Goal: Task Accomplishment & Management: Manage account settings

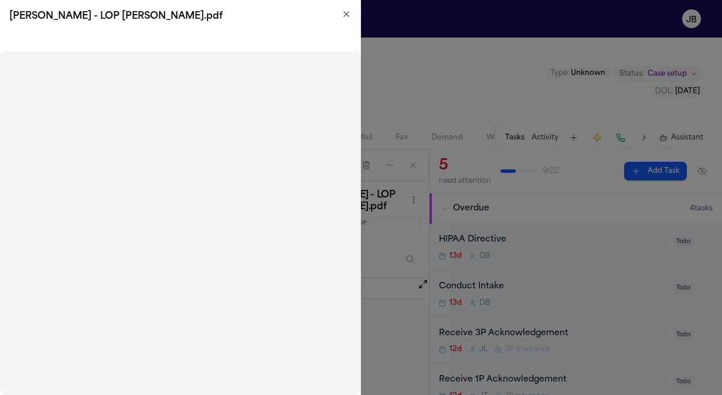
click at [343, 12] on icon "button" at bounding box center [346, 13] width 9 height 9
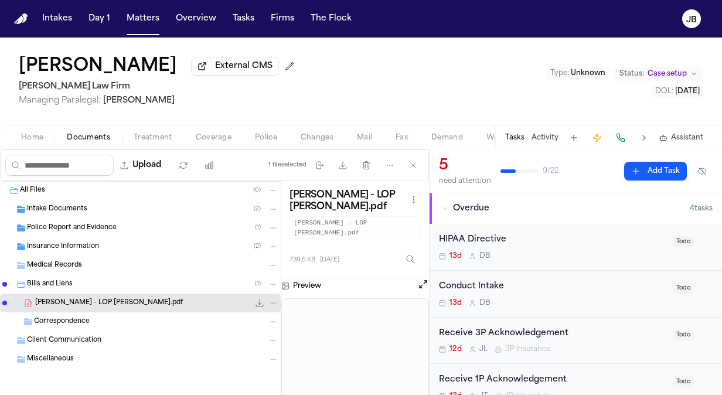
click at [686, 76] on span "Case setup" at bounding box center [667, 73] width 39 height 9
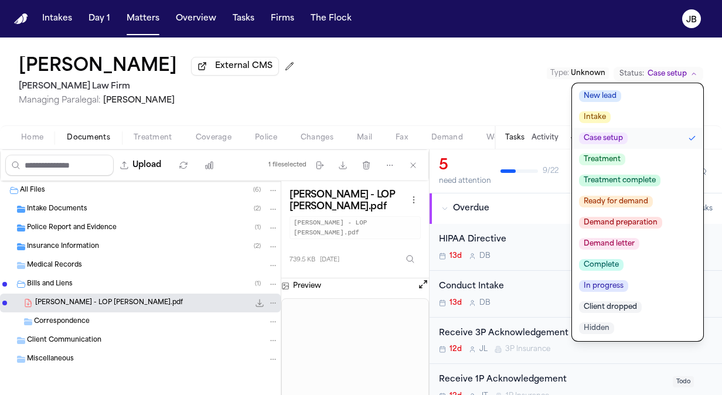
click at [603, 158] on span "Treatment" at bounding box center [602, 160] width 46 height 12
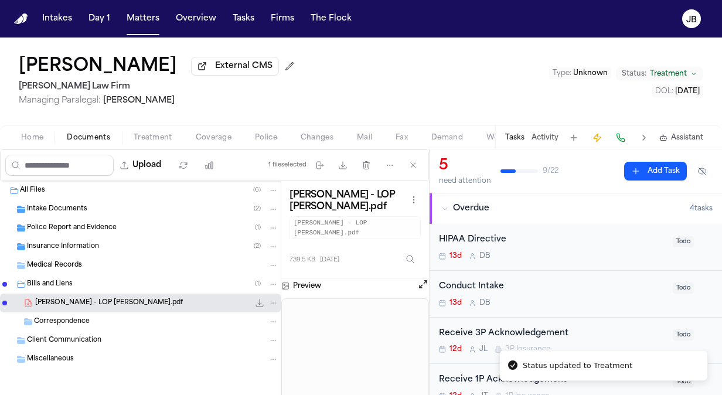
click at [185, 105] on span "Managing Paralegal: [PERSON_NAME]" at bounding box center [159, 101] width 280 height 12
click at [133, 21] on button "Matters" at bounding box center [143, 18] width 42 height 21
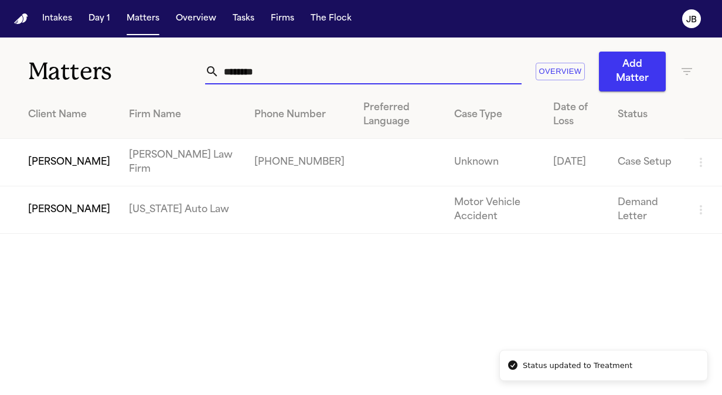
drag, startPoint x: 260, startPoint y: 70, endPoint x: 87, endPoint y: 76, distance: 173.1
click at [87, 76] on div "Matters ******** Overview Add Matter" at bounding box center [361, 65] width 722 height 54
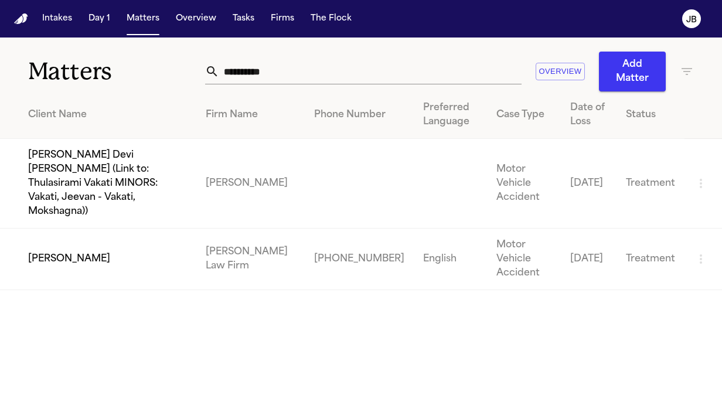
click at [57, 229] on td "[PERSON_NAME]" at bounding box center [98, 260] width 196 height 62
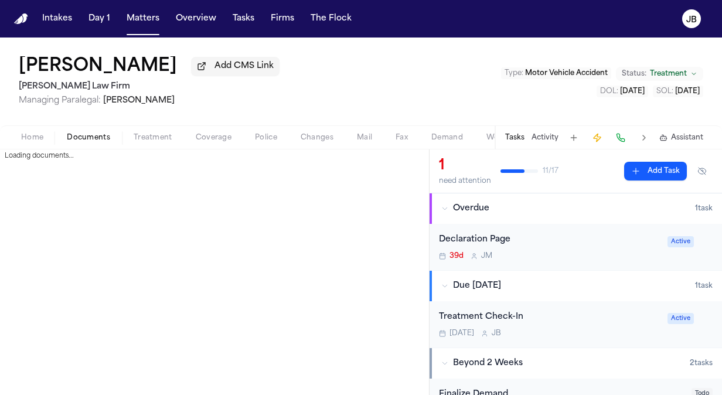
click at [101, 139] on span "Documents" at bounding box center [88, 137] width 43 height 9
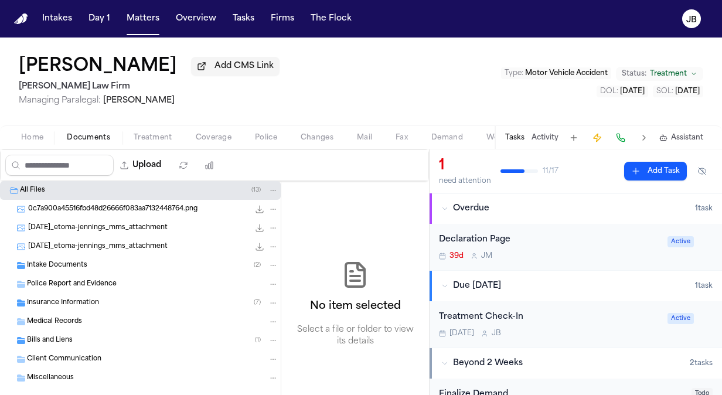
click at [52, 339] on span "Bills and Liens" at bounding box center [50, 341] width 46 height 10
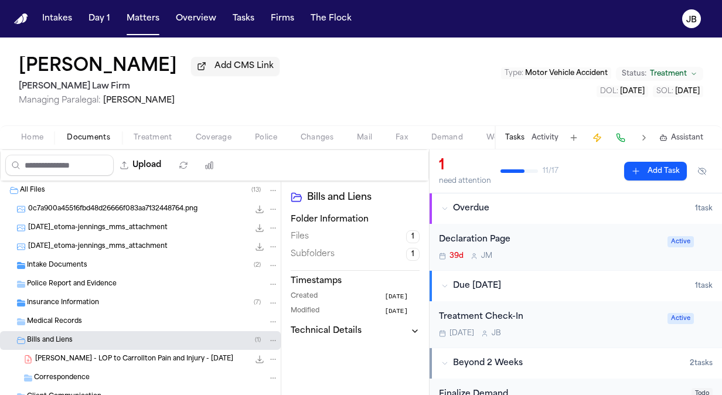
scroll to position [56, 0]
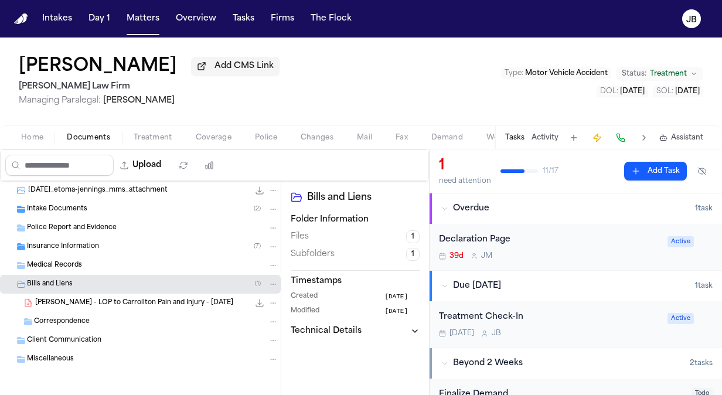
click at [91, 305] on span "[PERSON_NAME] - LOP to Carrollton Pain and Injury - [DATE]" at bounding box center [134, 303] width 198 height 10
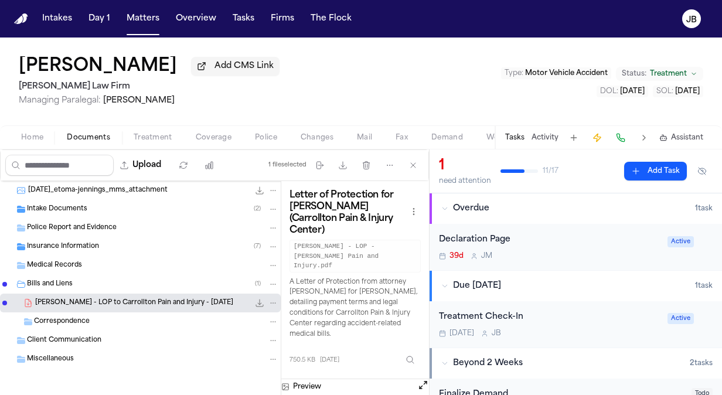
click at [59, 283] on span "Bills and Liens" at bounding box center [50, 285] width 46 height 10
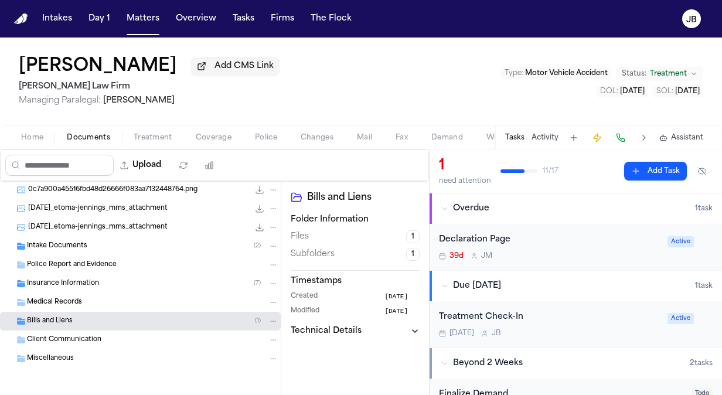
scroll to position [19, 0]
click at [168, 159] on button "Upload" at bounding box center [141, 165] width 55 height 21
select select "**********"
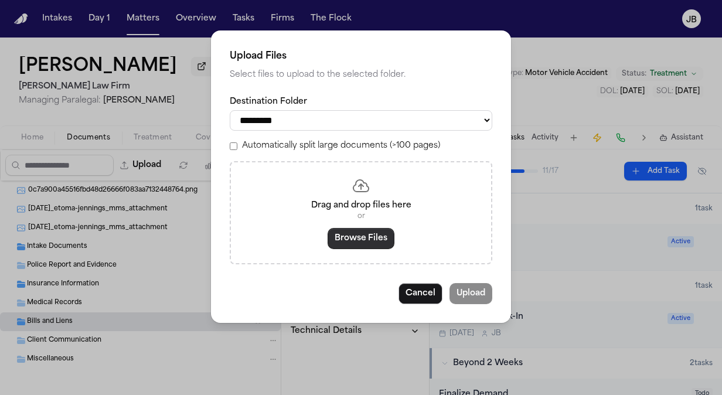
click at [370, 239] on button "Browse Files" at bounding box center [361, 238] width 67 height 21
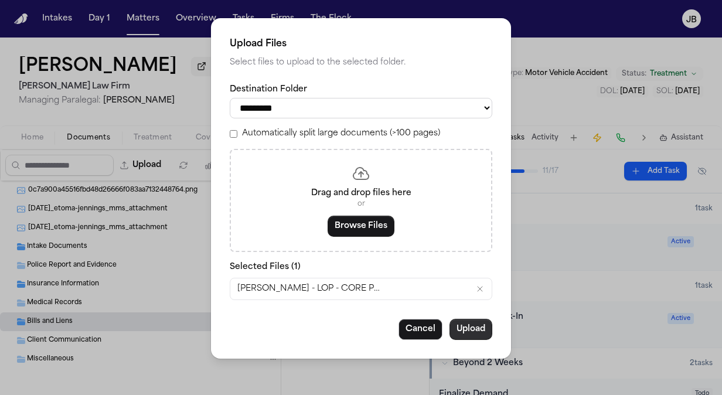
click at [475, 324] on button "Upload" at bounding box center [471, 329] width 43 height 21
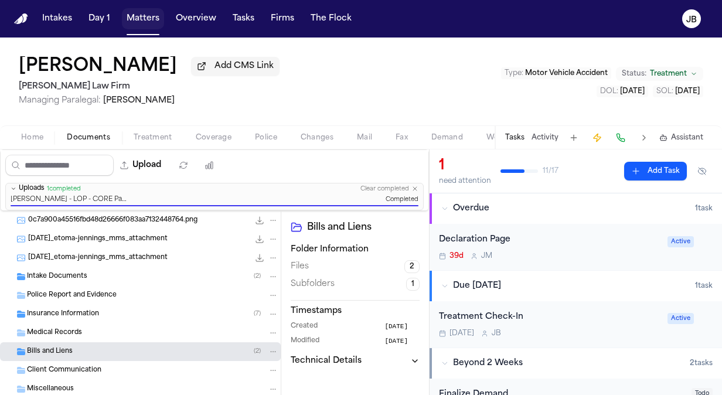
click at [135, 12] on button "Matters" at bounding box center [143, 18] width 42 height 21
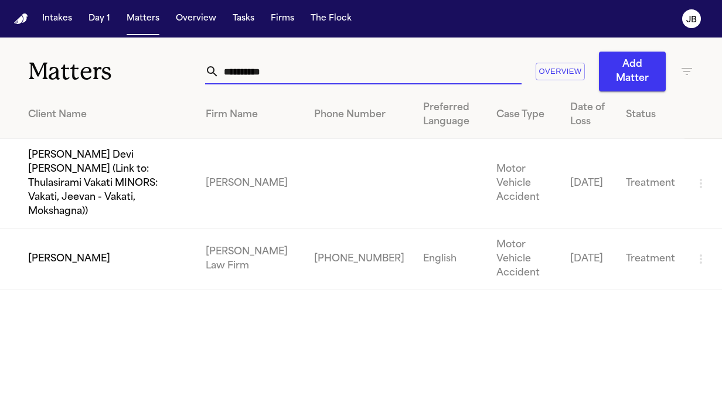
drag, startPoint x: 288, startPoint y: 69, endPoint x: 169, endPoint y: 70, distance: 119.0
click at [169, 70] on div "**********" at bounding box center [361, 65] width 722 height 54
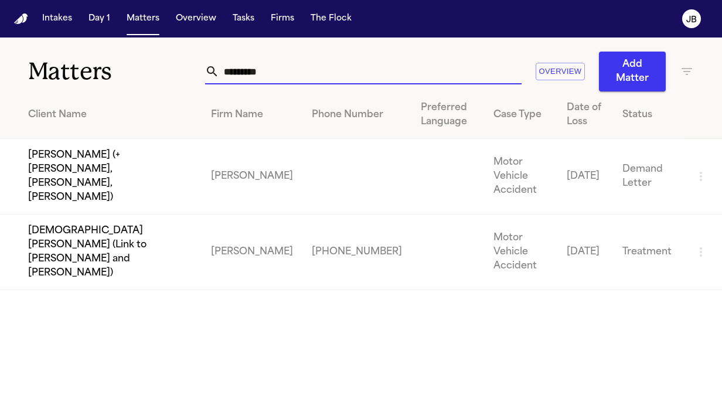
drag, startPoint x: 280, startPoint y: 73, endPoint x: 157, endPoint y: 61, distance: 123.7
click at [157, 61] on div "Matters ********* Overview Add Matter" at bounding box center [361, 65] width 722 height 54
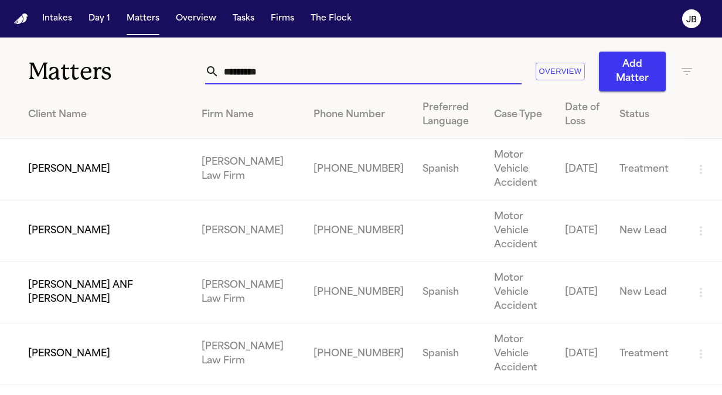
type input "*********"
click at [117, 217] on td "[PERSON_NAME]" at bounding box center [96, 232] width 192 height 62
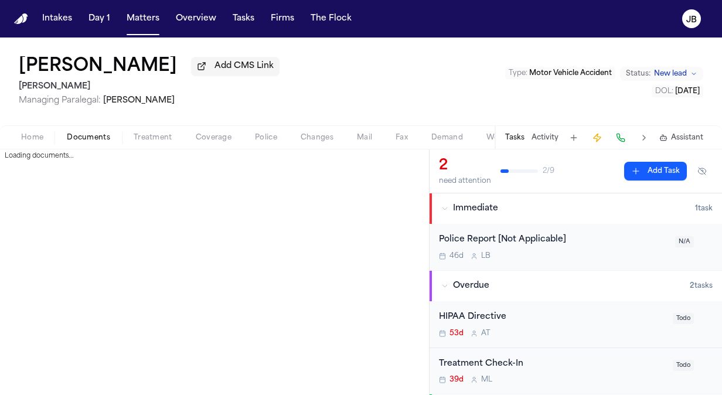
click at [79, 140] on span "Documents" at bounding box center [88, 137] width 43 height 9
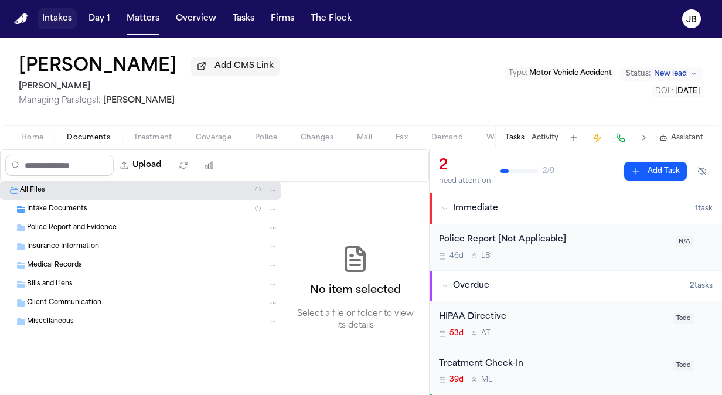
click at [69, 21] on button "Intakes" at bounding box center [57, 18] width 39 height 21
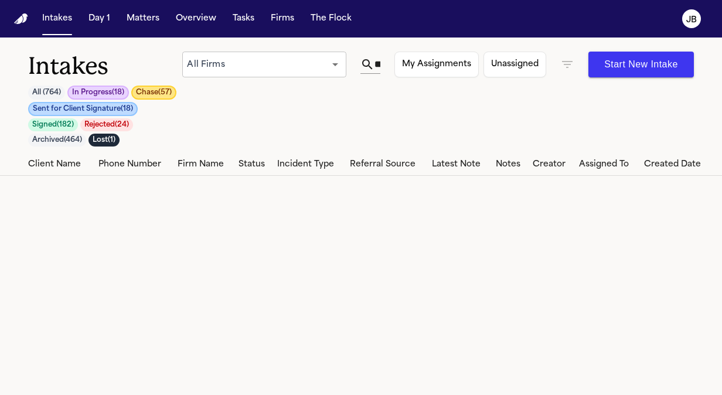
click at [565, 63] on icon "button" at bounding box center [567, 64] width 14 height 14
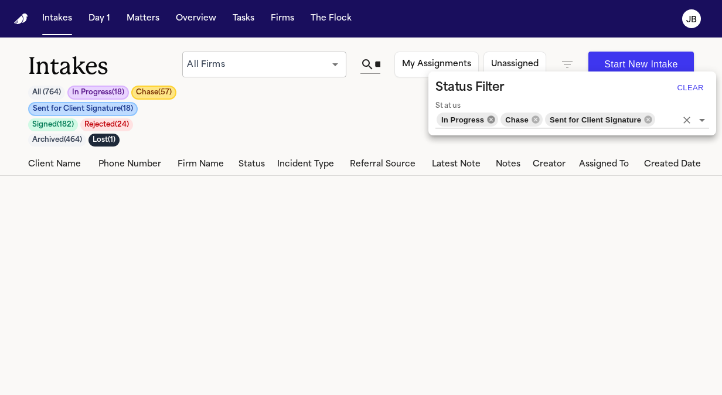
click at [492, 121] on icon at bounding box center [491, 119] width 9 height 9
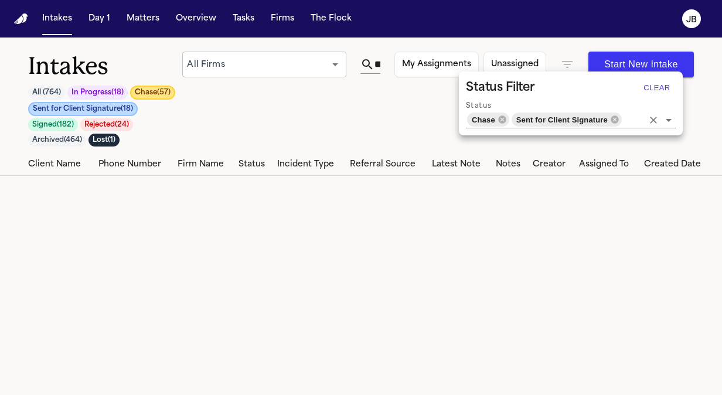
click at [492, 121] on span "Chase" at bounding box center [483, 119] width 33 height 13
click at [502, 118] on icon at bounding box center [502, 119] width 8 height 8
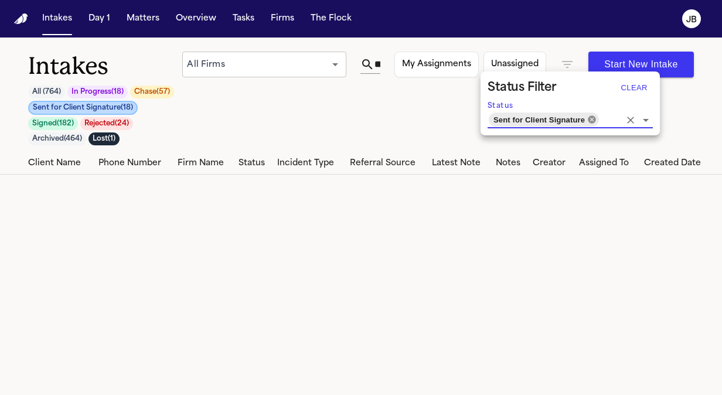
click at [588, 120] on icon at bounding box center [592, 119] width 8 height 8
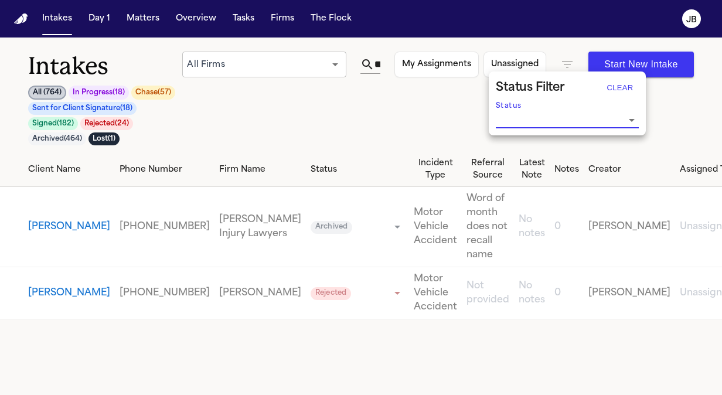
click at [63, 15] on div at bounding box center [361, 197] width 722 height 395
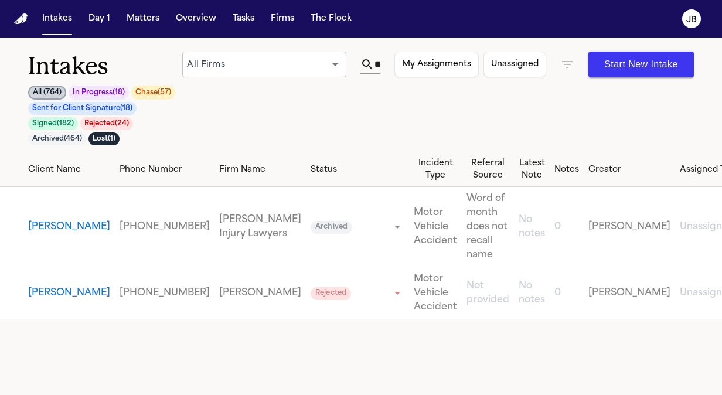
click at [376, 66] on input "********" at bounding box center [378, 64] width 6 height 19
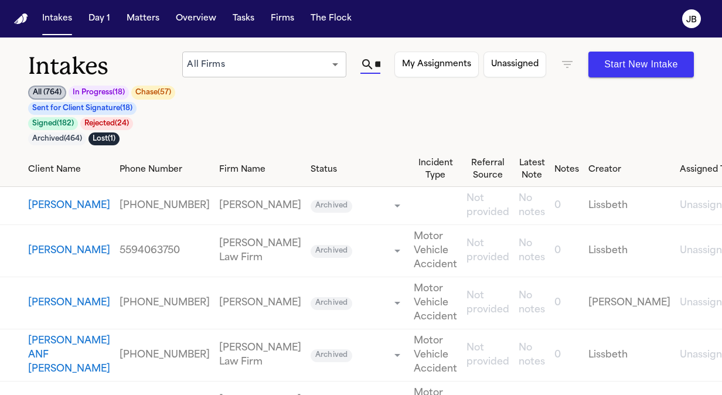
scroll to position [0, 33]
click at [375, 66] on input "********" at bounding box center [371, 64] width 5 height 19
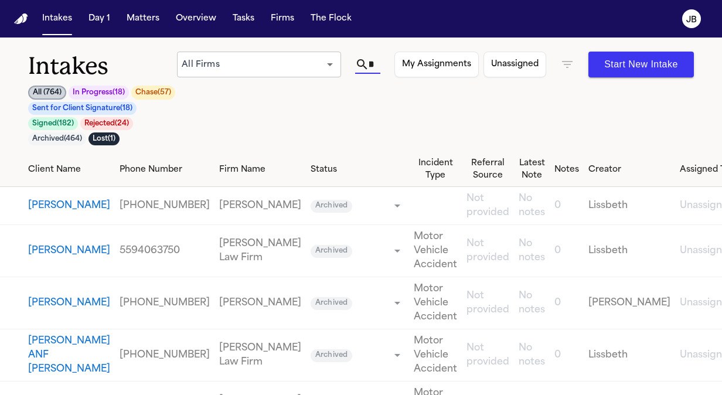
type input "********"
click at [34, 300] on button "[PERSON_NAME]" at bounding box center [69, 303] width 82 height 14
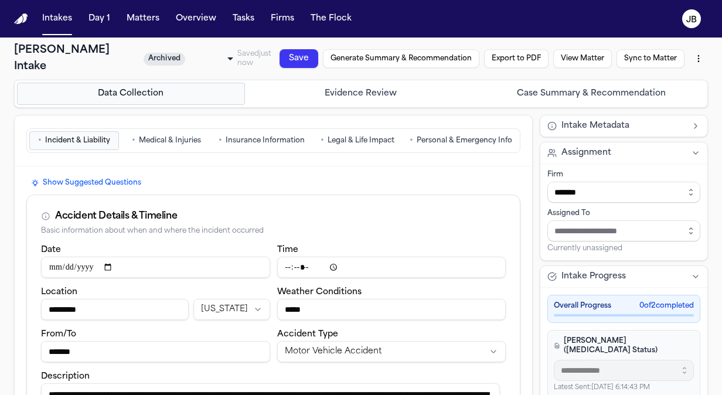
click at [366, 62] on button "Generate Summary & Recommendation" at bounding box center [401, 58] width 157 height 19
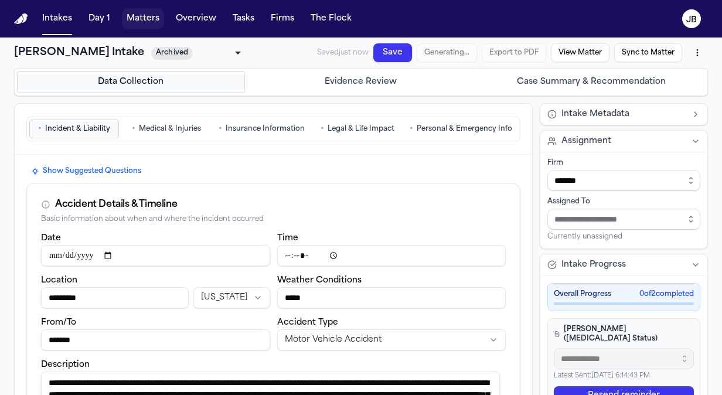
click at [158, 12] on button "Matters" at bounding box center [143, 18] width 42 height 21
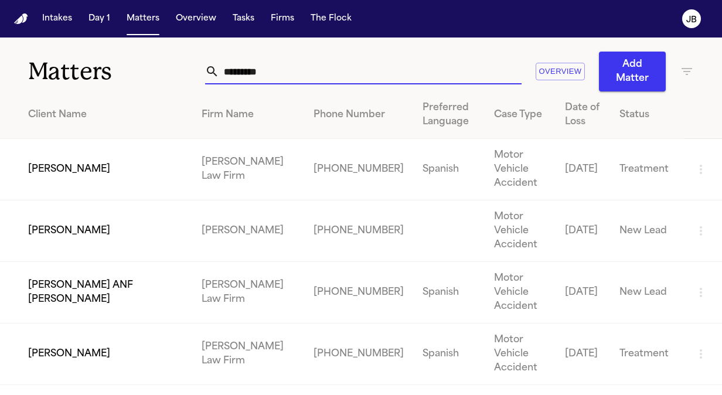
drag, startPoint x: 272, startPoint y: 70, endPoint x: 118, endPoint y: 47, distance: 156.0
click at [118, 47] on div "Matters ********* Overview Add Matter" at bounding box center [361, 65] width 722 height 54
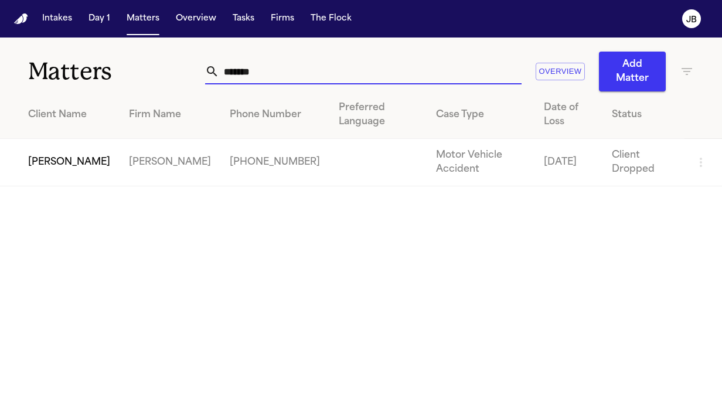
type input "*******"
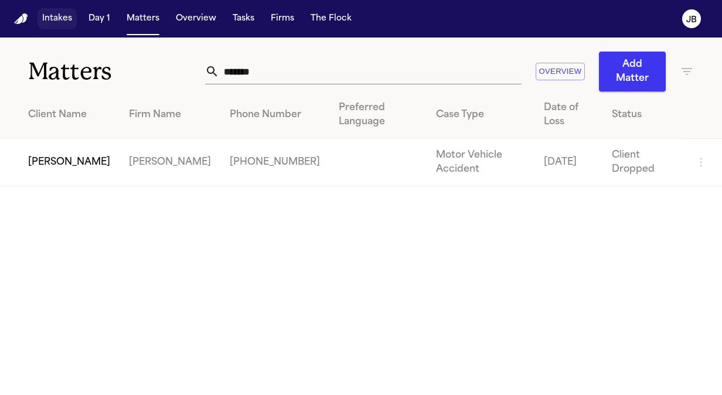
click at [63, 8] on button "Intakes" at bounding box center [57, 18] width 39 height 21
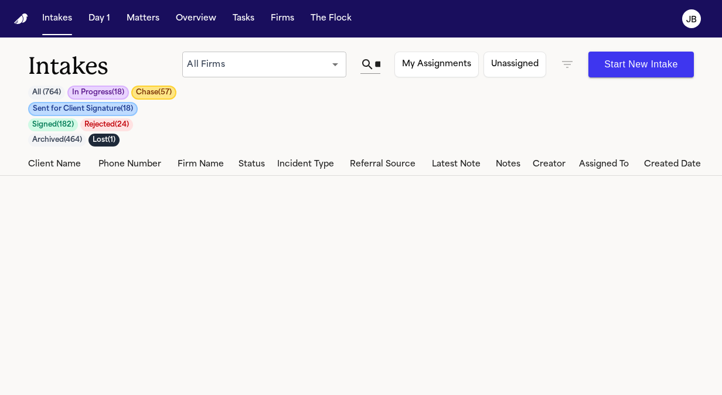
click at [563, 69] on icon "button" at bounding box center [567, 64] width 14 height 14
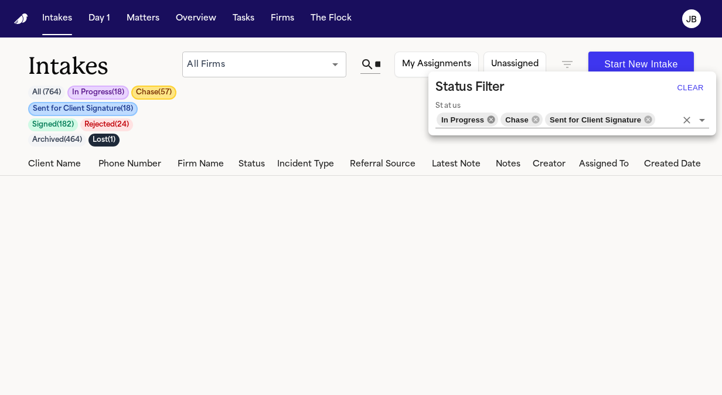
click at [488, 118] on icon at bounding box center [491, 119] width 9 height 9
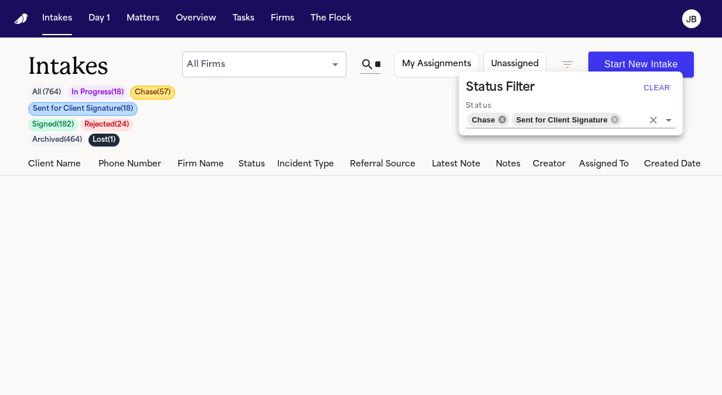
click at [503, 121] on icon at bounding box center [502, 119] width 8 height 8
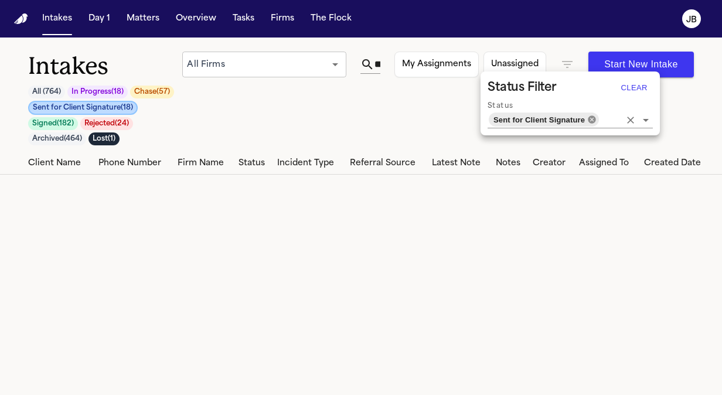
click at [588, 118] on icon at bounding box center [592, 119] width 8 height 8
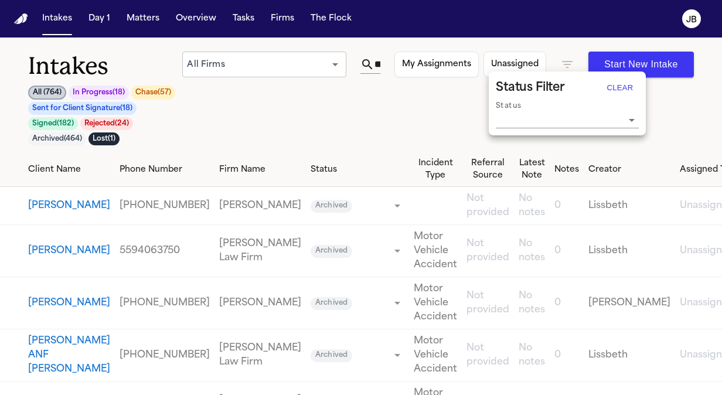
click at [380, 61] on div at bounding box center [361, 197] width 722 height 395
click at [380, 61] on input "********" at bounding box center [378, 64] width 6 height 19
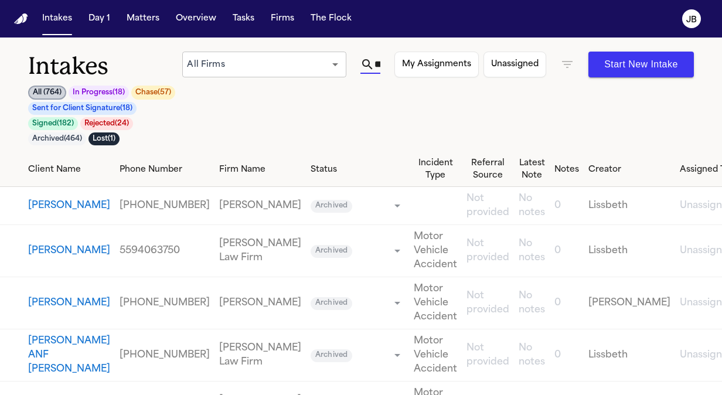
click at [380, 61] on input "********" at bounding box center [378, 64] width 6 height 19
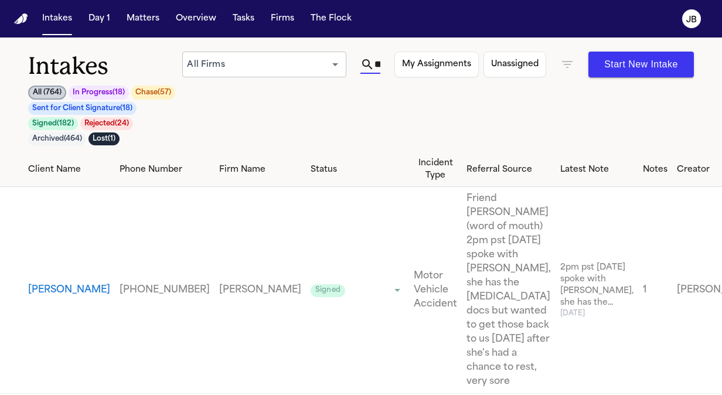
scroll to position [0, 35]
type input "*******"
click at [229, 107] on div "Intakes All ( 764 ) In Progress ( 18 ) Chase ( 57 ) Sent for Client Signature (…" at bounding box center [361, 102] width 666 height 101
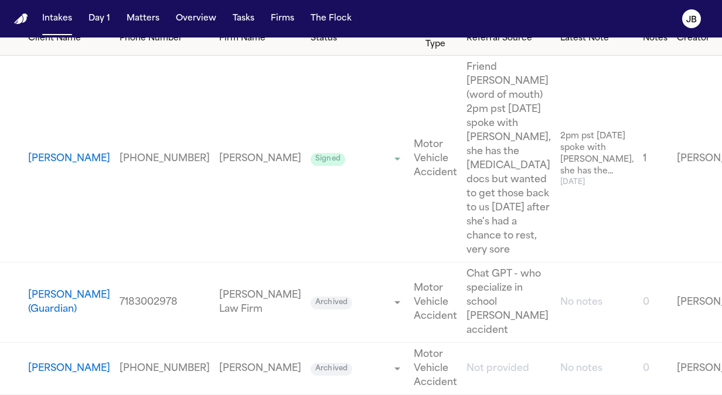
scroll to position [256, 0]
click at [47, 366] on button "[PERSON_NAME]" at bounding box center [69, 369] width 82 height 14
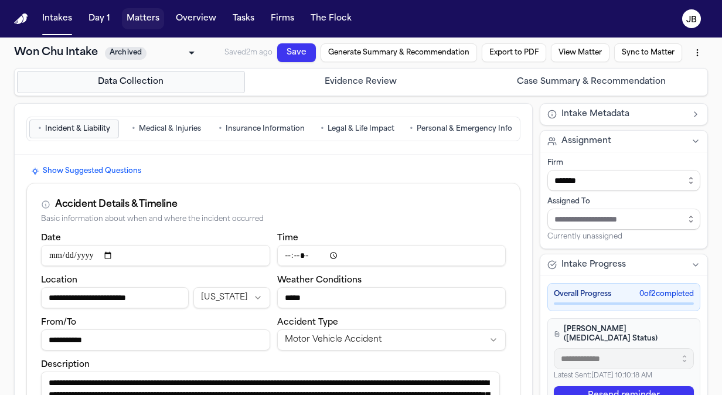
click at [140, 19] on button "Matters" at bounding box center [143, 18] width 42 height 21
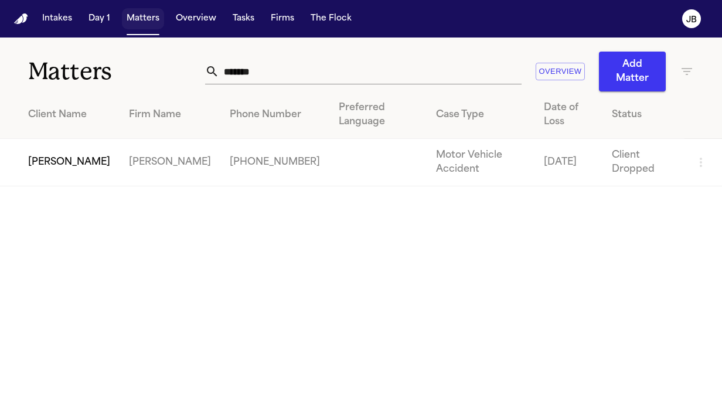
drag, startPoint x: 145, startPoint y: 22, endPoint x: 190, endPoint y: 38, distance: 47.5
click at [145, 22] on button "Matters" at bounding box center [143, 18] width 42 height 21
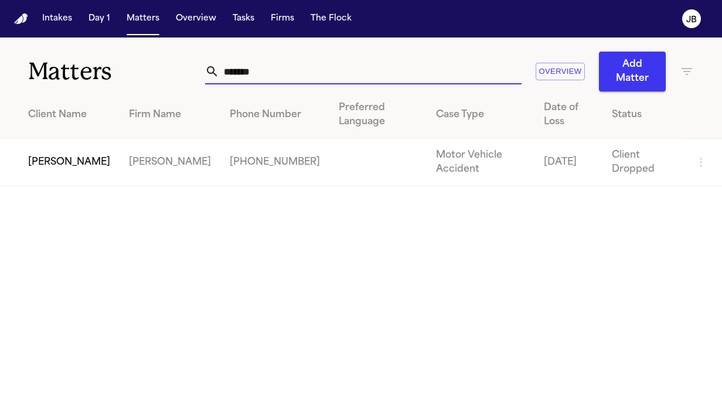
drag, startPoint x: 277, startPoint y: 77, endPoint x: 141, endPoint y: 77, distance: 135.4
click at [141, 77] on div "Matters ******* Overview Add Matter" at bounding box center [361, 65] width 722 height 54
type input "*******"
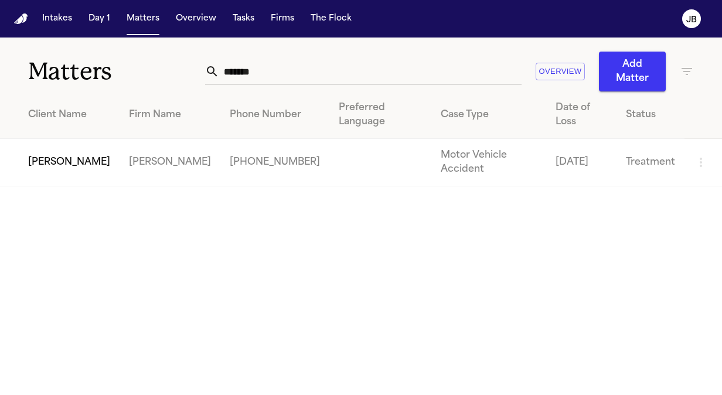
click at [66, 149] on td "[PERSON_NAME]" at bounding box center [60, 162] width 120 height 47
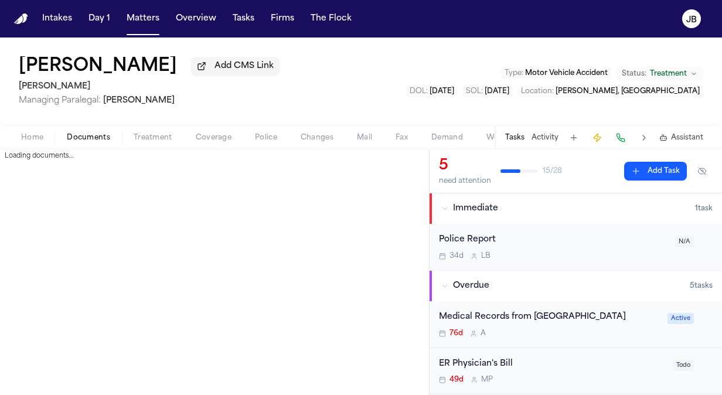
click at [83, 133] on span "Documents" at bounding box center [88, 137] width 43 height 9
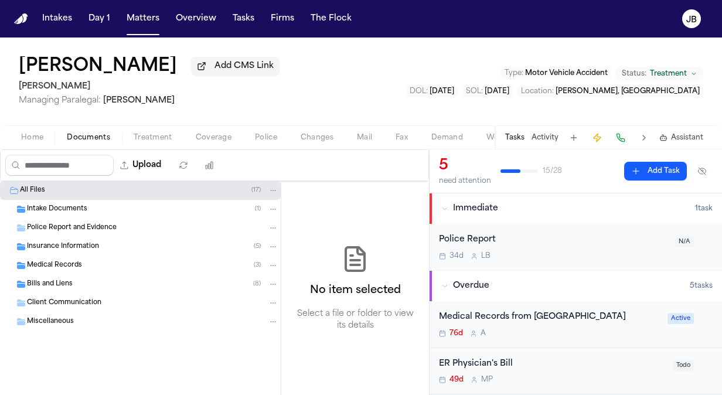
click at [56, 214] on div "Intake Documents ( 1 )" at bounding box center [140, 209] width 281 height 19
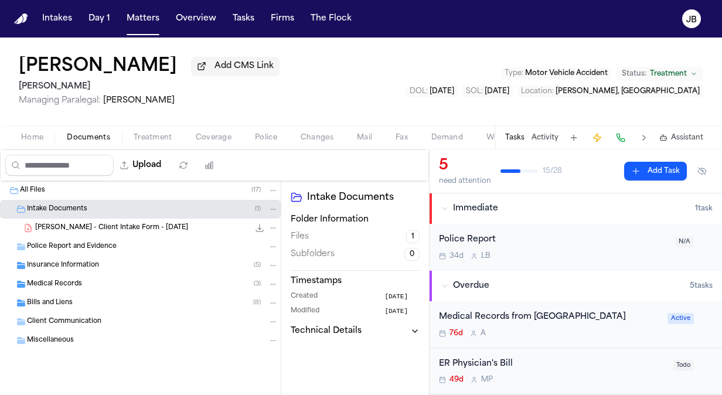
click at [107, 226] on span "[PERSON_NAME] - Client Intake Form - [DATE]" at bounding box center [111, 228] width 153 height 10
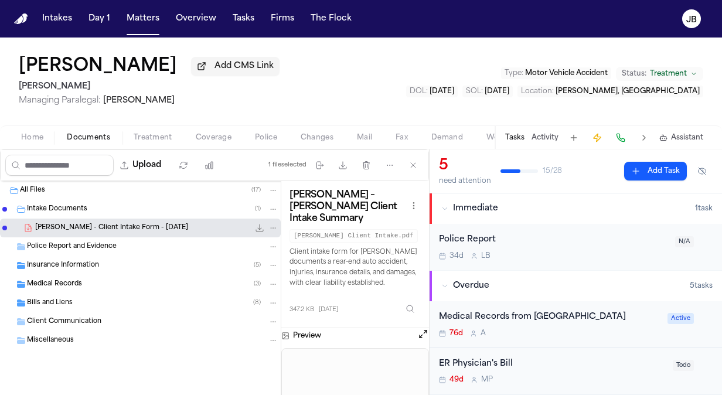
click at [423, 332] on button "Open preview" at bounding box center [423, 334] width 12 height 12
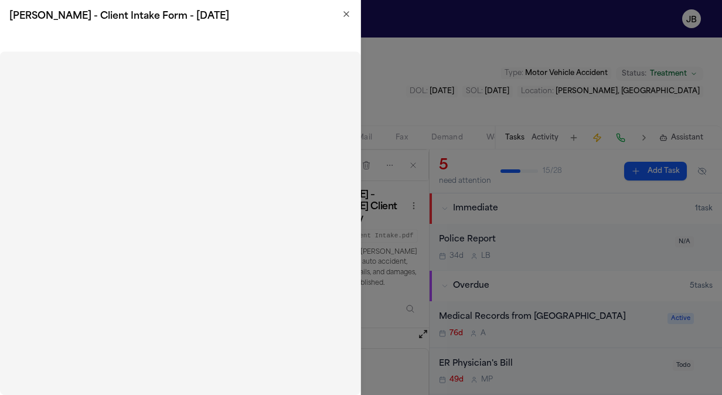
click at [346, 15] on icon "button" at bounding box center [346, 14] width 5 height 5
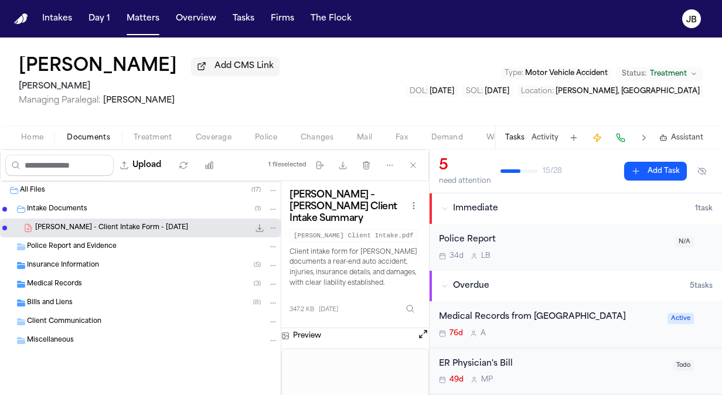
click at [261, 226] on icon "File: T. Colvin - Client Intake Form - 6.14.25" at bounding box center [259, 227] width 9 height 9
click at [97, 269] on span "Insurance Information" at bounding box center [63, 266] width 72 height 10
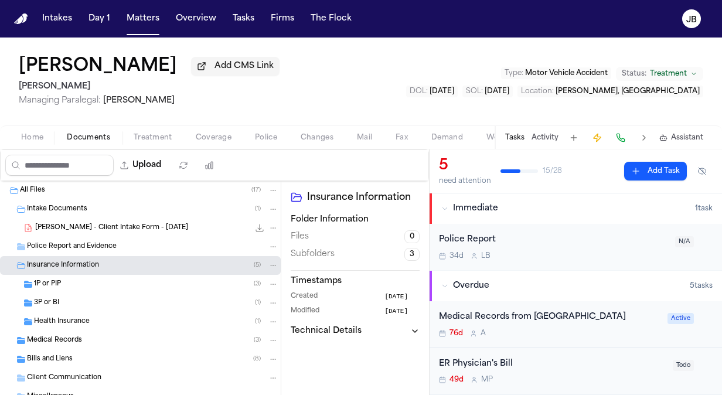
click at [117, 280] on div "1P or PIP ( 3 )" at bounding box center [156, 284] width 244 height 11
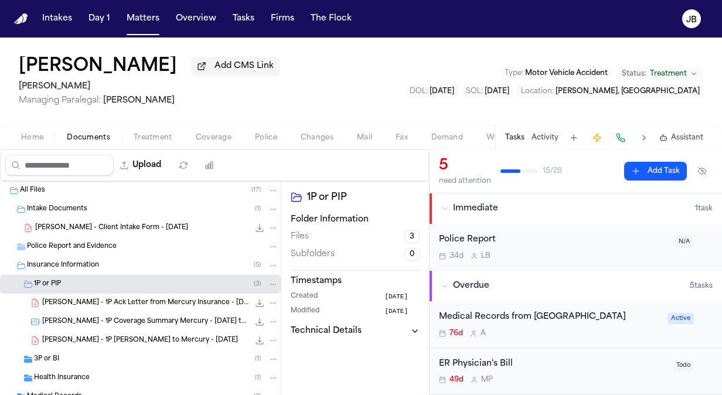
click at [134, 304] on span "[PERSON_NAME] - 1P Ack Letter from Mercury Insurance - [DATE]" at bounding box center [145, 303] width 207 height 10
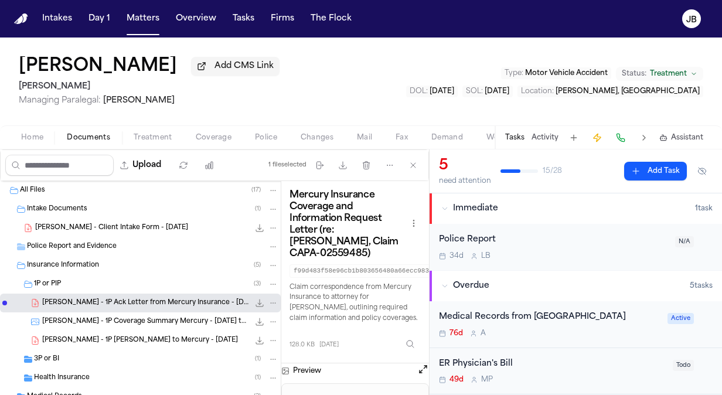
click at [119, 317] on span "[PERSON_NAME] - 1P Coverage Summary Mercury - [DATE] to [DATE]" at bounding box center [145, 322] width 207 height 10
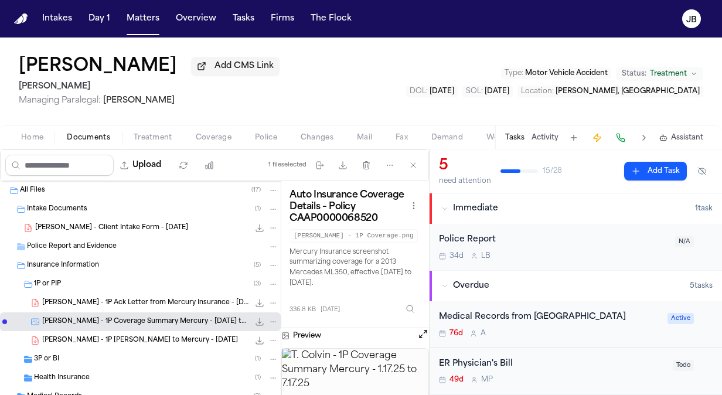
click at [112, 336] on span "[PERSON_NAME] - 1P [PERSON_NAME] to Mercury - [DATE]" at bounding box center [140, 341] width 196 height 10
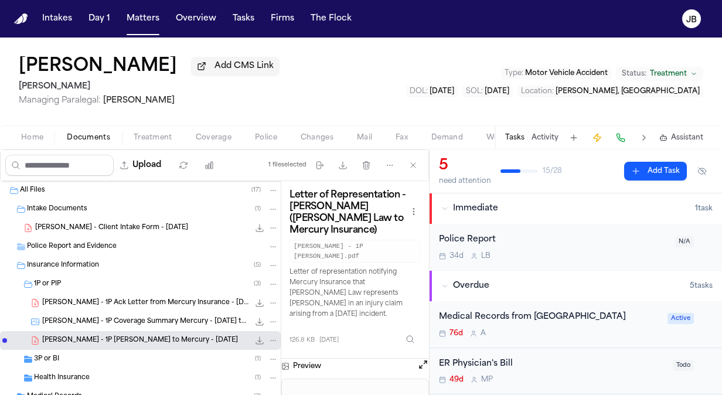
click at [98, 358] on div "3P or BI ( 1 )" at bounding box center [156, 359] width 244 height 11
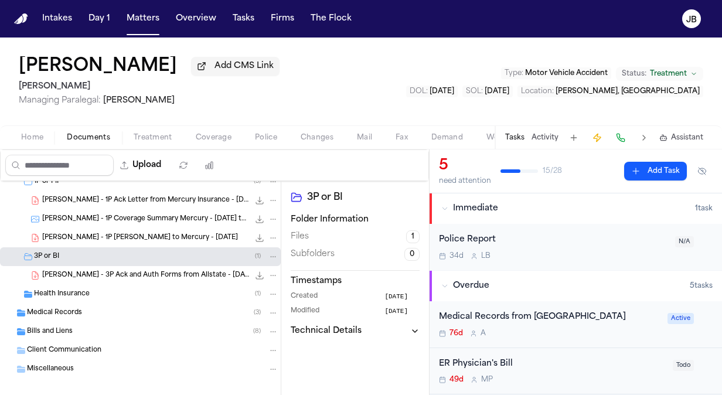
scroll to position [104, 0]
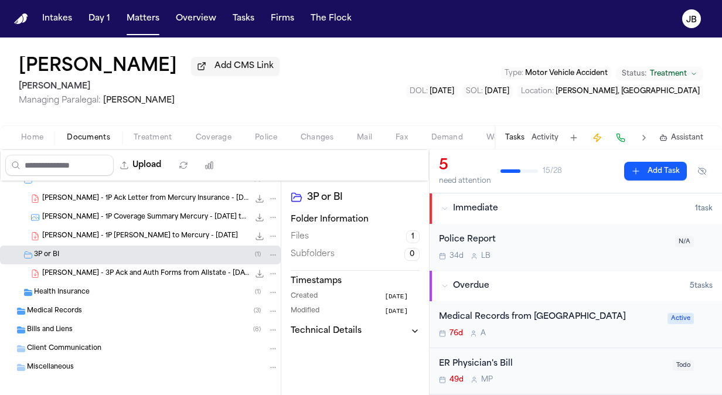
click at [82, 290] on span "Health Insurance" at bounding box center [62, 293] width 56 height 10
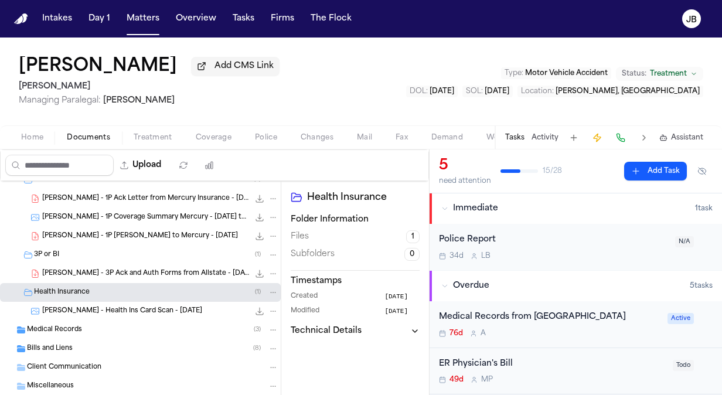
click at [112, 311] on span "[PERSON_NAME] - Health Ins Card Scan - [DATE]" at bounding box center [122, 312] width 160 height 10
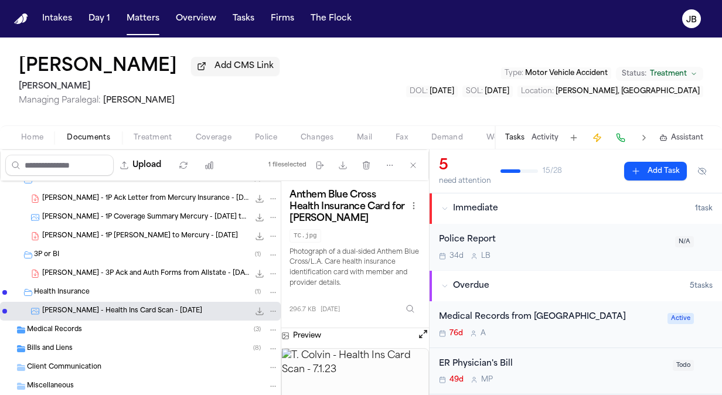
click at [65, 325] on span "Medical Records" at bounding box center [54, 330] width 55 height 10
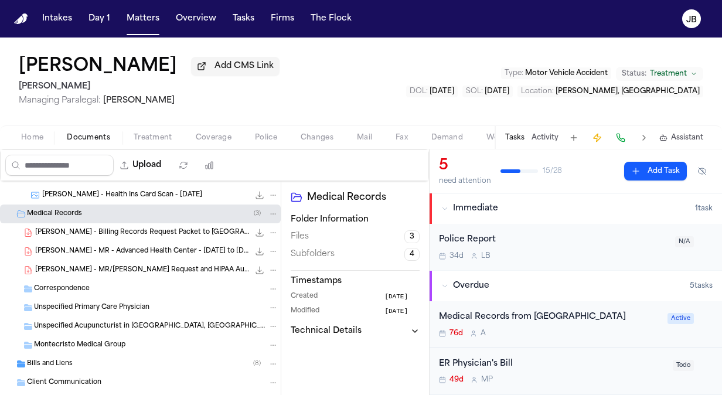
scroll to position [220, 0]
click at [170, 231] on span "[PERSON_NAME] - Billing Records Request Packet to [GEOGRAPHIC_DATA] - [DATE]" at bounding box center [142, 233] width 214 height 10
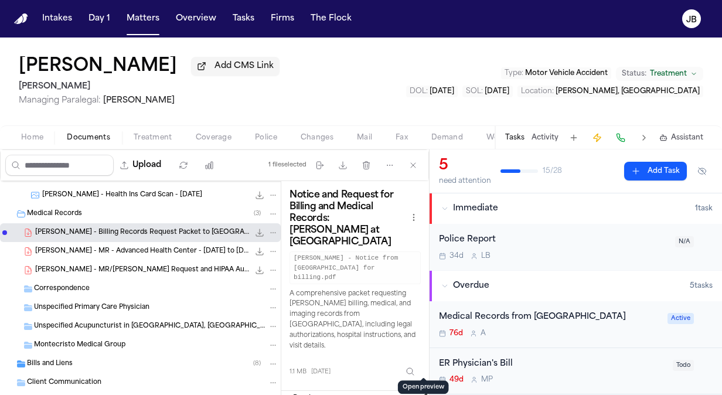
click at [423, 391] on button "Open preview" at bounding box center [423, 397] width 12 height 12
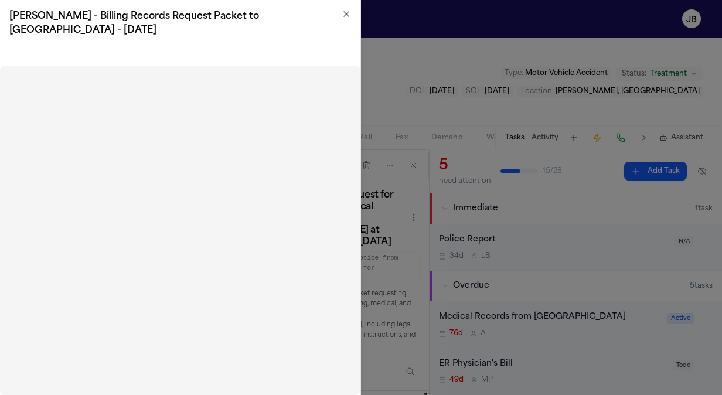
click at [347, 13] on icon "button" at bounding box center [346, 14] width 5 height 5
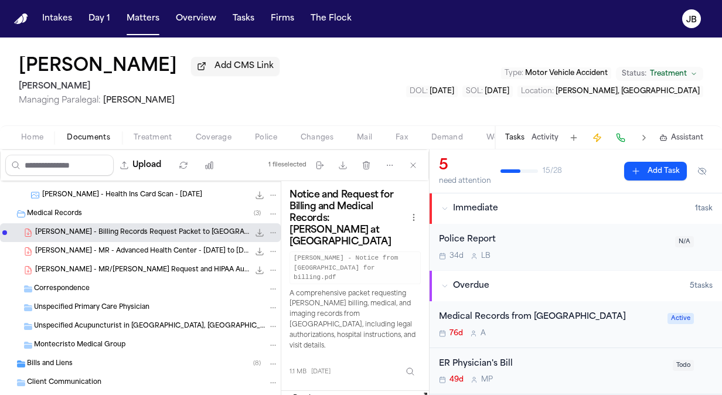
click at [157, 251] on span "[PERSON_NAME] - MR - Advanced Health Center - [DATE] to [DATE]" at bounding box center [142, 252] width 214 height 10
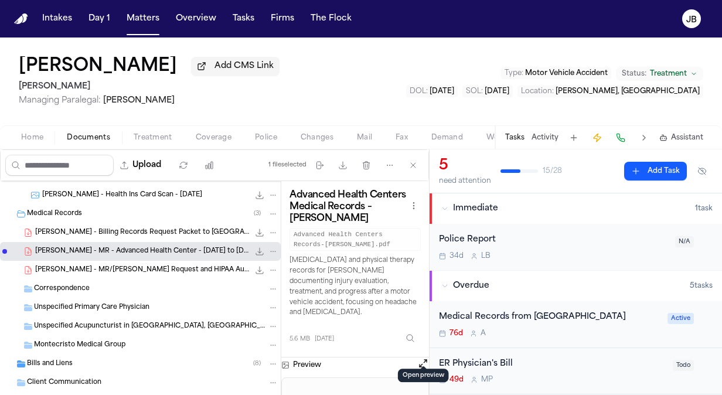
click at [421, 358] on button "Open preview" at bounding box center [423, 364] width 12 height 12
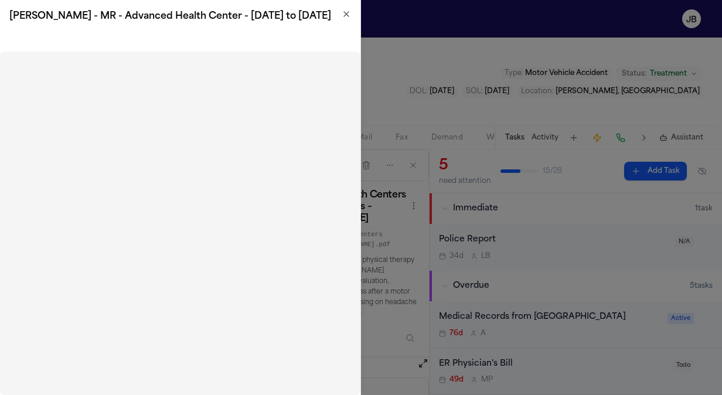
click at [347, 13] on icon "button" at bounding box center [346, 14] width 5 height 5
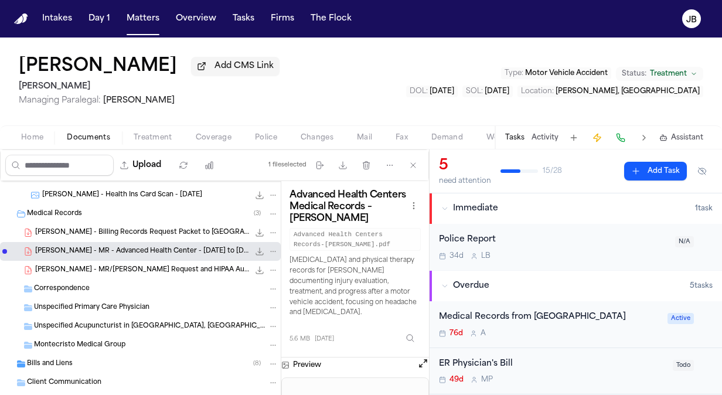
click at [153, 261] on div "[PERSON_NAME] - MR/[PERSON_NAME] Request and HIPAA Auth to Lifeguard Air - [DAT…" at bounding box center [140, 270] width 281 height 19
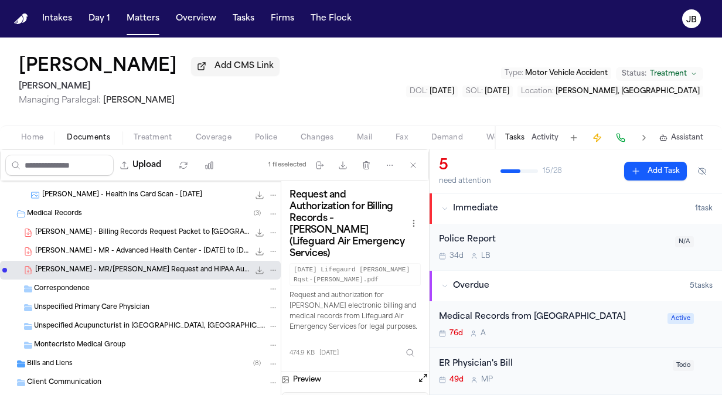
click at [86, 364] on div "Bills and Liens ( 8 )" at bounding box center [153, 364] width 252 height 11
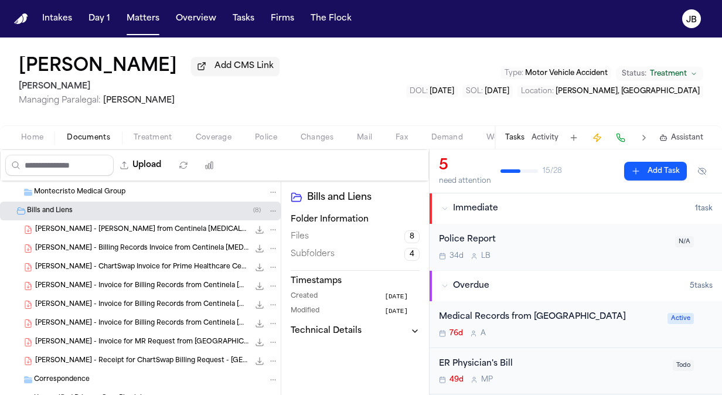
scroll to position [371, 0]
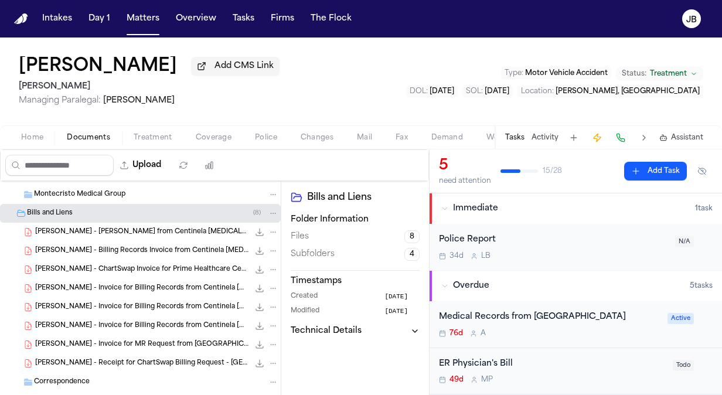
click at [132, 249] on span "[PERSON_NAME] - Billing Records Invoice from Centinela [MEDICAL_DATA] - [DATE]" at bounding box center [142, 251] width 214 height 10
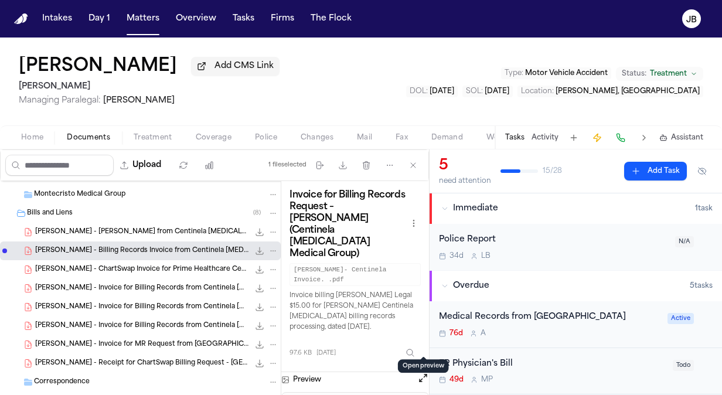
click at [424, 372] on button "Open preview" at bounding box center [423, 378] width 12 height 12
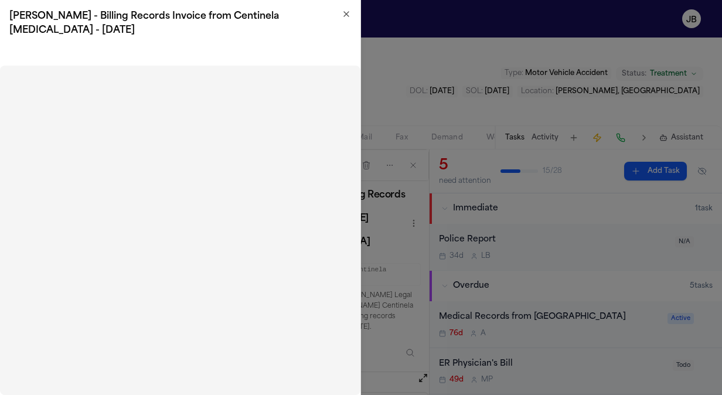
click at [346, 14] on icon "button" at bounding box center [346, 14] width 5 height 5
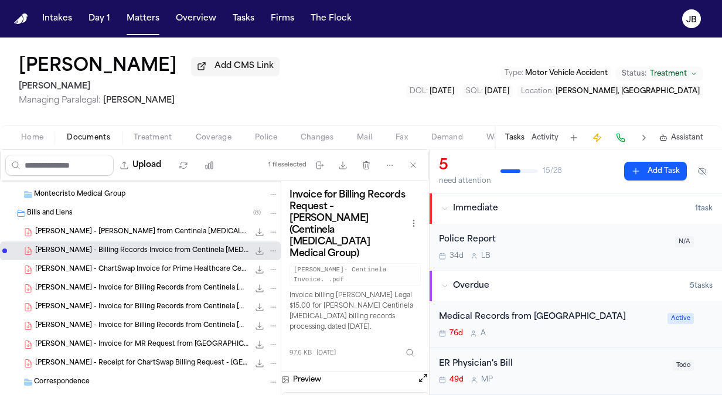
click at [145, 232] on span "[PERSON_NAME] - [PERSON_NAME] from Centinela [MEDICAL_DATA] Medical Group - [DA…" at bounding box center [142, 232] width 214 height 10
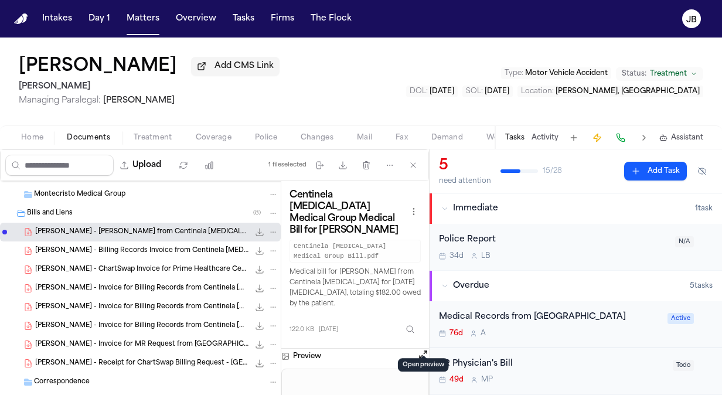
click at [426, 349] on button "Open preview" at bounding box center [423, 355] width 12 height 12
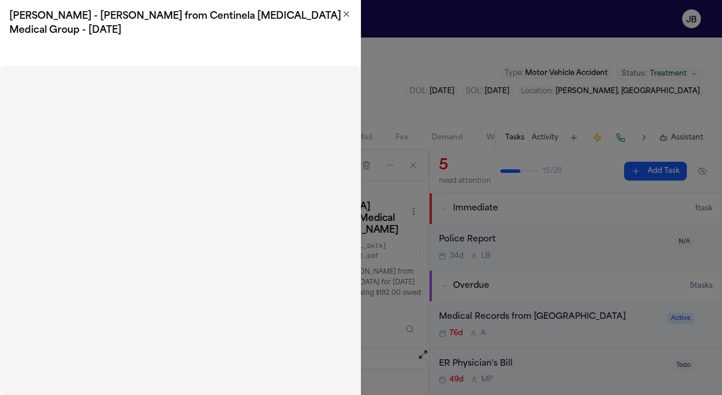
click at [346, 14] on icon "button" at bounding box center [346, 13] width 9 height 9
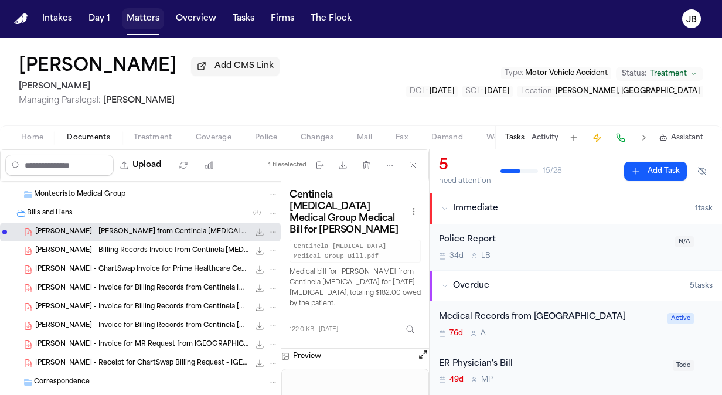
click at [141, 15] on button "Matters" at bounding box center [143, 18] width 42 height 21
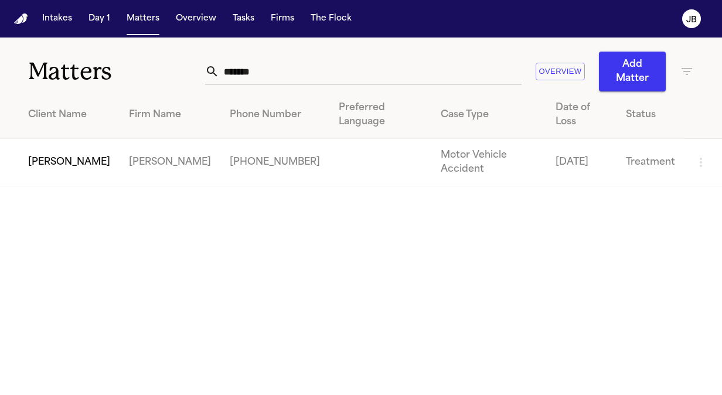
click at [274, 84] on div "******* Overview Add Matter" at bounding box center [449, 72] width 489 height 40
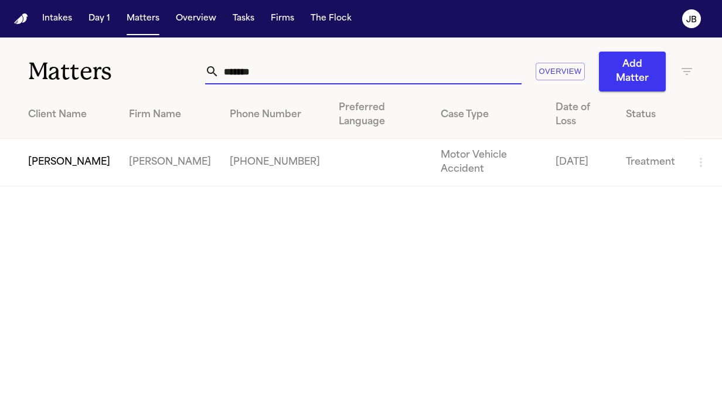
drag, startPoint x: 258, startPoint y: 72, endPoint x: 62, endPoint y: 63, distance: 196.0
click at [62, 63] on div "Matters ******* Overview Add Matter" at bounding box center [361, 65] width 722 height 54
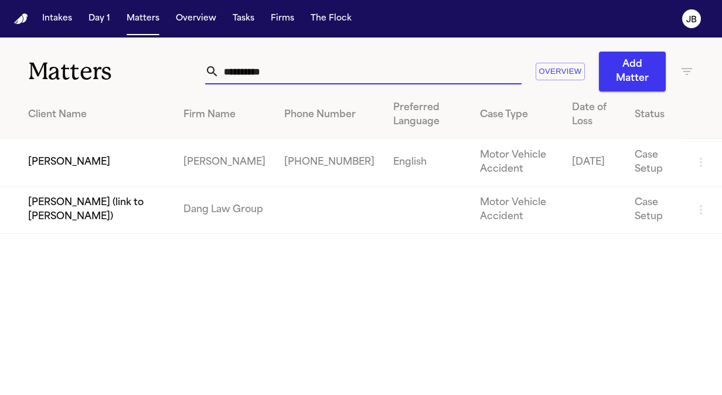
type input "**********"
click at [76, 163] on td "[PERSON_NAME]" at bounding box center [87, 162] width 174 height 47
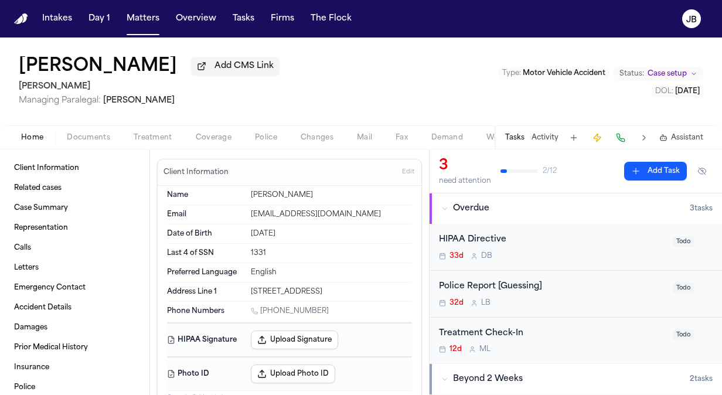
click at [88, 138] on span "Documents" at bounding box center [88, 137] width 43 height 9
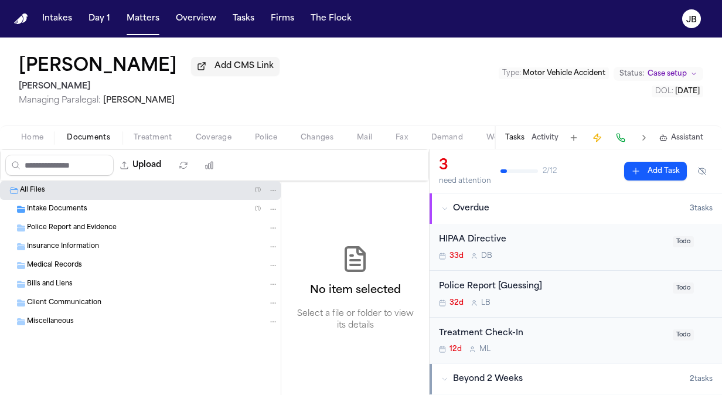
click at [85, 206] on span "Intake Documents" at bounding box center [57, 210] width 60 height 10
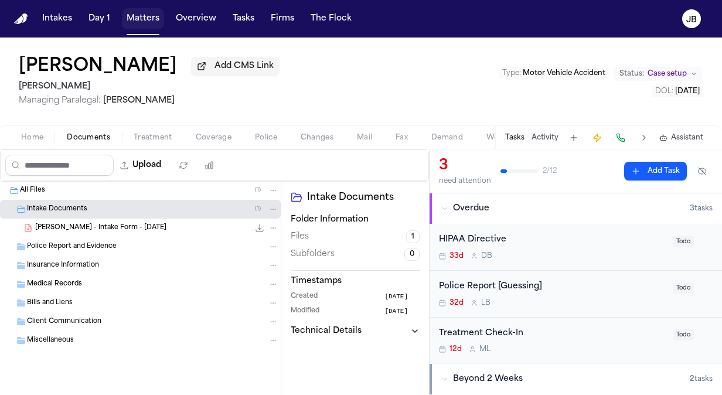
click at [132, 15] on button "Matters" at bounding box center [143, 18] width 42 height 21
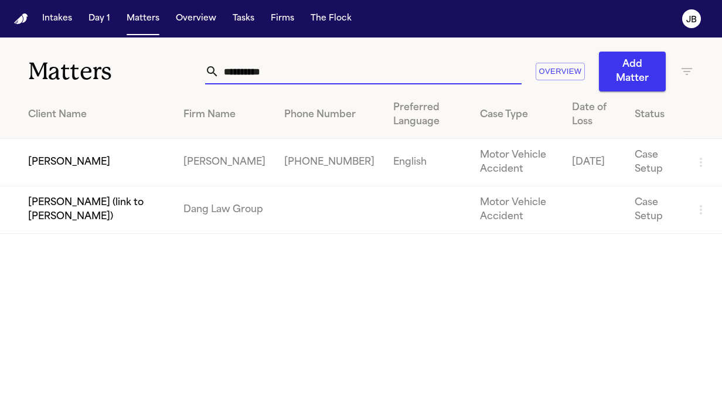
drag, startPoint x: 290, startPoint y: 80, endPoint x: 50, endPoint y: 47, distance: 241.4
click at [50, 47] on div "**********" at bounding box center [361, 65] width 722 height 54
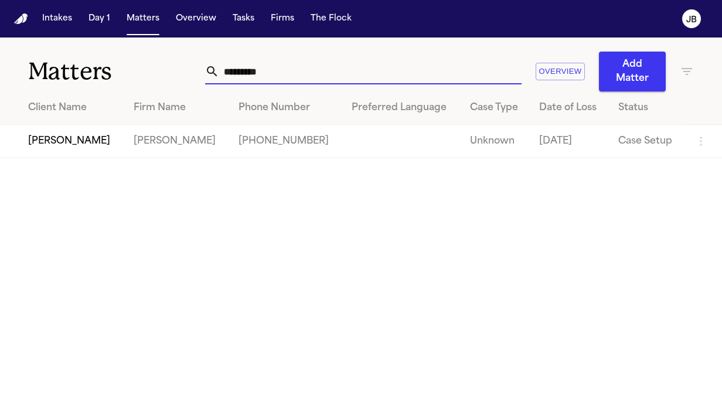
type input "*********"
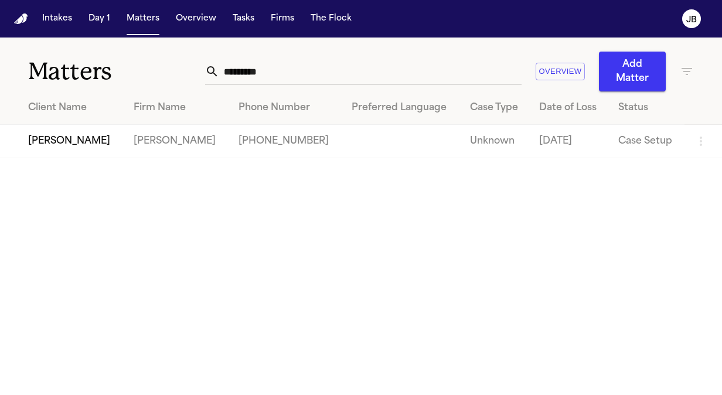
click at [53, 135] on td "[PERSON_NAME]" at bounding box center [62, 141] width 124 height 33
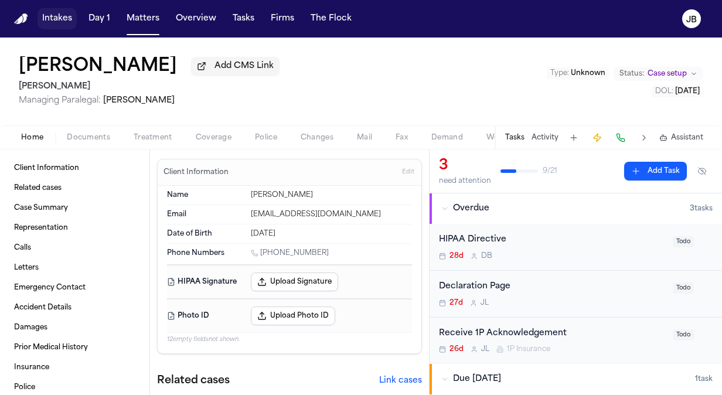
click at [52, 13] on button "Intakes" at bounding box center [57, 18] width 39 height 21
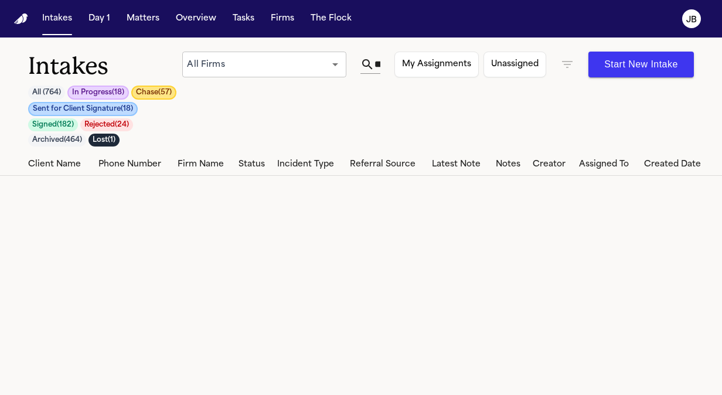
click at [569, 63] on icon "button" at bounding box center [567, 64] width 14 height 14
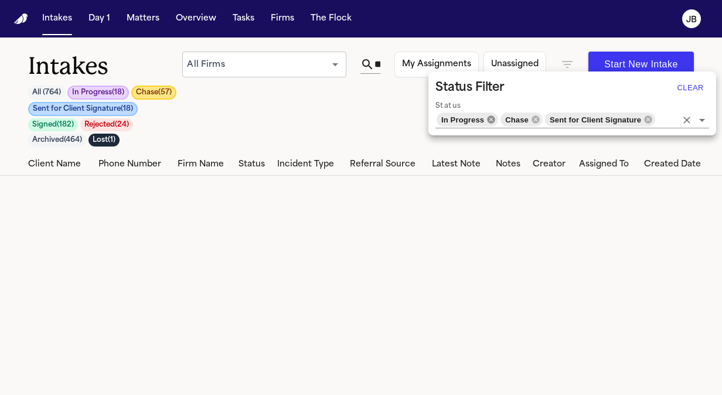
click at [488, 118] on icon at bounding box center [492, 119] width 8 height 8
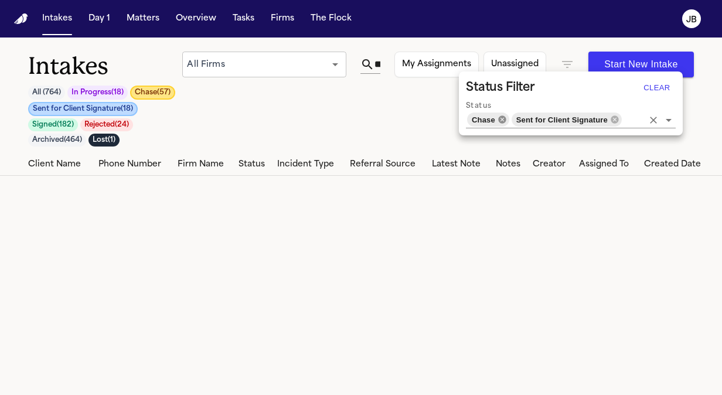
click at [500, 118] on icon at bounding box center [502, 119] width 9 height 9
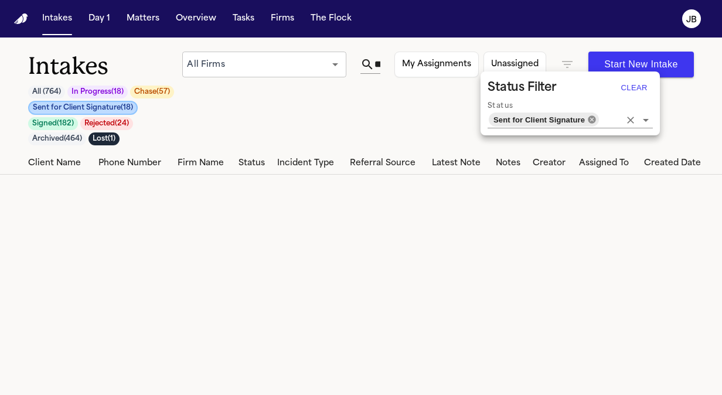
click at [589, 118] on icon at bounding box center [592, 119] width 8 height 8
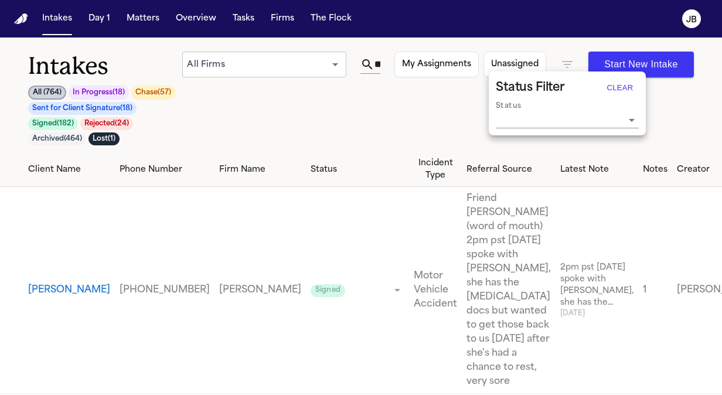
click at [373, 61] on div at bounding box center [361, 197] width 722 height 395
click at [380, 64] on input "*******" at bounding box center [378, 64] width 6 height 19
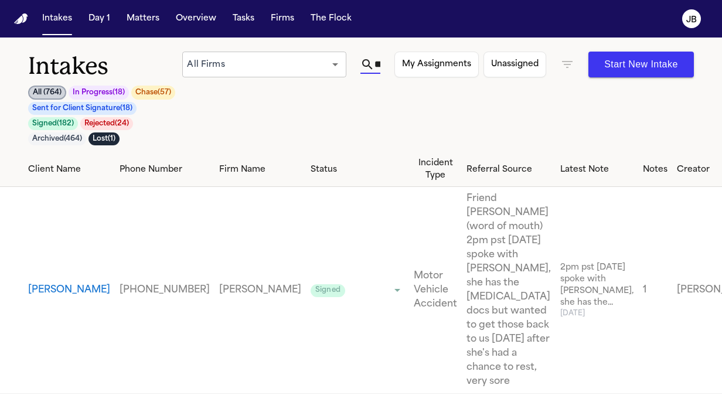
scroll to position [0, 6]
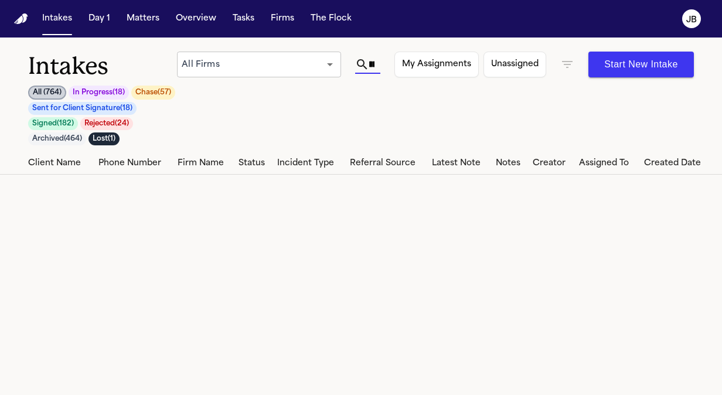
type input "*********"
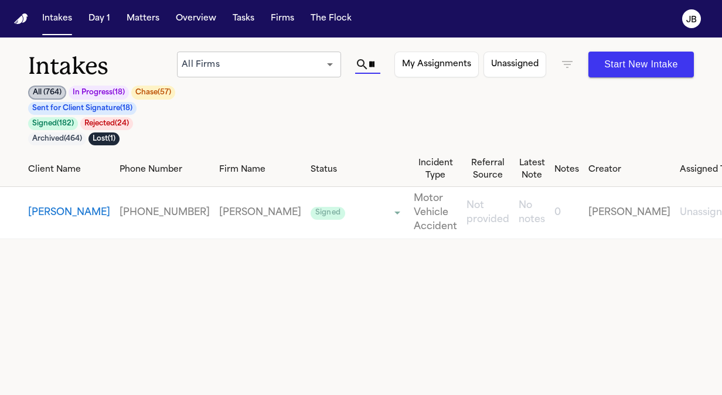
click at [375, 64] on input "*********" at bounding box center [371, 64] width 5 height 19
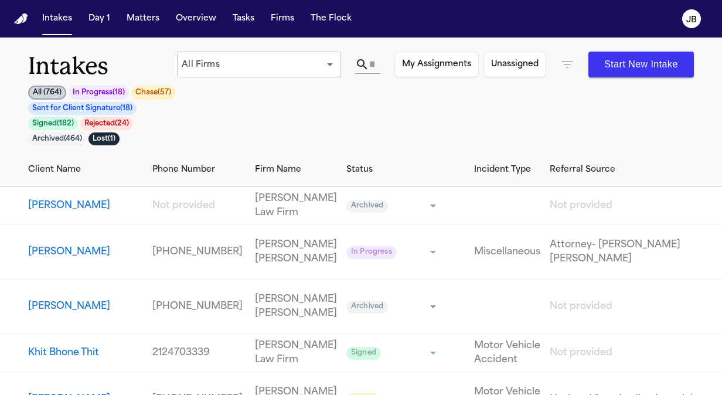
scroll to position [0, 0]
click at [375, 64] on input "text" at bounding box center [371, 64] width 5 height 19
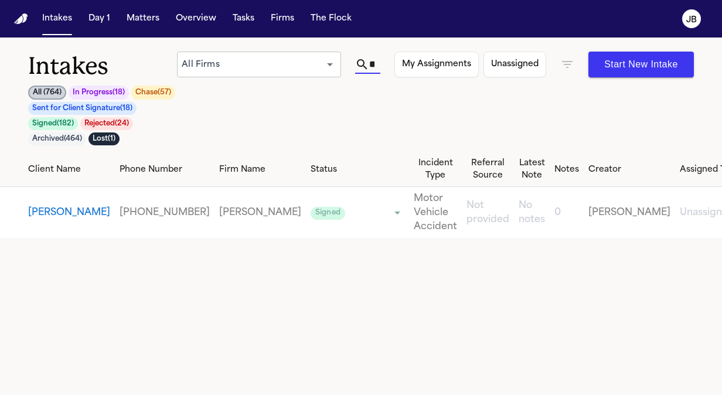
scroll to position [0, 42]
type input "*********"
click at [40, 211] on button "[PERSON_NAME]" at bounding box center [69, 213] width 82 height 14
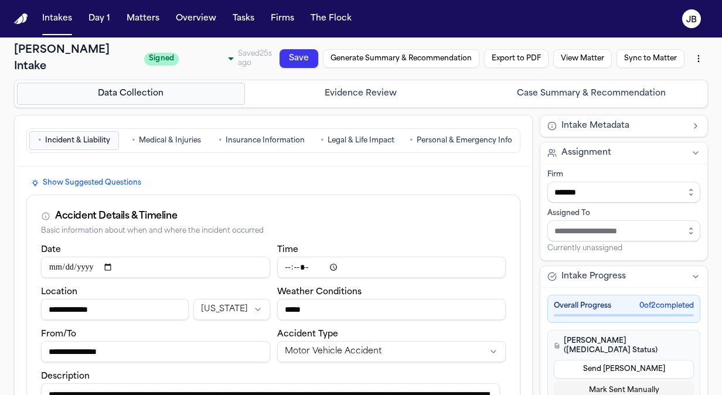
click at [346, 95] on button "Evidence Review" at bounding box center [361, 94] width 228 height 22
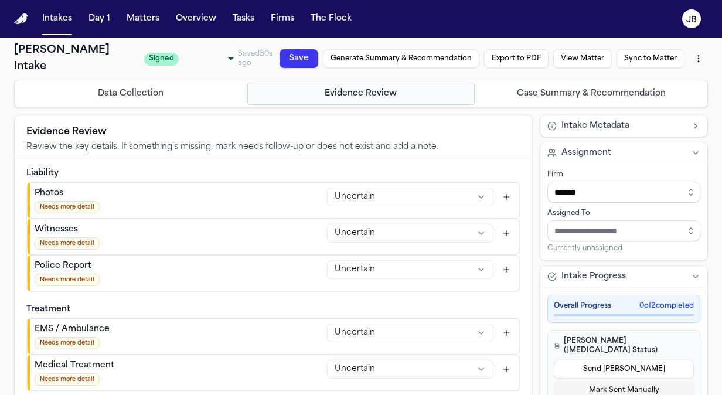
click at [594, 89] on button "Case Summary & Recommendation" at bounding box center [591, 94] width 228 height 22
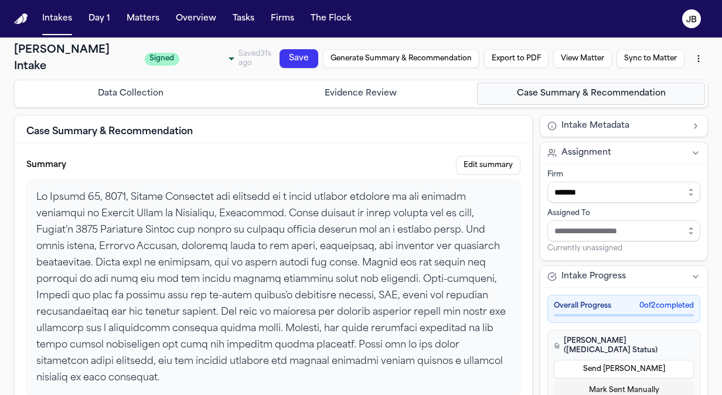
click at [454, 86] on button "Evidence Review" at bounding box center [361, 94] width 228 height 22
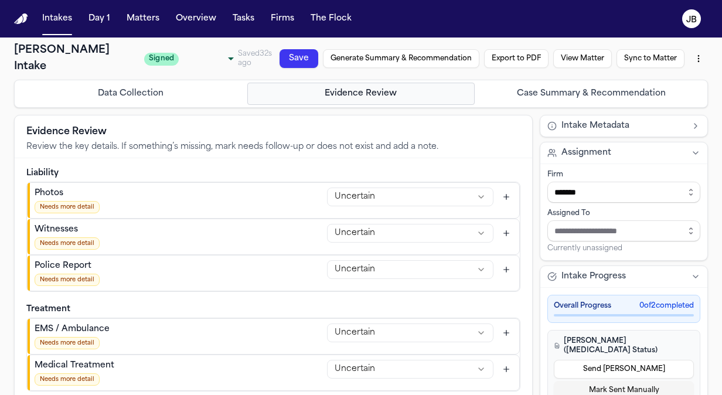
click at [547, 97] on button "Case Summary & Recommendation" at bounding box center [591, 94] width 228 height 22
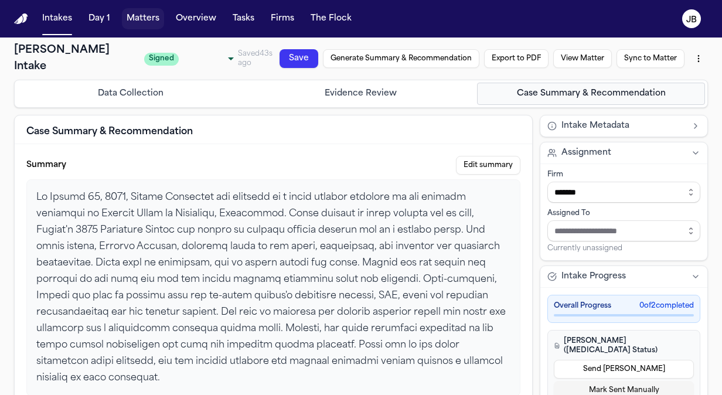
click at [128, 14] on button "Matters" at bounding box center [143, 18] width 42 height 21
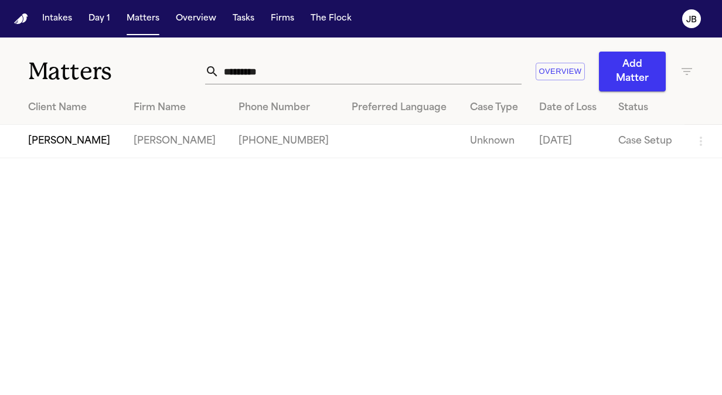
click at [48, 138] on td "[PERSON_NAME]" at bounding box center [62, 141] width 124 height 33
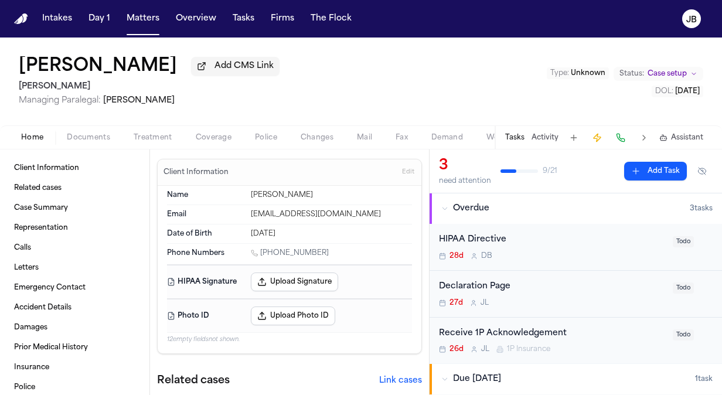
click at [83, 136] on span "Documents" at bounding box center [88, 137] width 43 height 9
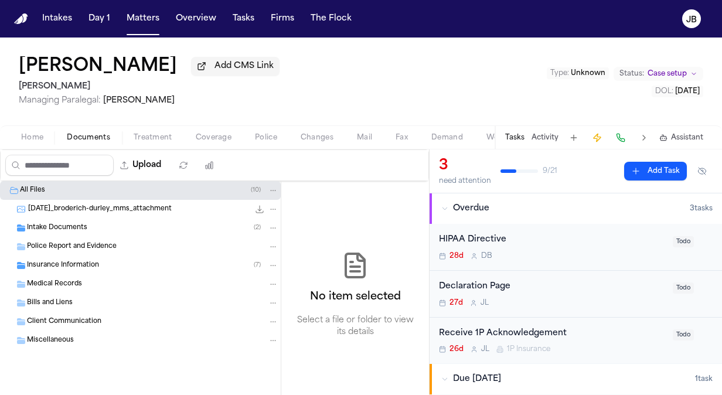
click at [91, 265] on span "Insurance Information" at bounding box center [63, 266] width 72 height 10
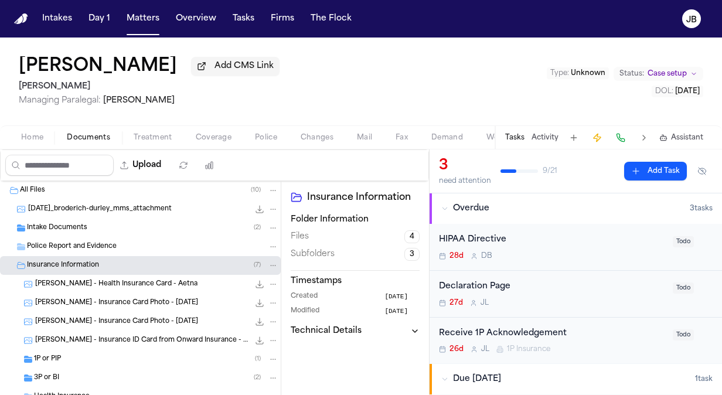
click at [120, 358] on div "1P or PIP ( 1 )" at bounding box center [156, 359] width 244 height 11
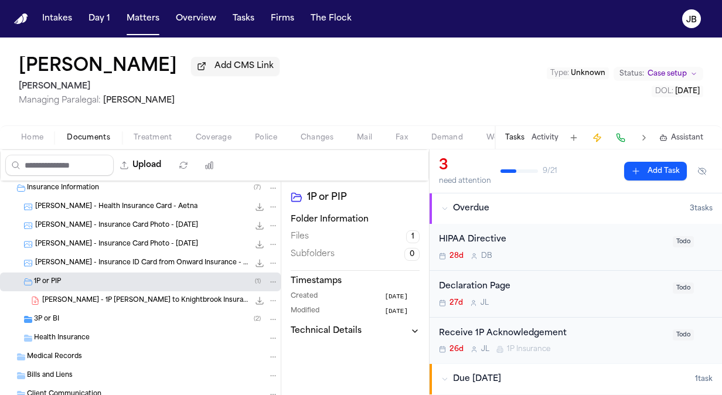
scroll to position [91, 0]
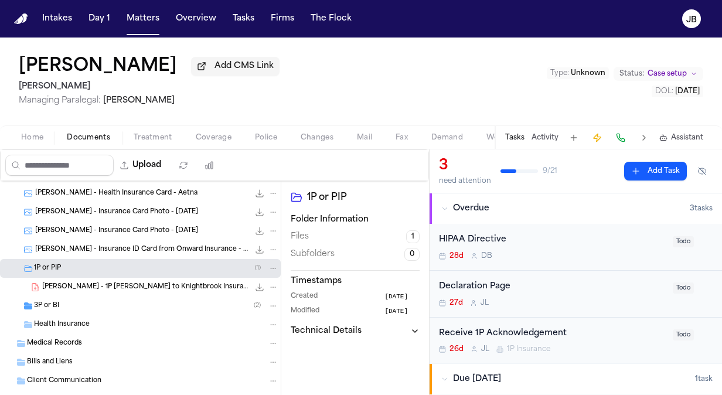
click at [114, 301] on div "3P or BI ( 2 )" at bounding box center [156, 306] width 244 height 11
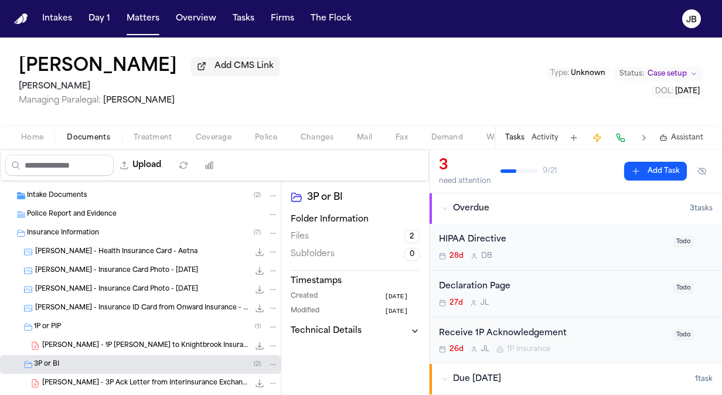
scroll to position [35, 0]
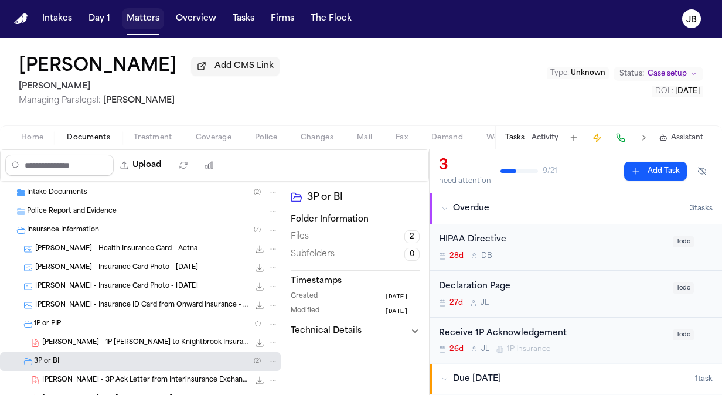
click at [134, 11] on button "Matters" at bounding box center [143, 18] width 42 height 21
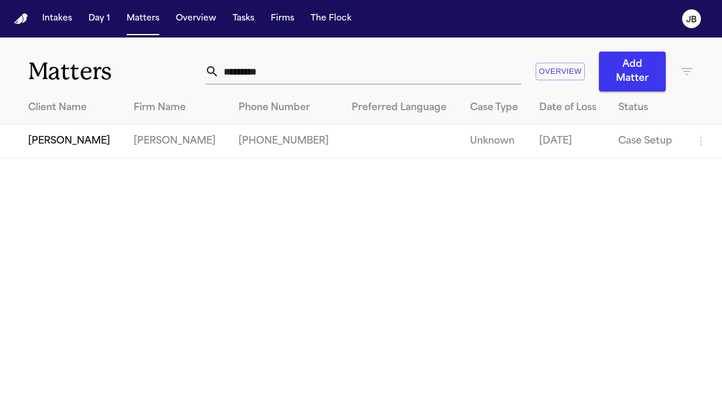
drag, startPoint x: 277, startPoint y: 58, endPoint x: 137, endPoint y: 52, distance: 139.7
click at [137, 52] on div "Matters ********* Overview Add Matter" at bounding box center [361, 65] width 722 height 54
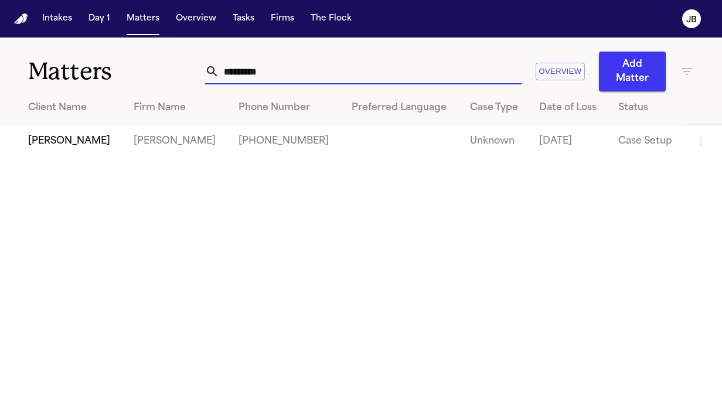
drag, startPoint x: 274, startPoint y: 72, endPoint x: 118, endPoint y: 45, distance: 157.7
click at [118, 45] on div "Matters ********* Overview Add Matter" at bounding box center [361, 65] width 722 height 54
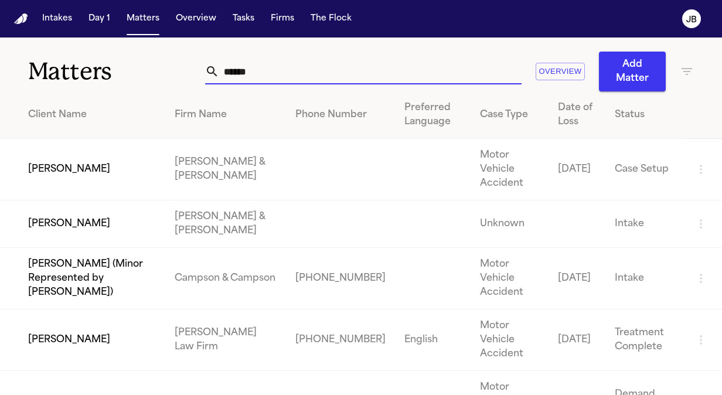
type input "*****"
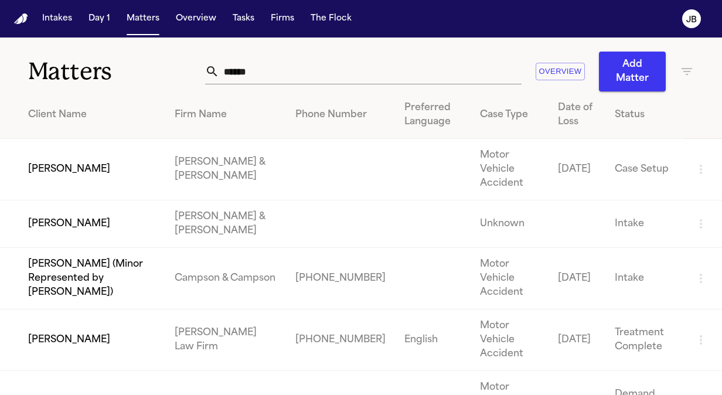
click at [69, 310] on td "[PERSON_NAME]" at bounding box center [82, 341] width 165 height 62
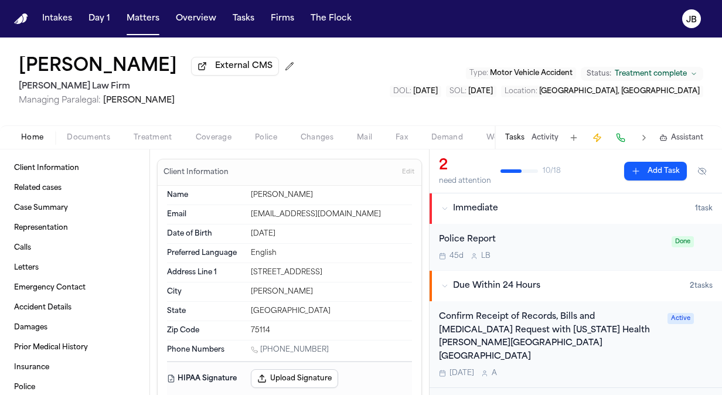
click at [89, 134] on span "Documents" at bounding box center [88, 137] width 43 height 9
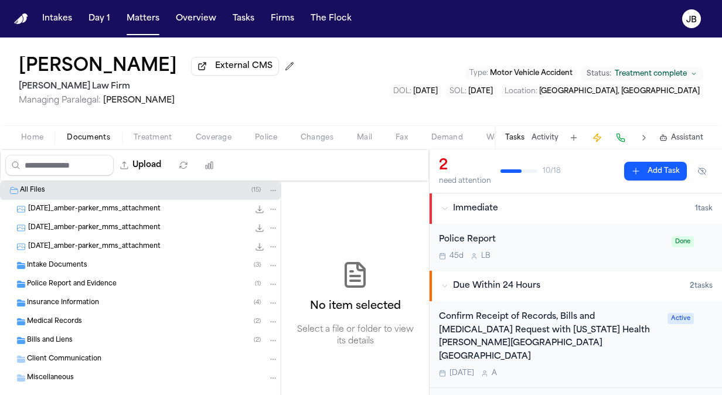
scroll to position [19, 0]
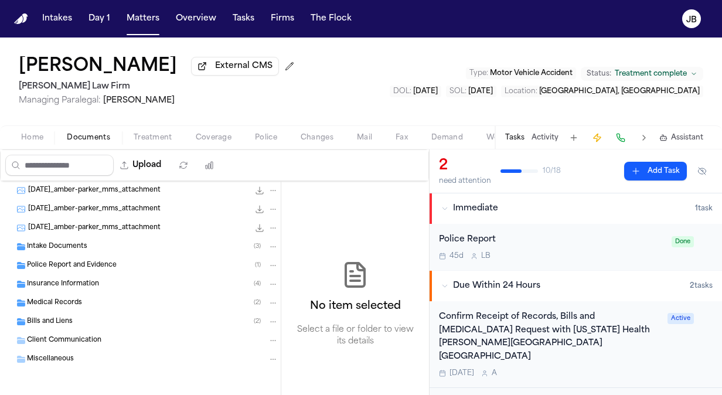
click at [150, 17] on button "Matters" at bounding box center [143, 18] width 42 height 21
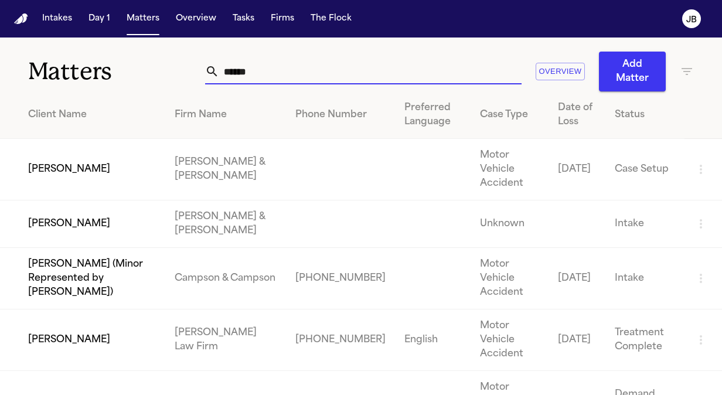
drag, startPoint x: 256, startPoint y: 73, endPoint x: 104, endPoint y: 67, distance: 151.4
click at [104, 67] on div "Matters ***** Overview Add Matter" at bounding box center [361, 65] width 722 height 54
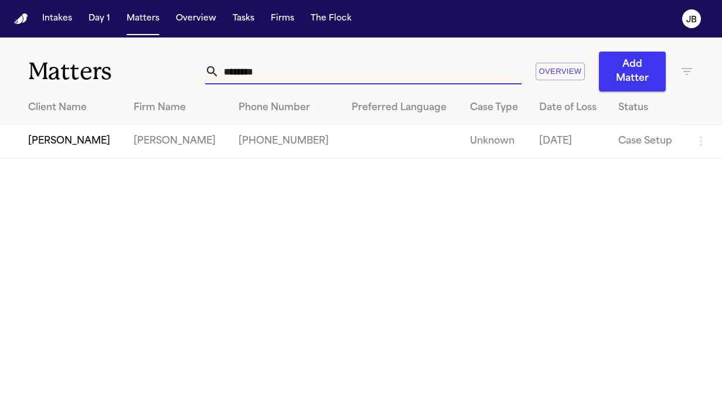
type input "********"
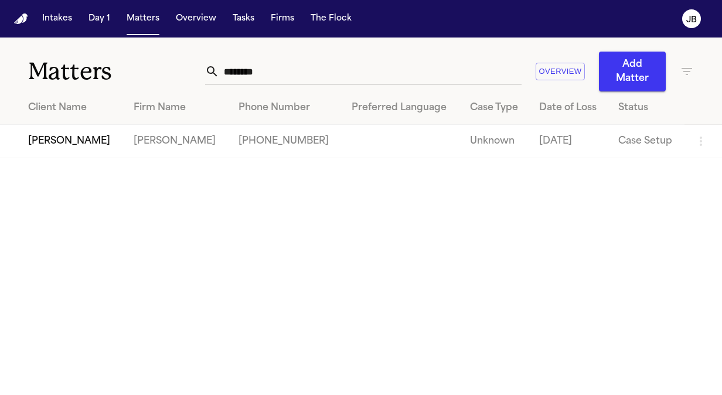
click at [49, 152] on td "[PERSON_NAME]" at bounding box center [62, 141] width 124 height 33
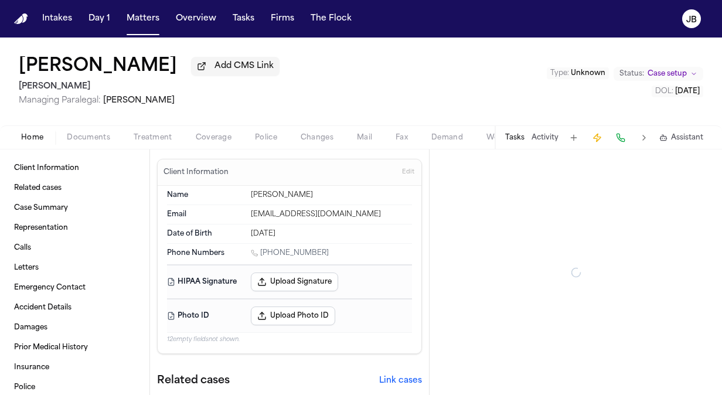
click at [94, 133] on span "Documents" at bounding box center [88, 137] width 43 height 9
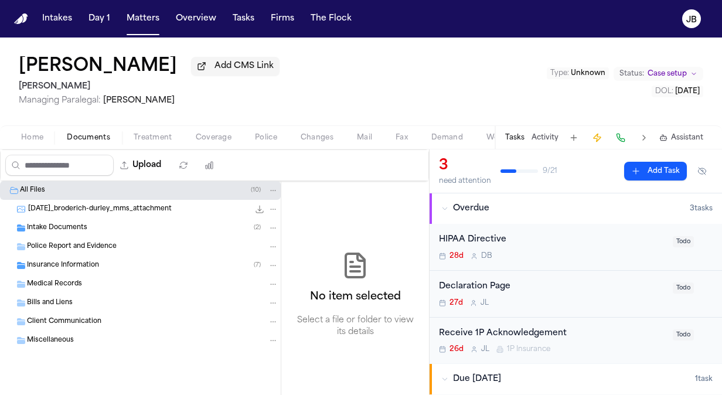
click at [52, 227] on span "Intake Documents" at bounding box center [57, 228] width 60 height 10
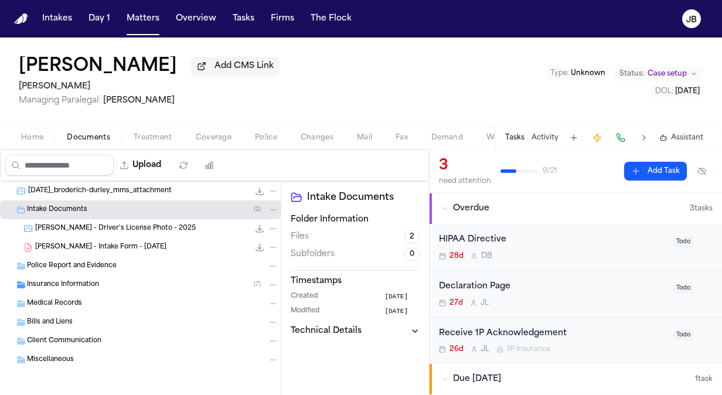
scroll to position [19, 0]
click at [29, 276] on div "Insurance Information ( 7 )" at bounding box center [140, 284] width 281 height 19
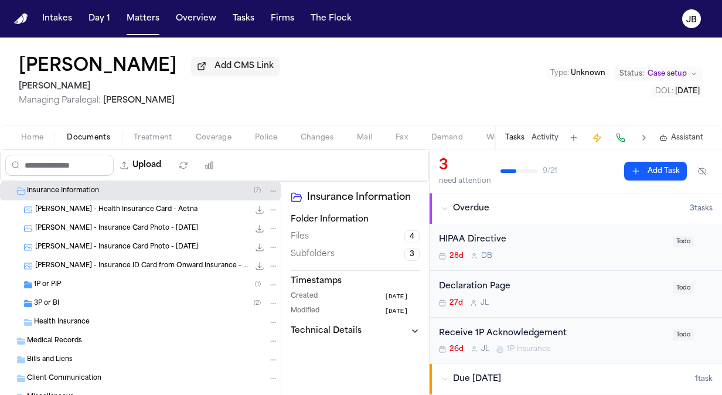
scroll to position [123, 0]
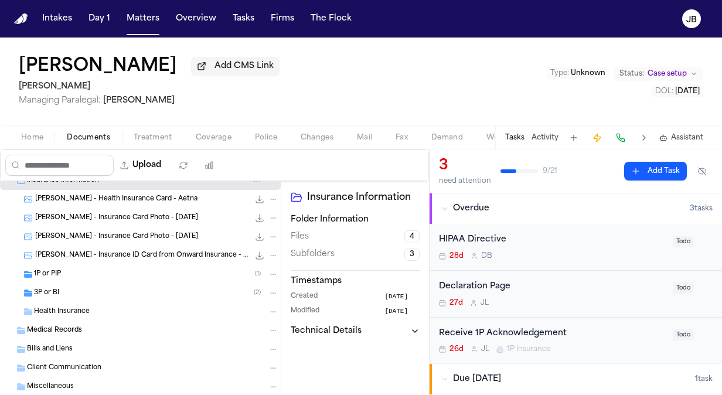
click at [52, 270] on span "1P or PIP" at bounding box center [47, 275] width 27 height 10
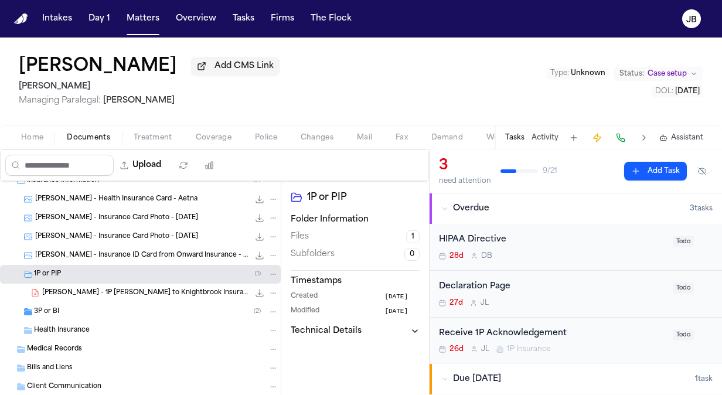
click at [177, 292] on span "[PERSON_NAME] - 1P [PERSON_NAME] to Knightbrook Insurance Company - [DATE]" at bounding box center [145, 293] width 207 height 10
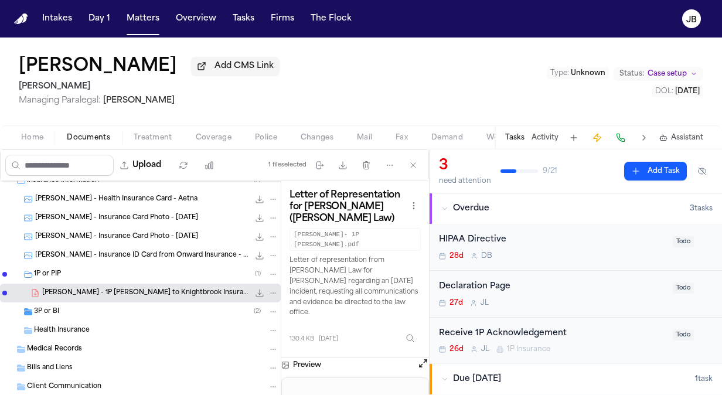
click at [255, 293] on icon "File: B. Durley - 1P LOR to Knightbrook Insurance Company - 9.25.25" at bounding box center [259, 292] width 9 height 9
drag, startPoint x: 173, startPoint y: 71, endPoint x: 9, endPoint y: 67, distance: 164.2
click at [9, 67] on div "[PERSON_NAME] Add CMS Link [PERSON_NAME] Managing Paralegal: [PERSON_NAME] Type…" at bounding box center [361, 82] width 722 height 88
copy h1 "[PERSON_NAME]"
click at [120, 316] on div "3P or BI ( 2 )" at bounding box center [140, 312] width 281 height 19
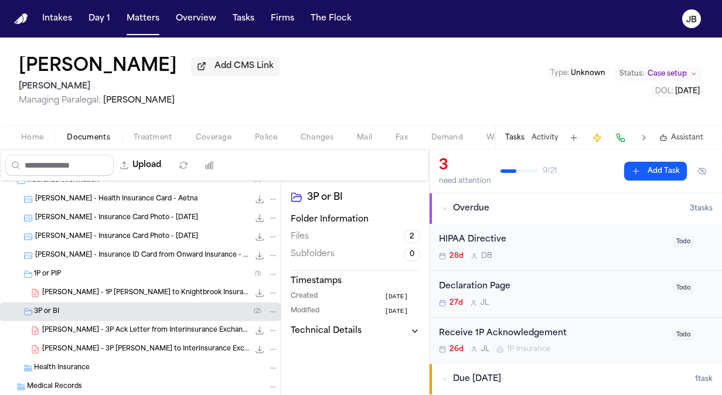
click at [162, 346] on span "[PERSON_NAME] - 3P [PERSON_NAME] to Interinsurance Exchange of the Automobile C…" at bounding box center [145, 350] width 207 height 10
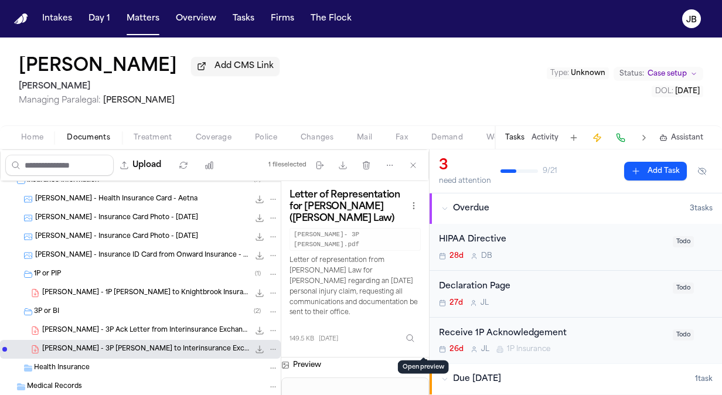
click at [423, 358] on button "Open preview" at bounding box center [423, 364] width 12 height 12
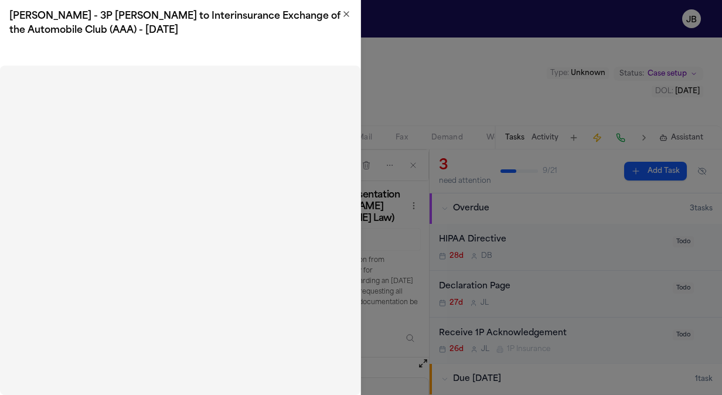
click at [345, 13] on icon "button" at bounding box center [346, 14] width 5 height 5
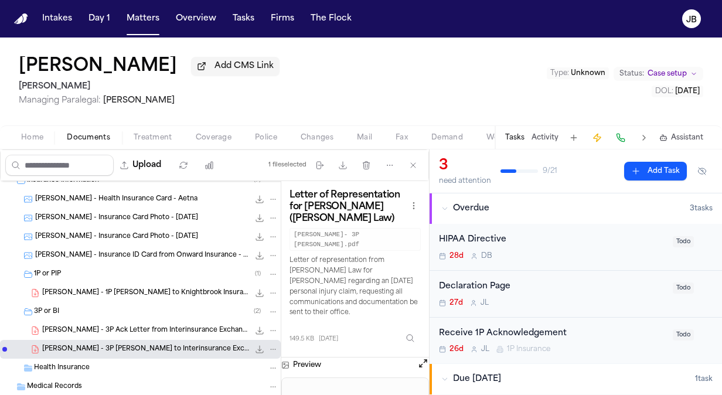
click at [255, 349] on icon "File: B. Durley - 3P LOR to Interinsurance Exchange of the Automobile Club (AAA…" at bounding box center [259, 349] width 9 height 9
click at [163, 326] on span "[PERSON_NAME] - 3P Ack Letter from Interinsurance Exchange of the Automobile Cl…" at bounding box center [145, 331] width 207 height 10
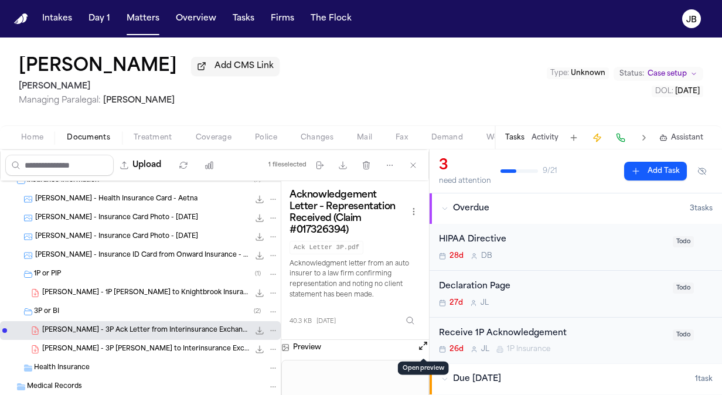
click at [422, 345] on button "Open preview" at bounding box center [423, 346] width 12 height 12
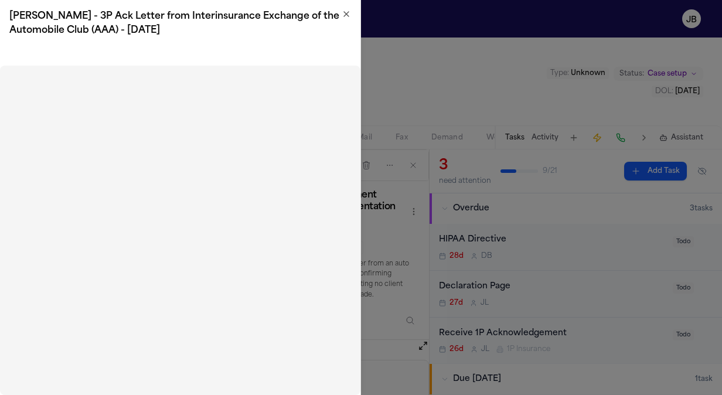
click at [348, 13] on icon "button" at bounding box center [346, 14] width 5 height 5
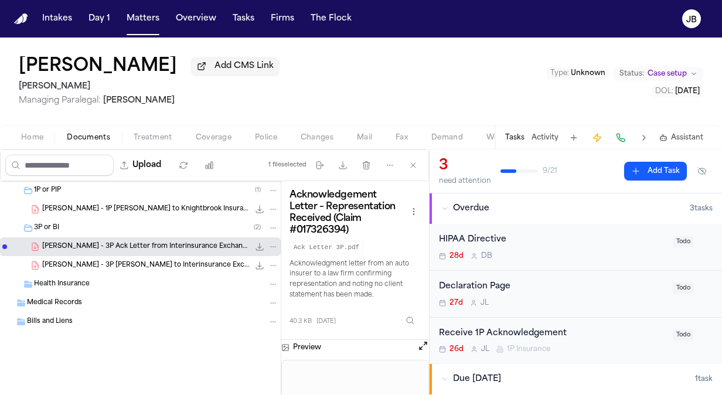
scroll to position [0, 0]
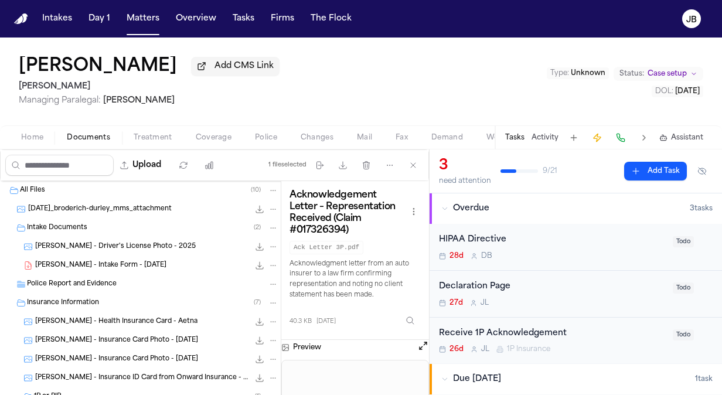
click at [87, 209] on span "[DATE]_broderich-durley_mms_attachment" at bounding box center [100, 210] width 144 height 10
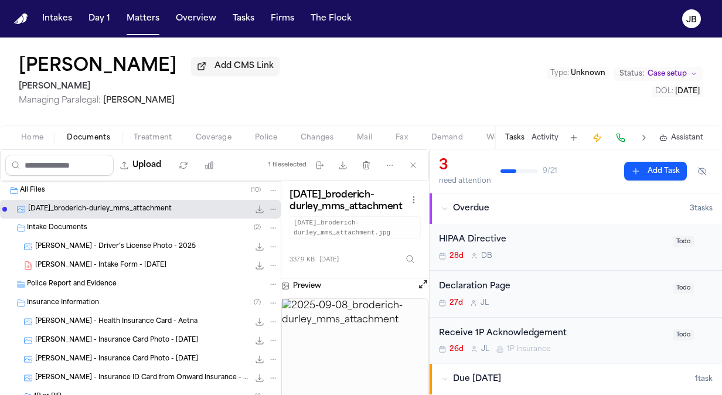
click at [79, 242] on span "[PERSON_NAME] - Driver's License Photo - 2025" at bounding box center [115, 247] width 161 height 10
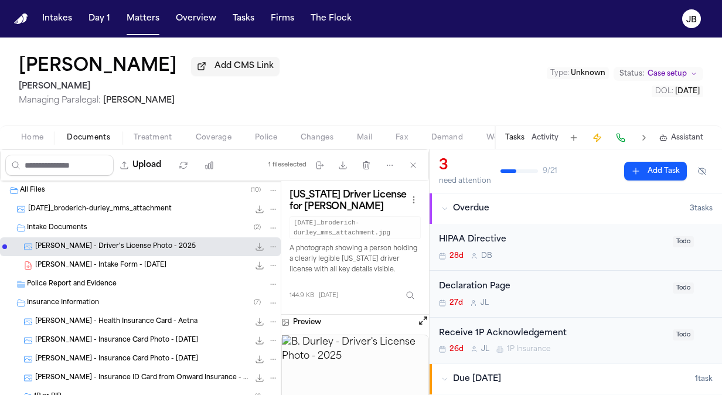
click at [101, 271] on div "[PERSON_NAME] - Intake Form - [DATE] 23.4 KB • PDF" at bounding box center [140, 265] width 281 height 19
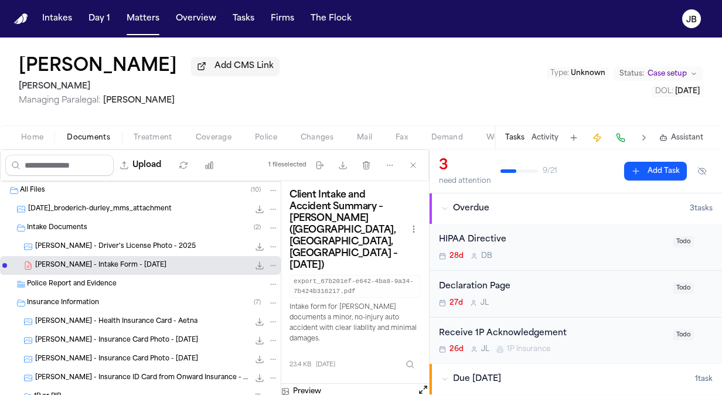
click at [123, 318] on span "[PERSON_NAME] - Health Insurance Card - Aetna" at bounding box center [116, 322] width 162 height 10
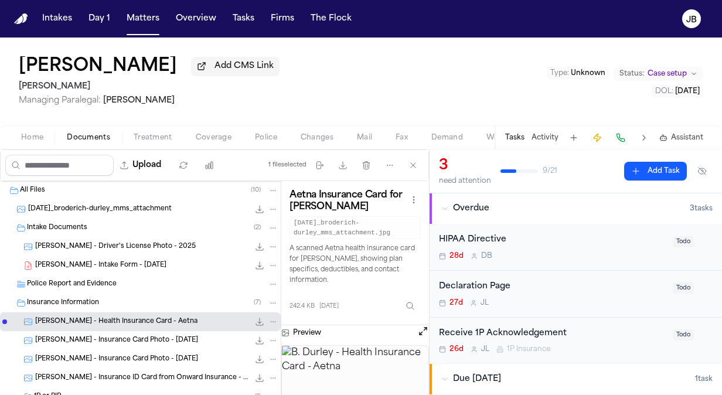
click at [114, 340] on span "[PERSON_NAME] - Insurance Card Photo - [DATE]" at bounding box center [116, 341] width 163 height 10
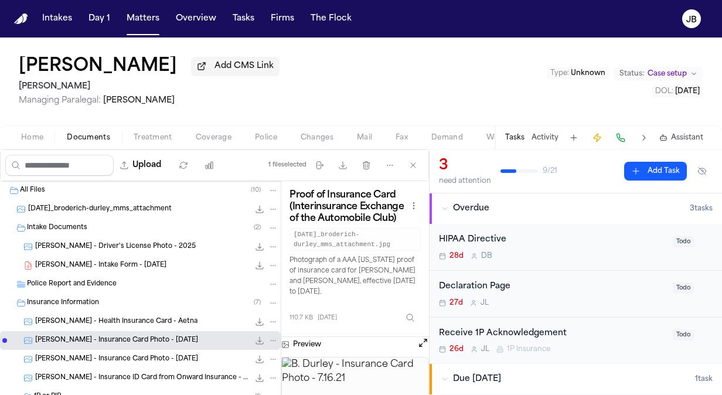
click at [115, 361] on span "[PERSON_NAME] - Insurance Card Photo - [DATE]" at bounding box center [116, 360] width 163 height 10
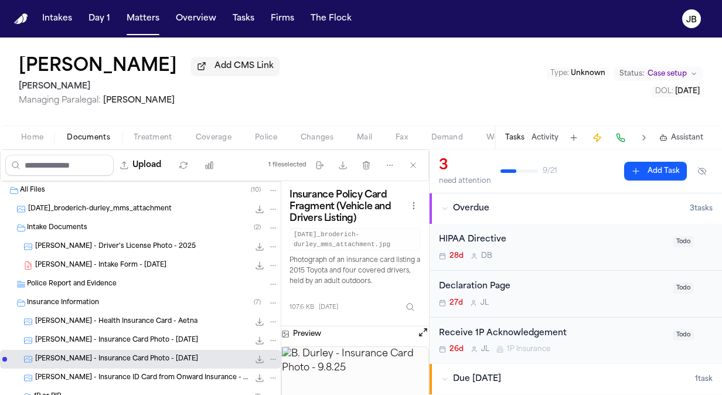
click at [120, 371] on div "[PERSON_NAME] - Insurance ID Card from Onward Insurance - [DATE] to [DATE] 168.…" at bounding box center [140, 378] width 281 height 19
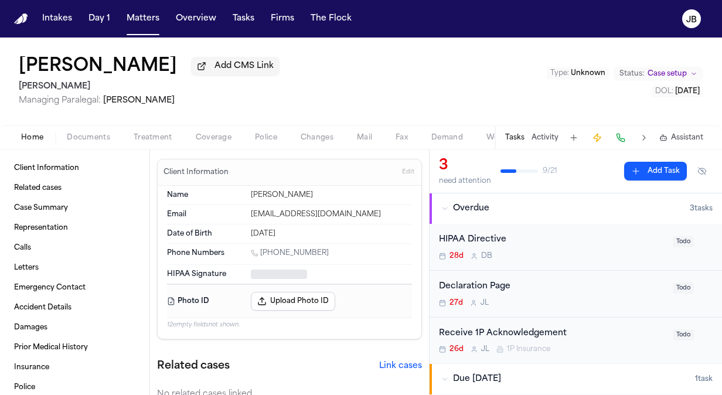
click at [35, 135] on span "Home" at bounding box center [32, 137] width 22 height 9
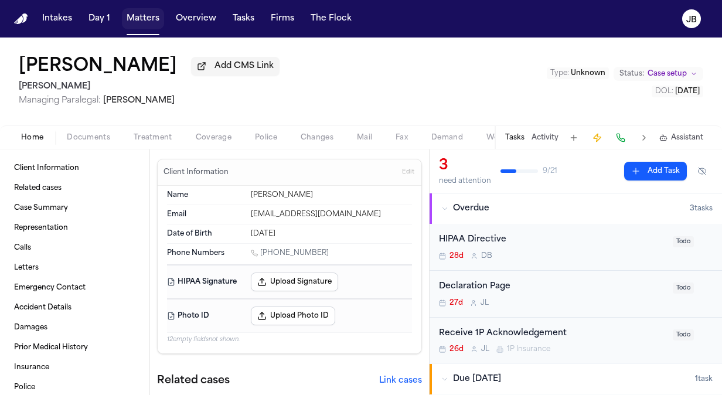
click at [142, 18] on button "Matters" at bounding box center [143, 18] width 42 height 21
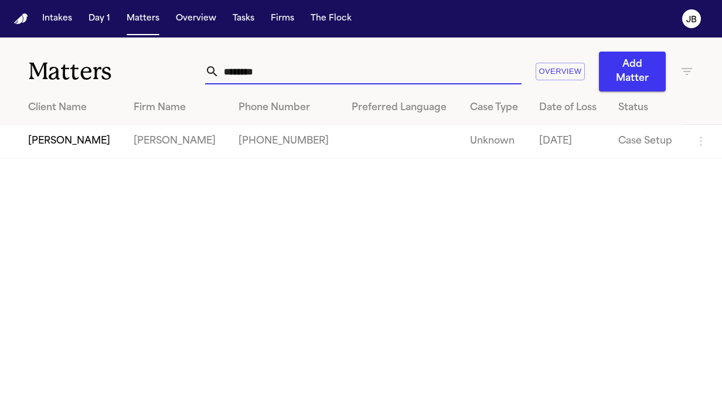
drag, startPoint x: 213, startPoint y: 72, endPoint x: 120, endPoint y: 61, distance: 93.9
click at [120, 61] on div "Matters ******** Overview Add Matter" at bounding box center [361, 65] width 722 height 54
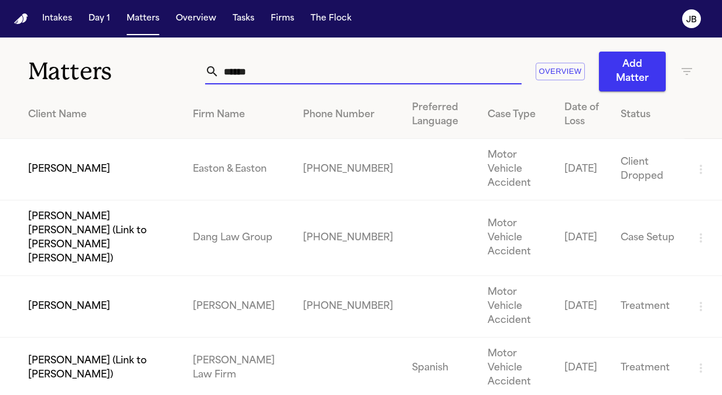
type input "*****"
click at [59, 276] on td "[PERSON_NAME]" at bounding box center [92, 307] width 184 height 62
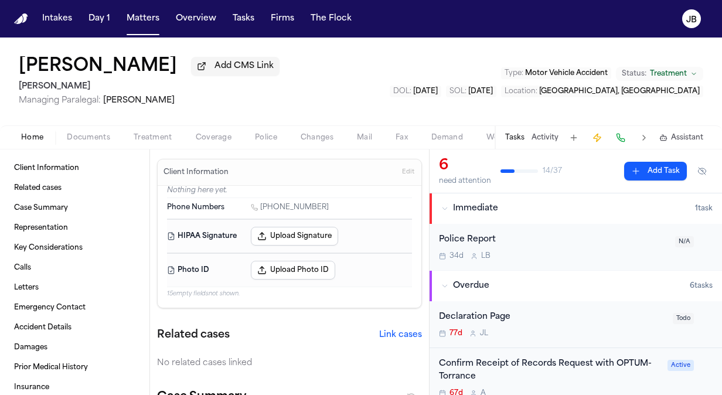
click at [77, 142] on span "Documents" at bounding box center [88, 137] width 43 height 9
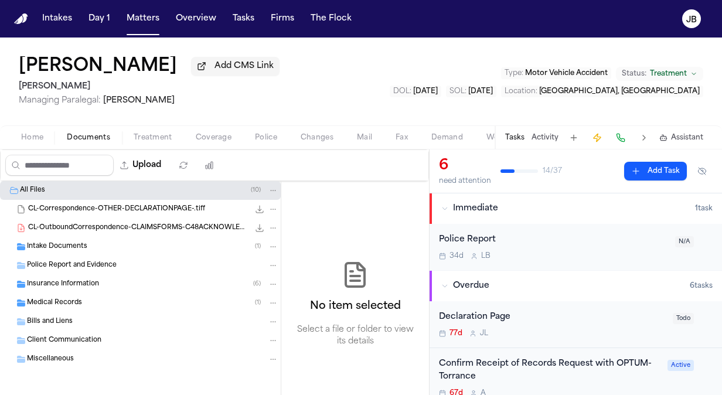
click at [136, 229] on span "CL-OutboundCorrespondence-CLAIMSFORMS-C48ACKNOWLEDGMENTOFATTORNEYREPRESENTATION…" at bounding box center [138, 228] width 221 height 10
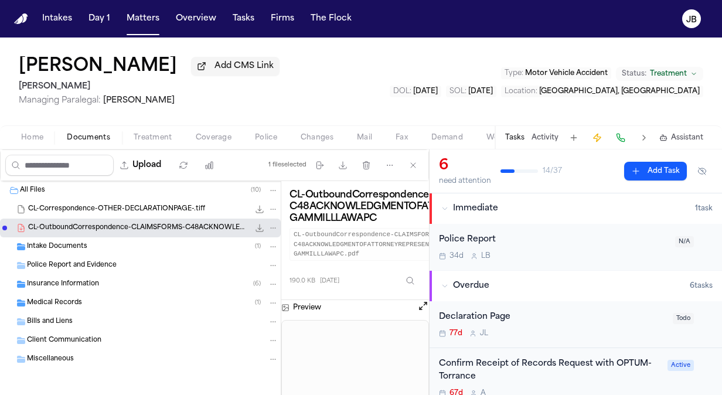
click at [423, 305] on button "Open preview" at bounding box center [423, 306] width 12 height 12
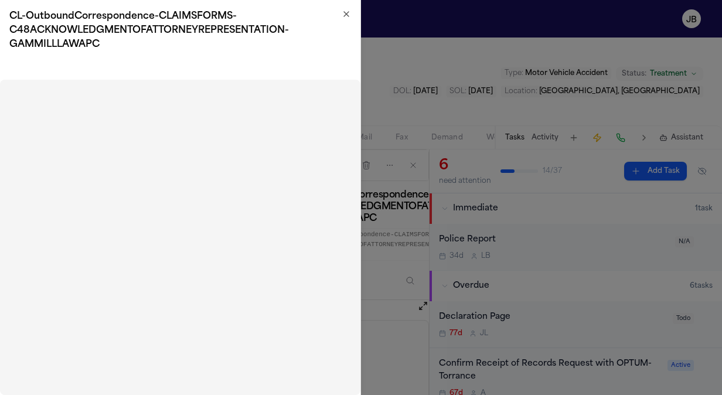
click at [350, 12] on icon "button" at bounding box center [346, 13] width 9 height 9
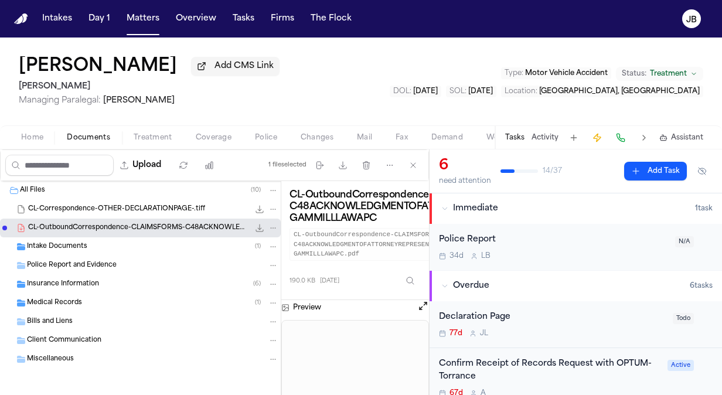
click at [125, 247] on div "Intake Documents ( 1 )" at bounding box center [153, 247] width 252 height 11
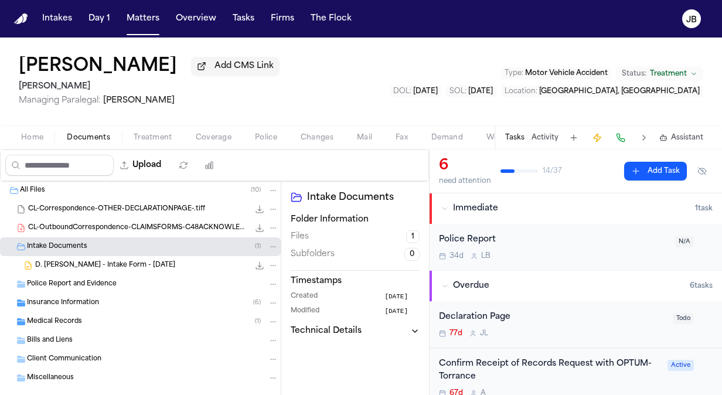
click at [124, 299] on div "Insurance Information ( 6 )" at bounding box center [153, 303] width 252 height 11
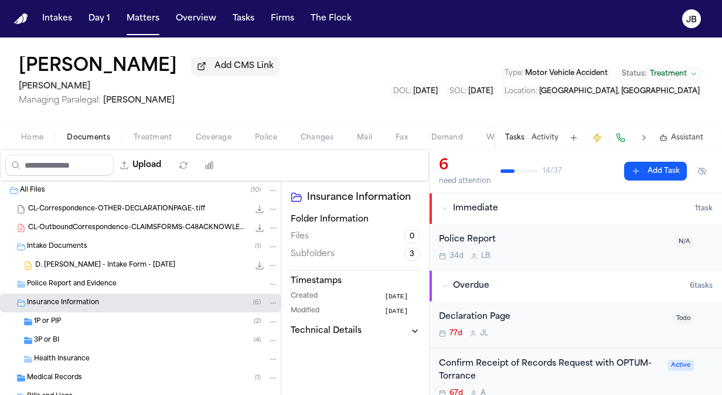
click at [81, 318] on div "1P or PIP ( 2 )" at bounding box center [156, 322] width 244 height 11
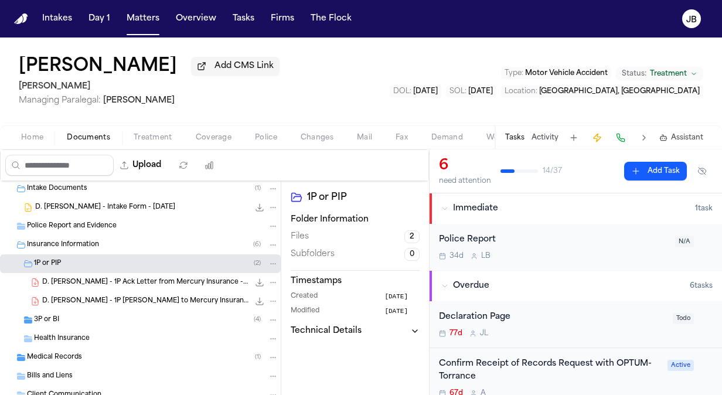
scroll to position [98, 0]
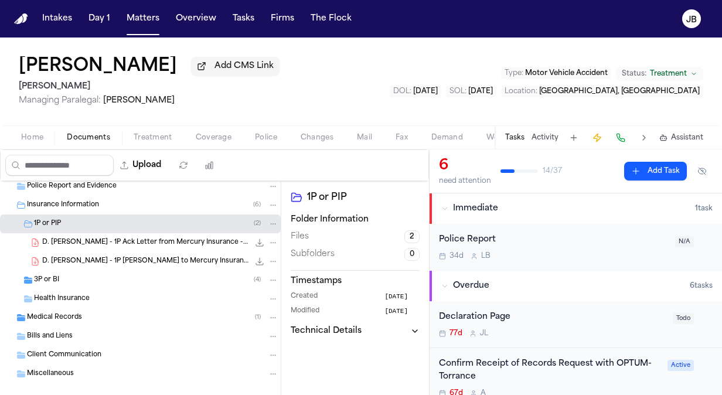
click at [30, 277] on icon "Folder: 3P or BI" at bounding box center [28, 280] width 8 height 7
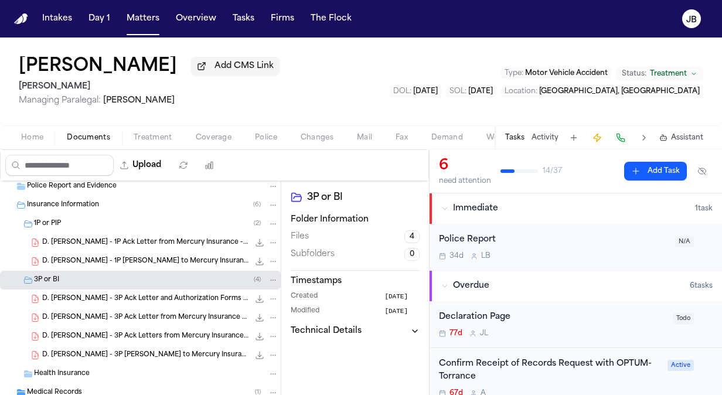
scroll to position [188, 0]
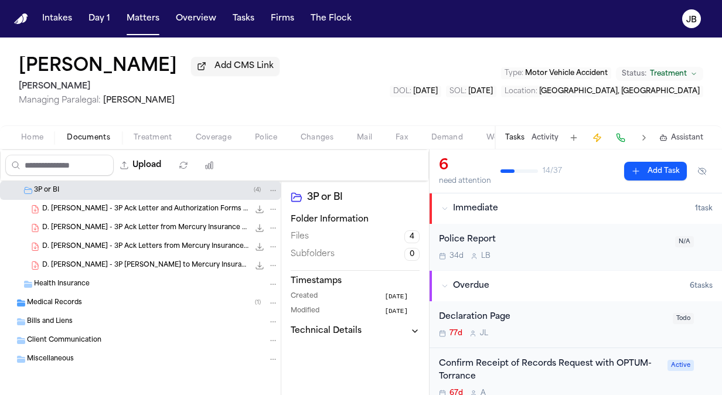
click at [63, 305] on span "Medical Records" at bounding box center [54, 303] width 55 height 10
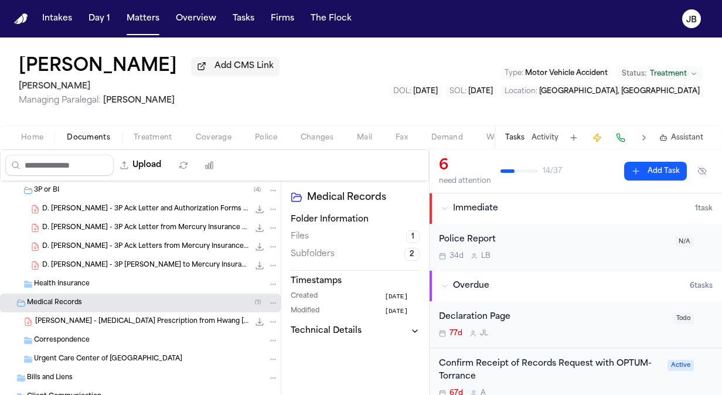
click at [144, 324] on span "[PERSON_NAME] - [MEDICAL_DATA] Prescription from Hwang [MEDICAL_DATA] - [DATE]" at bounding box center [142, 322] width 214 height 10
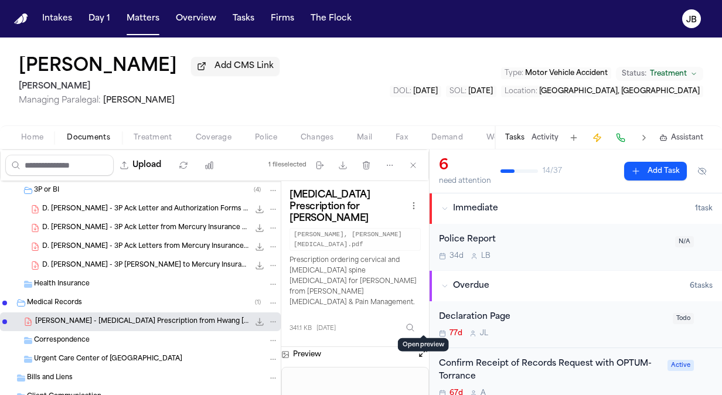
click at [424, 347] on button "Open preview" at bounding box center [423, 353] width 12 height 12
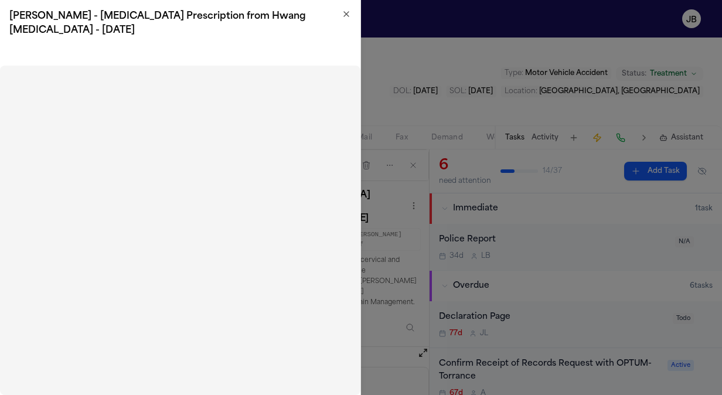
click at [346, 15] on icon "button" at bounding box center [346, 14] width 5 height 5
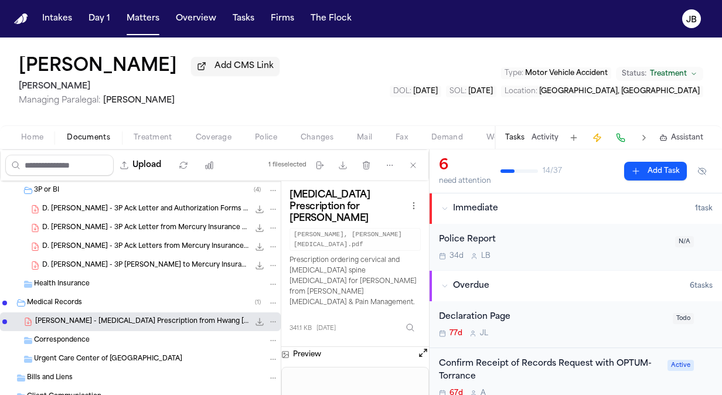
scroll to position [0, 0]
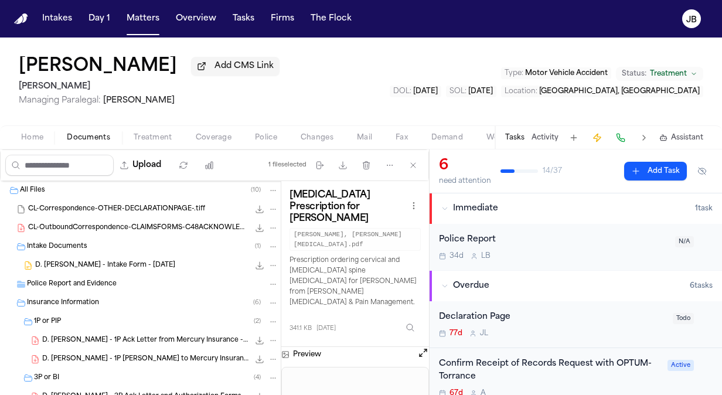
click at [108, 211] on span "CL-Correspondence-OTHER-DECLARATIONPAGE-.tiff" at bounding box center [116, 210] width 177 height 10
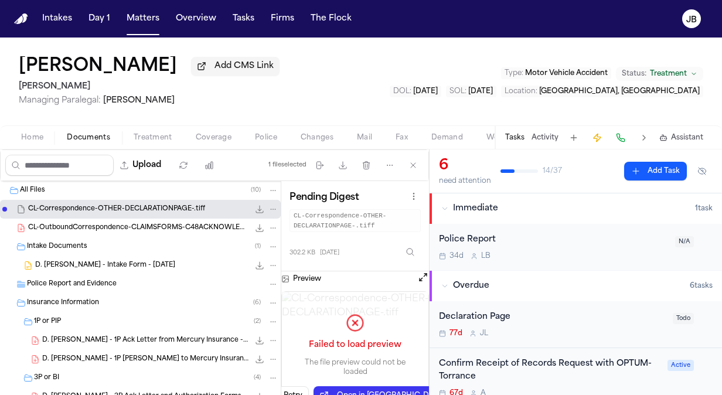
click at [104, 222] on div "CL-OutboundCorrespondence-CLAIMSFORMS-C48ACKNOWLEDGMENTOFATTORNEYREPRESENTATION…" at bounding box center [153, 228] width 250 height 12
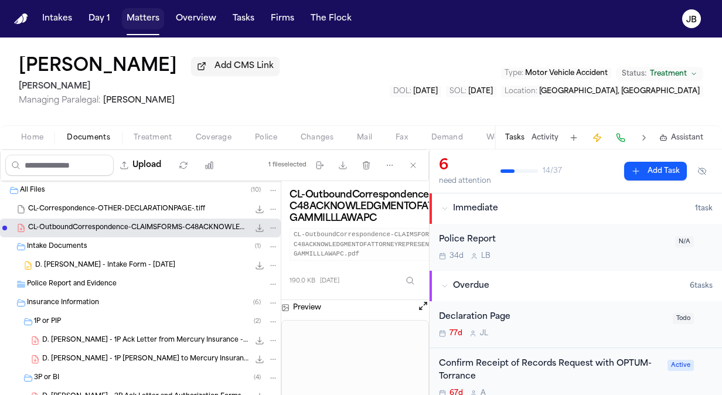
click at [141, 16] on button "Matters" at bounding box center [143, 18] width 42 height 21
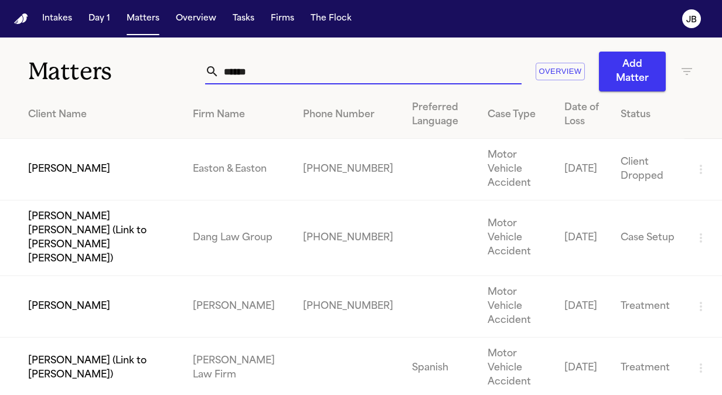
drag, startPoint x: 254, startPoint y: 76, endPoint x: 137, endPoint y: 67, distance: 117.6
click at [137, 67] on div "Matters ***** Overview Add Matter" at bounding box center [361, 65] width 722 height 54
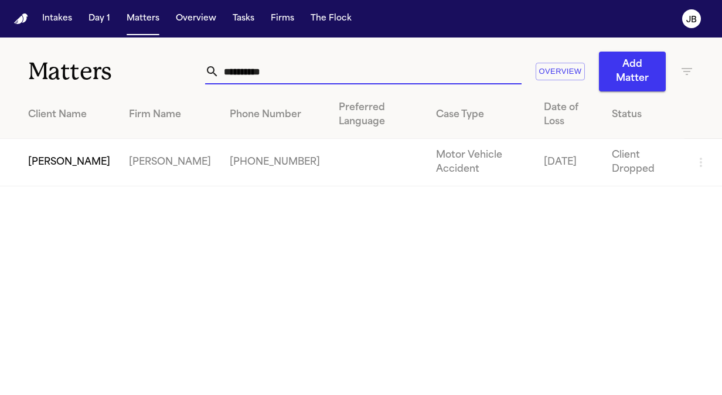
type input "**********"
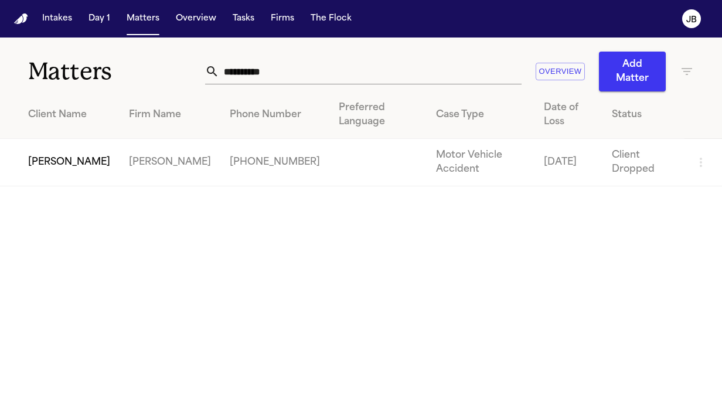
click at [77, 139] on td "[PERSON_NAME]" at bounding box center [60, 162] width 120 height 47
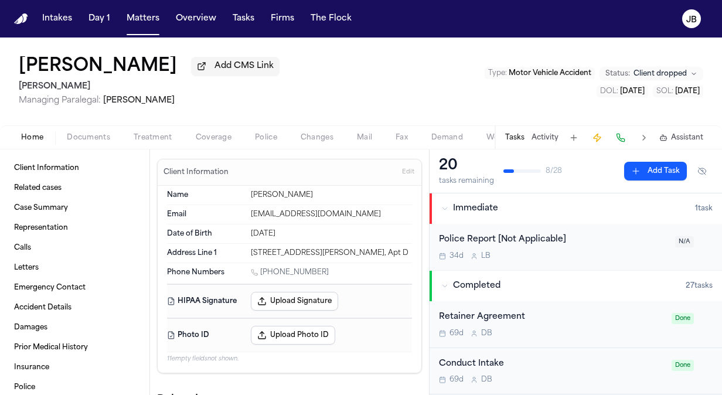
click at [73, 133] on span "Documents" at bounding box center [88, 137] width 43 height 9
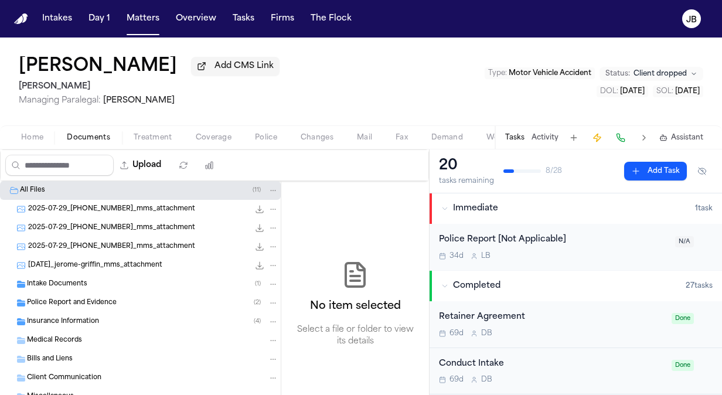
click at [66, 294] on div "Police Report and Evidence ( 2 )" at bounding box center [140, 303] width 281 height 19
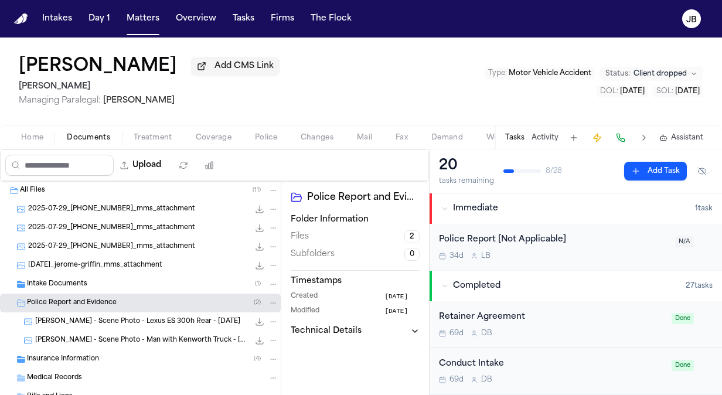
click at [70, 285] on span "Intake Documents" at bounding box center [57, 285] width 60 height 10
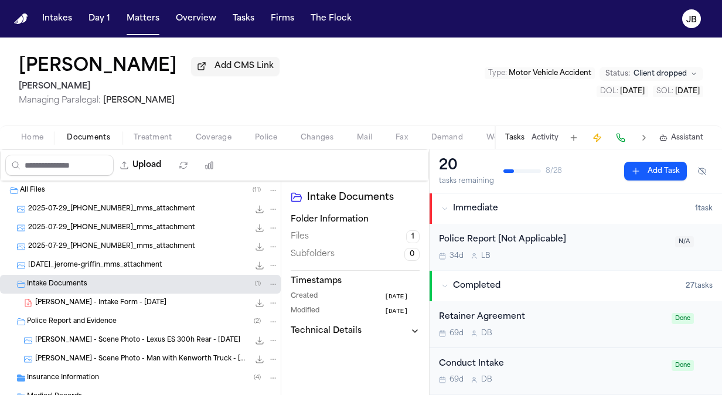
click at [152, 301] on div "[PERSON_NAME] - Intake Form - [DATE] 21.9 KB • PDF" at bounding box center [156, 303] width 243 height 12
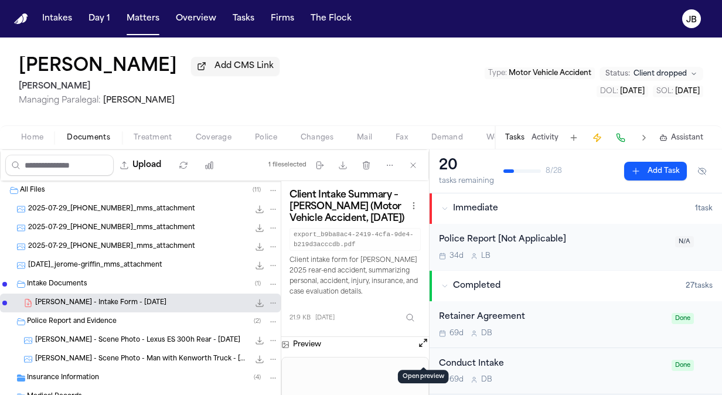
click at [423, 349] on button "Open preview" at bounding box center [423, 343] width 12 height 12
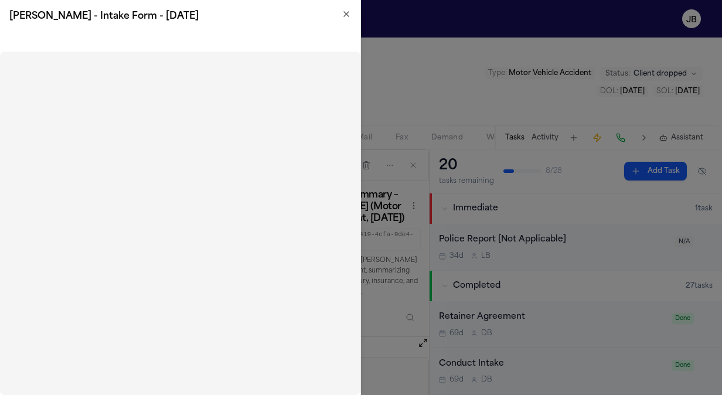
click at [347, 15] on icon "button" at bounding box center [346, 14] width 5 height 5
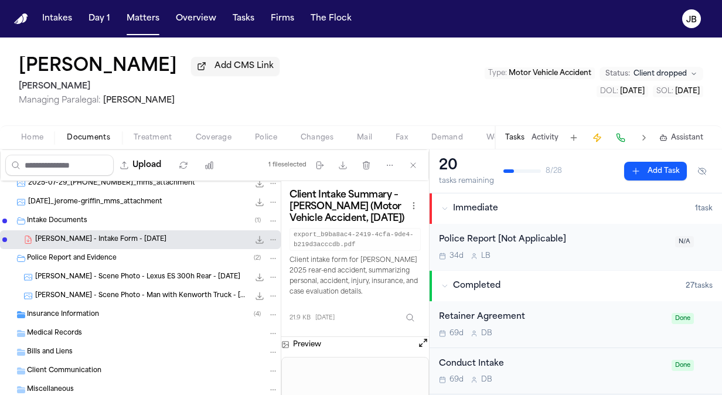
scroll to position [94, 0]
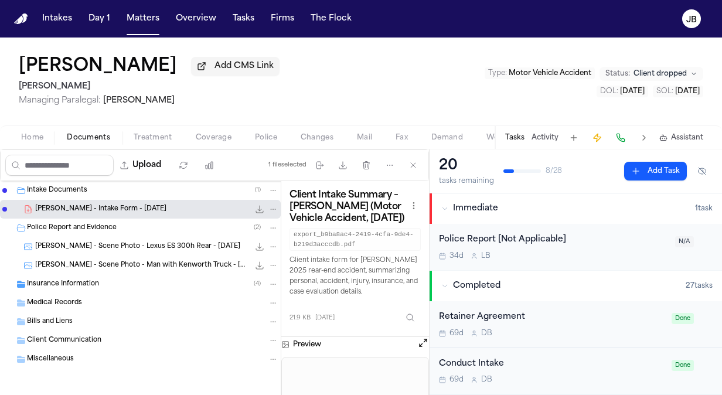
click at [83, 277] on div "Insurance Information ( 4 )" at bounding box center [140, 284] width 281 height 19
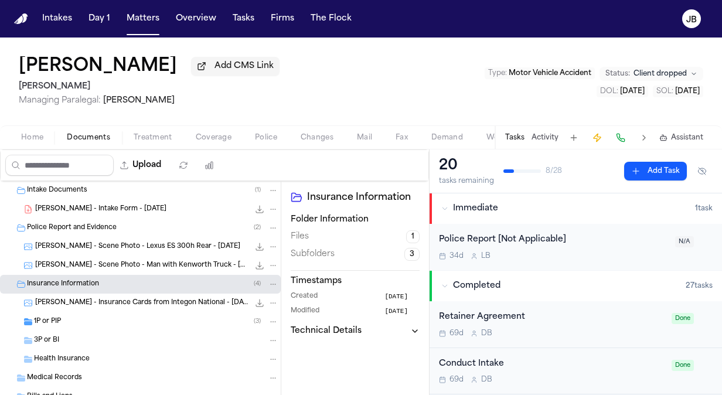
click at [57, 319] on span "1P or PIP" at bounding box center [47, 322] width 27 height 10
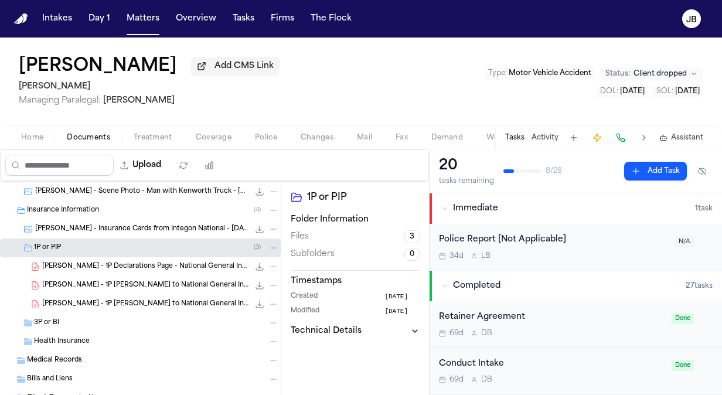
scroll to position [182, 0]
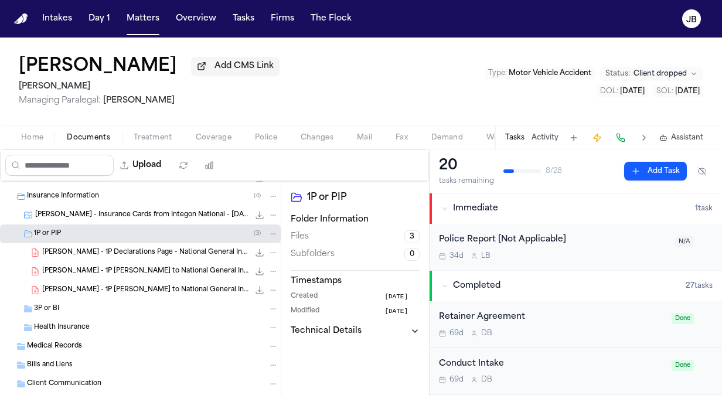
click at [162, 253] on span "[PERSON_NAME] - 1P Declarations Page - National General Insurance - [DATE]" at bounding box center [145, 253] width 207 height 10
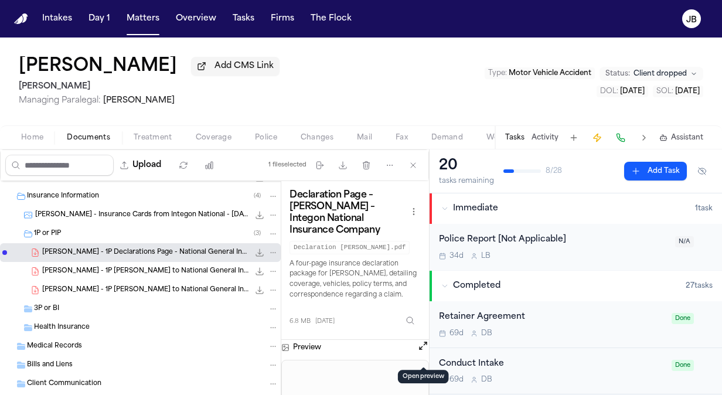
click at [423, 352] on button "Open preview" at bounding box center [423, 346] width 12 height 12
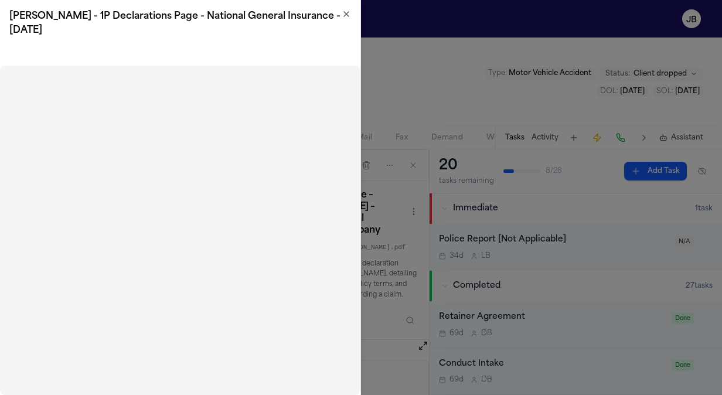
click at [344, 12] on icon "button" at bounding box center [346, 14] width 5 height 5
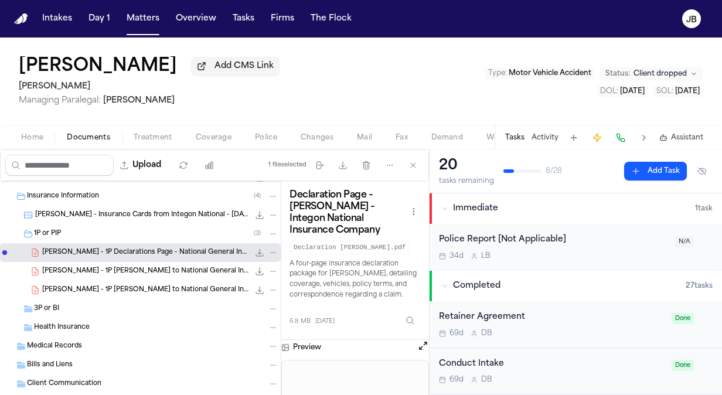
click at [145, 29] on nav "Intakes Day 1 Matters Overview Tasks Firms The [PERSON_NAME]" at bounding box center [361, 19] width 722 height 38
click at [152, 21] on button "Matters" at bounding box center [143, 18] width 42 height 21
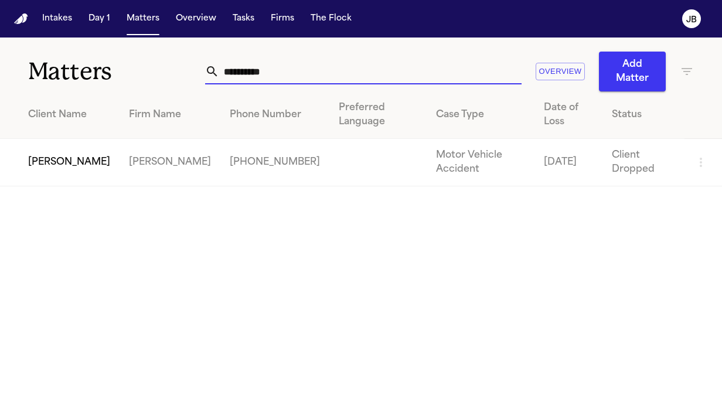
drag, startPoint x: 274, startPoint y: 69, endPoint x: 71, endPoint y: 84, distance: 204.0
click at [71, 84] on div "**********" at bounding box center [361, 65] width 722 height 54
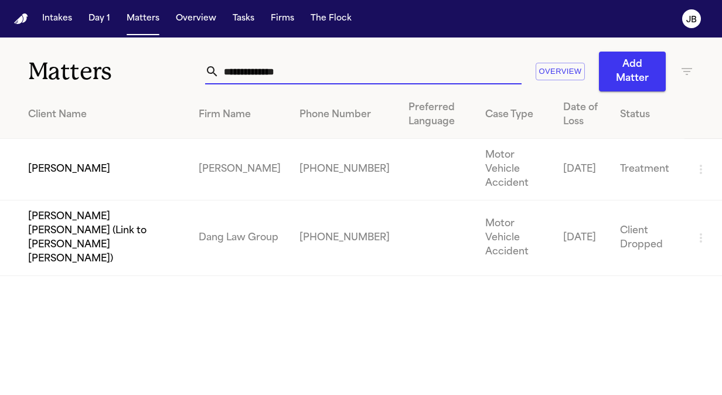
type input "**********"
click at [47, 158] on td "[PERSON_NAME]" at bounding box center [94, 170] width 189 height 62
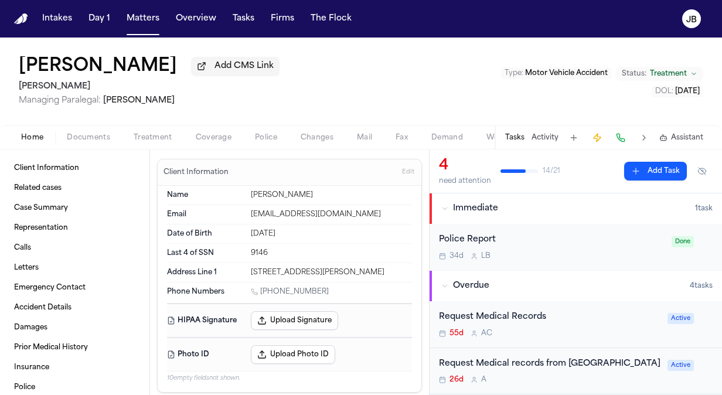
click at [104, 149] on div "[PERSON_NAME] Add CMS Link [PERSON_NAME] Managing Paralegal: [PERSON_NAME] Type…" at bounding box center [361, 94] width 722 height 112
click at [100, 125] on div "Home Documents Treatment Coverage Police Changes Mail Fax Demand Workspaces Art…" at bounding box center [361, 136] width 722 height 23
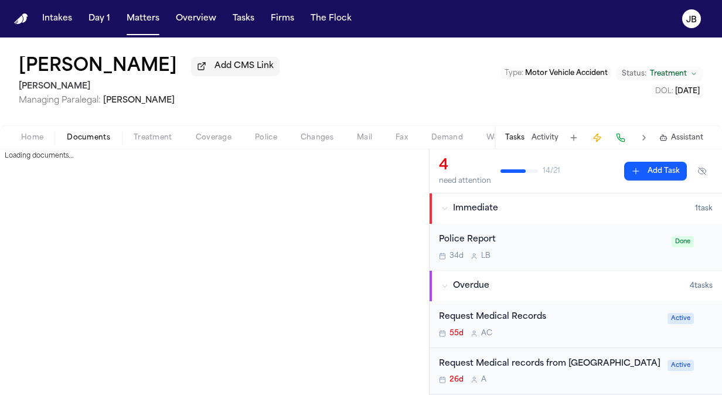
click at [97, 131] on button "Documents" at bounding box center [88, 138] width 67 height 14
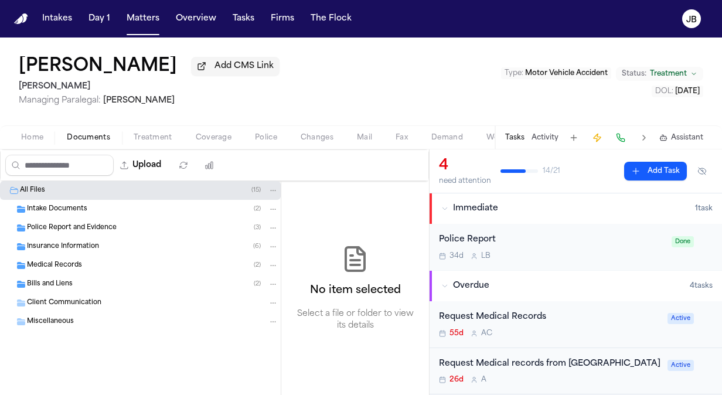
click at [66, 214] on div "Intake Documents ( 2 )" at bounding box center [140, 209] width 281 height 19
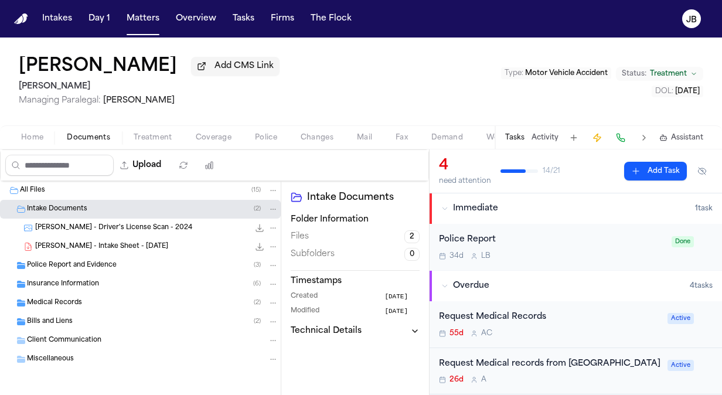
click at [86, 269] on span "Police Report and Evidence" at bounding box center [72, 266] width 90 height 10
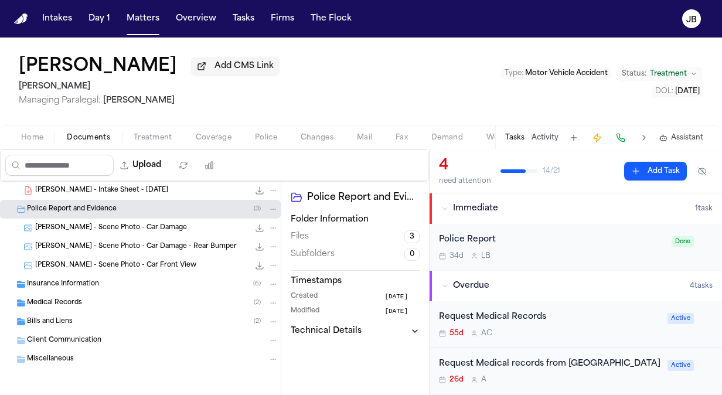
scroll to position [46, 0]
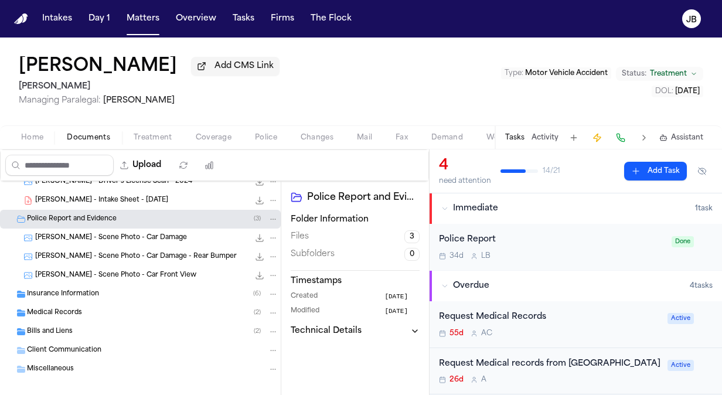
click at [64, 295] on span "Insurance Information" at bounding box center [63, 295] width 72 height 10
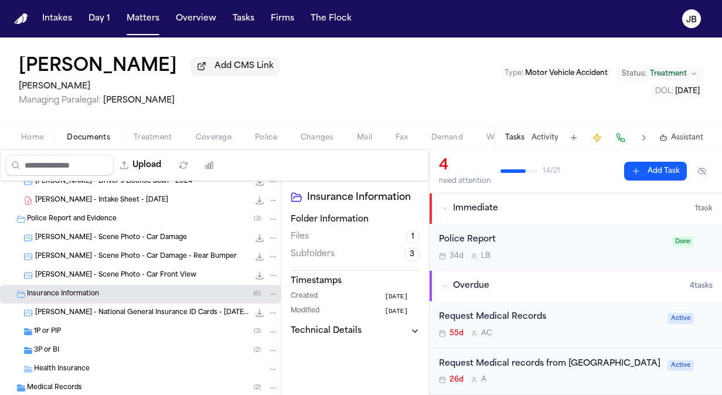
click at [135, 342] on div "3P or BI ( 2 )" at bounding box center [140, 350] width 281 height 19
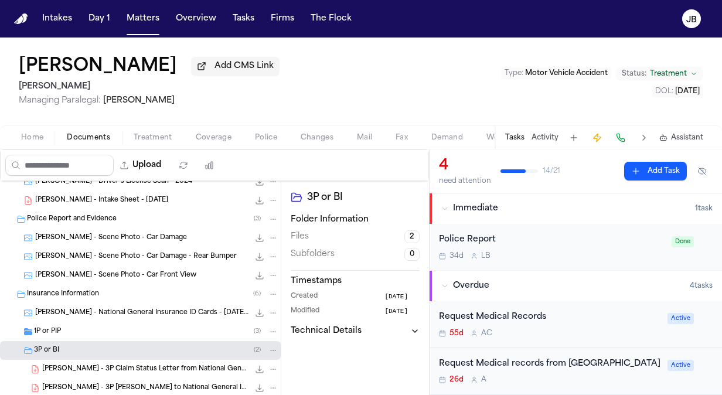
click at [137, 339] on div "1P or PIP ( 3 )" at bounding box center [140, 331] width 281 height 19
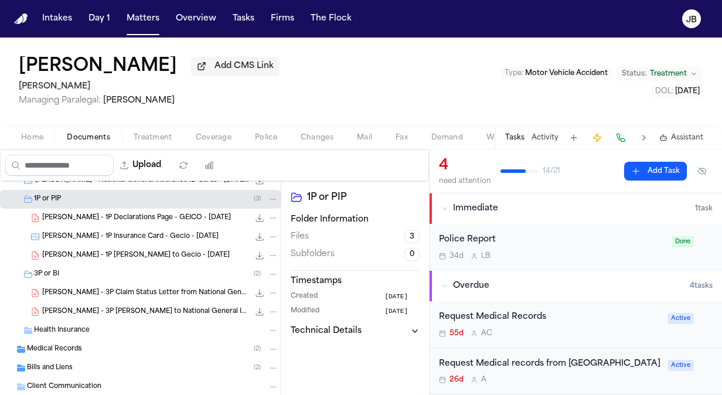
scroll to position [179, 0]
click at [193, 288] on span "[PERSON_NAME] - 3P Claim Status Letter from National General Insurance - [DATE]" at bounding box center [145, 293] width 207 height 10
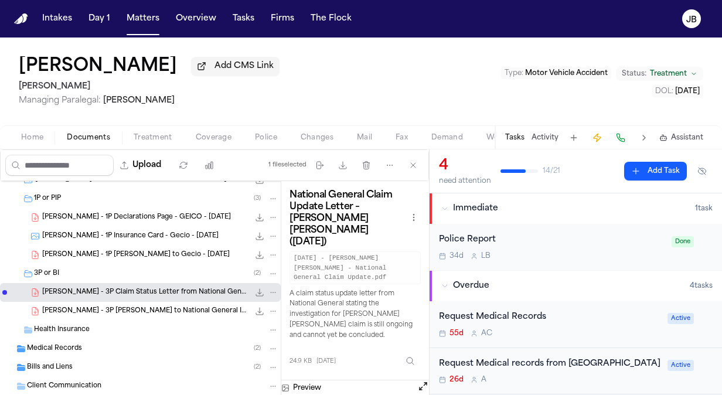
click at [426, 380] on button "Open preview" at bounding box center [423, 386] width 12 height 12
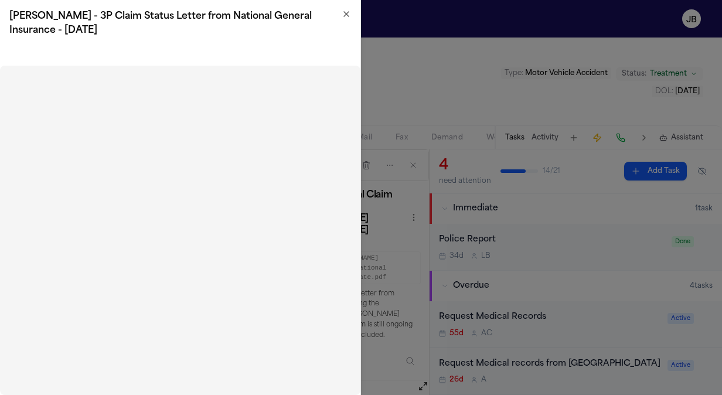
click at [345, 15] on icon "button" at bounding box center [346, 13] width 9 height 9
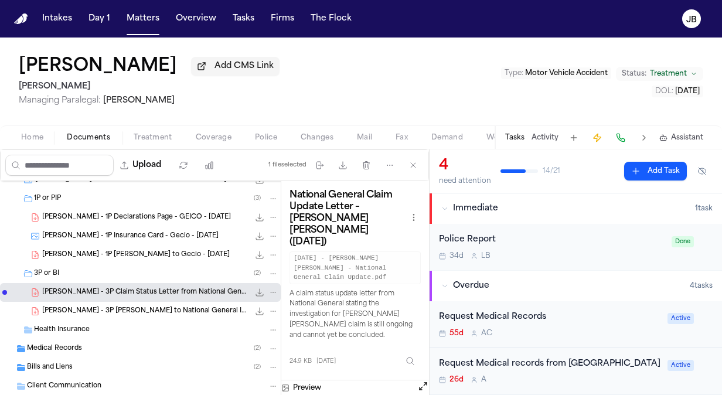
click at [127, 218] on span "[PERSON_NAME] - 1P Declarations Page - GEICO - [DATE]" at bounding box center [136, 218] width 189 height 10
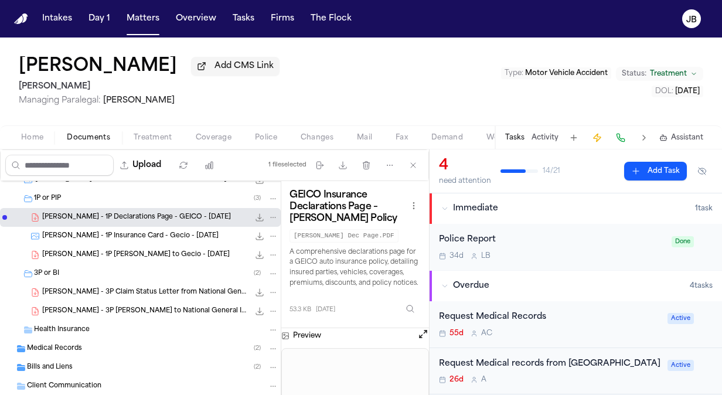
click at [422, 335] on button "Open preview" at bounding box center [423, 334] width 12 height 12
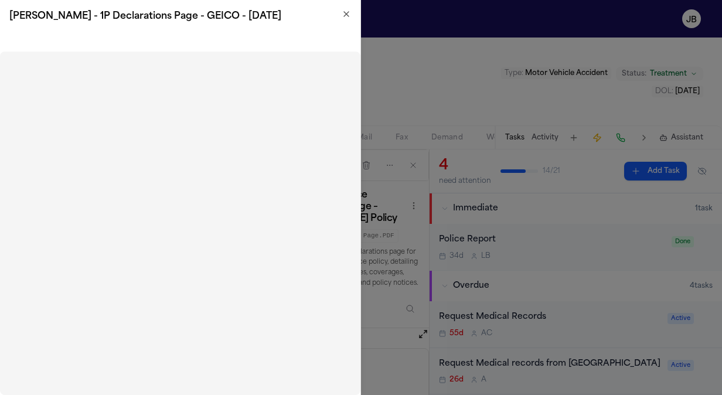
click at [347, 14] on icon "button" at bounding box center [346, 14] width 5 height 5
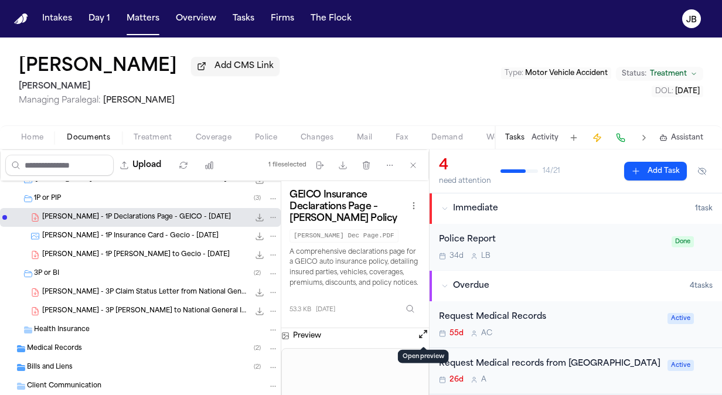
click at [167, 233] on span "[PERSON_NAME] - 1P Insurance Card - Gecio - [DATE]" at bounding box center [130, 237] width 176 height 10
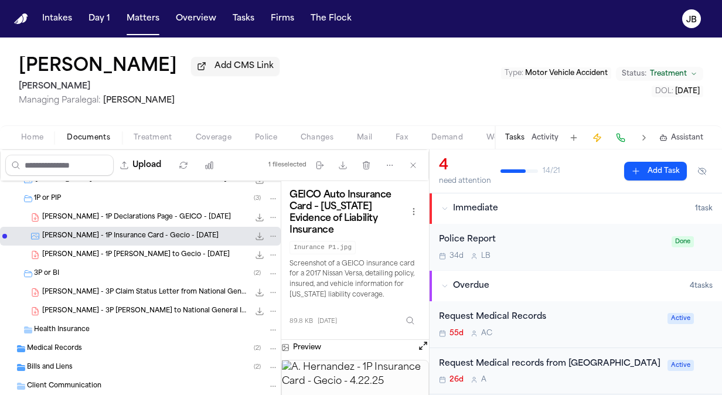
click at [133, 256] on span "[PERSON_NAME] - 1P [PERSON_NAME] to Gecio - [DATE]" at bounding box center [136, 255] width 188 height 10
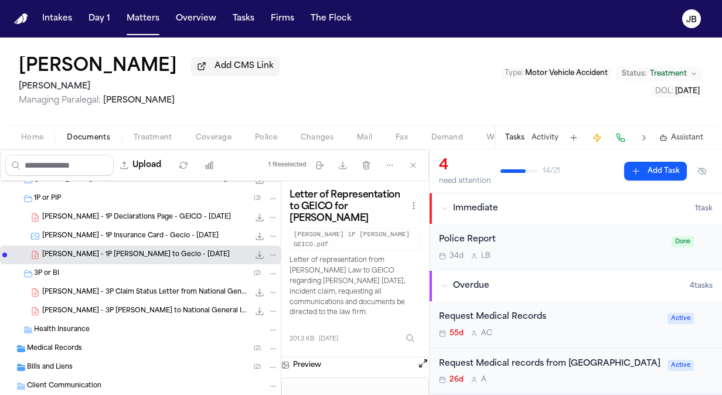
click at [422, 358] on button "Open preview" at bounding box center [423, 364] width 12 height 12
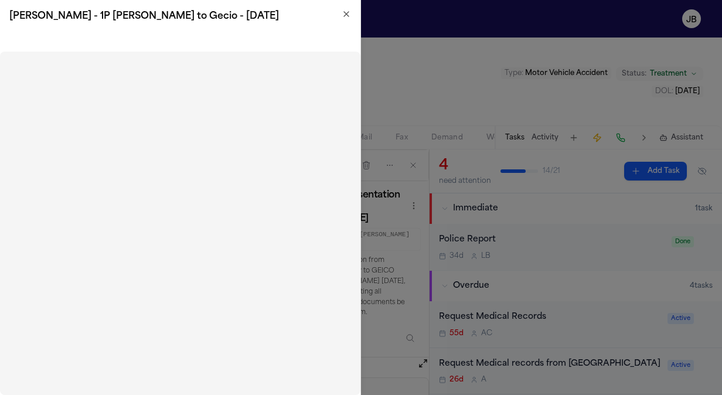
click at [344, 10] on icon "button" at bounding box center [346, 13] width 9 height 9
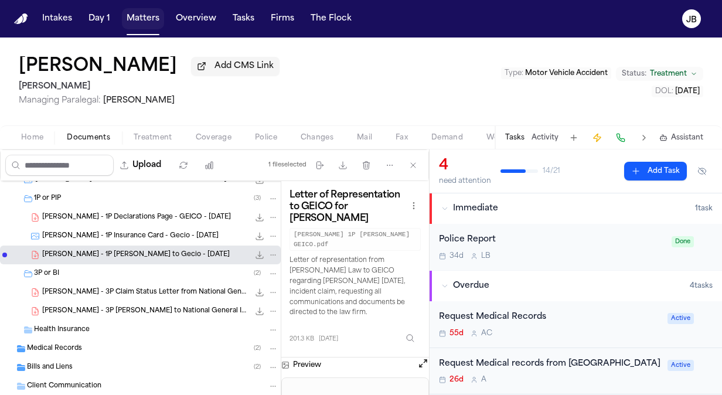
click at [135, 12] on button "Matters" at bounding box center [143, 18] width 42 height 21
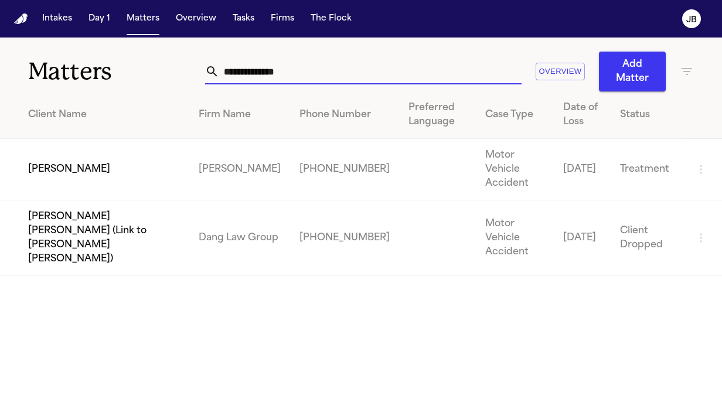
drag, startPoint x: 220, startPoint y: 64, endPoint x: 103, endPoint y: 58, distance: 116.8
click at [103, 58] on div "**********" at bounding box center [361, 65] width 722 height 54
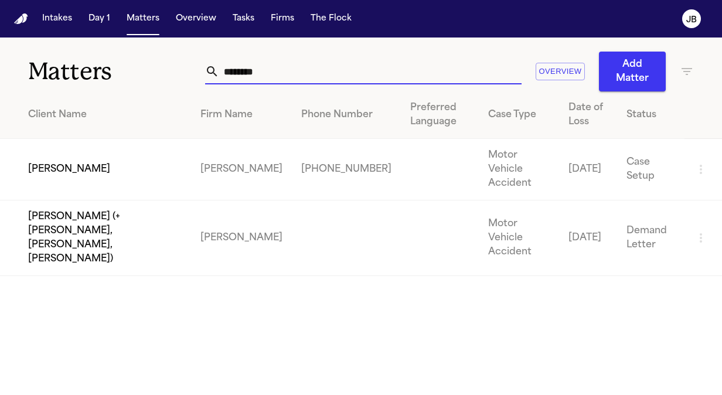
type input "********"
click at [87, 164] on td "[PERSON_NAME]" at bounding box center [95, 170] width 191 height 62
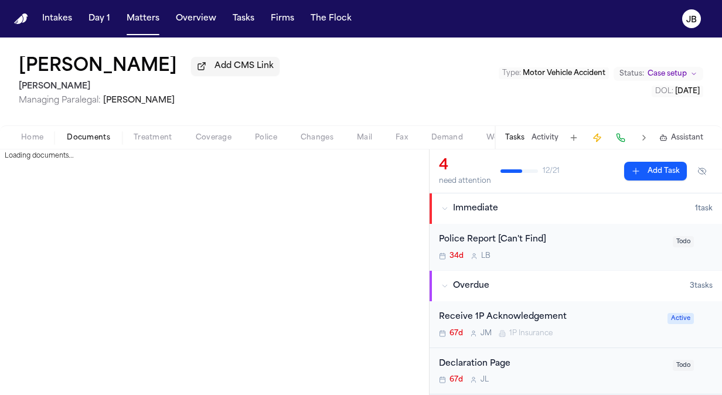
click at [101, 137] on span "Documents" at bounding box center [88, 137] width 43 height 9
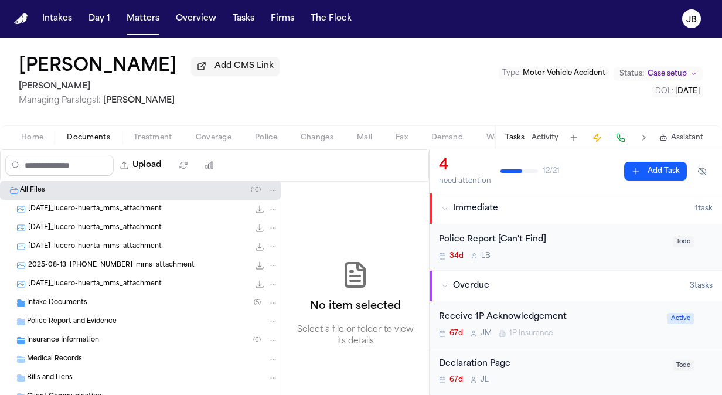
click at [80, 307] on span "Intake Documents" at bounding box center [57, 303] width 60 height 10
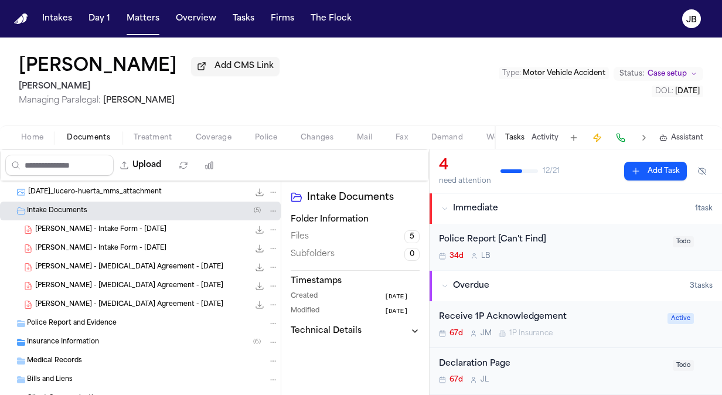
scroll to position [98, 0]
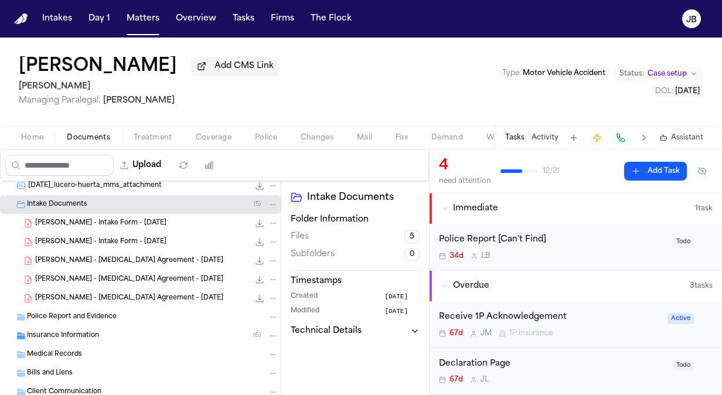
click at [139, 256] on span "[PERSON_NAME] - [MEDICAL_DATA] Agreement - [DATE]" at bounding box center [129, 261] width 188 height 10
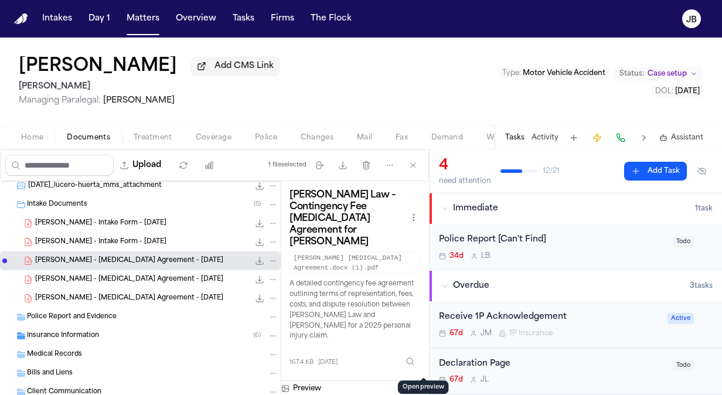
click at [420, 381] on button "Open preview" at bounding box center [423, 387] width 12 height 12
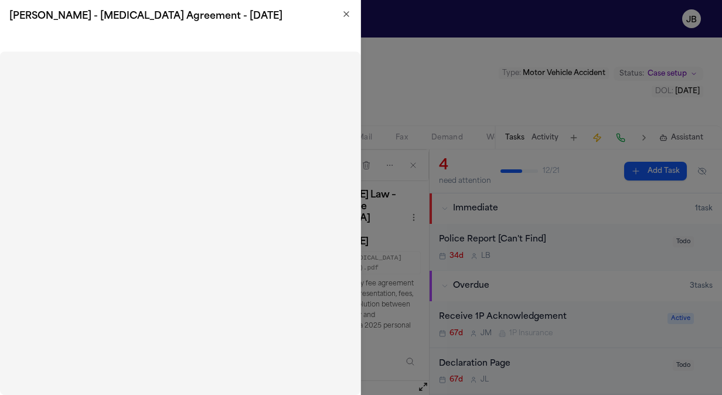
click at [345, 13] on icon "button" at bounding box center [346, 13] width 9 height 9
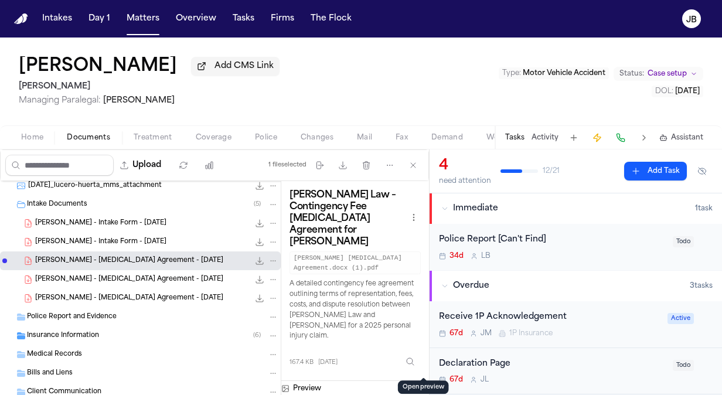
click at [134, 281] on span "[PERSON_NAME] - [MEDICAL_DATA] Agreement - [DATE]" at bounding box center [129, 280] width 188 height 10
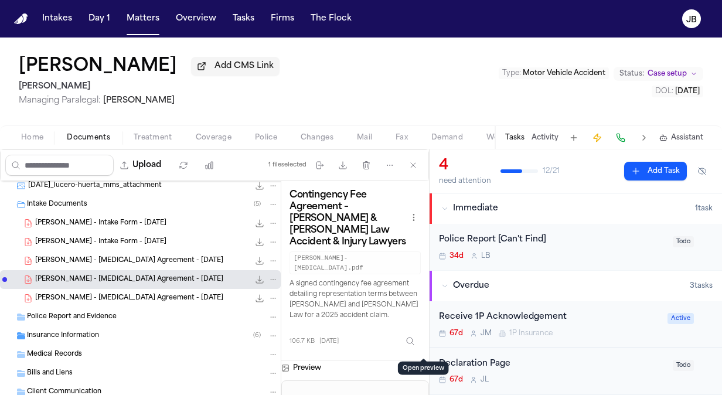
click at [420, 361] on button "Open preview" at bounding box center [423, 367] width 12 height 12
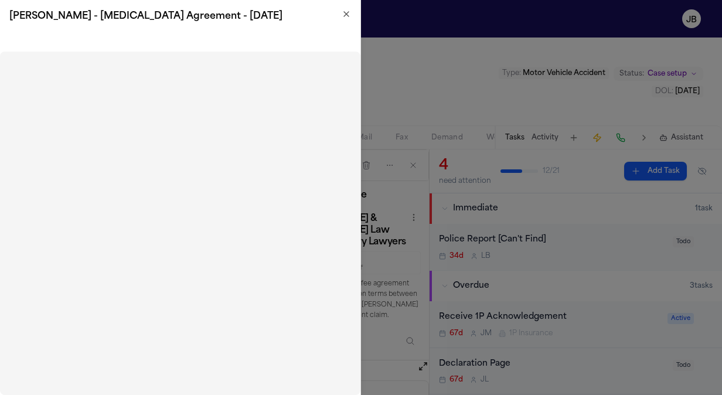
click at [347, 14] on icon "button" at bounding box center [346, 14] width 5 height 5
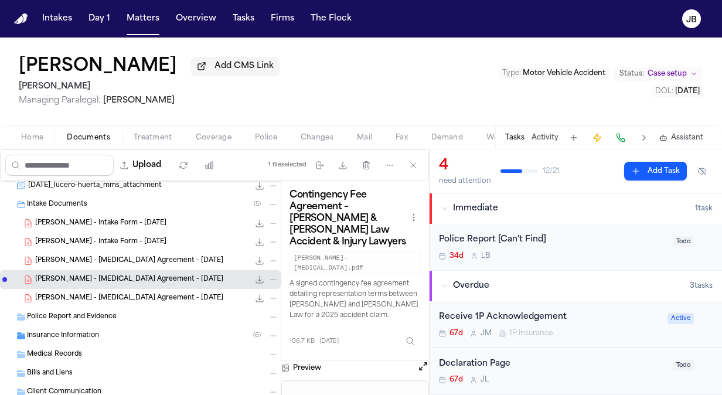
click at [127, 327] on div "Insurance Information ( 6 )" at bounding box center [140, 336] width 281 height 19
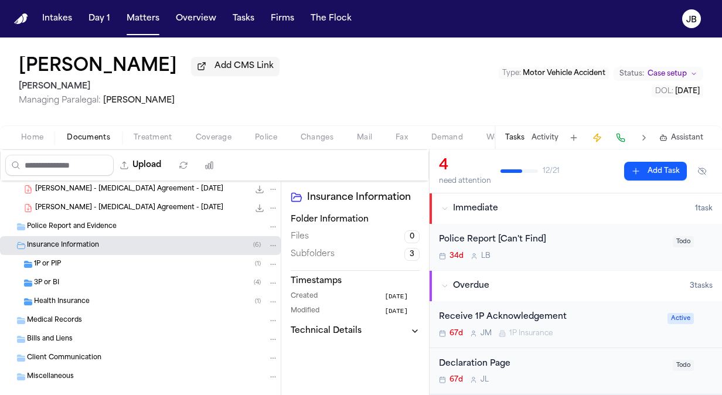
scroll to position [206, 0]
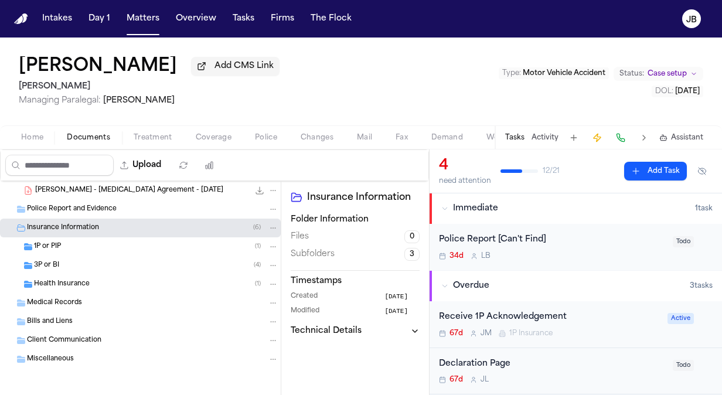
click at [60, 246] on span "1P or PIP" at bounding box center [47, 247] width 27 height 10
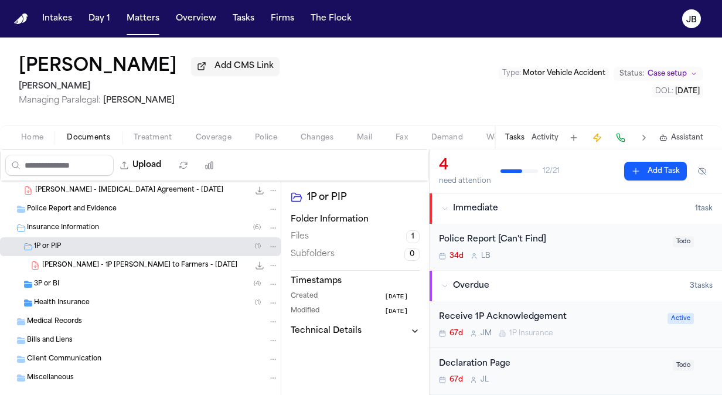
click at [124, 264] on span "[PERSON_NAME] - 1P [PERSON_NAME] to Farmers - [DATE]" at bounding box center [139, 266] width 195 height 10
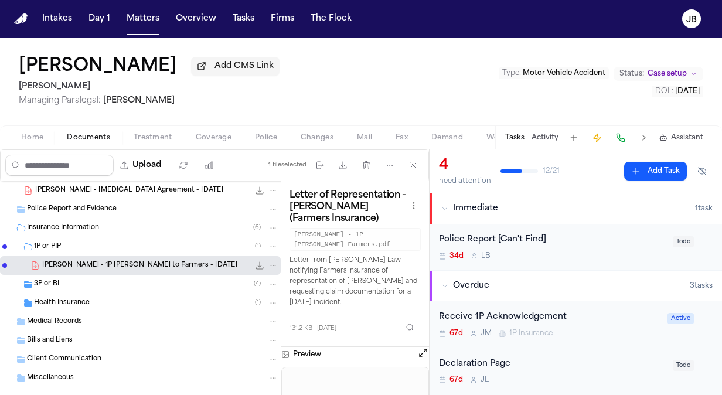
click at [255, 263] on icon "File: L. Huerta - 1P LOR to Farmers - 7.24.25" at bounding box center [259, 265] width 9 height 9
click at [107, 284] on div "3P or BI ( 4 )" at bounding box center [156, 284] width 244 height 11
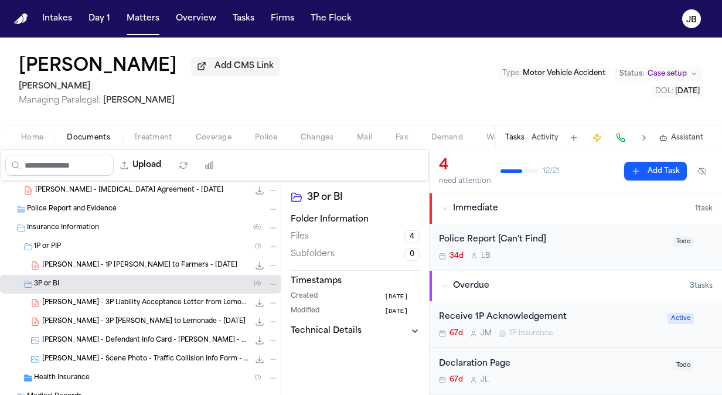
click at [117, 322] on span "[PERSON_NAME] - 3P [PERSON_NAME] to Lemonade - [DATE]" at bounding box center [143, 322] width 203 height 10
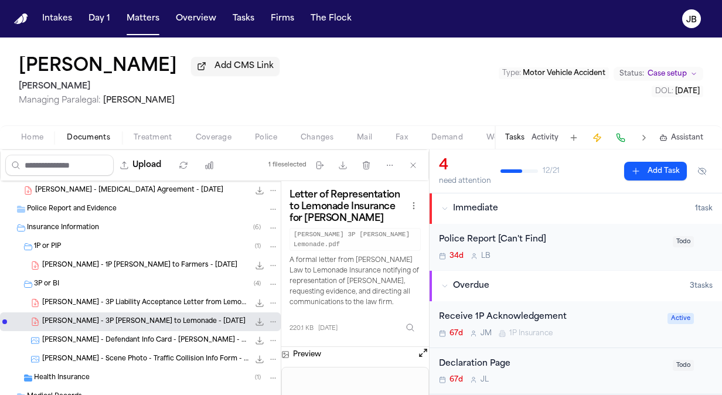
click at [423, 347] on button "Open preview" at bounding box center [423, 353] width 12 height 12
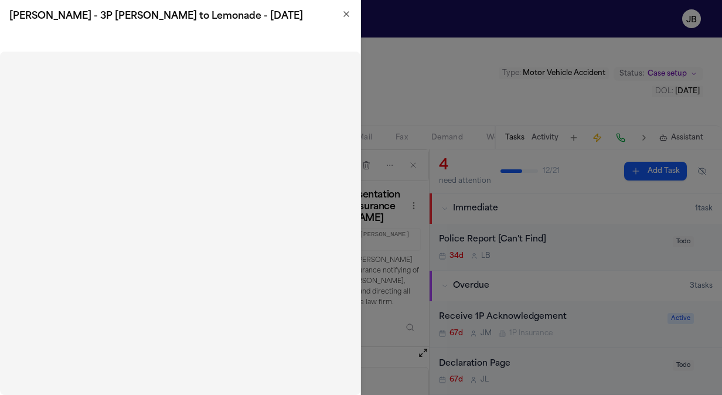
click at [344, 14] on icon "button" at bounding box center [346, 13] width 9 height 9
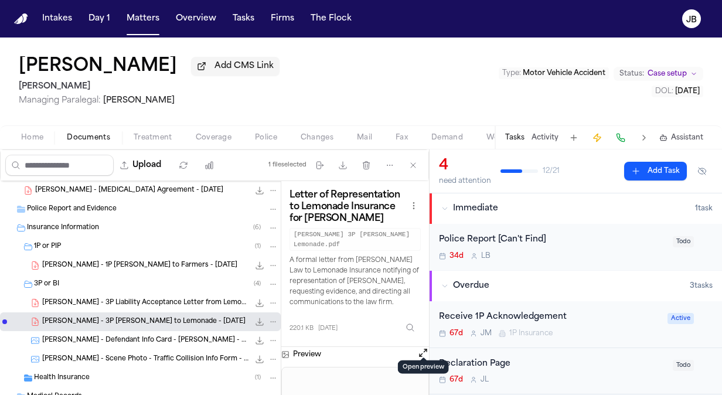
click at [154, 304] on span "[PERSON_NAME] - 3P Liability Acceptance Letter from Lemonade Insurance - [DATE]" at bounding box center [145, 303] width 207 height 10
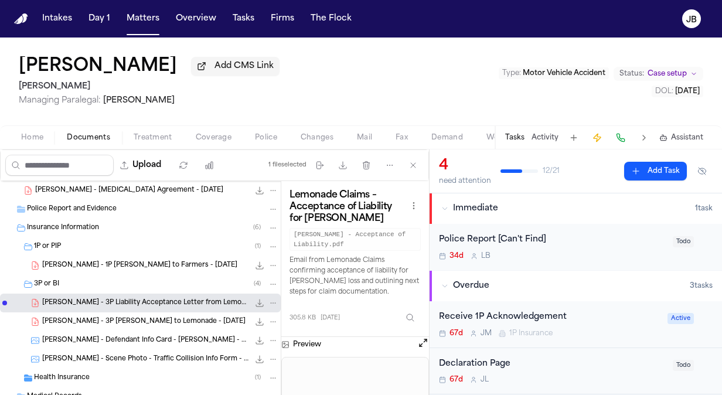
click at [423, 340] on button "Open preview" at bounding box center [423, 343] width 12 height 12
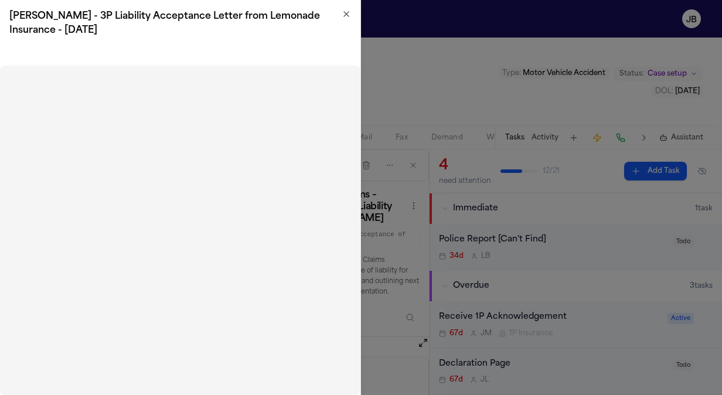
click at [346, 17] on icon "button" at bounding box center [346, 13] width 9 height 9
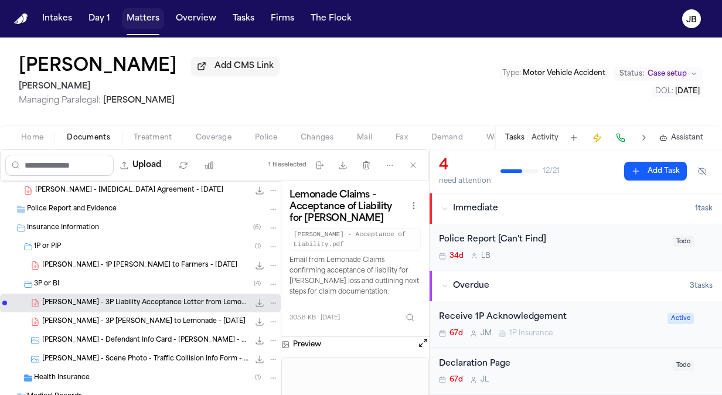
click at [137, 20] on button "Matters" at bounding box center [143, 18] width 42 height 21
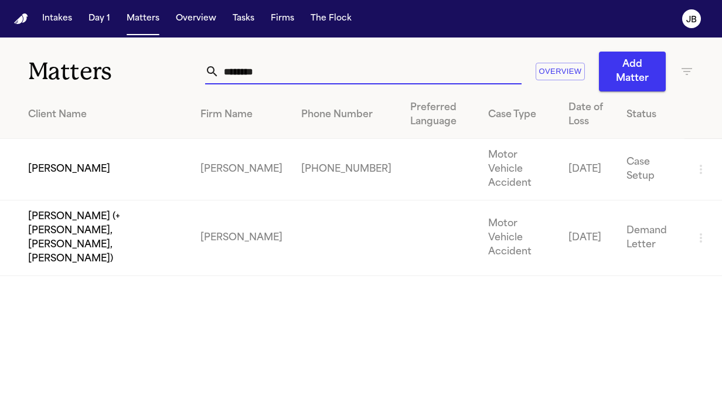
drag, startPoint x: 277, startPoint y: 67, endPoint x: 81, endPoint y: 65, distance: 195.8
click at [81, 65] on div "Matters ******** Overview Add Matter" at bounding box center [361, 65] width 722 height 54
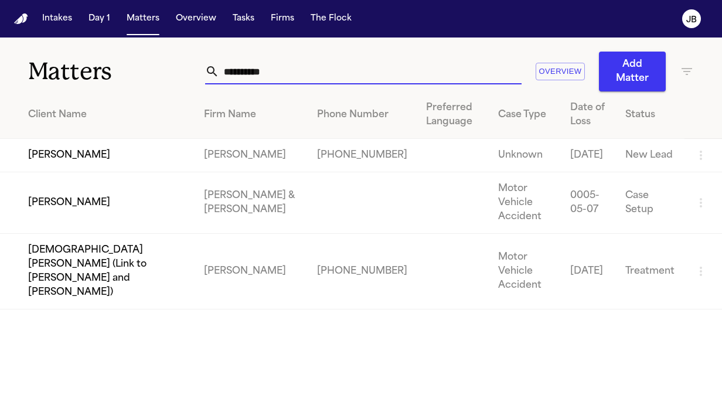
type input "*********"
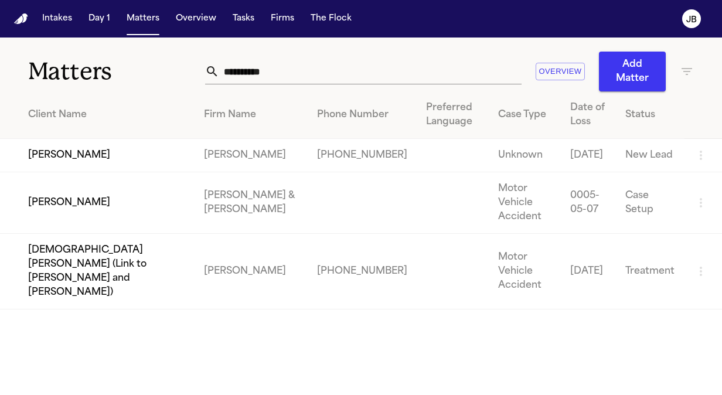
click at [67, 155] on td "[PERSON_NAME]" at bounding box center [97, 155] width 195 height 33
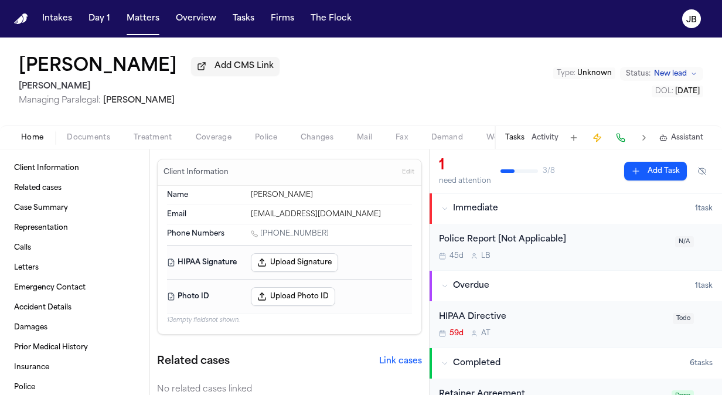
click at [105, 131] on button "Documents" at bounding box center [88, 138] width 67 height 14
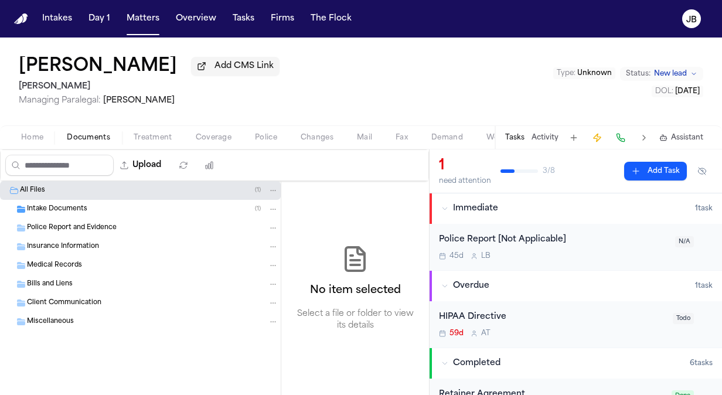
click at [93, 209] on div "Intake Documents ( 1 )" at bounding box center [153, 209] width 252 height 11
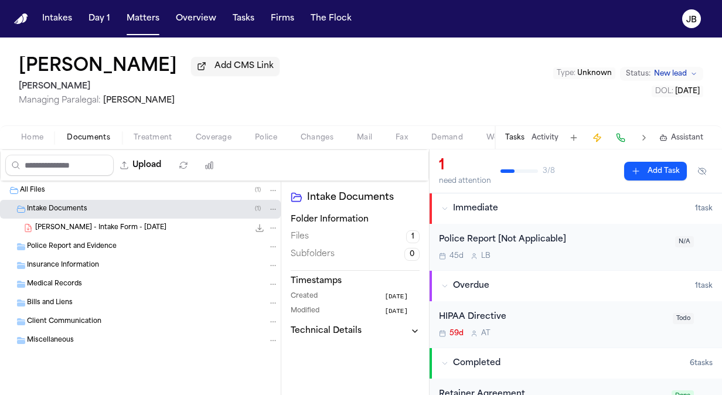
click at [108, 229] on span "[PERSON_NAME] - Intake Form - [DATE]" at bounding box center [100, 228] width 131 height 10
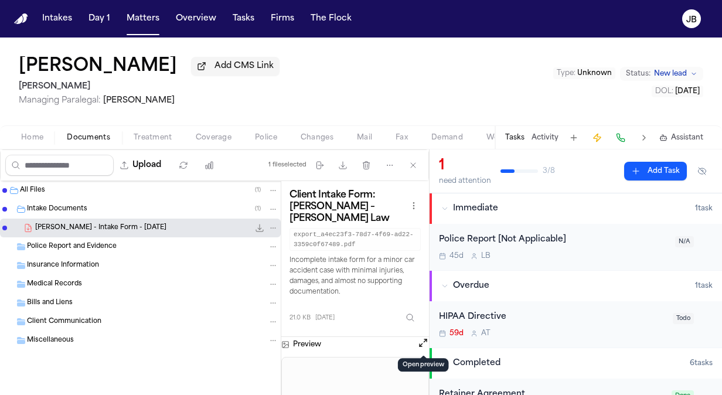
click at [424, 345] on button "Open preview" at bounding box center [423, 343] width 12 height 12
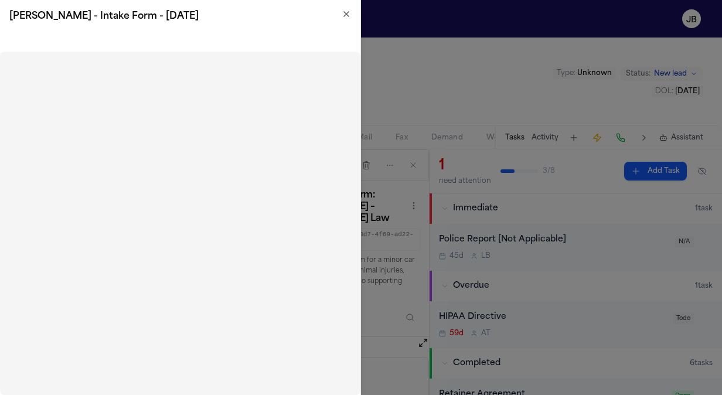
click at [342, 15] on icon "button" at bounding box center [346, 13] width 9 height 9
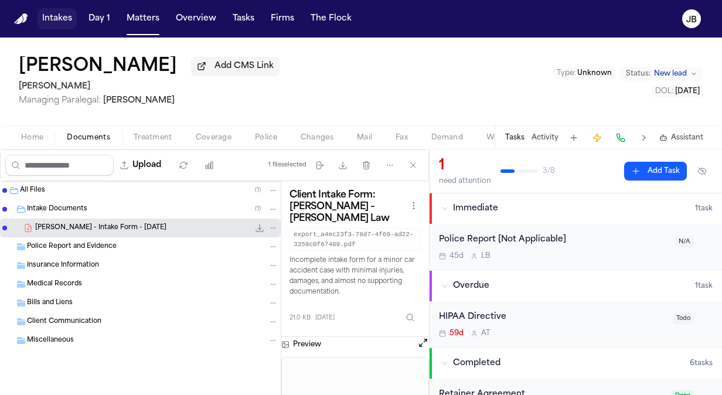
click at [71, 13] on button "Intakes" at bounding box center [57, 18] width 39 height 21
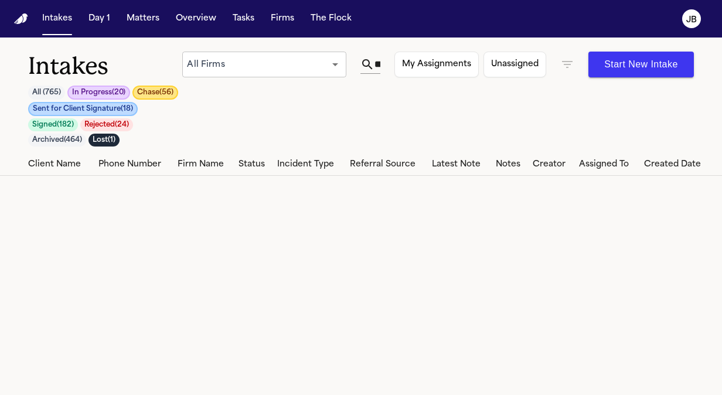
click at [570, 59] on icon "button" at bounding box center [567, 64] width 14 height 14
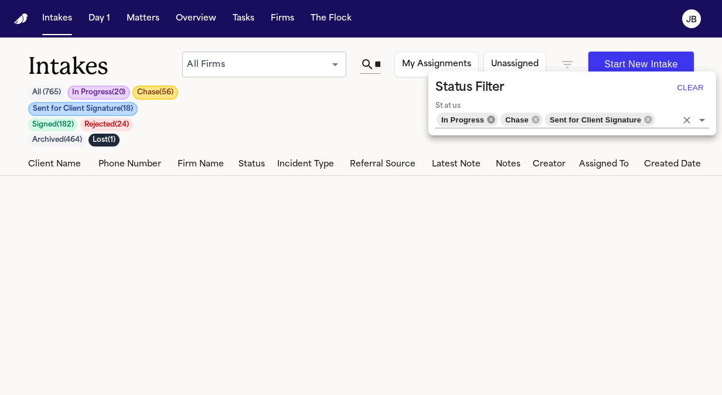
click at [491, 119] on icon at bounding box center [492, 119] width 8 height 8
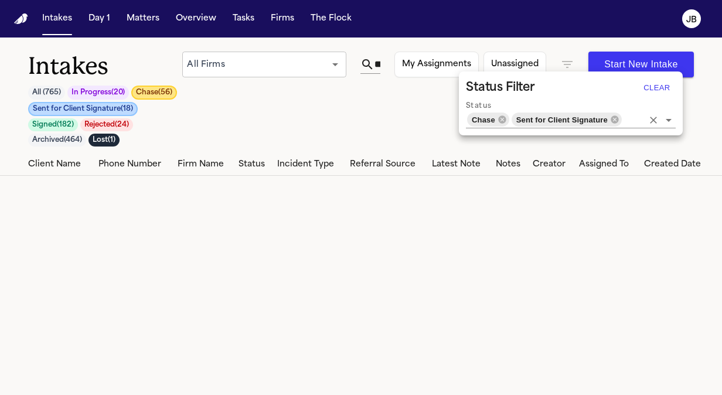
click at [491, 119] on span "Chase" at bounding box center [483, 119] width 33 height 13
click at [503, 120] on icon at bounding box center [502, 119] width 8 height 8
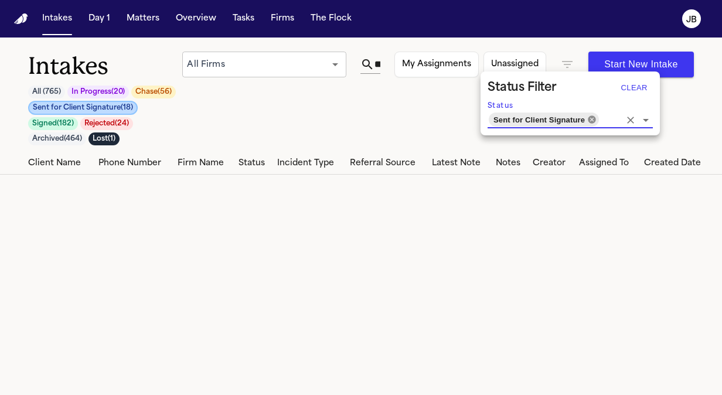
click at [587, 121] on icon at bounding box center [591, 119] width 9 height 9
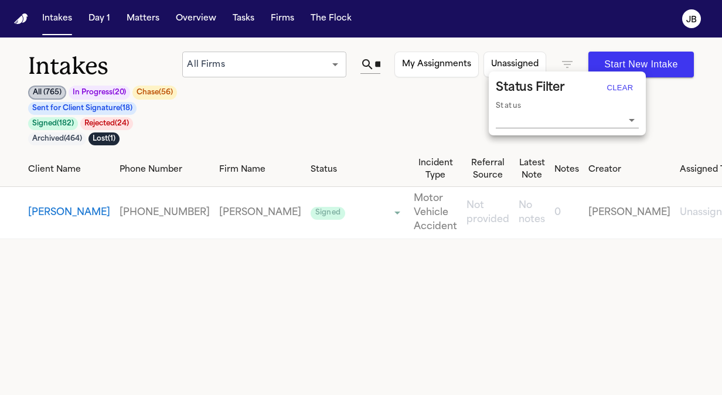
click at [382, 60] on div at bounding box center [361, 197] width 722 height 395
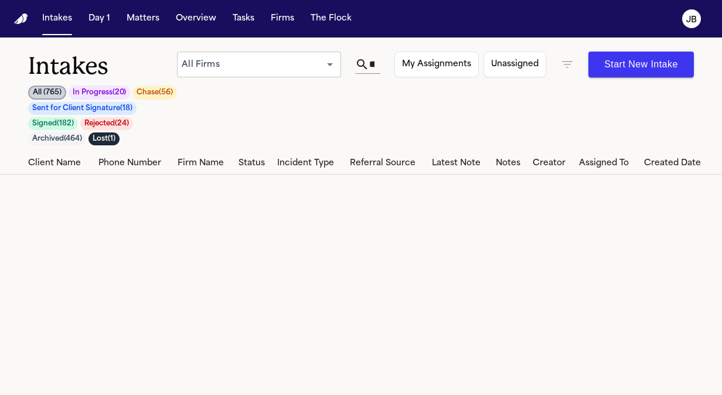
click at [413, 111] on div "**********" at bounding box center [361, 102] width 666 height 101
click at [383, 63] on div "**********" at bounding box center [435, 65] width 517 height 26
drag, startPoint x: 383, startPoint y: 63, endPoint x: 372, endPoint y: 74, distance: 15.8
click at [372, 74] on div "**********" at bounding box center [435, 65] width 517 height 26
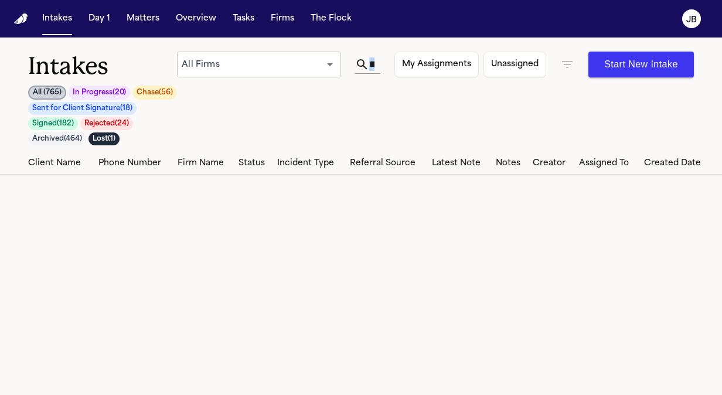
click at [375, 66] on input "**********" at bounding box center [371, 64] width 5 height 19
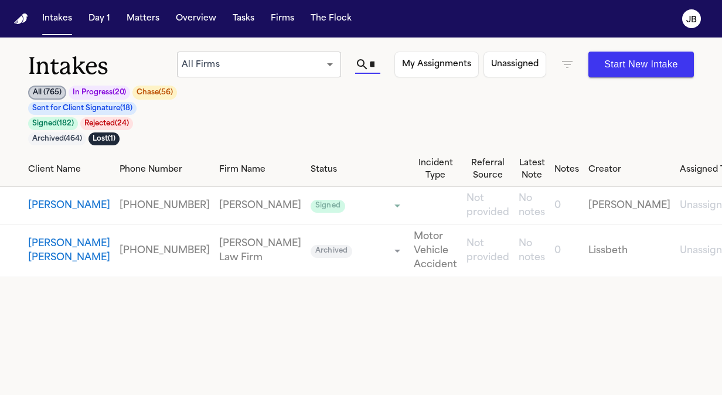
scroll to position [0, 43]
type input "**********"
click at [49, 206] on button "[PERSON_NAME]" at bounding box center [69, 206] width 82 height 14
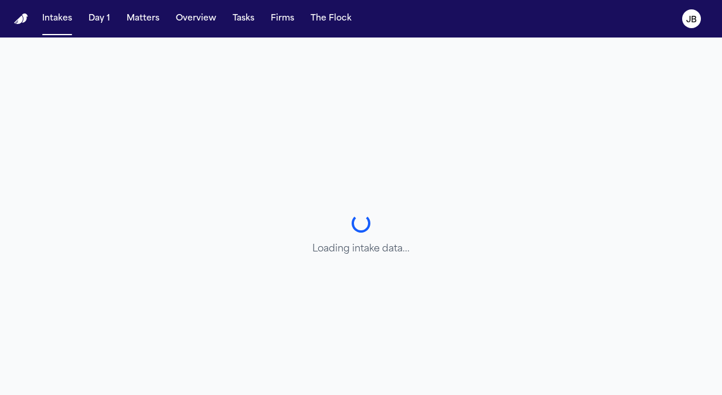
select select "**********"
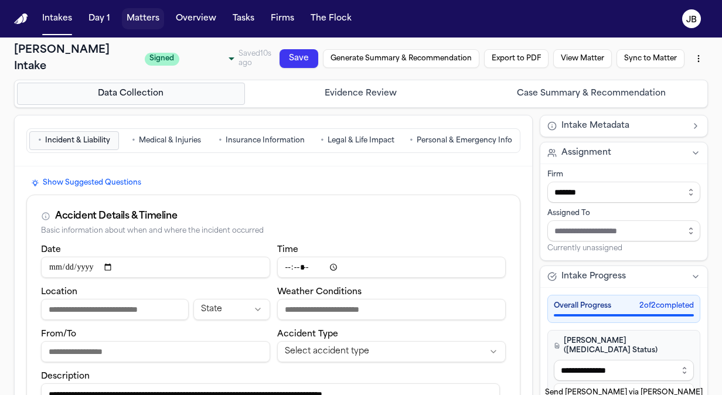
click at [144, 18] on button "Matters" at bounding box center [143, 18] width 42 height 21
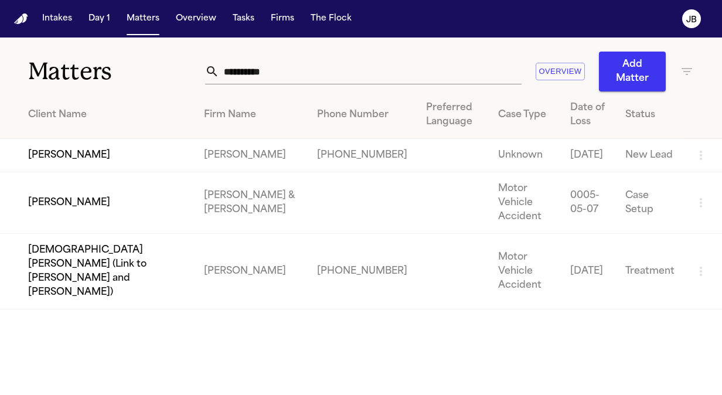
click at [62, 167] on td "[PERSON_NAME]" at bounding box center [97, 155] width 195 height 33
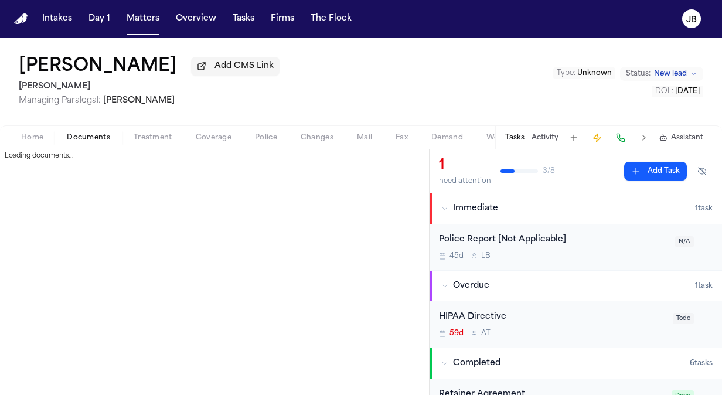
click at [81, 135] on span "Documents" at bounding box center [88, 137] width 43 height 9
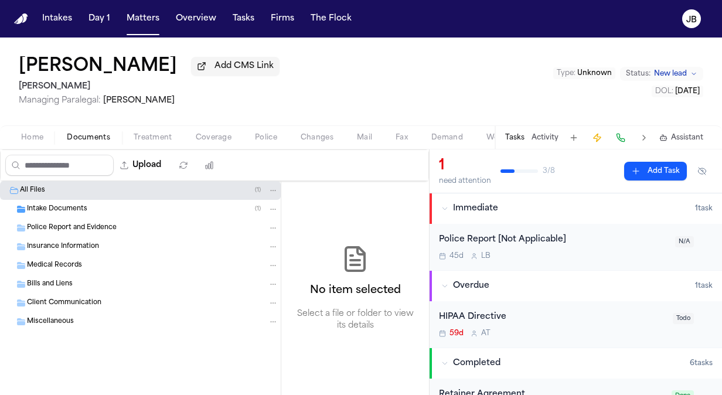
click at [90, 210] on div "Intake Documents ( 1 )" at bounding box center [153, 209] width 252 height 11
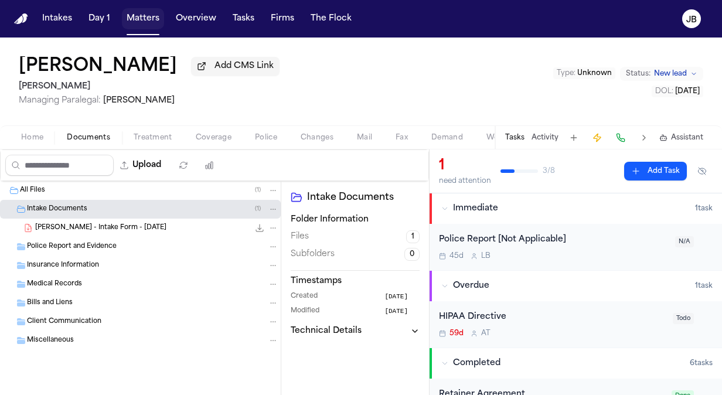
click at [150, 22] on button "Matters" at bounding box center [143, 18] width 42 height 21
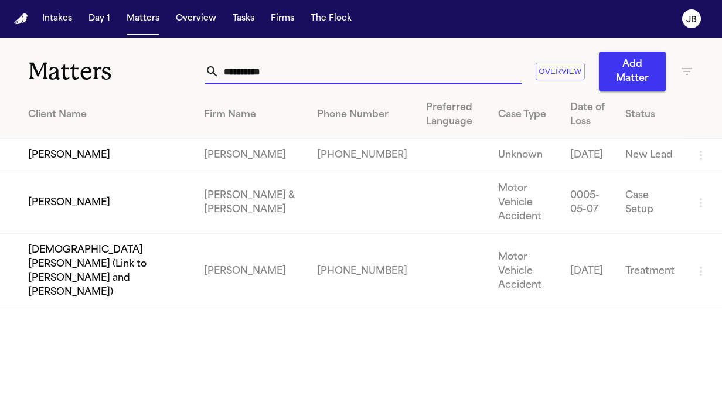
drag, startPoint x: 287, startPoint y: 66, endPoint x: 108, endPoint y: 67, distance: 178.2
click at [108, 67] on div "Matters ********* Overview Add Matter" at bounding box center [361, 65] width 722 height 54
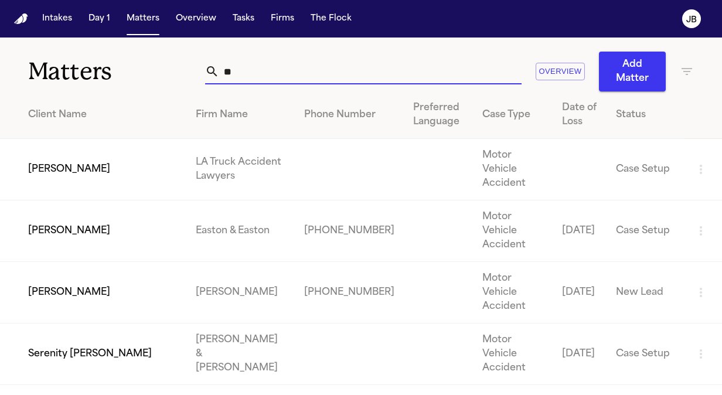
type input "*"
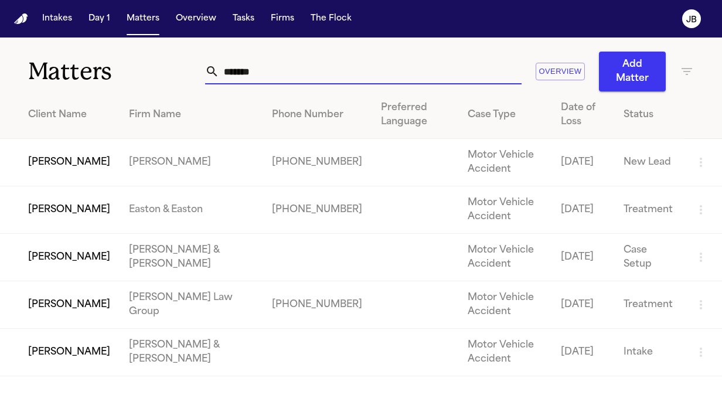
type input "******"
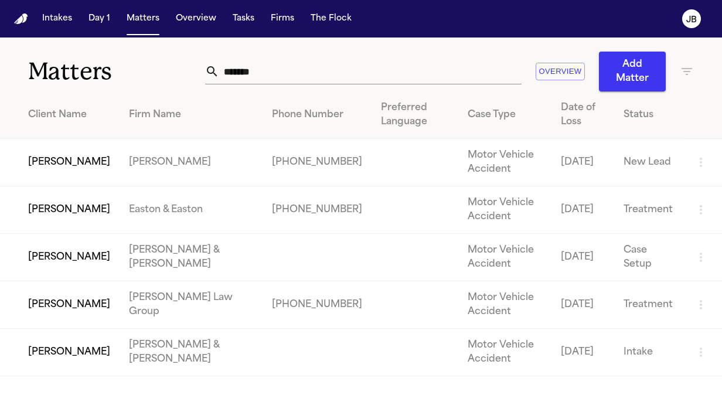
click at [32, 161] on td "[PERSON_NAME]" at bounding box center [60, 162] width 120 height 47
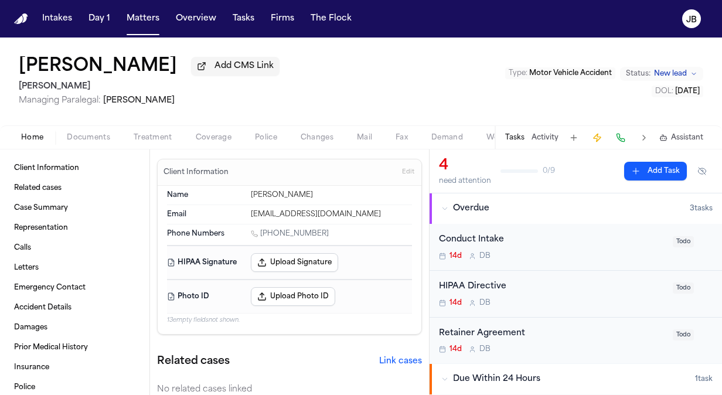
click at [72, 135] on span "Documents" at bounding box center [88, 137] width 43 height 9
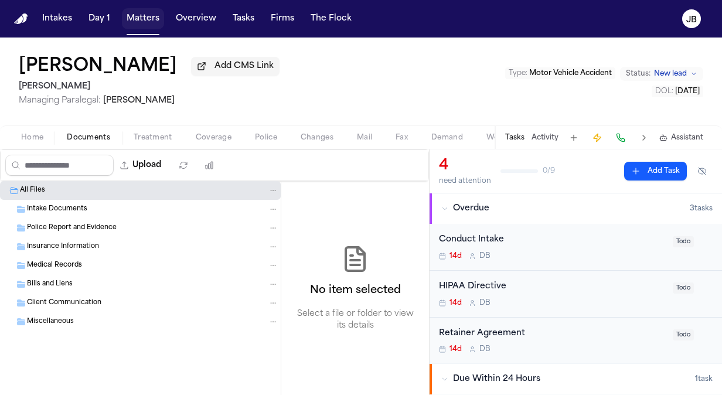
click at [145, 19] on button "Matters" at bounding box center [143, 18] width 42 height 21
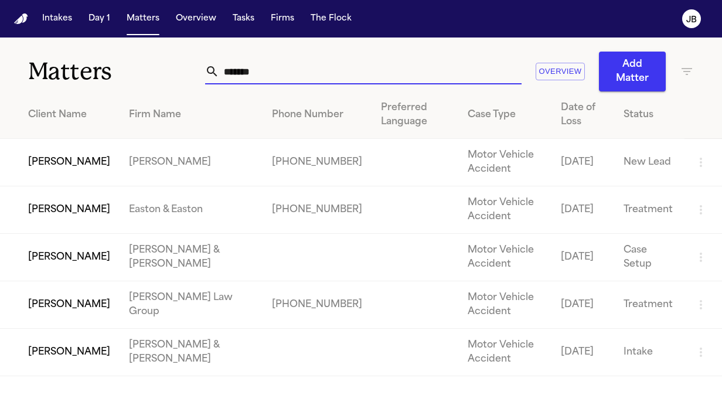
drag, startPoint x: 247, startPoint y: 68, endPoint x: 83, endPoint y: 65, distance: 164.8
click at [83, 65] on div "Matters ****** Overview Add Matter" at bounding box center [361, 65] width 722 height 54
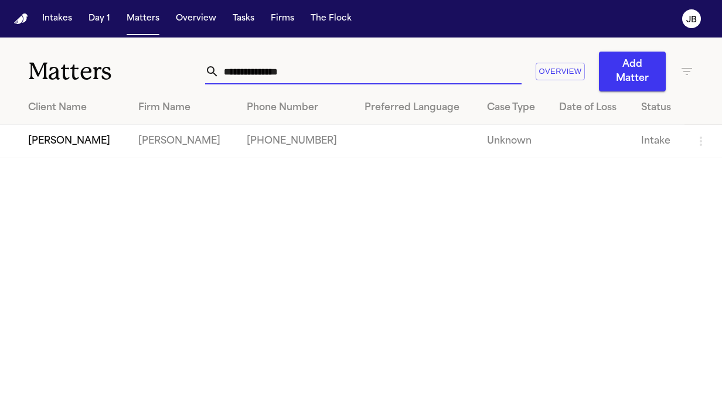
type input "**********"
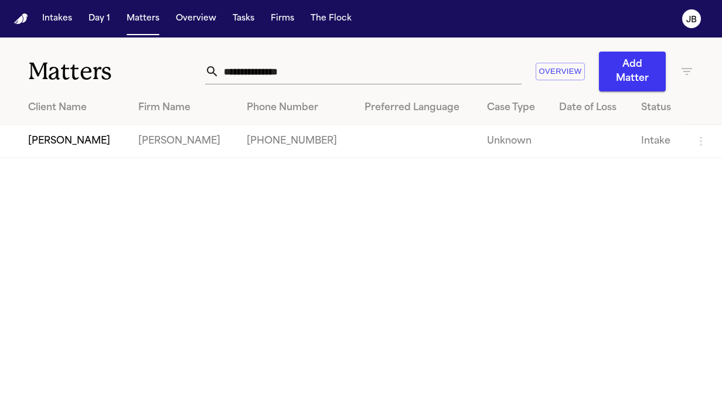
click at [83, 144] on td "[PERSON_NAME]" at bounding box center [64, 141] width 129 height 33
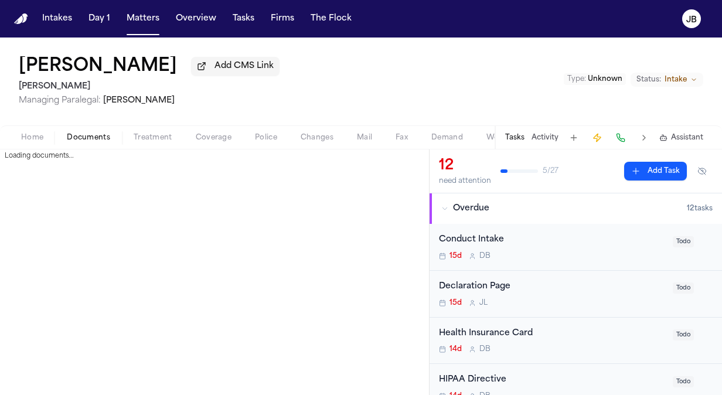
click at [80, 136] on span "Documents" at bounding box center [88, 137] width 43 height 9
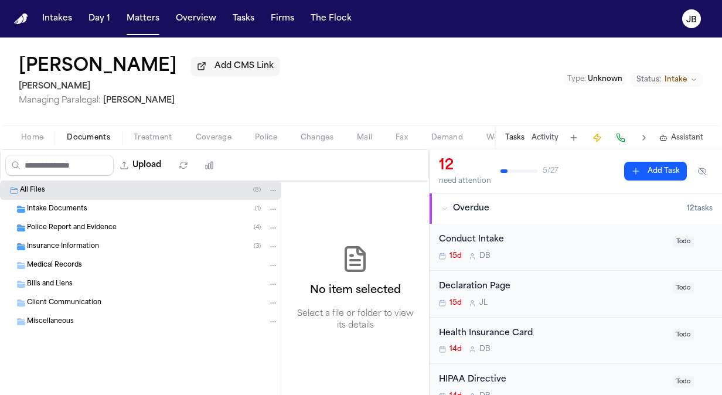
click at [52, 207] on span "Intake Documents" at bounding box center [57, 210] width 60 height 10
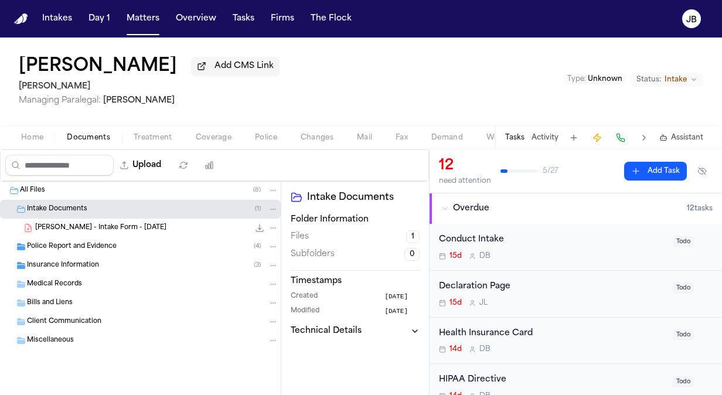
click at [53, 263] on span "Insurance Information" at bounding box center [63, 266] width 72 height 10
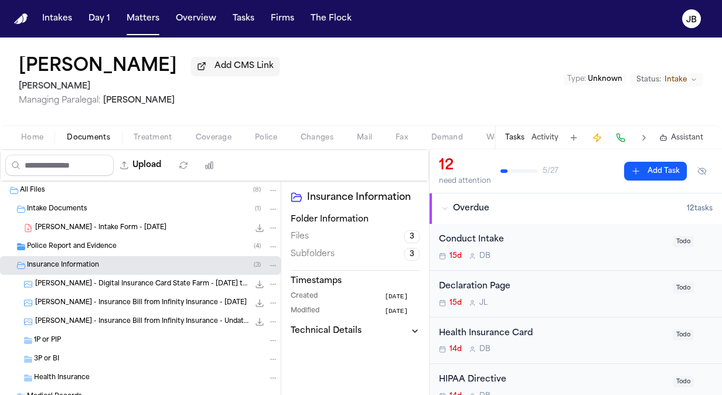
click at [72, 253] on div "Police Report and Evidence ( 4 )" at bounding box center [140, 246] width 281 height 19
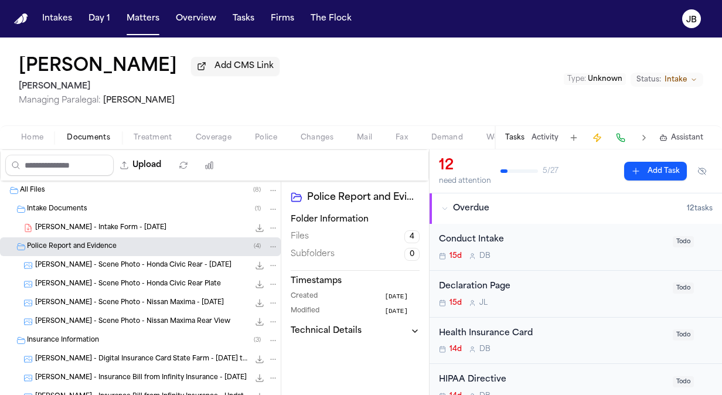
click at [89, 226] on span "[PERSON_NAME] - Intake Form - [DATE]" at bounding box center [100, 228] width 131 height 10
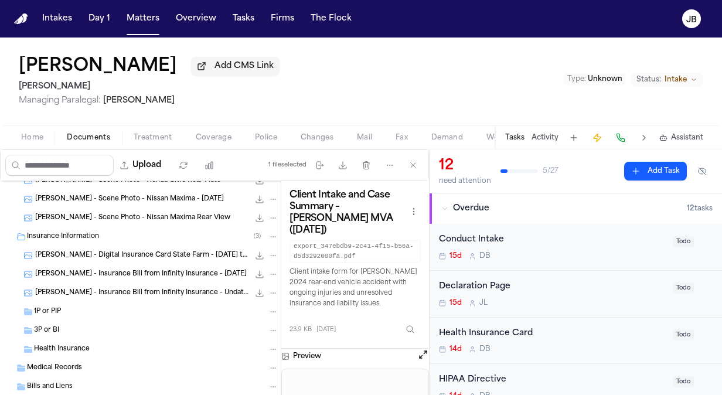
scroll to position [114, 0]
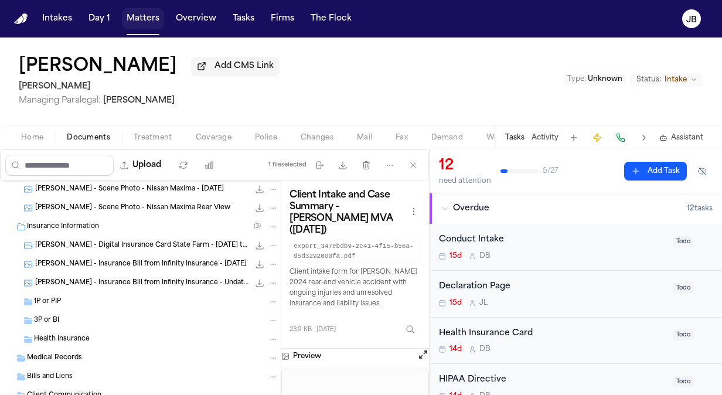
click at [147, 22] on button "Matters" at bounding box center [143, 18] width 42 height 21
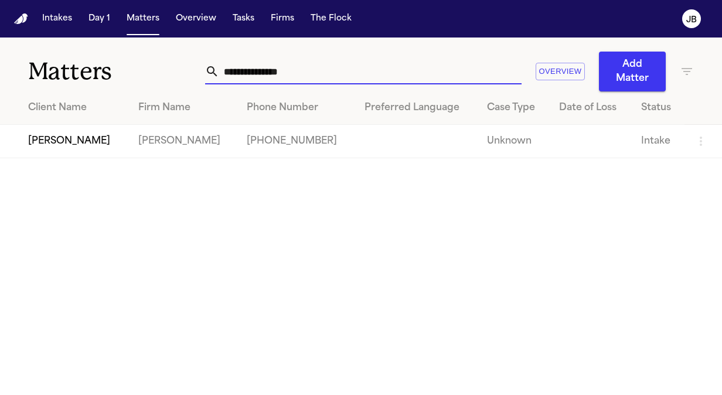
drag, startPoint x: 309, startPoint y: 80, endPoint x: 123, endPoint y: 76, distance: 185.9
click at [123, 76] on div "**********" at bounding box center [361, 65] width 722 height 54
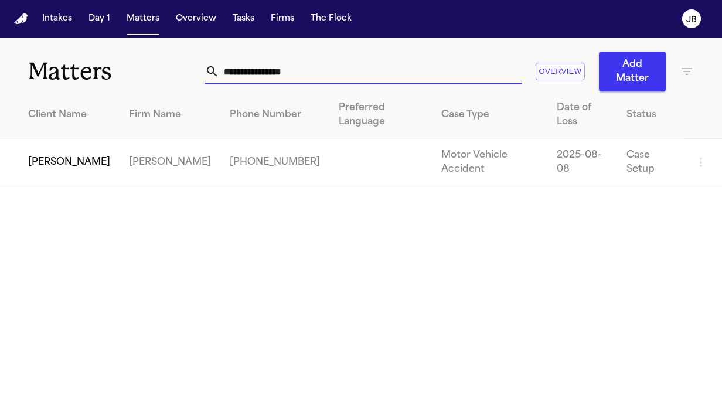
type input "**********"
click at [77, 140] on td "[PERSON_NAME]" at bounding box center [60, 162] width 120 height 47
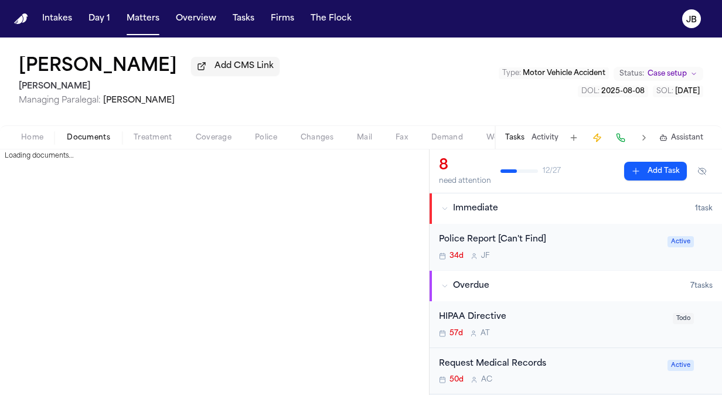
click at [91, 133] on span "Documents" at bounding box center [88, 137] width 43 height 9
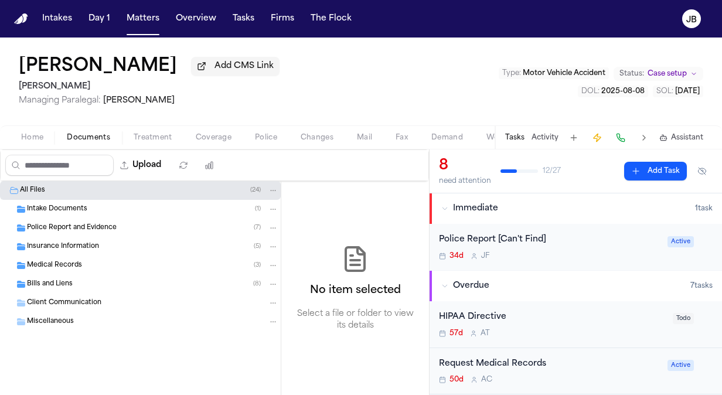
click at [88, 201] on div "Intake Documents ( 1 )" at bounding box center [140, 209] width 281 height 19
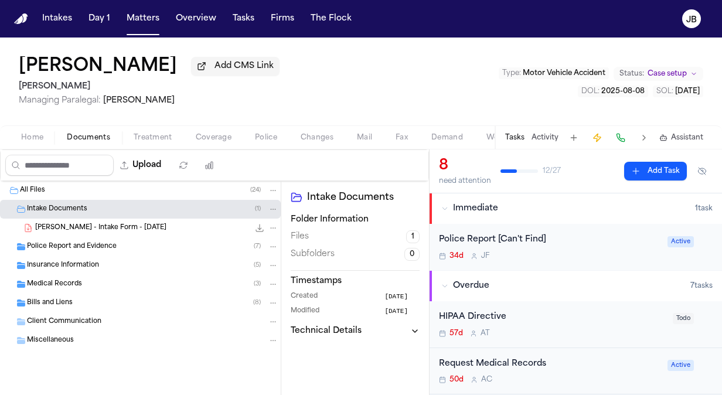
click at [68, 247] on span "Police Report and Evidence" at bounding box center [72, 247] width 90 height 10
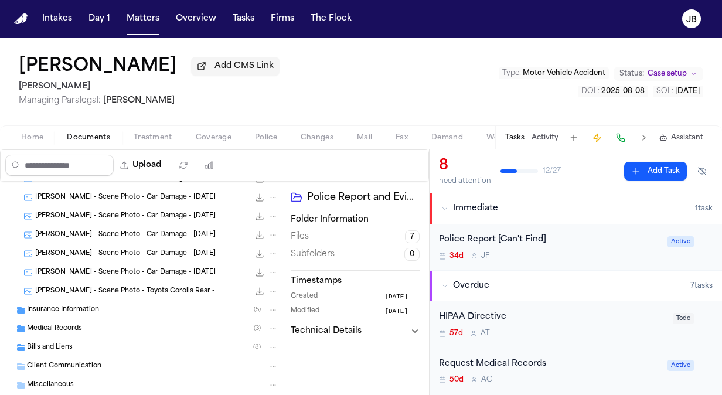
scroll to position [113, 0]
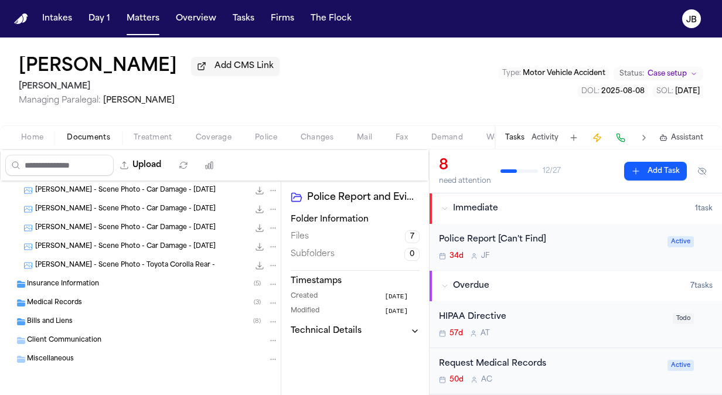
click at [101, 290] on div "Insurance Information ( 5 )" at bounding box center [140, 284] width 281 height 19
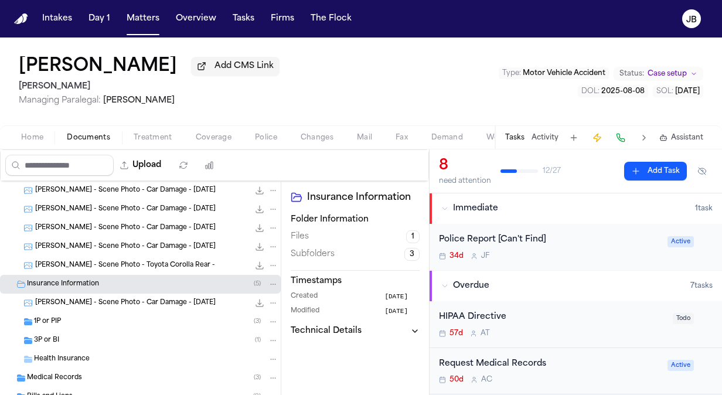
scroll to position [188, 0]
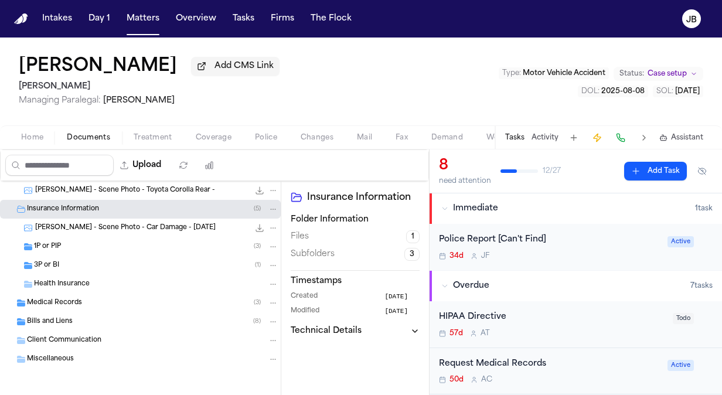
click at [42, 246] on span "1P or PIP" at bounding box center [47, 247] width 27 height 10
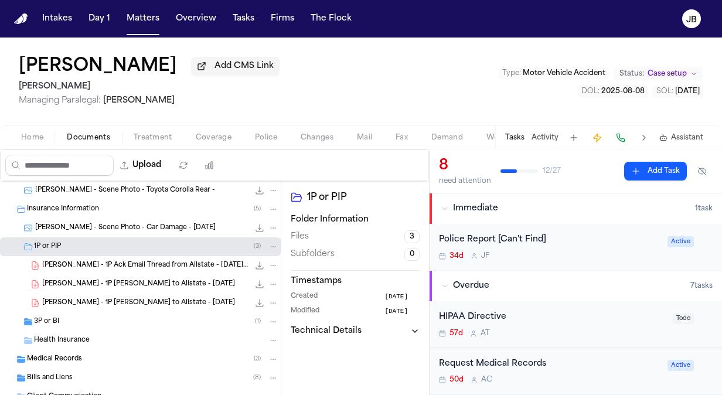
click at [68, 322] on div "3P or BI ( 1 )" at bounding box center [156, 322] width 244 height 11
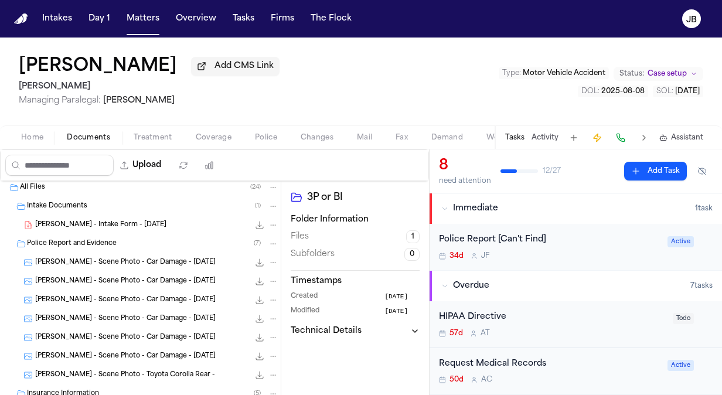
scroll to position [0, 0]
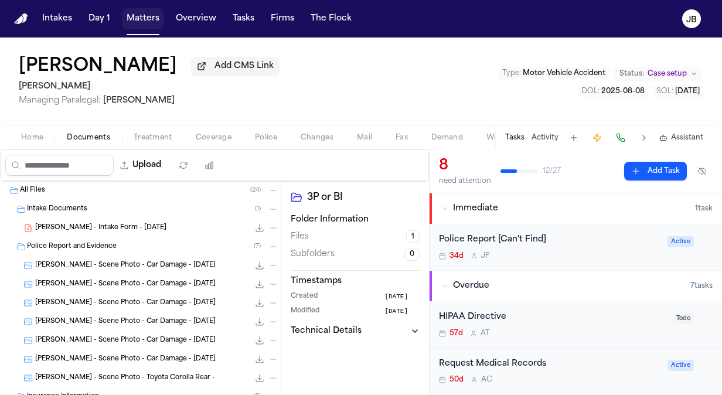
click at [140, 13] on button "Matters" at bounding box center [143, 18] width 42 height 21
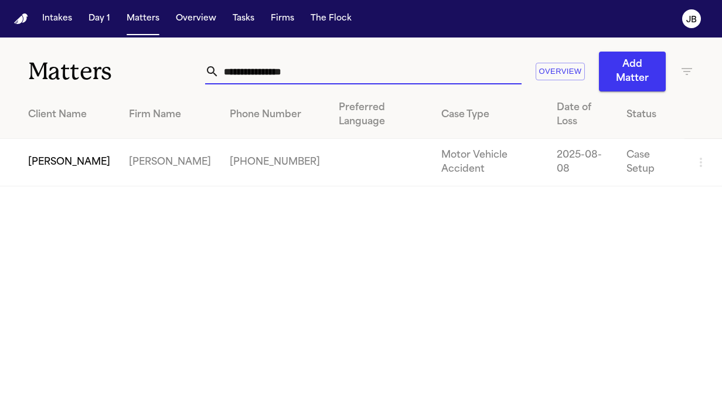
drag, startPoint x: 109, startPoint y: 67, endPoint x: 45, endPoint y: 60, distance: 64.9
click at [45, 60] on div "**********" at bounding box center [361, 65] width 722 height 54
type input "**********"
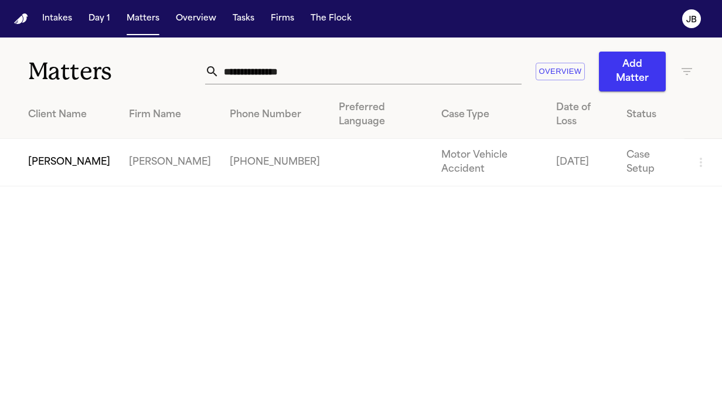
click at [50, 139] on td "[PERSON_NAME]" at bounding box center [60, 162] width 120 height 47
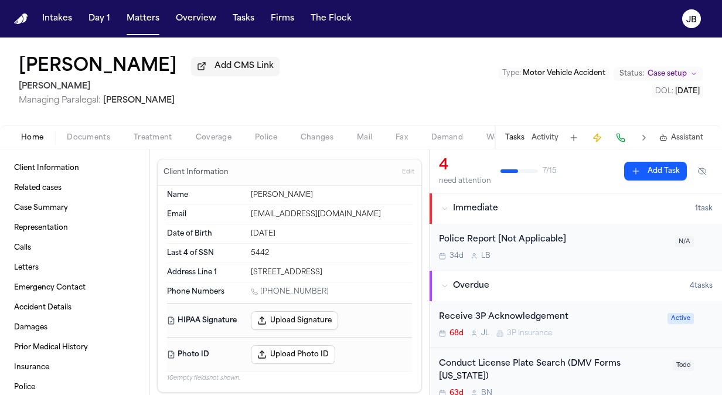
click at [97, 137] on span "Documents" at bounding box center [88, 137] width 43 height 9
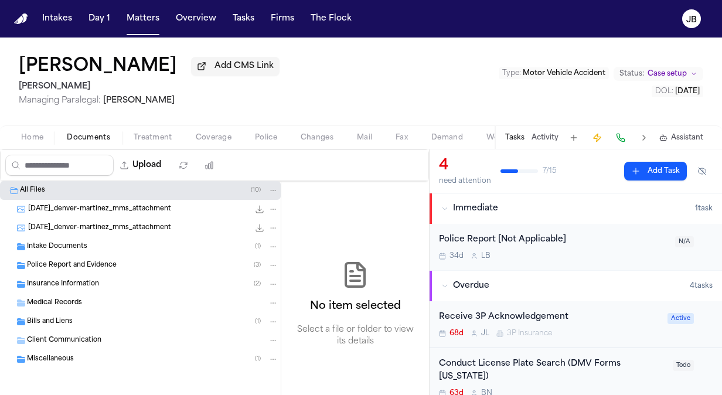
click at [76, 249] on span "Intake Documents" at bounding box center [57, 247] width 60 height 10
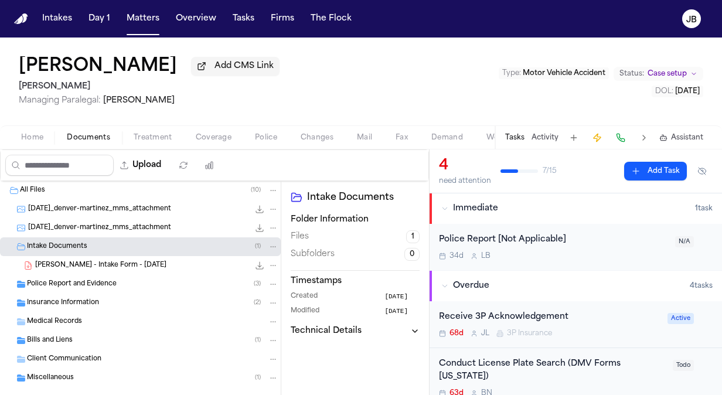
click at [76, 303] on span "Insurance Information" at bounding box center [63, 303] width 72 height 10
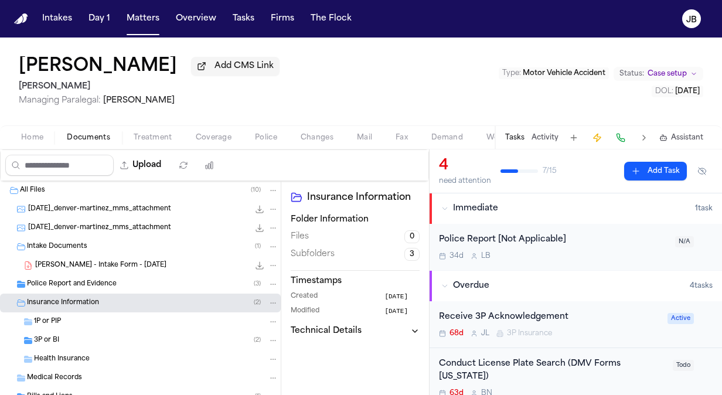
click at [67, 338] on div "3P or BI ( 2 )" at bounding box center [156, 340] width 244 height 11
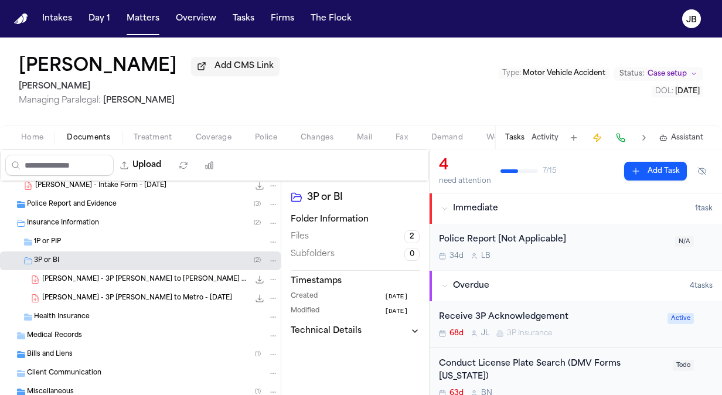
scroll to position [96, 0]
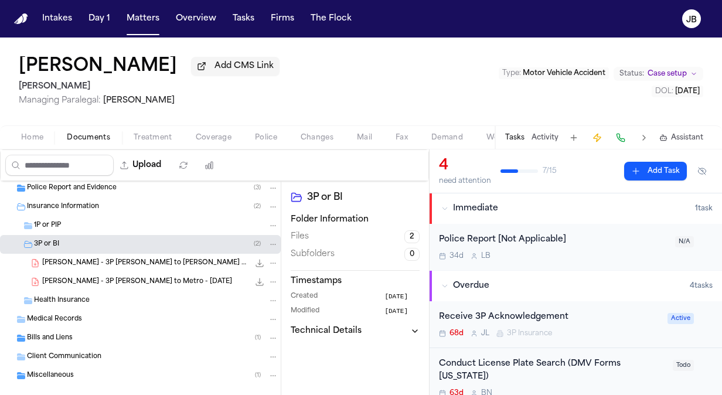
click at [96, 333] on div "Bills and Liens ( 1 )" at bounding box center [153, 338] width 252 height 11
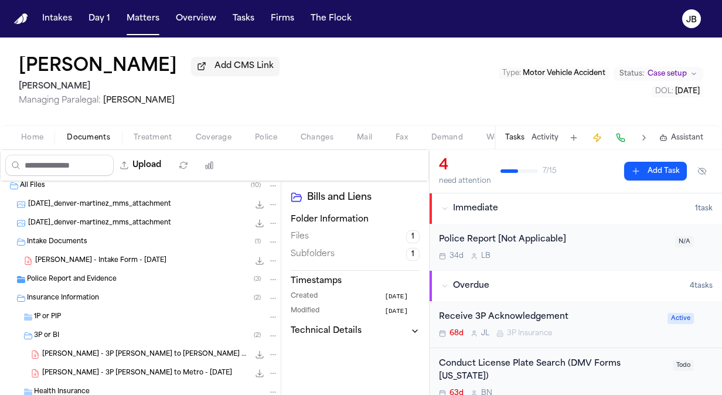
scroll to position [4, 0]
click at [107, 276] on span "Police Report and Evidence" at bounding box center [72, 281] width 90 height 10
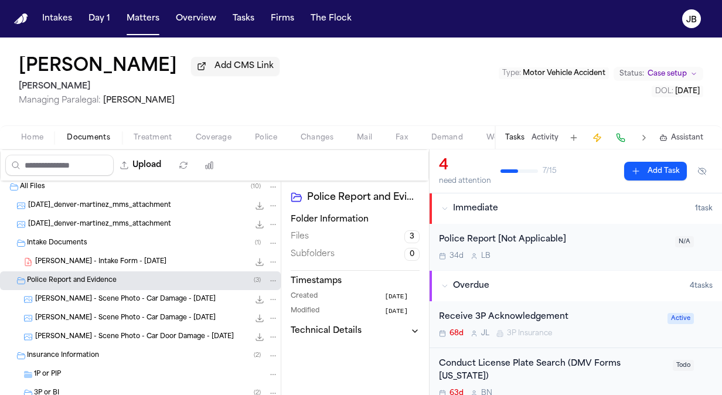
scroll to position [0, 0]
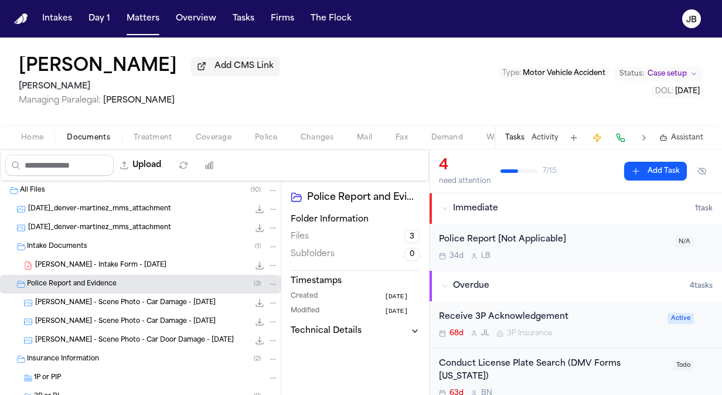
click at [125, 201] on div "[DATE]_denver-martinez_mms_attachment 518.5 KB • JPG" at bounding box center [140, 209] width 281 height 19
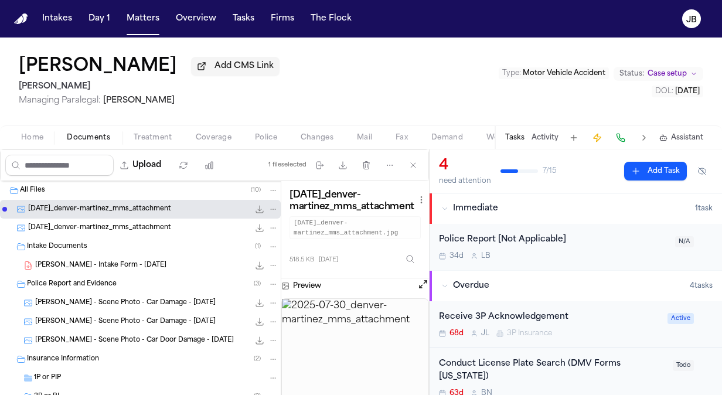
click at [124, 220] on div "[DATE]_denver-martinez_mms_attachment 163.9 KB • JPG" at bounding box center [140, 228] width 281 height 19
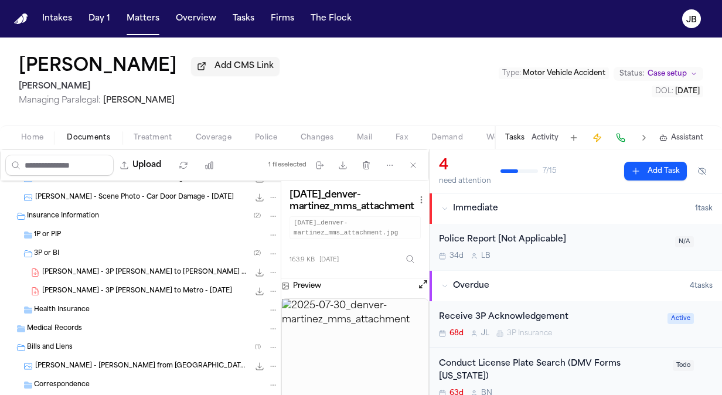
scroll to position [153, 0]
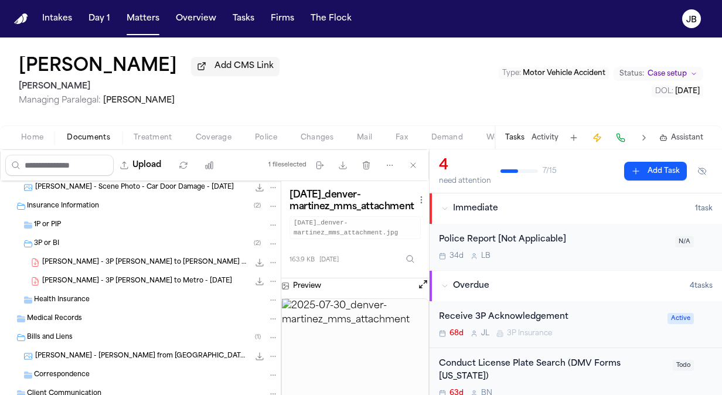
click at [128, 263] on span "[PERSON_NAME] - 3P [PERSON_NAME] to [PERSON_NAME] & Company (TPA for Metro) - […" at bounding box center [145, 263] width 207 height 10
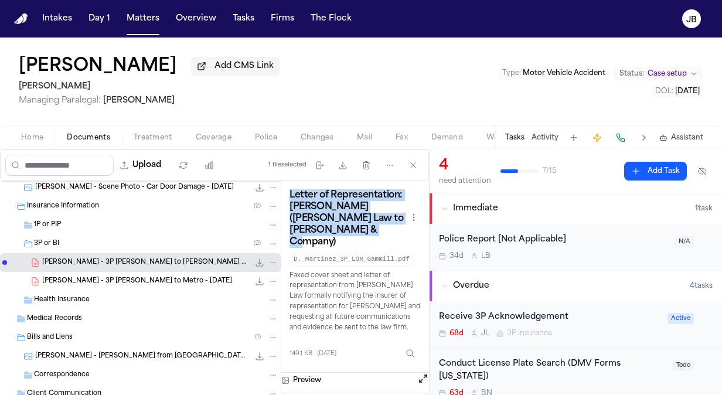
drag, startPoint x: 290, startPoint y: 192, endPoint x: 393, endPoint y: 230, distance: 109.4
click at [393, 230] on h3 "Letter of Representation: [PERSON_NAME] ([PERSON_NAME] Law to [PERSON_NAME] & C…" at bounding box center [348, 218] width 117 height 59
copy h3 "Letter of Representation: [PERSON_NAME] ([PERSON_NAME] Law to [PERSON_NAME] & C…"
click at [345, 158] on button "Download files" at bounding box center [342, 165] width 21 height 21
click at [164, 283] on span "[PERSON_NAME] - 3P [PERSON_NAME] to Metro - [DATE]" at bounding box center [137, 282] width 190 height 10
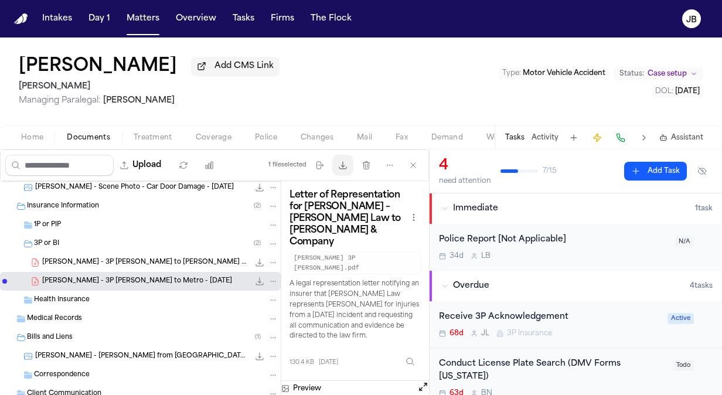
click at [351, 163] on button "Download files" at bounding box center [342, 165] width 21 height 21
click at [423, 381] on button "Open preview" at bounding box center [423, 387] width 12 height 12
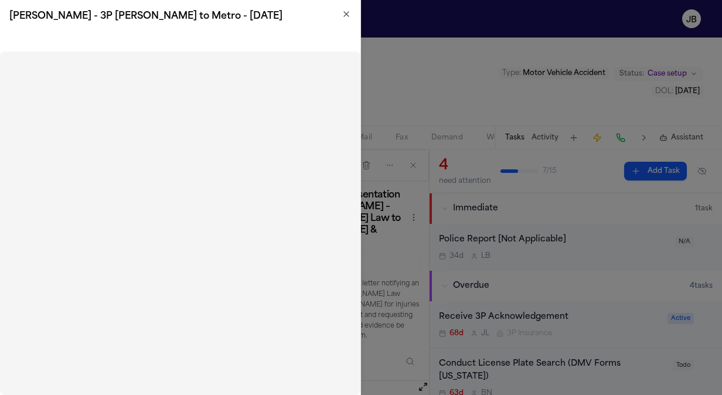
click at [346, 16] on icon "button" at bounding box center [346, 13] width 9 height 9
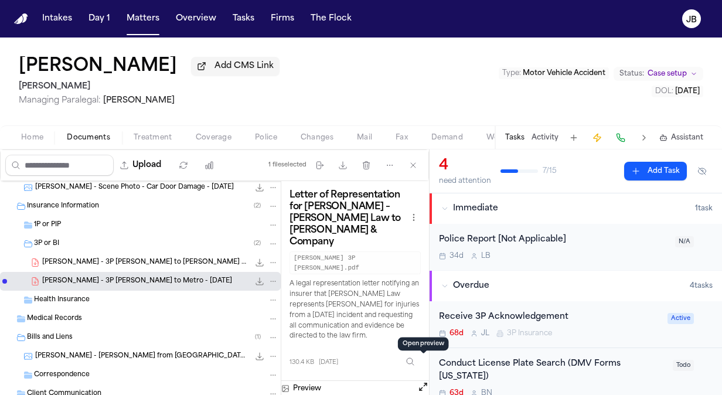
click at [182, 354] on span "[PERSON_NAME] - [PERSON_NAME] from [GEOGRAPHIC_DATA] - [DATE]" at bounding box center [142, 357] width 214 height 10
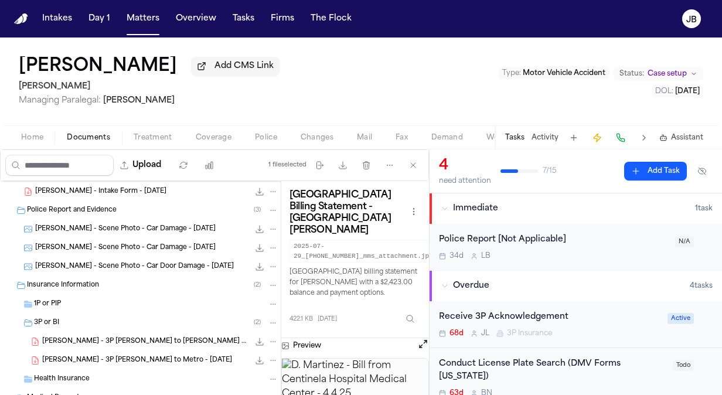
scroll to position [0, 0]
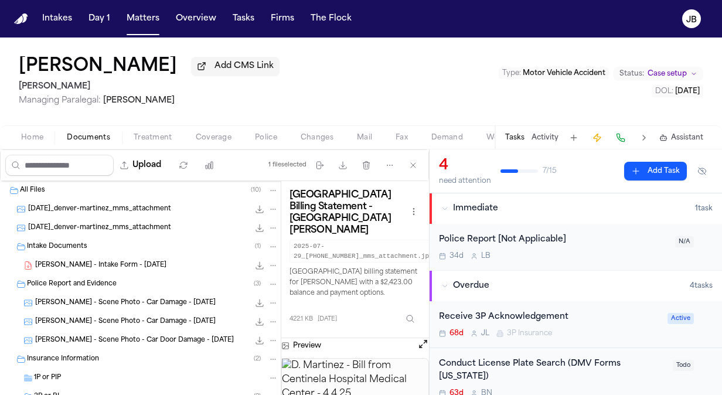
click at [108, 206] on span "[DATE]_denver-martinez_mms_attachment" at bounding box center [99, 210] width 143 height 10
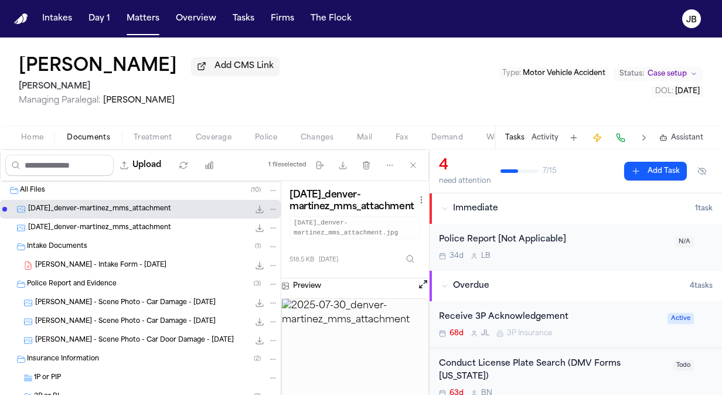
click at [256, 208] on icon "File: 2025-07-30_denver-martinez_mms_attachment" at bounding box center [260, 210] width 8 height 8
click at [171, 230] on span "[DATE]_denver-martinez_mms_attachment" at bounding box center [99, 228] width 143 height 10
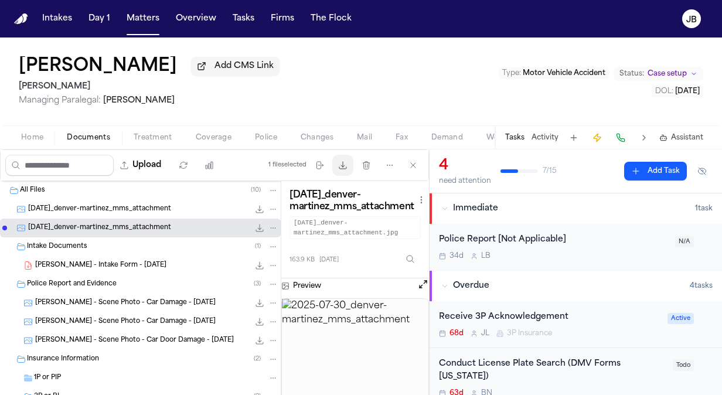
click at [343, 161] on icon "button" at bounding box center [342, 165] width 9 height 9
click at [141, 18] on button "Matters" at bounding box center [143, 18] width 42 height 21
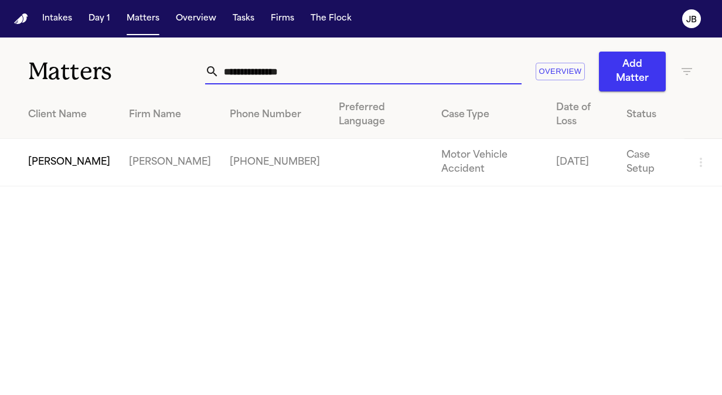
drag, startPoint x: 312, startPoint y: 76, endPoint x: 68, endPoint y: 71, distance: 244.0
click at [68, 71] on div "**********" at bounding box center [361, 65] width 722 height 54
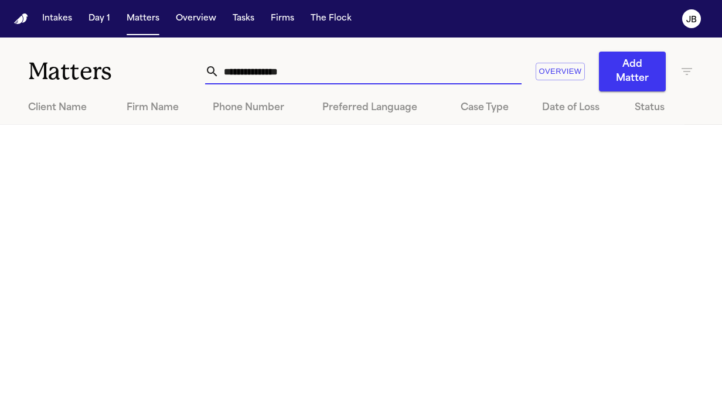
type input "**********"
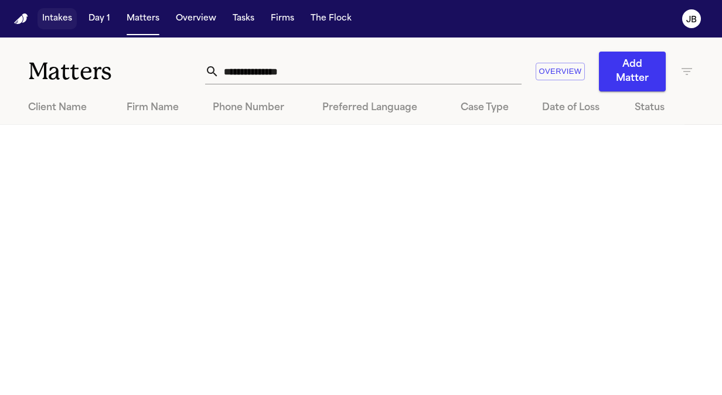
click at [55, 24] on button "Intakes" at bounding box center [57, 18] width 39 height 21
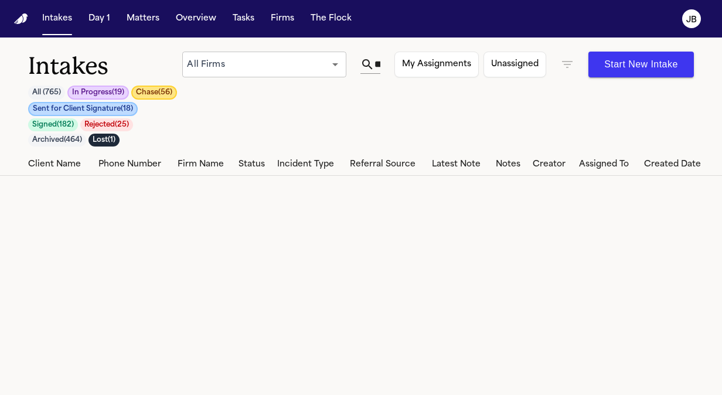
click at [568, 60] on icon "button" at bounding box center [567, 64] width 14 height 14
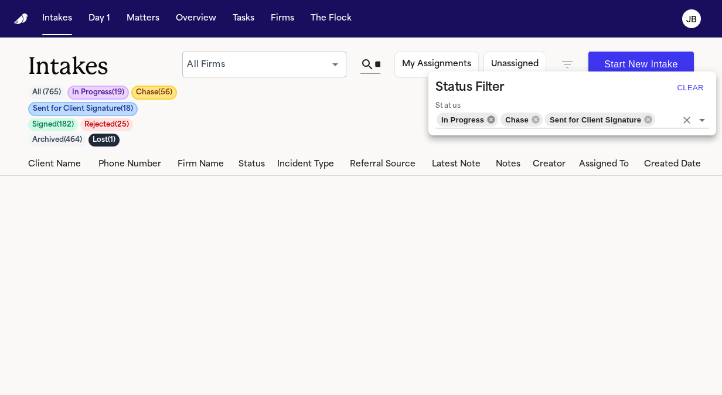
click at [488, 122] on icon at bounding box center [492, 119] width 8 height 8
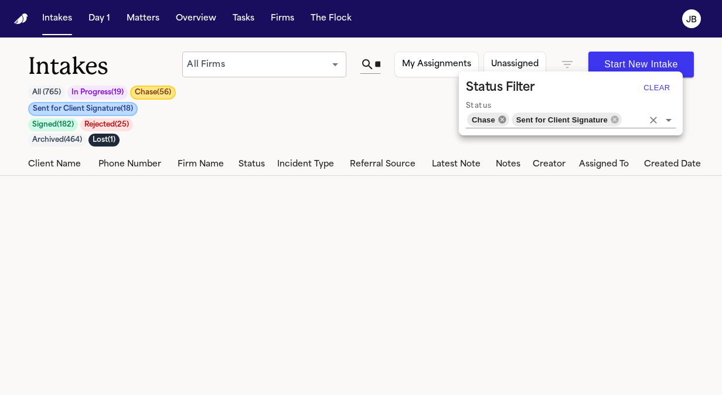
click at [503, 120] on icon at bounding box center [502, 119] width 8 height 8
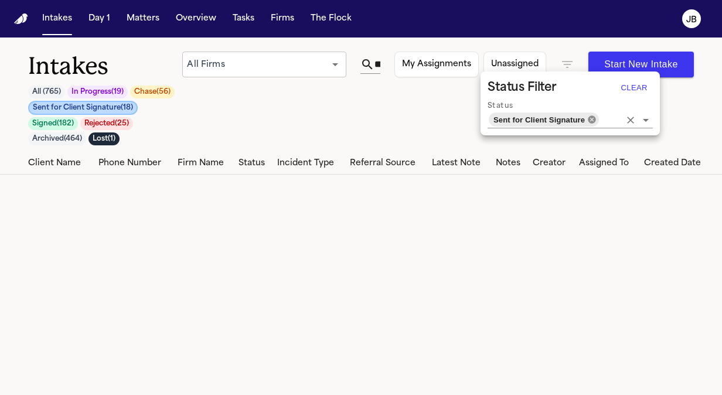
click at [591, 122] on icon at bounding box center [591, 119] width 9 height 9
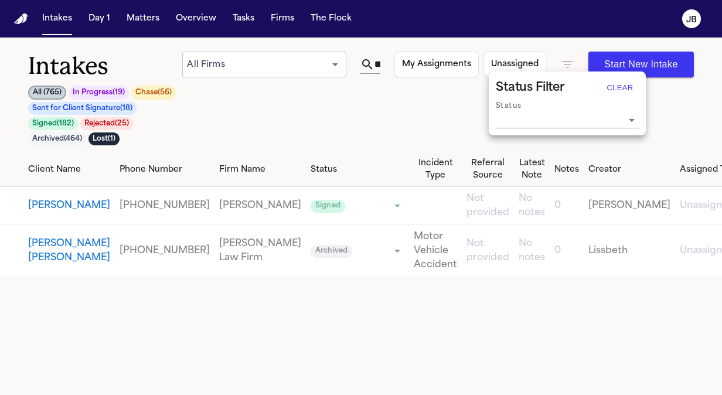
click at [382, 63] on div at bounding box center [361, 197] width 722 height 395
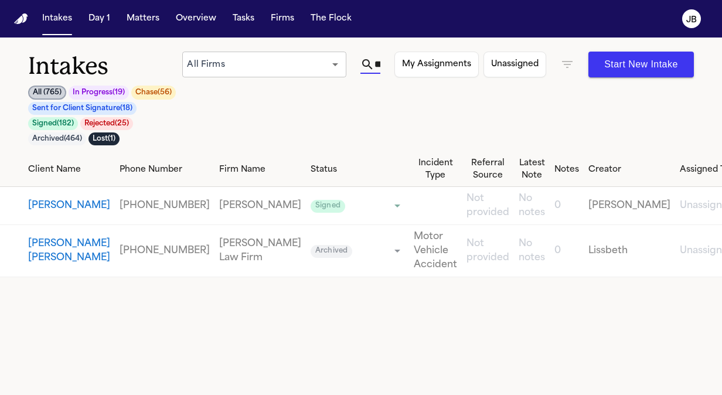
click at [380, 63] on input "**********" at bounding box center [378, 64] width 6 height 19
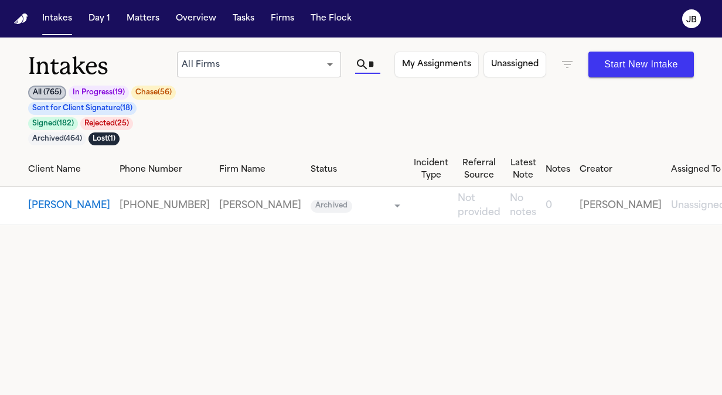
scroll to position [0, 36]
type input "*"
click at [375, 66] on input "**********" at bounding box center [371, 64] width 5 height 19
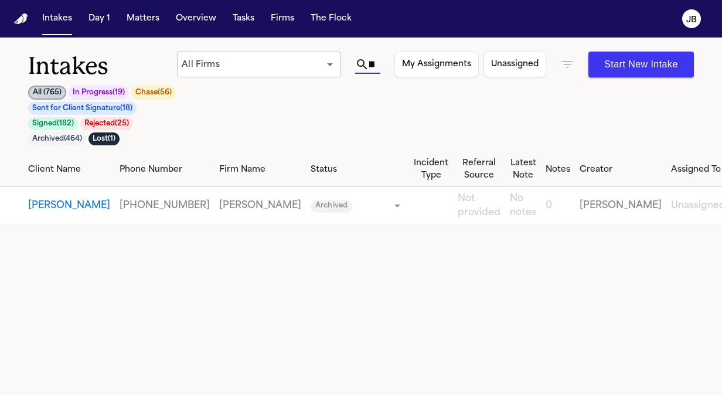
click at [375, 66] on input "**********" at bounding box center [371, 64] width 5 height 19
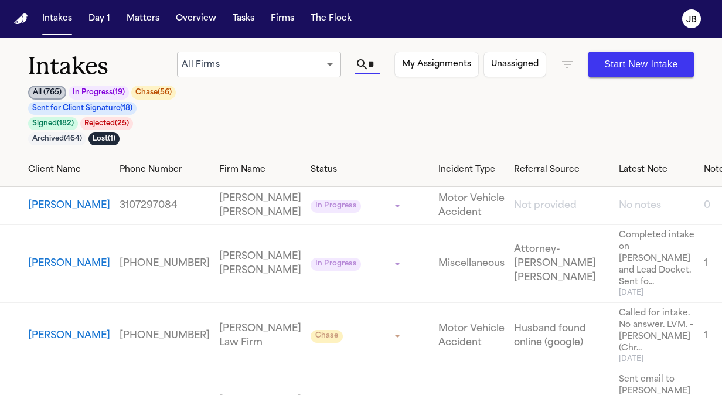
scroll to position [0, 26]
type input "*"
click at [375, 66] on input "text" at bounding box center [371, 64] width 5 height 19
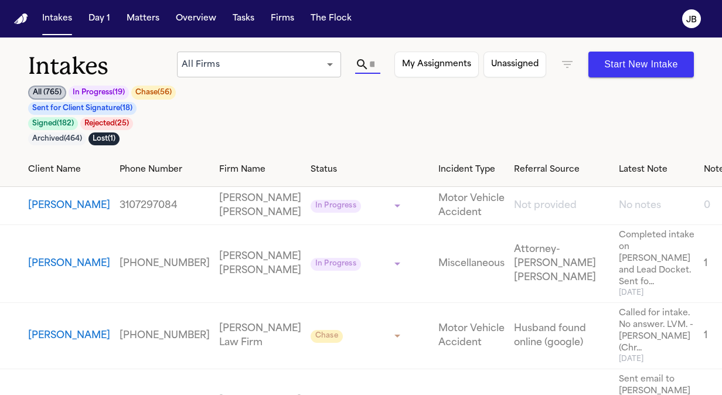
click at [375, 66] on input "text" at bounding box center [371, 64] width 5 height 19
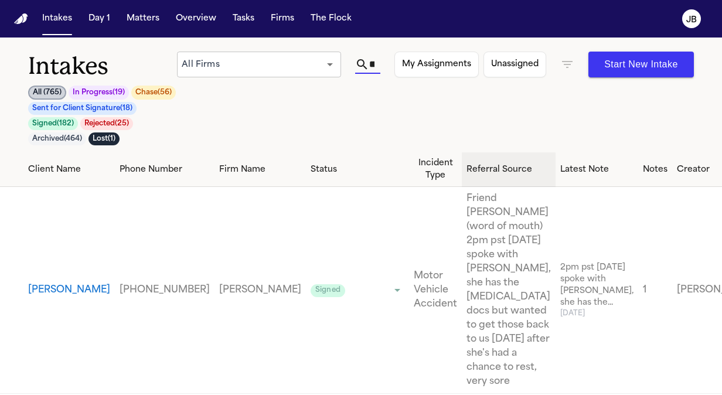
scroll to position [0, 32]
click at [375, 64] on input "*******" at bounding box center [371, 64] width 5 height 19
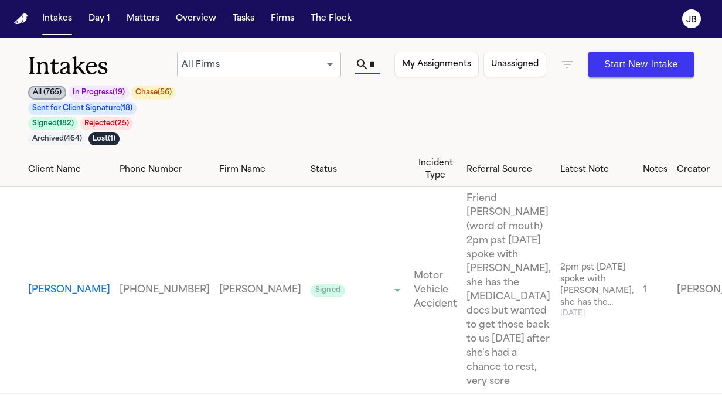
click at [375, 64] on input "*******" at bounding box center [371, 64] width 5 height 19
type input "*******"
click at [363, 136] on div "Intakes All ( 765 ) In Progress ( 19 ) Chase ( 56 ) Sent for Client Signature (…" at bounding box center [361, 102] width 666 height 101
click at [144, 18] on button "Matters" at bounding box center [143, 18] width 42 height 21
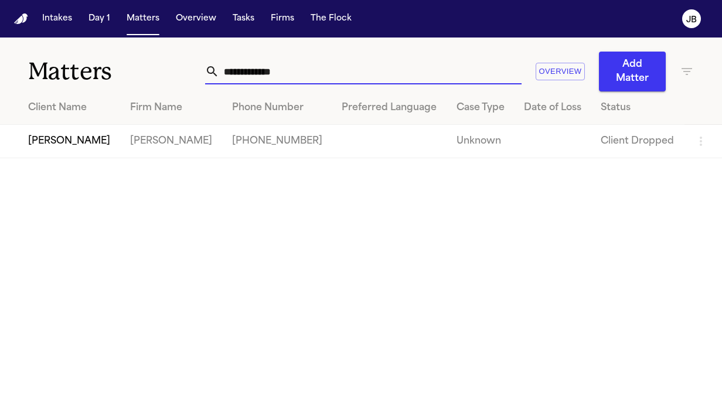
type input "**********"
click at [78, 129] on td "[PERSON_NAME]" at bounding box center [60, 141] width 121 height 33
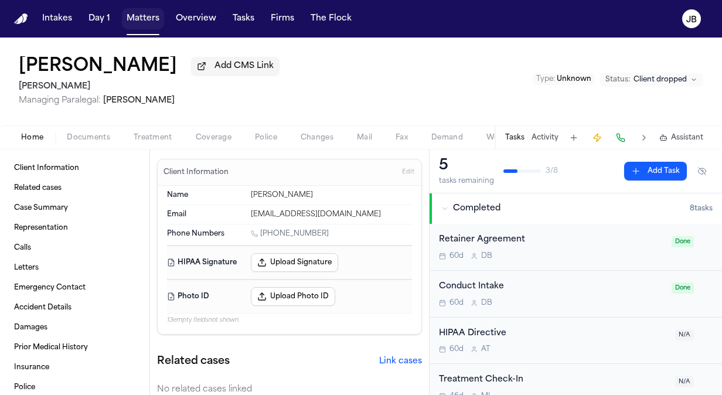
click at [145, 13] on button "Matters" at bounding box center [143, 18] width 42 height 21
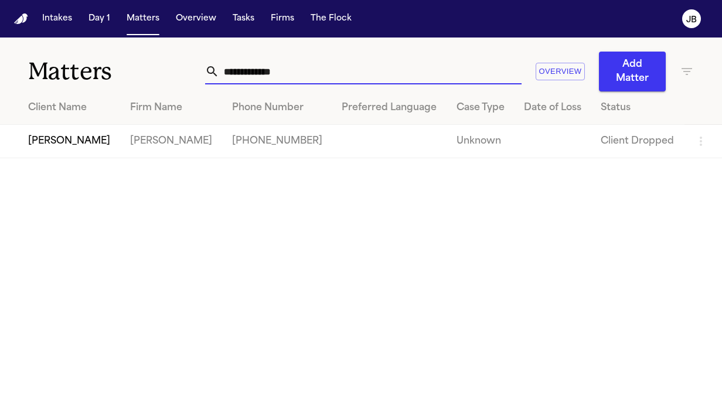
drag, startPoint x: 183, startPoint y: 67, endPoint x: 3, endPoint y: 69, distance: 180.0
click at [3, 69] on div "**********" at bounding box center [361, 65] width 722 height 54
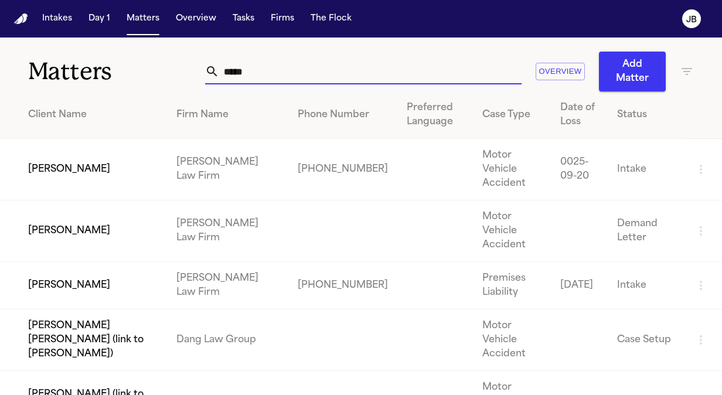
drag, startPoint x: 250, startPoint y: 74, endPoint x: 164, endPoint y: 49, distance: 89.2
click at [164, 49] on div "Matters ***** Overview Add Matter" at bounding box center [361, 65] width 722 height 54
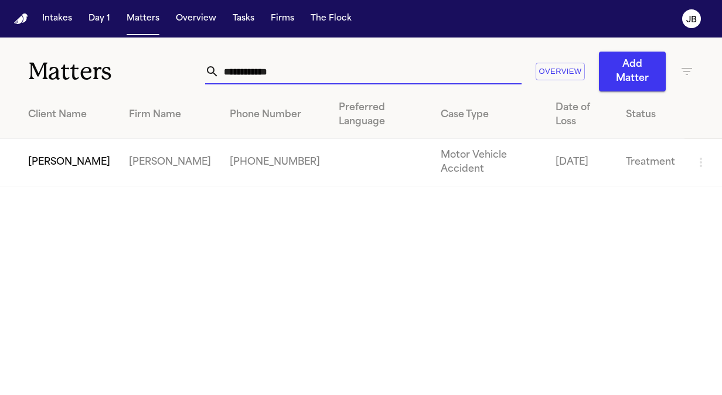
type input "**********"
click at [80, 139] on td "[PERSON_NAME]" at bounding box center [60, 162] width 120 height 47
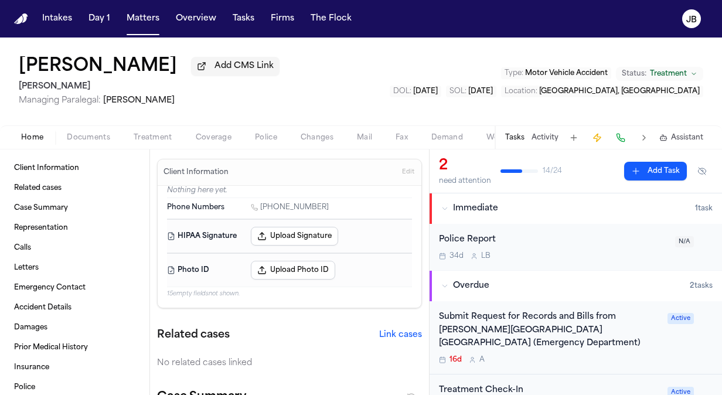
click at [79, 127] on div "Home Documents Treatment Coverage Police Changes Mail Fax Demand Workspaces Art…" at bounding box center [361, 136] width 722 height 23
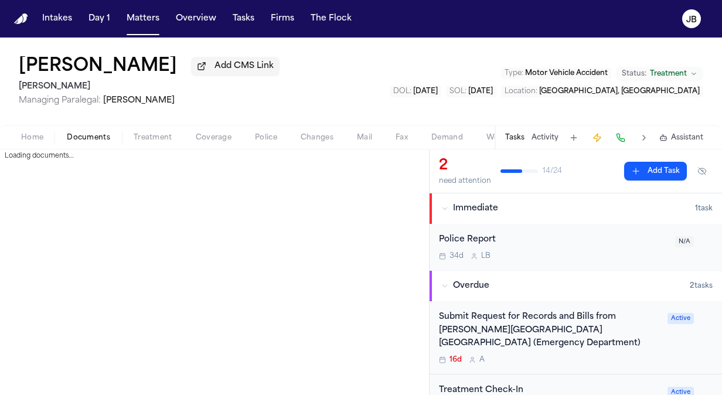
click at [89, 136] on span "Documents" at bounding box center [88, 137] width 43 height 9
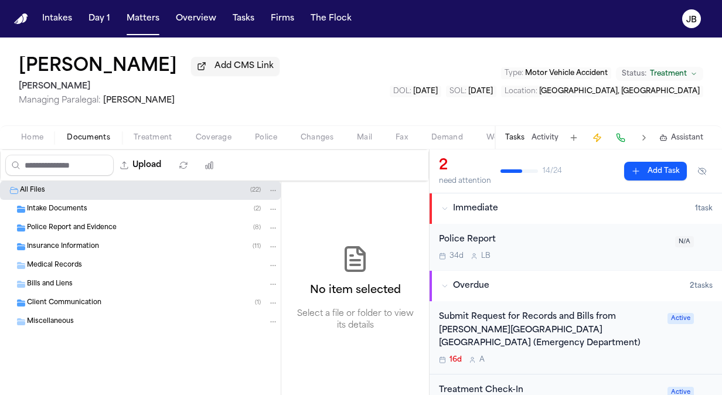
click at [83, 242] on span "Insurance Information" at bounding box center [63, 247] width 72 height 10
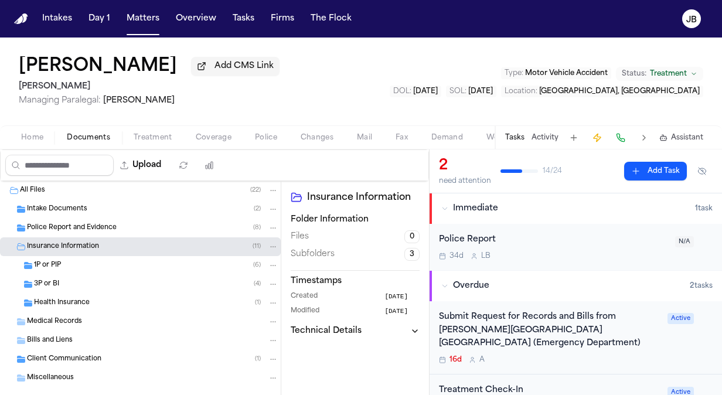
click at [79, 258] on div "1P or PIP ( 6 )" at bounding box center [140, 265] width 281 height 19
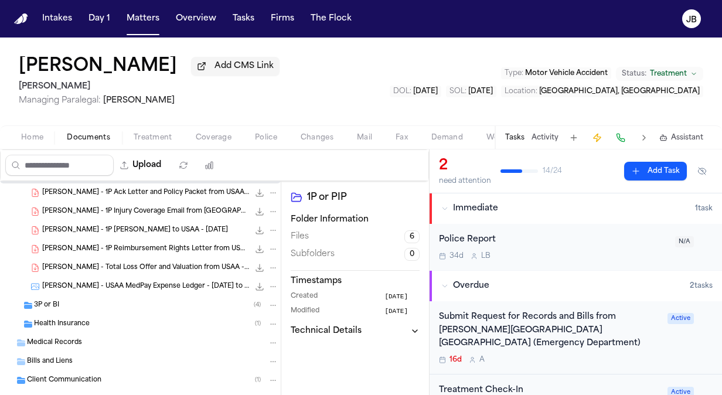
scroll to position [77, 0]
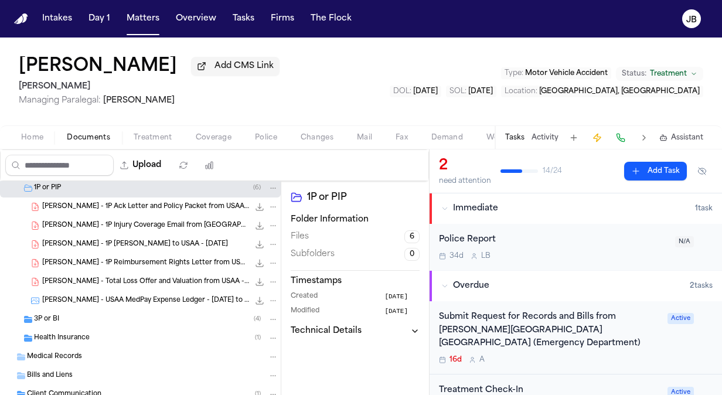
click at [146, 206] on span "A. Rubio - 1P Ack Letter and Policy Packet from USAA - 6.16.25" at bounding box center [145, 207] width 207 height 10
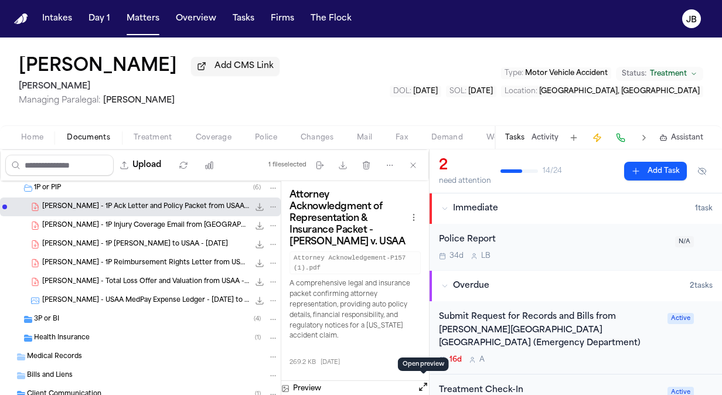
click at [420, 382] on button "Open preview" at bounding box center [423, 387] width 12 height 12
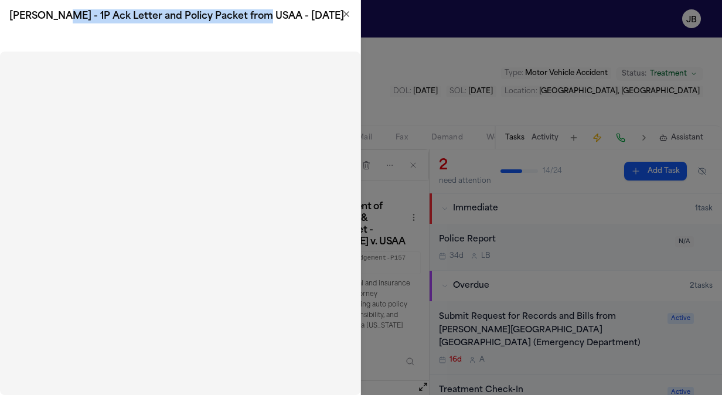
drag, startPoint x: 55, startPoint y: 13, endPoint x: 257, endPoint y: 18, distance: 202.3
click at [257, 18] on h2 "A. Rubio - 1P Ack Letter and Policy Packet from USAA - 6.16.25" at bounding box center [180, 16] width 342 height 14
copy h2 "1P Ack Letter and Policy Packet from USAA"
click at [344, 14] on icon "button" at bounding box center [346, 13] width 9 height 9
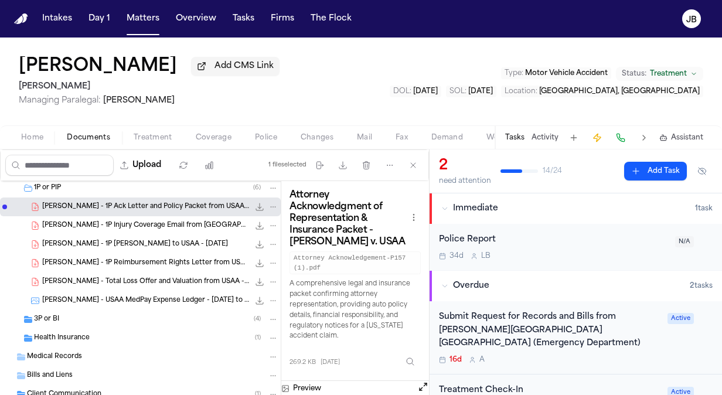
click at [160, 223] on span "A. Rubio - 1P Injury Coverage Email from USAA - 6.6.25" at bounding box center [145, 226] width 207 height 10
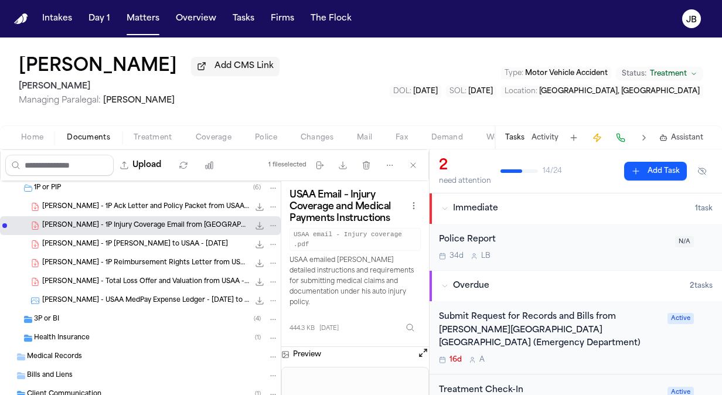
click at [421, 347] on button "Open preview" at bounding box center [423, 353] width 12 height 12
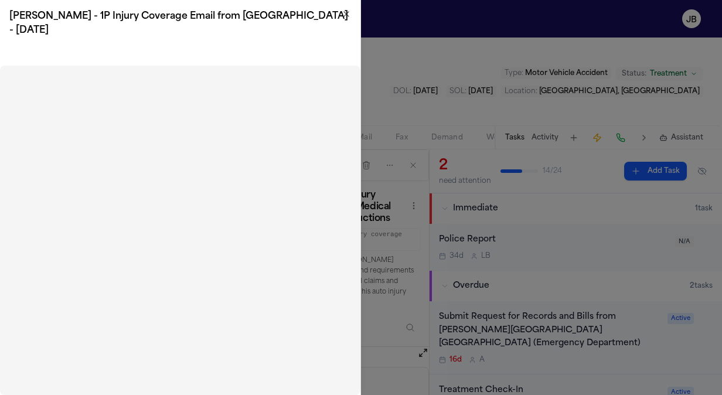
click at [347, 12] on icon "button" at bounding box center [346, 13] width 9 height 9
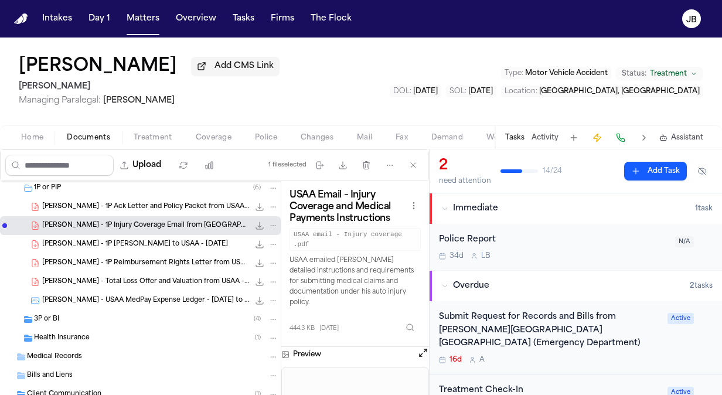
click at [134, 240] on span "A. Rubio - 1P LOR to USAA - 6.10.25" at bounding box center [135, 245] width 186 height 10
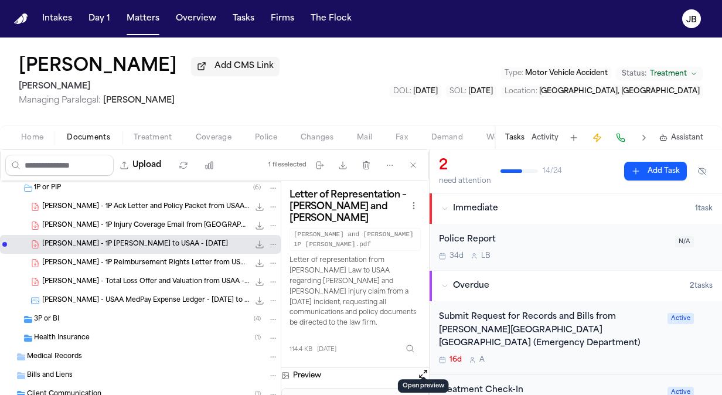
click at [422, 368] on button "Open preview" at bounding box center [423, 374] width 12 height 12
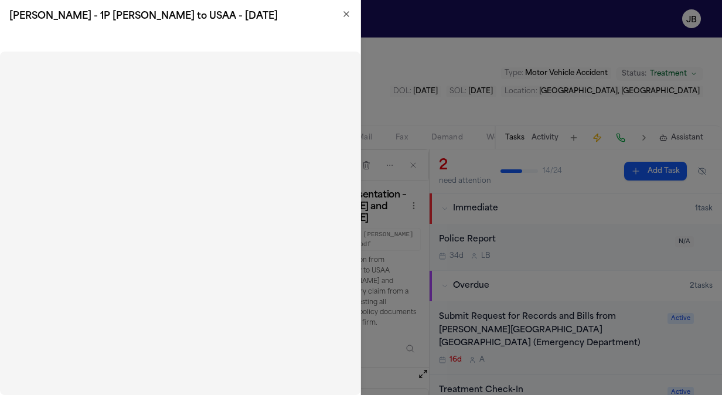
click at [344, 12] on icon "button" at bounding box center [346, 13] width 9 height 9
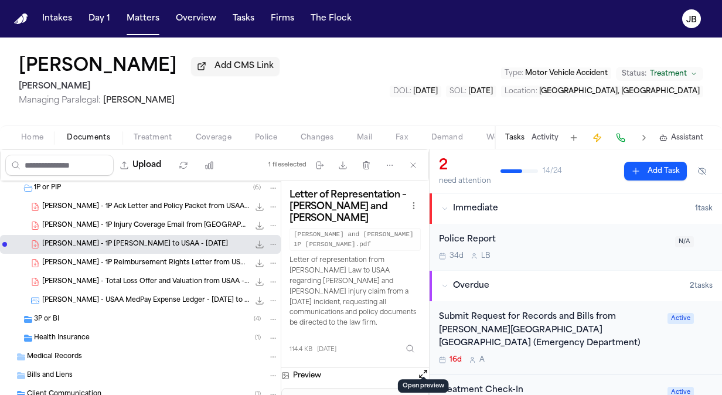
click at [149, 267] on div "A. Rubio - 1P Reimbursement Rights Letter from USAA - 6.16.25 139.4 KB • PDF" at bounding box center [160, 263] width 236 height 12
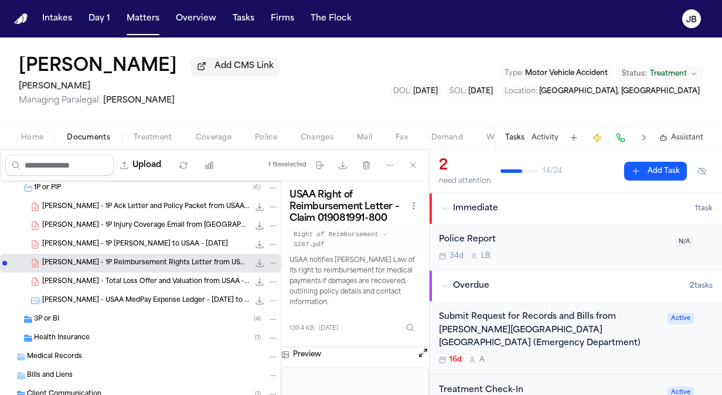
click at [423, 347] on button "Open preview" at bounding box center [423, 353] width 12 height 12
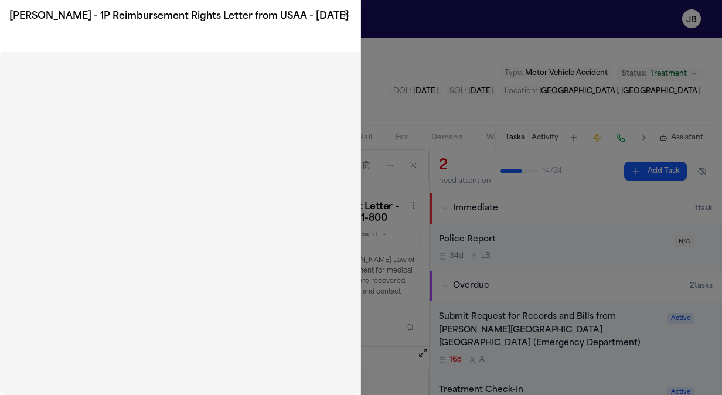
click at [346, 15] on icon "button" at bounding box center [346, 14] width 5 height 5
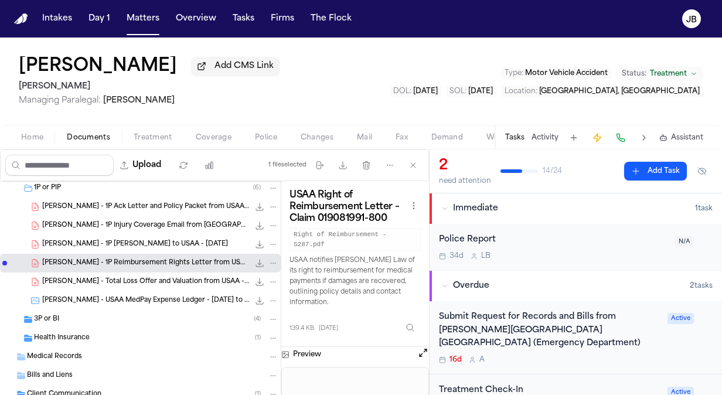
click at [109, 284] on span "A. Rubio - Total Loss Offer and Valuation from USAA - 5.20.25" at bounding box center [145, 282] width 207 height 10
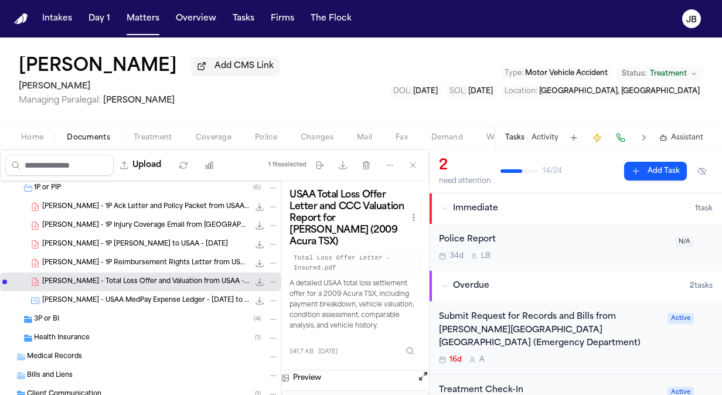
click at [416, 371] on div "Preview" at bounding box center [355, 378] width 148 height 15
click at [427, 371] on button "Open preview" at bounding box center [423, 377] width 12 height 12
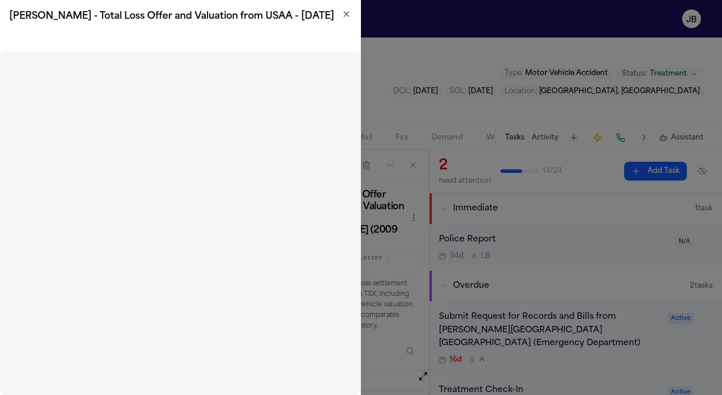
click at [342, 16] on icon "button" at bounding box center [346, 13] width 9 height 9
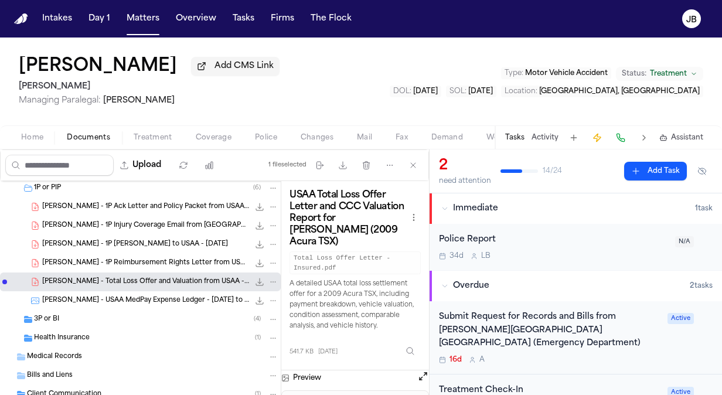
click at [154, 298] on span "A. Rubio - USAA MedPay Expense Ledger - 6.11.25 to 7.30.25" at bounding box center [145, 301] width 207 height 10
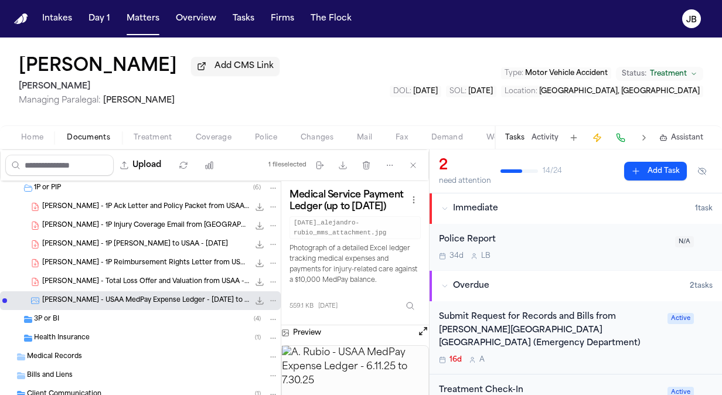
click at [428, 325] on button "Open preview" at bounding box center [423, 331] width 12 height 12
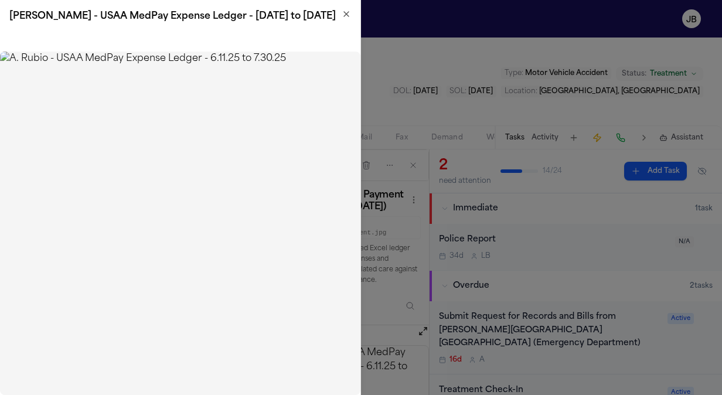
click at [347, 15] on icon "button" at bounding box center [346, 14] width 5 height 5
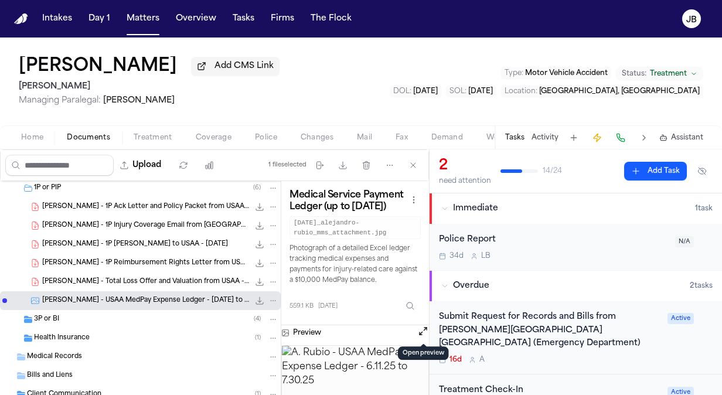
click at [424, 332] on button "Open preview" at bounding box center [423, 331] width 12 height 12
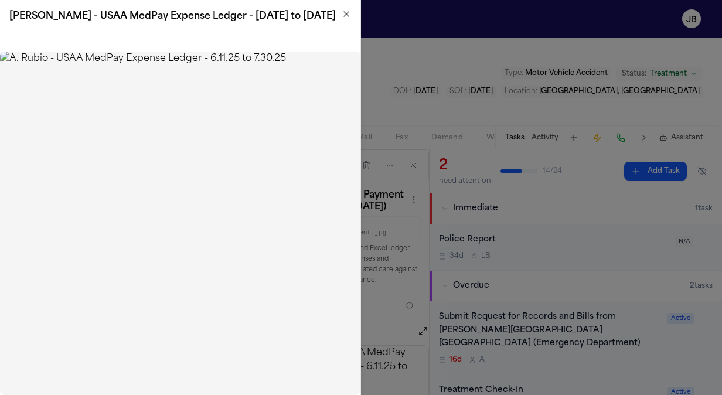
click at [347, 15] on icon "button" at bounding box center [346, 13] width 9 height 9
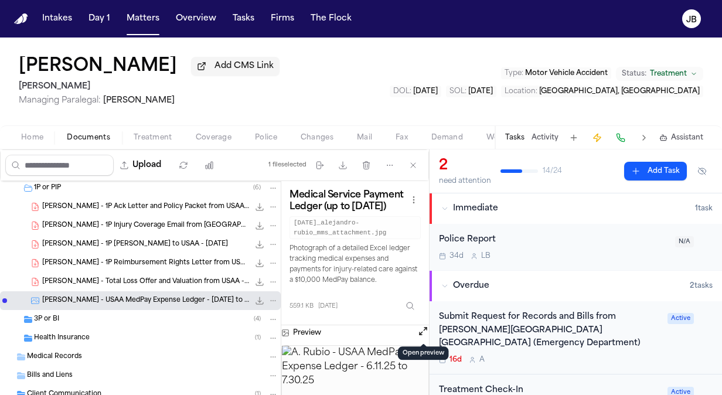
click at [73, 322] on div "3P or BI ( 4 )" at bounding box center [156, 319] width 244 height 11
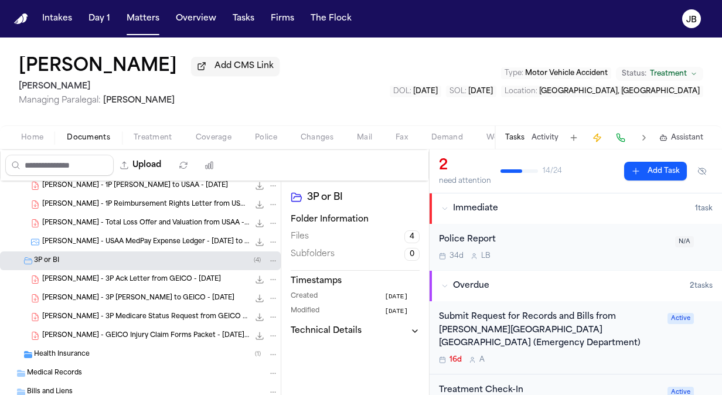
scroll to position [137, 0]
click at [161, 318] on span "A. Rubio - 3P Medicare Status Request from GEICO - 7.2.25" at bounding box center [145, 317] width 207 height 10
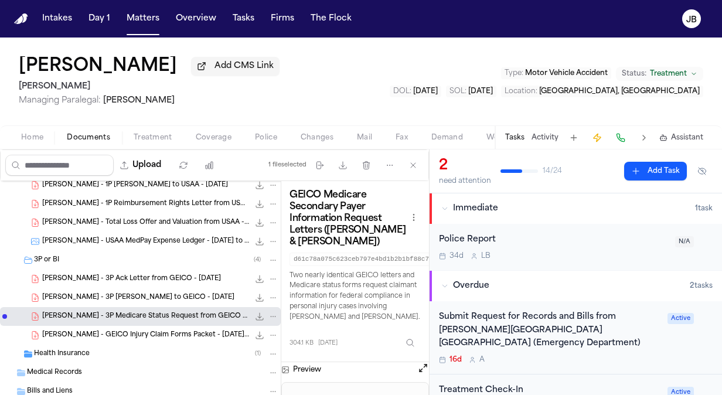
click at [149, 335] on span "A. Rubio - GEICO Injury Claim Forms Packet - 6.30.25 to 7.1.25" at bounding box center [145, 336] width 207 height 10
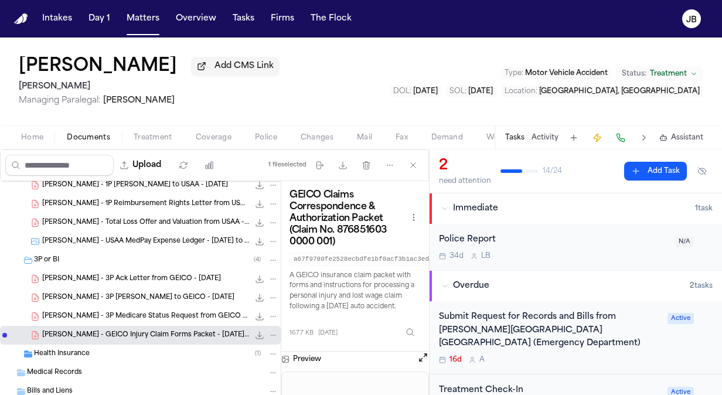
click at [419, 358] on button "Open preview" at bounding box center [423, 358] width 12 height 12
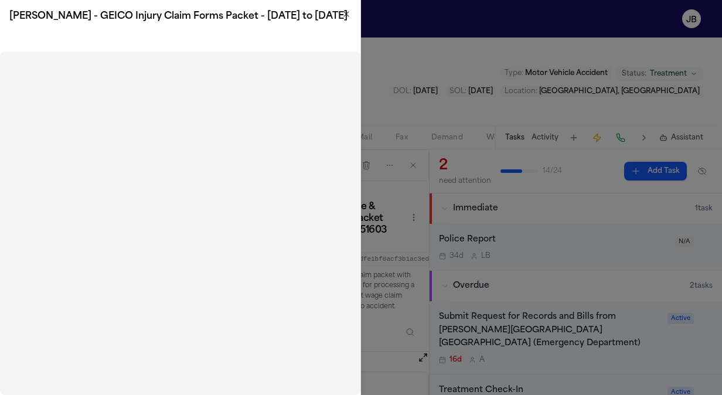
click at [347, 16] on icon "button" at bounding box center [346, 13] width 9 height 9
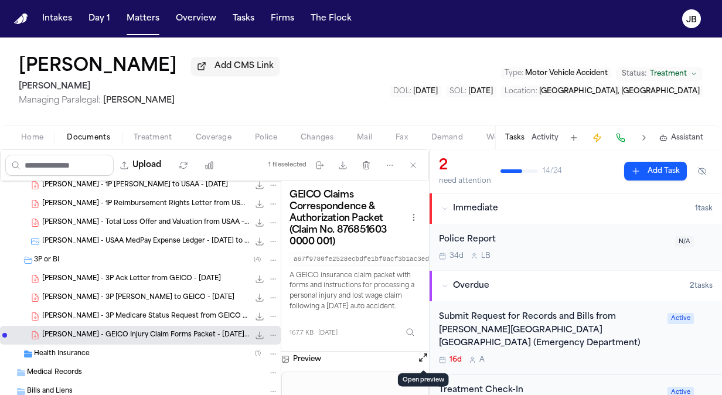
click at [94, 281] on span "A. Rubio - 3P Ack Letter from GEICO - 5.6.24" at bounding box center [131, 279] width 179 height 10
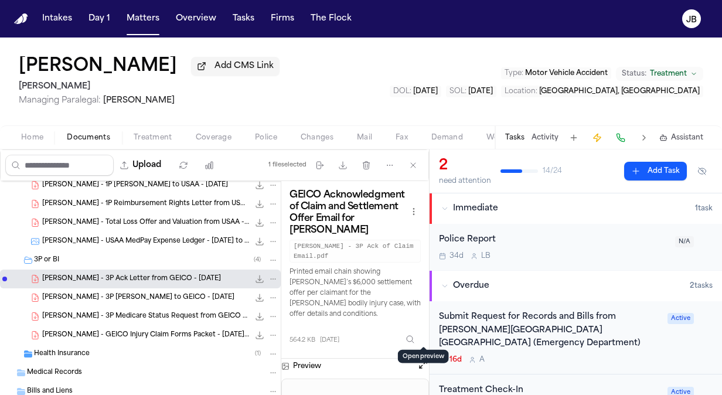
click at [422, 359] on button "Open preview" at bounding box center [423, 365] width 12 height 12
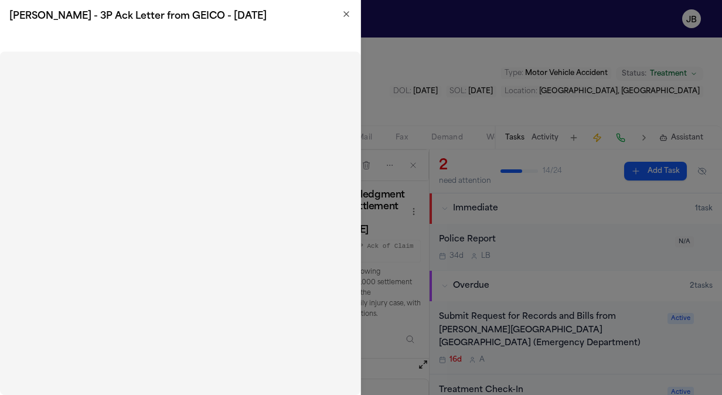
click at [344, 18] on icon "button" at bounding box center [346, 13] width 9 height 9
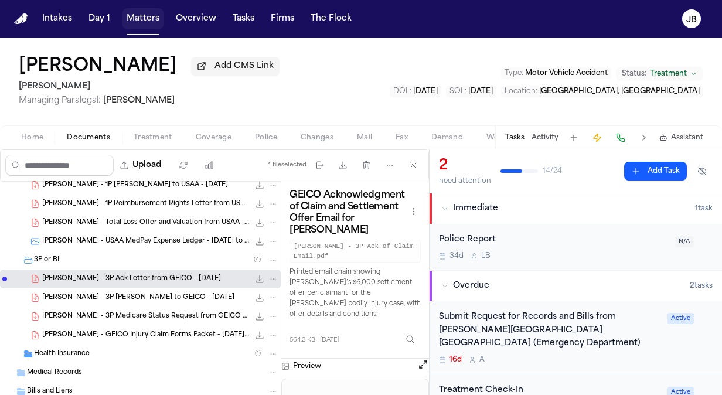
click at [151, 9] on button "Matters" at bounding box center [143, 18] width 42 height 21
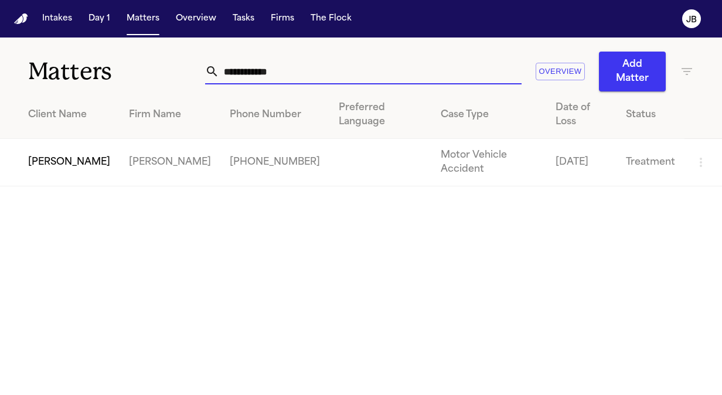
drag, startPoint x: 284, startPoint y: 72, endPoint x: 38, endPoint y: 84, distance: 246.6
click at [38, 84] on div "**********" at bounding box center [361, 65] width 722 height 54
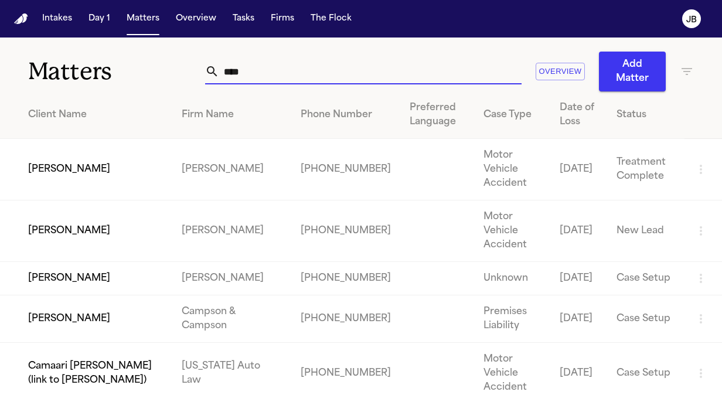
type input "****"
click at [49, 230] on td "[PERSON_NAME]" at bounding box center [86, 232] width 172 height 62
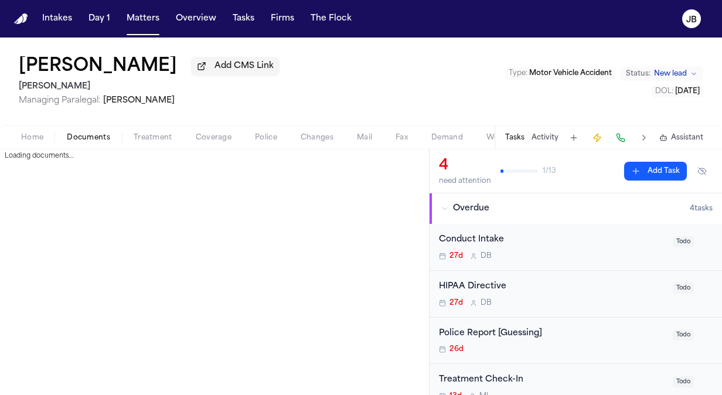
click at [75, 135] on span "Documents" at bounding box center [88, 137] width 43 height 9
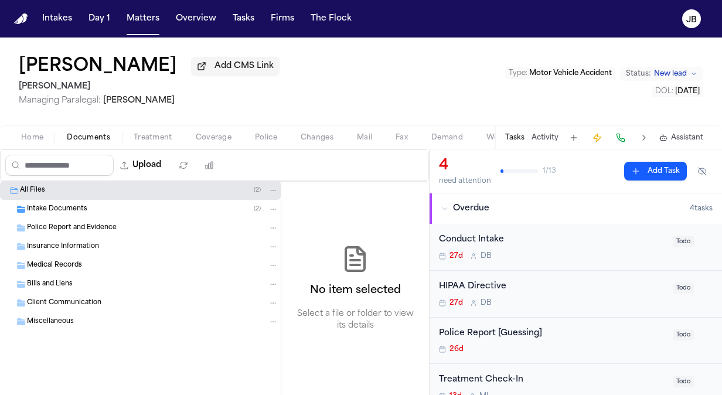
click at [69, 205] on span "Intake Documents" at bounding box center [57, 210] width 60 height 10
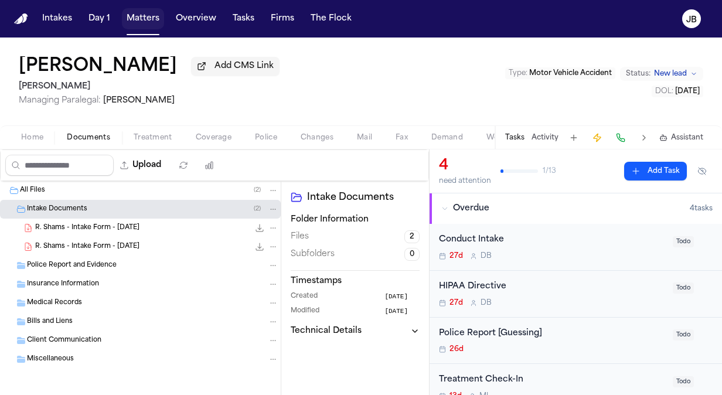
click at [143, 18] on button "Matters" at bounding box center [143, 18] width 42 height 21
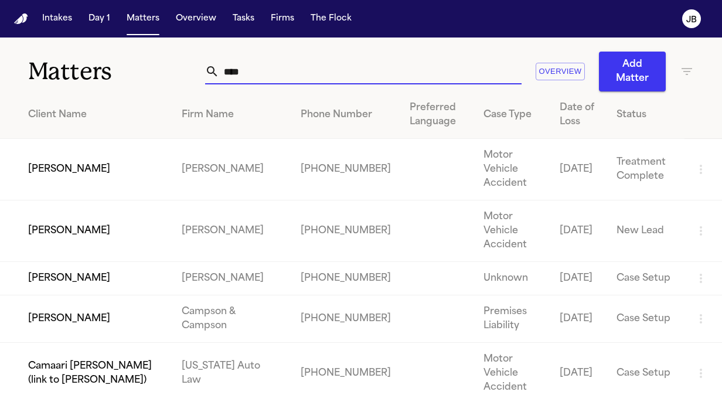
drag, startPoint x: 185, startPoint y: 66, endPoint x: 120, endPoint y: 62, distance: 65.8
click at [120, 62] on div "Matters **** Overview Add Matter" at bounding box center [361, 65] width 722 height 54
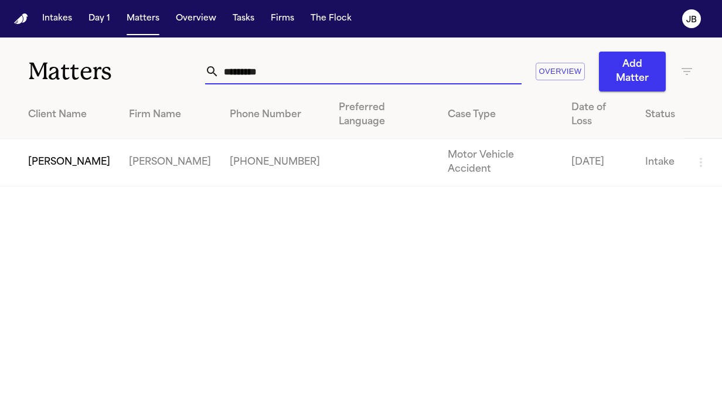
type input "*********"
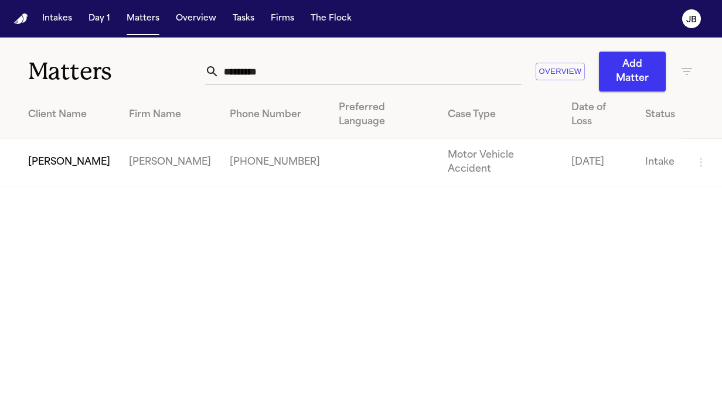
click at [48, 141] on td "[PERSON_NAME]" at bounding box center [60, 162] width 120 height 47
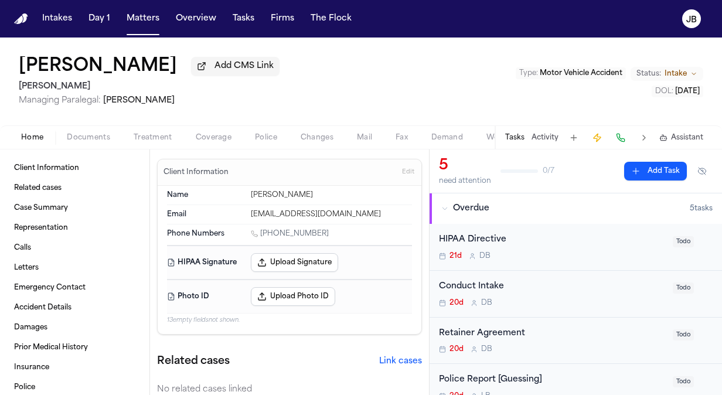
click at [99, 134] on span "Documents" at bounding box center [88, 137] width 43 height 9
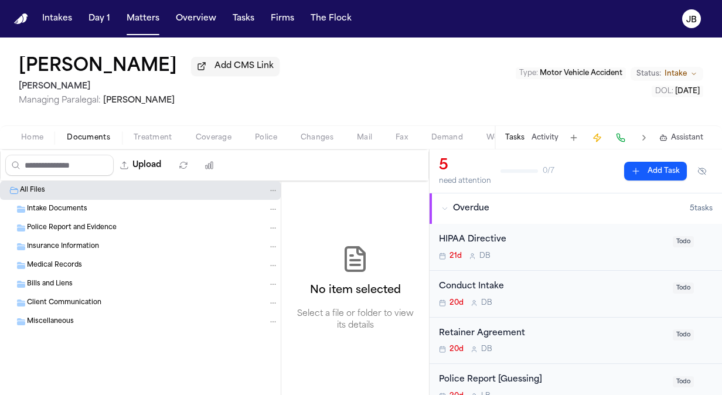
click at [67, 210] on span "Intake Documents" at bounding box center [57, 210] width 60 height 10
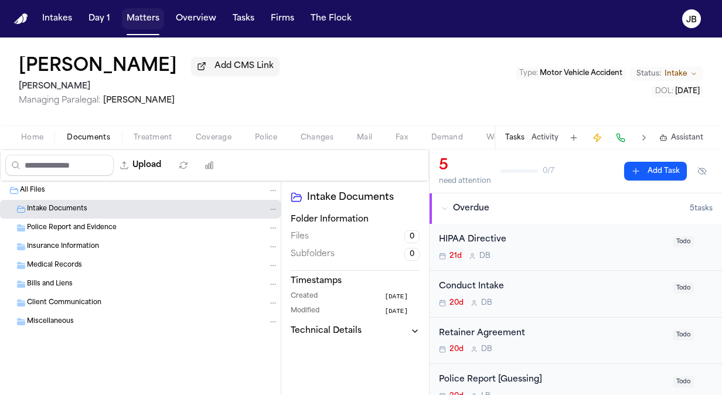
click at [152, 19] on button "Matters" at bounding box center [143, 18] width 42 height 21
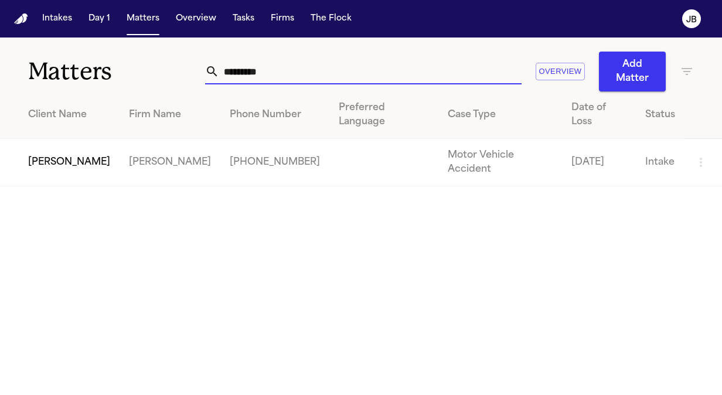
drag, startPoint x: 281, startPoint y: 77, endPoint x: 91, endPoint y: 68, distance: 190.2
click at [91, 68] on div "Matters ********* Overview Add Matter" at bounding box center [361, 65] width 722 height 54
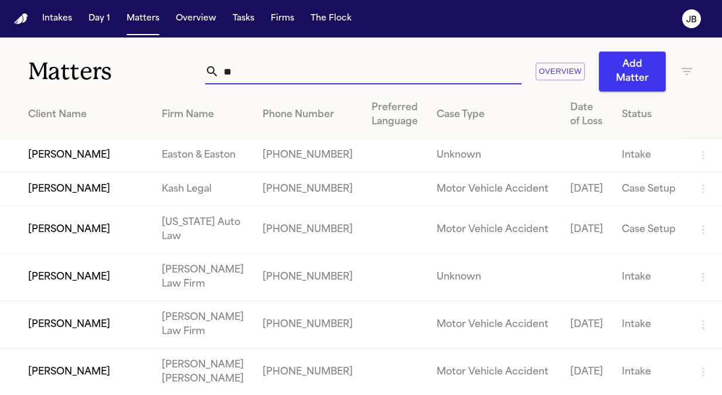
type input "*"
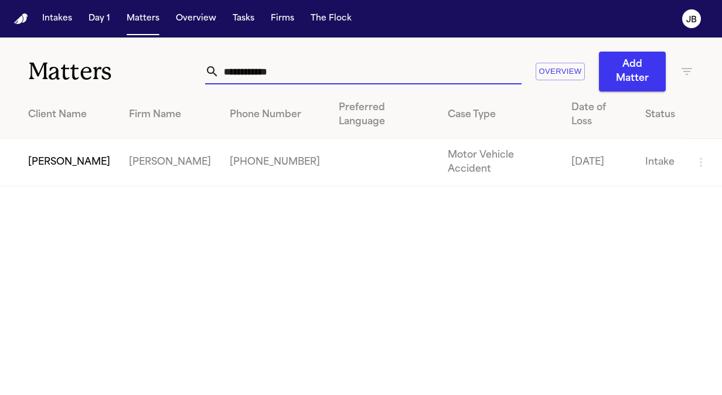
type input "**********"
click at [76, 142] on td "[PERSON_NAME]" at bounding box center [60, 162] width 120 height 47
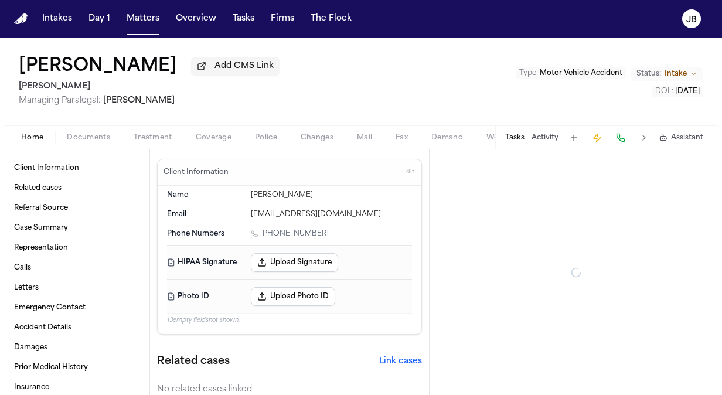
click at [77, 141] on span "Documents" at bounding box center [88, 137] width 43 height 9
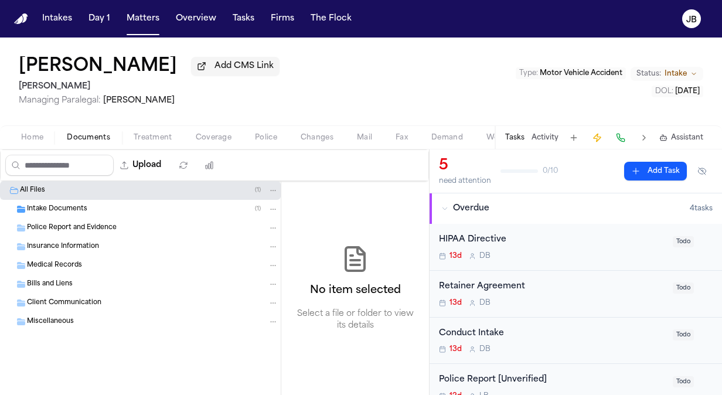
click at [60, 205] on span "Intake Documents" at bounding box center [57, 210] width 60 height 10
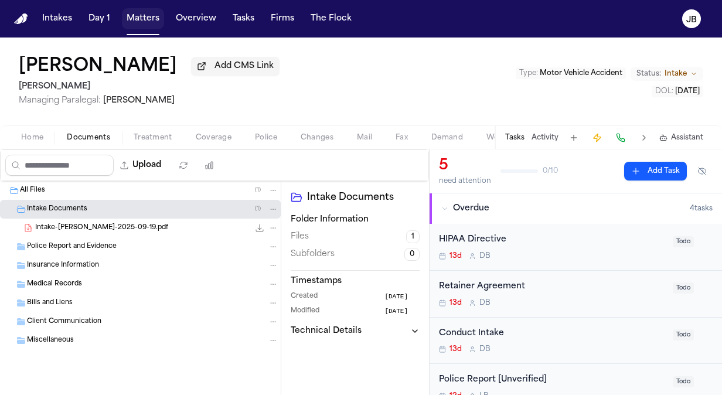
click at [149, 15] on button "Matters" at bounding box center [143, 18] width 42 height 21
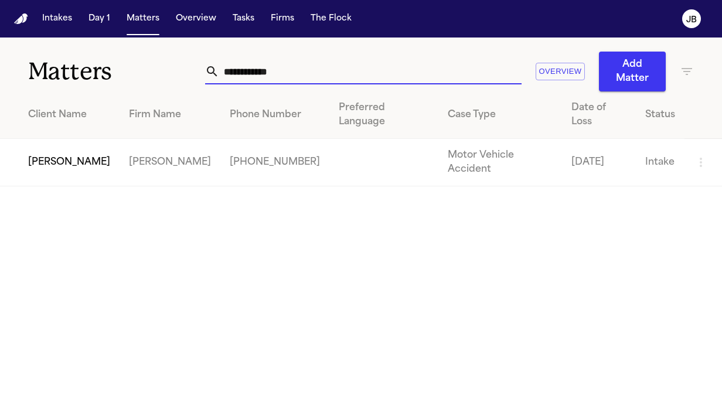
drag, startPoint x: 81, startPoint y: 92, endPoint x: 62, endPoint y: 91, distance: 19.4
click at [62, 91] on div "**********" at bounding box center [361, 112] width 722 height 149
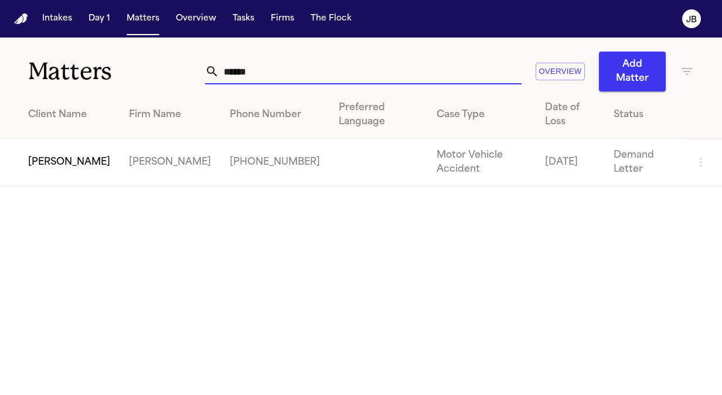
type input "******"
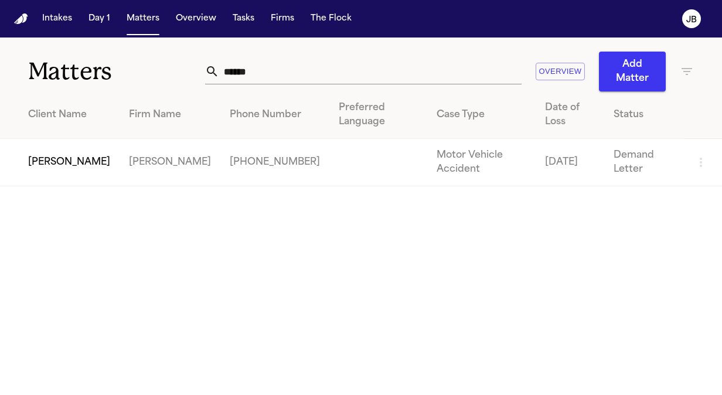
click at [49, 157] on td "[PERSON_NAME]" at bounding box center [60, 162] width 120 height 47
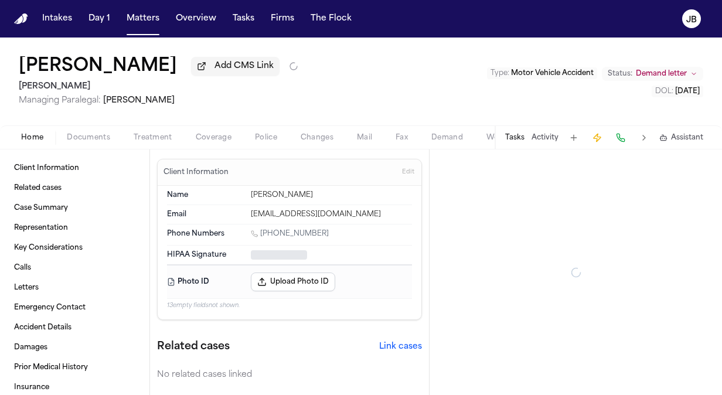
type textarea "*"
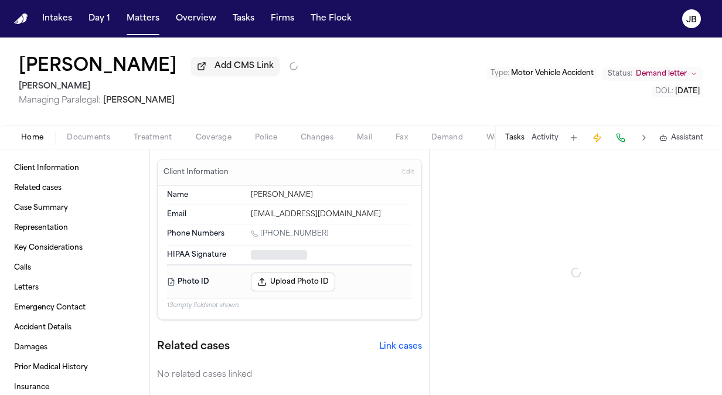
type textarea "*"
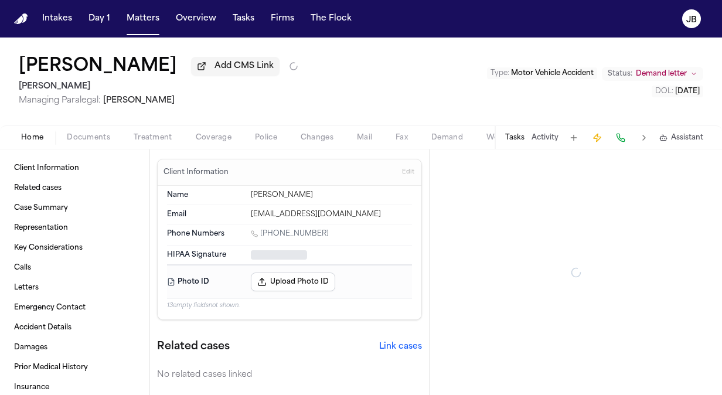
type textarea "*"
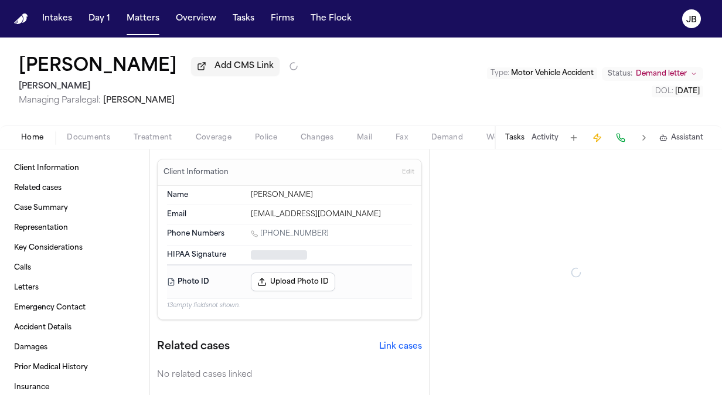
type textarea "*"
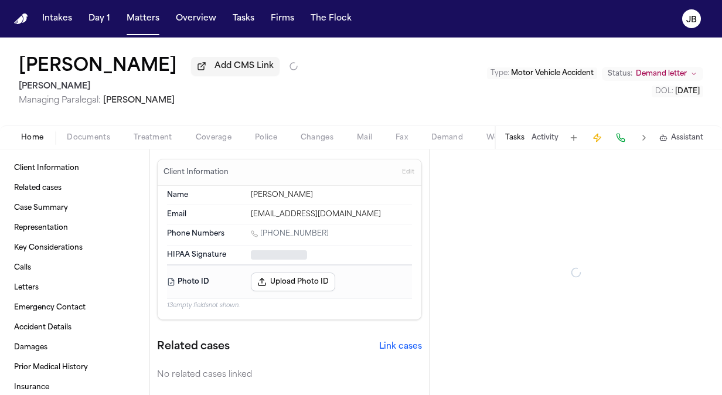
type textarea "*"
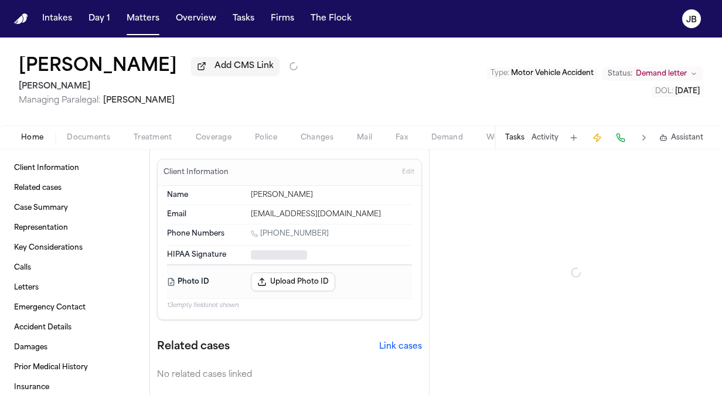
type textarea "*"
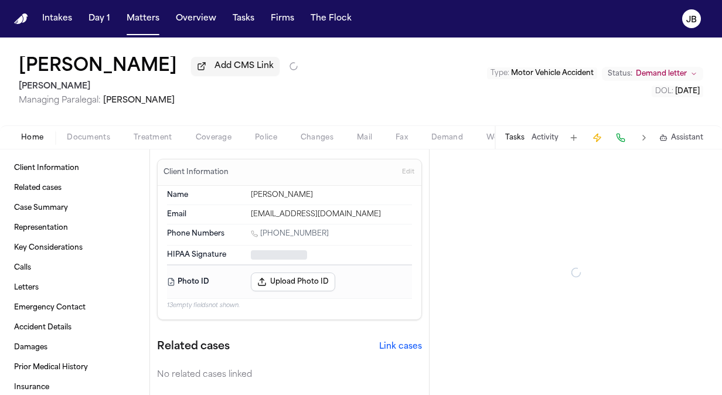
type textarea "*"
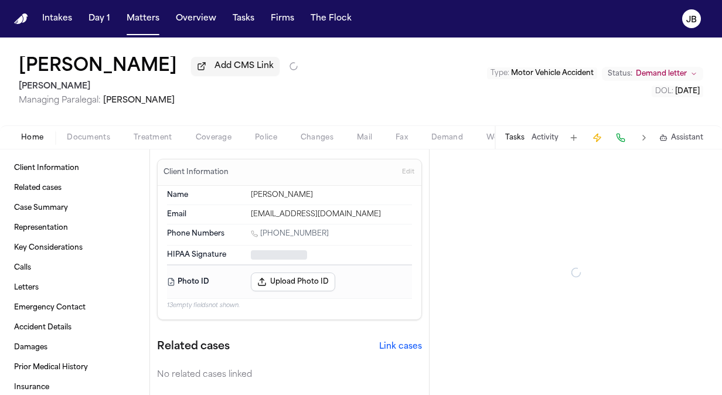
type textarea "*"
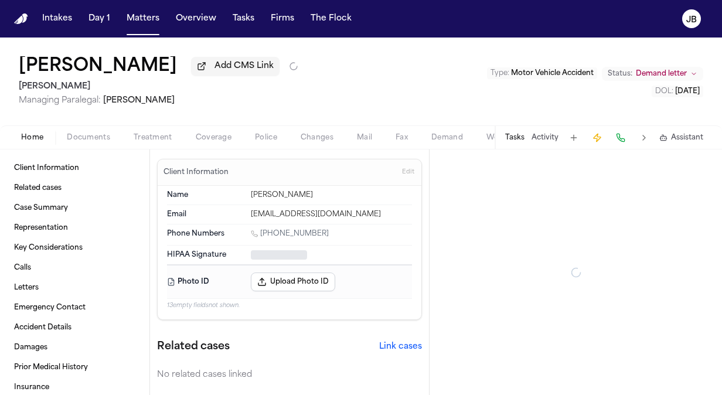
type textarea "*"
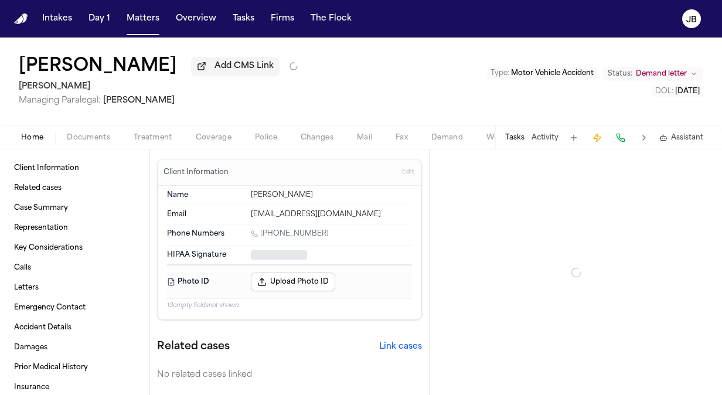
type textarea "*"
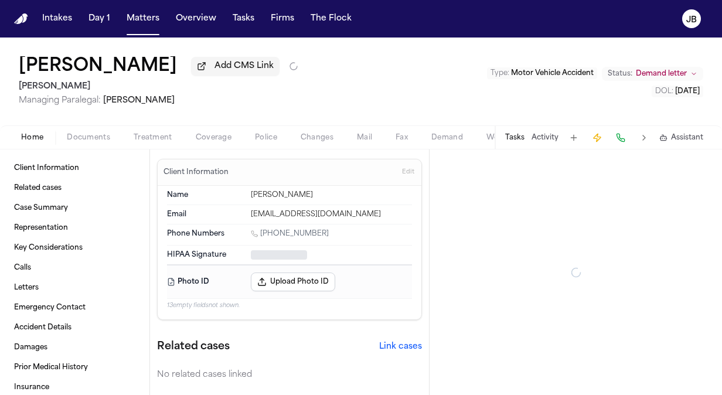
type textarea "*"
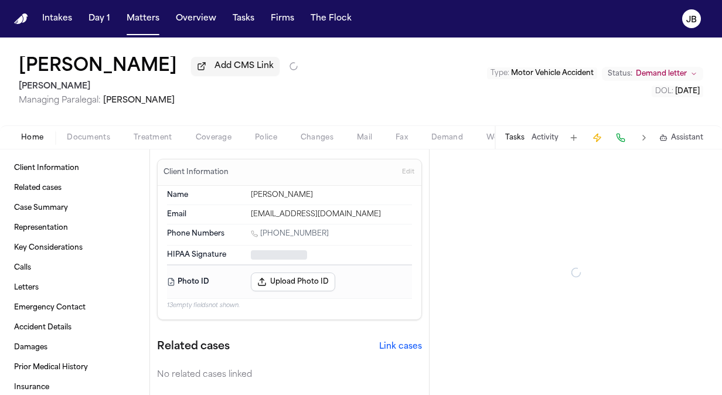
type textarea "*"
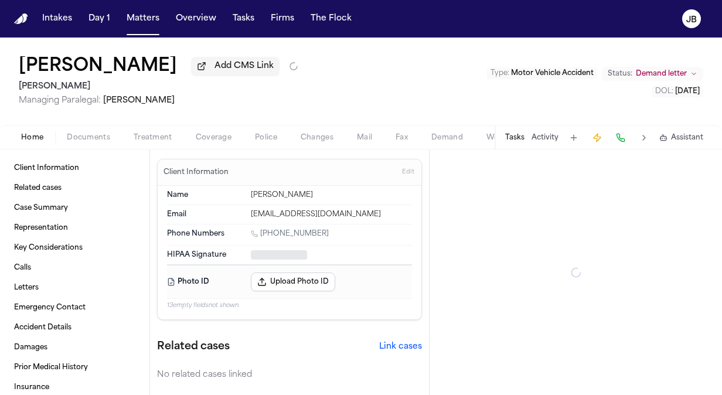
type textarea "*"
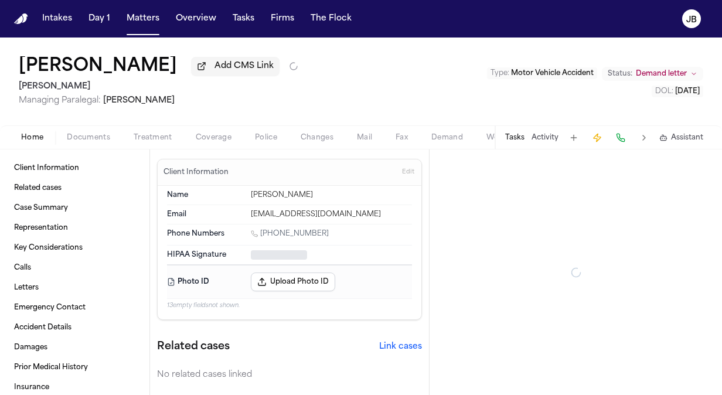
type textarea "*"
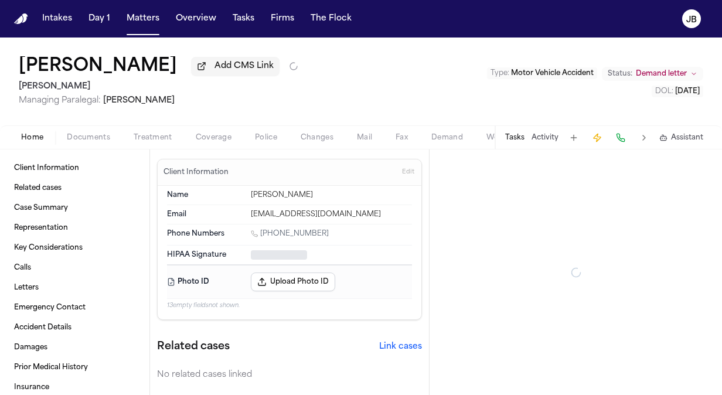
type textarea "*"
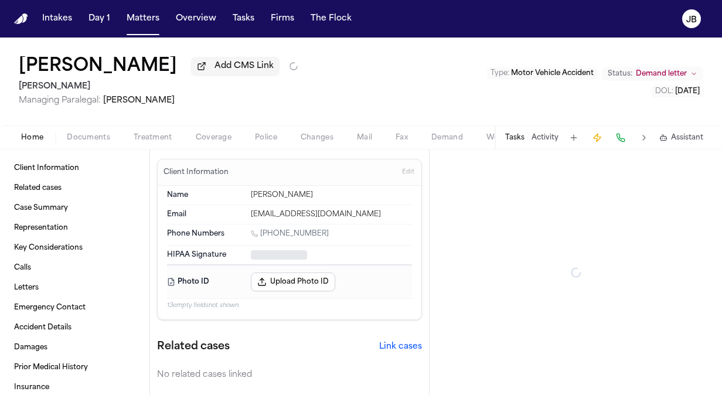
type textarea "*"
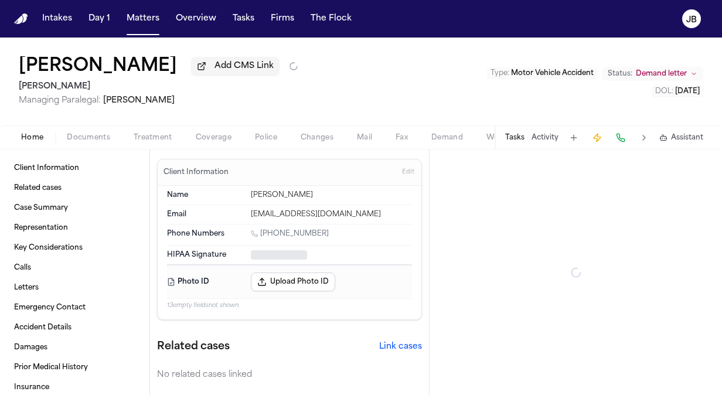
type textarea "*"
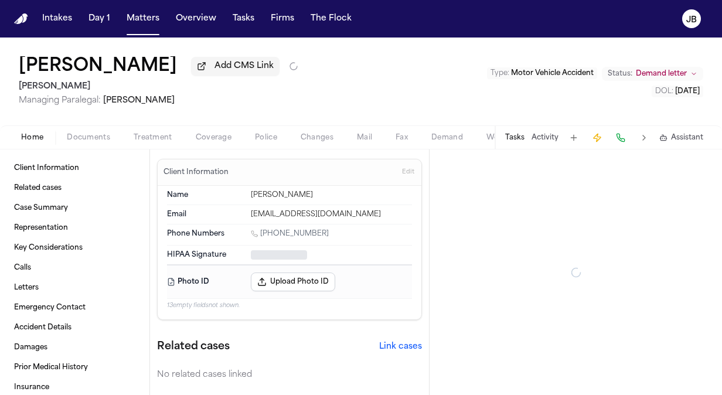
type textarea "*"
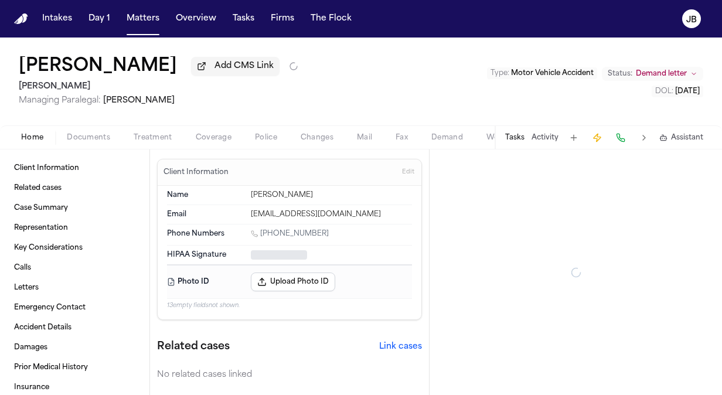
type textarea "*"
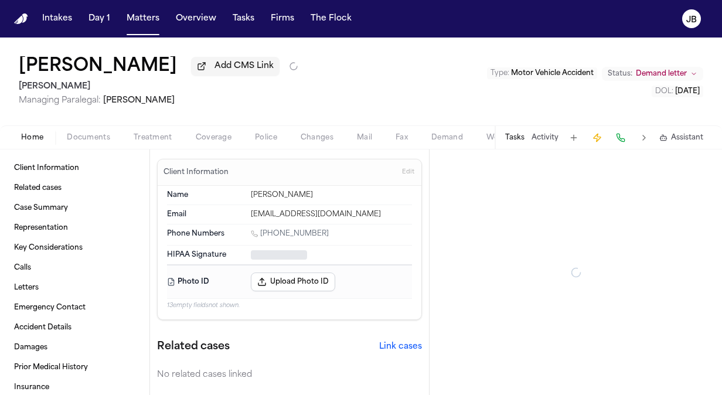
type textarea "*"
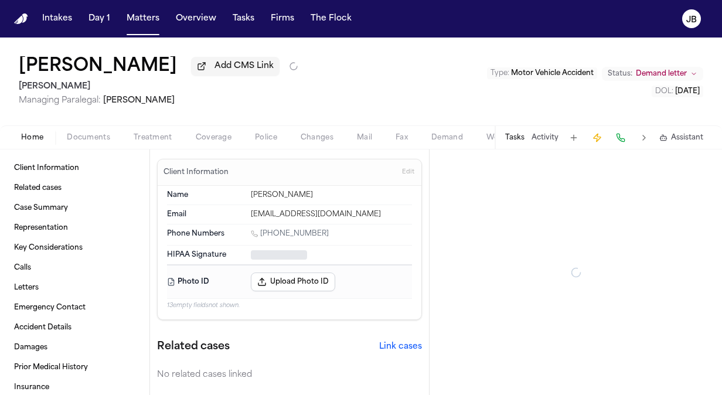
type textarea "*"
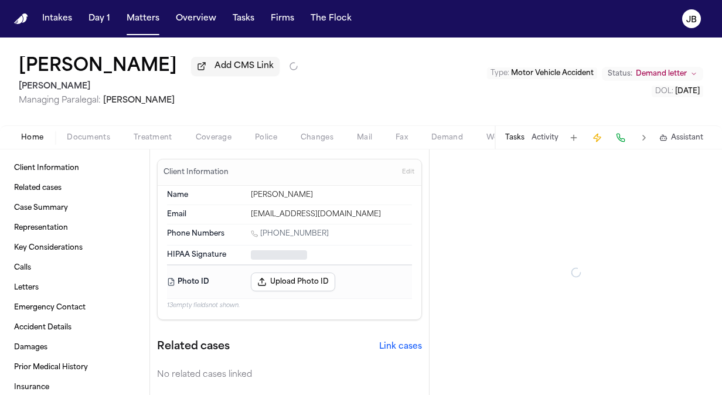
type textarea "*"
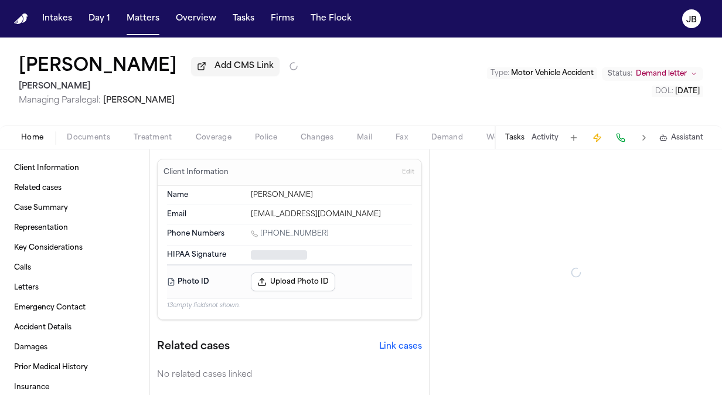
type textarea "*"
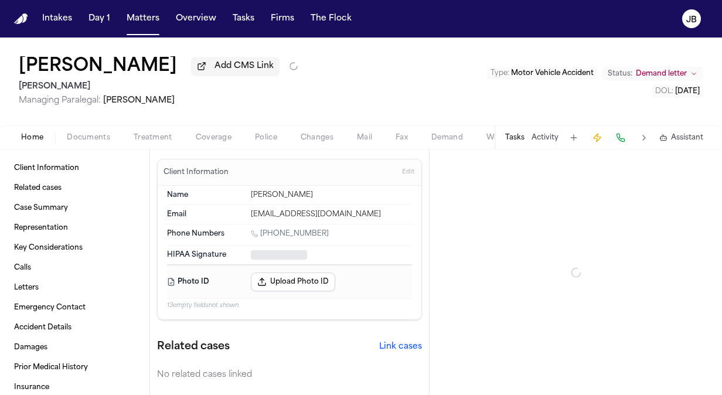
type textarea "*"
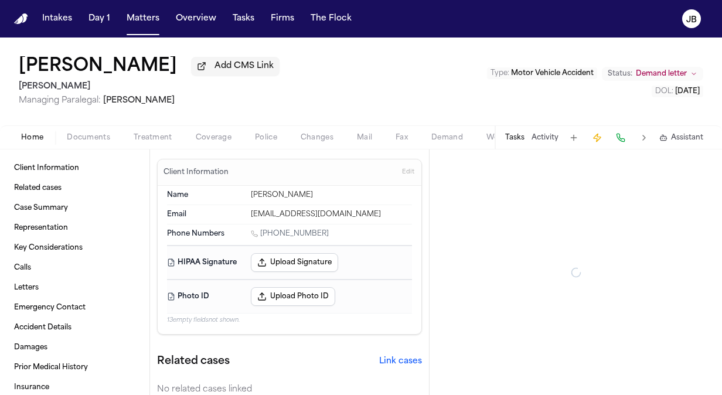
type textarea "*"
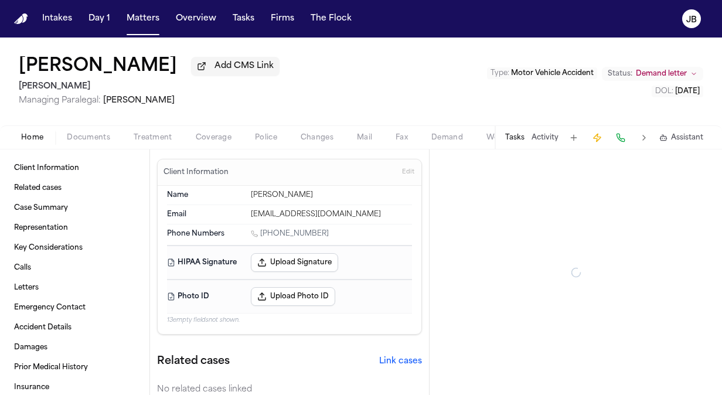
type textarea "*"
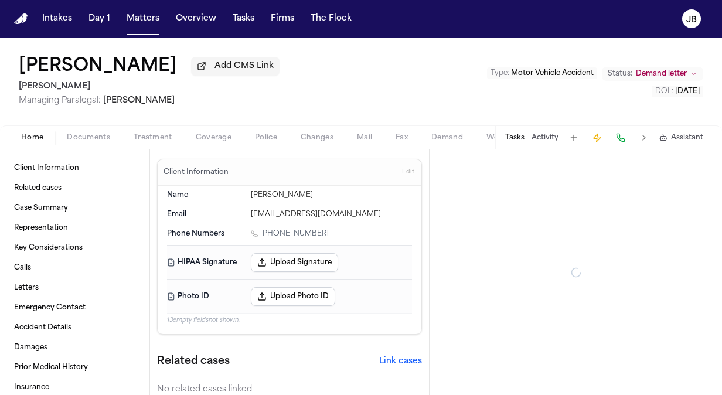
type textarea "*"
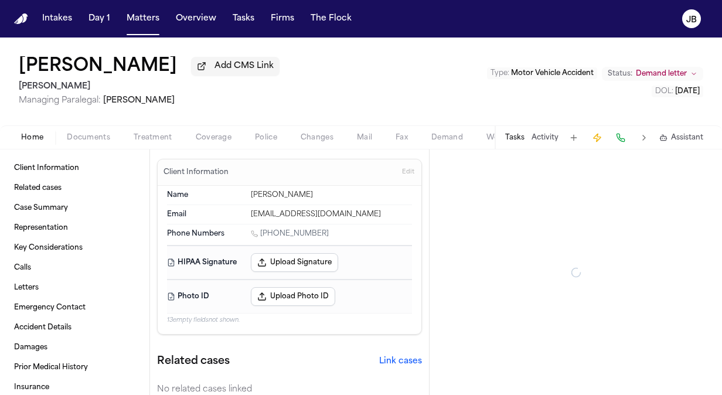
type textarea "*"
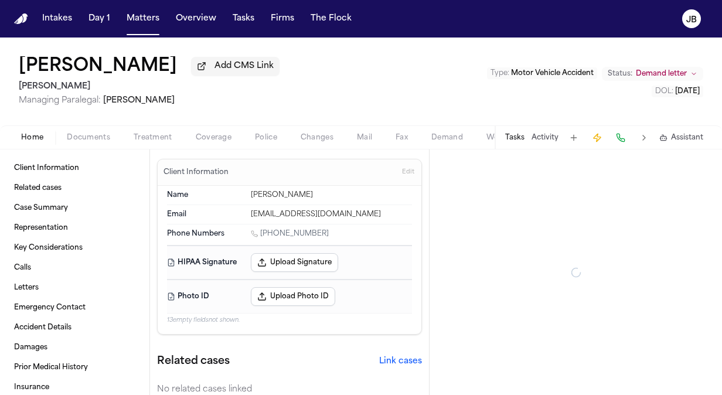
type textarea "*"
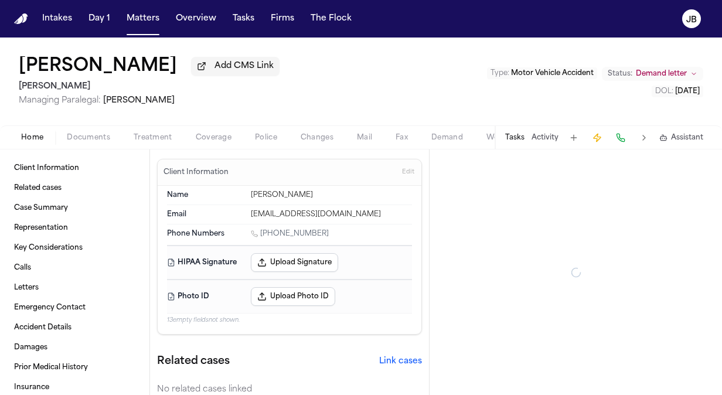
type textarea "*"
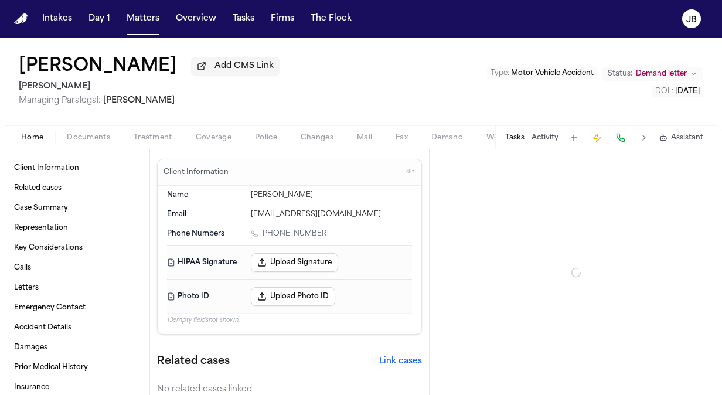
type textarea "*"
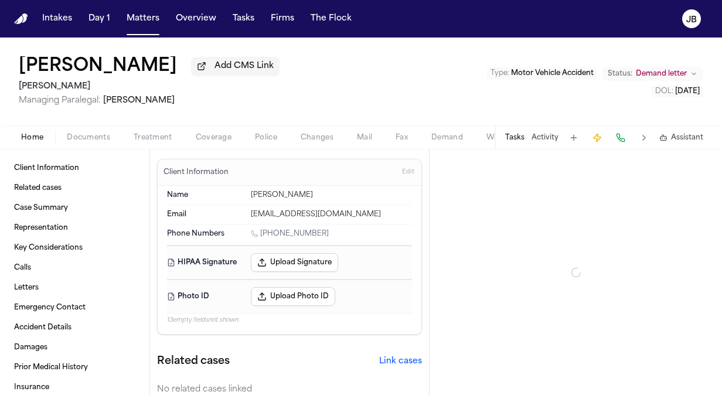
type textarea "*"
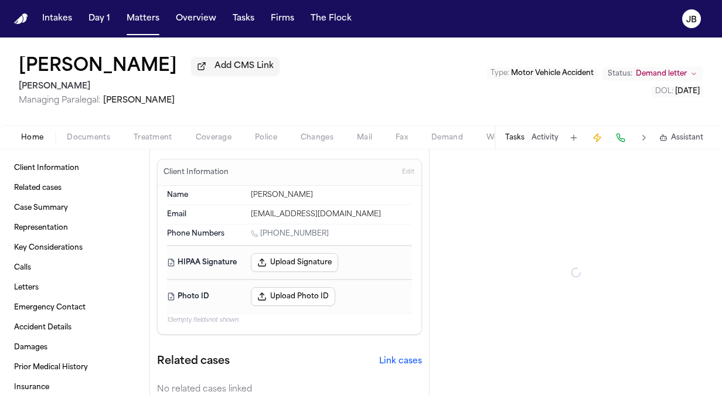
type textarea "*"
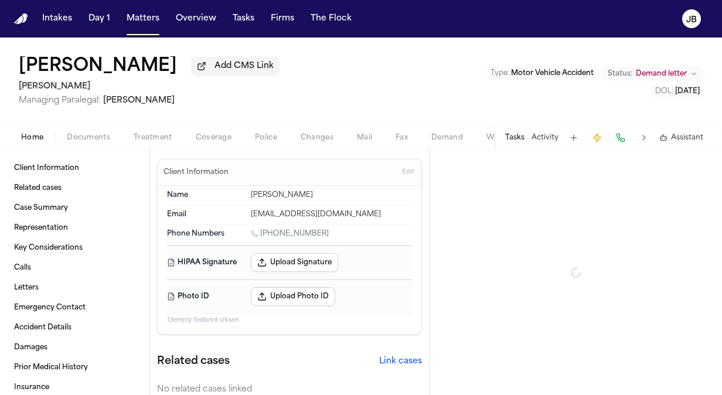
type textarea "*"
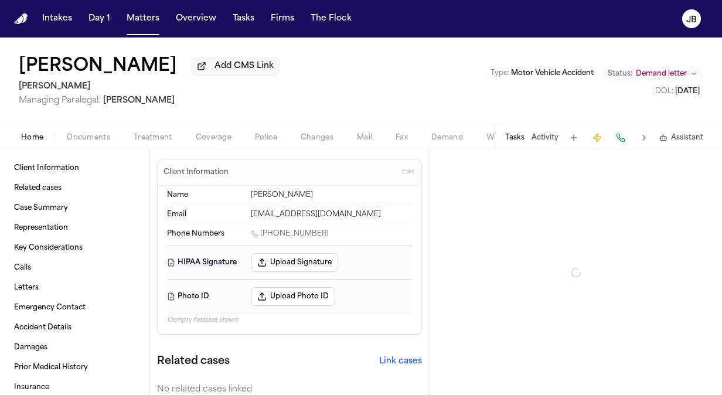
type textarea "*"
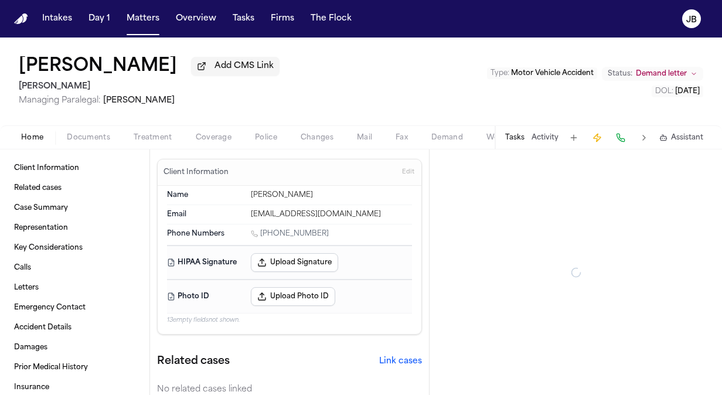
type textarea "*"
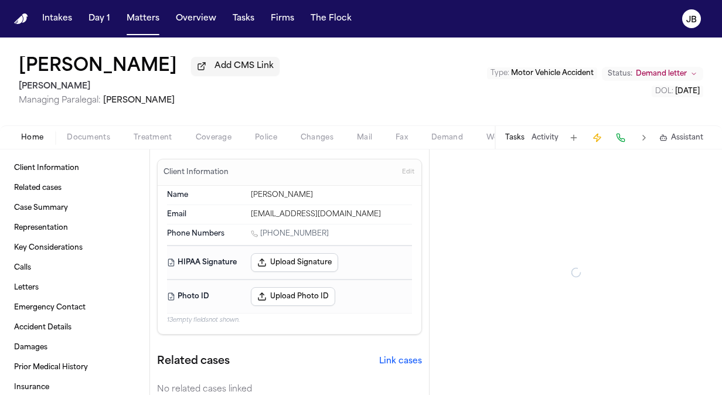
type textarea "*"
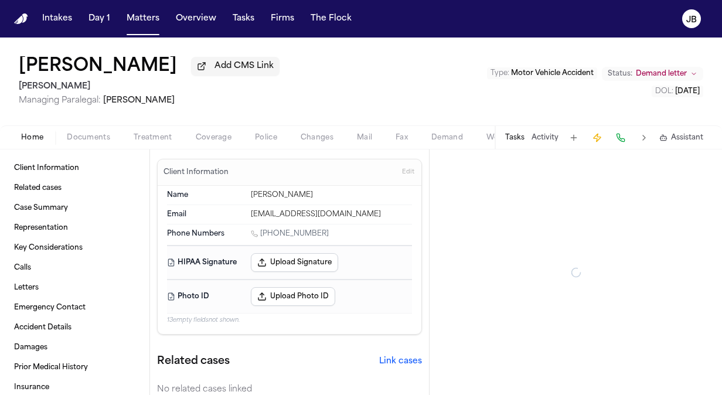
type textarea "*"
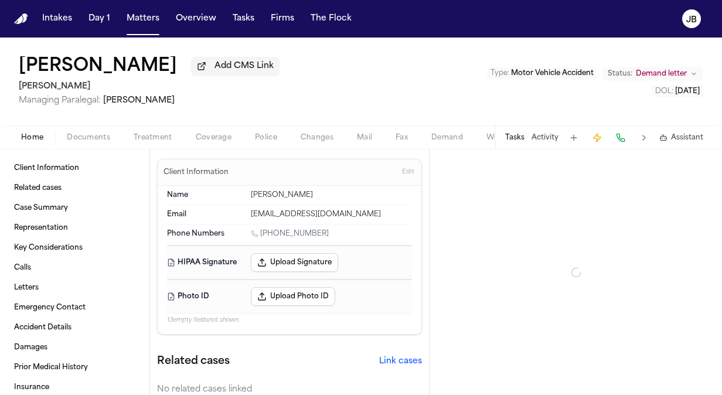
type textarea "*"
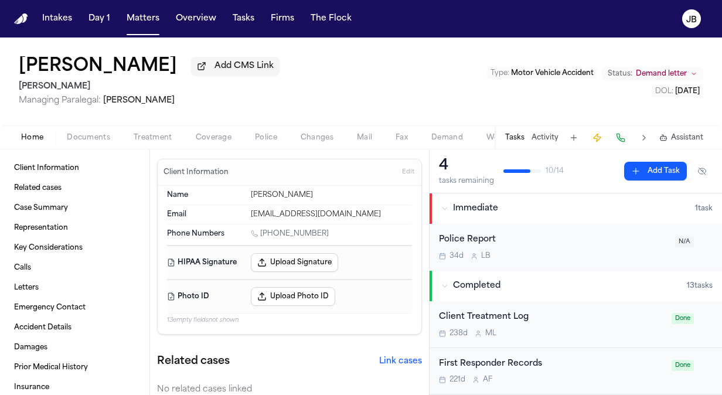
click at [89, 127] on div "Home Documents Treatment Coverage Police Changes Mail Fax Demand Workspaces Art…" at bounding box center [361, 136] width 722 height 23
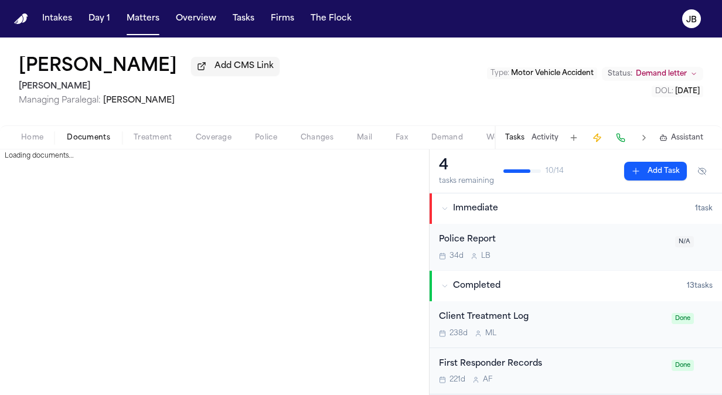
click at [86, 134] on span "Documents" at bounding box center [88, 137] width 43 height 9
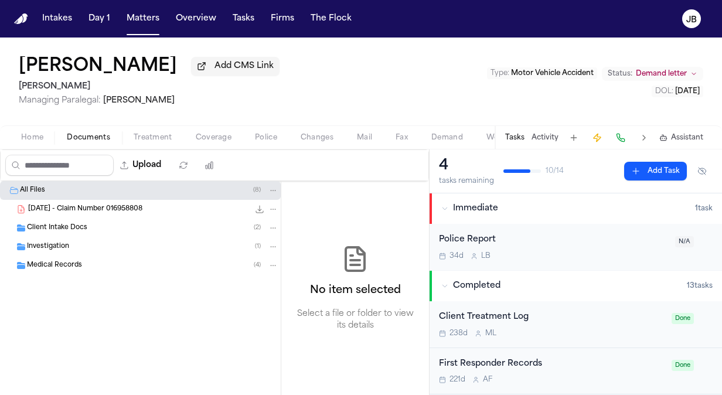
click at [67, 225] on span "Client Intake Docs" at bounding box center [57, 228] width 60 height 10
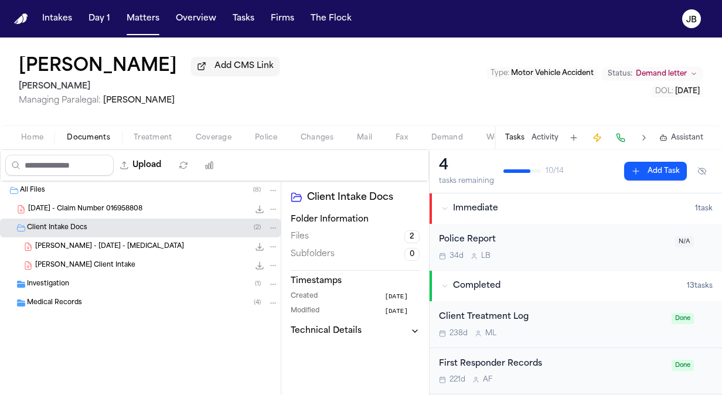
click at [77, 289] on div "Investigation ( 1 )" at bounding box center [140, 284] width 281 height 19
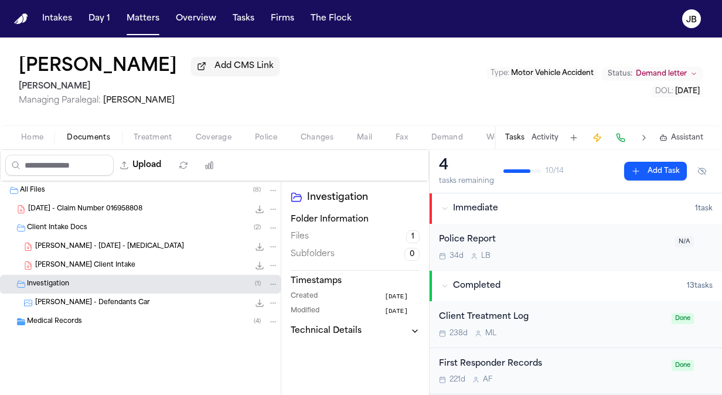
click at [101, 325] on div "Medical Records ( 4 )" at bounding box center [153, 322] width 252 height 11
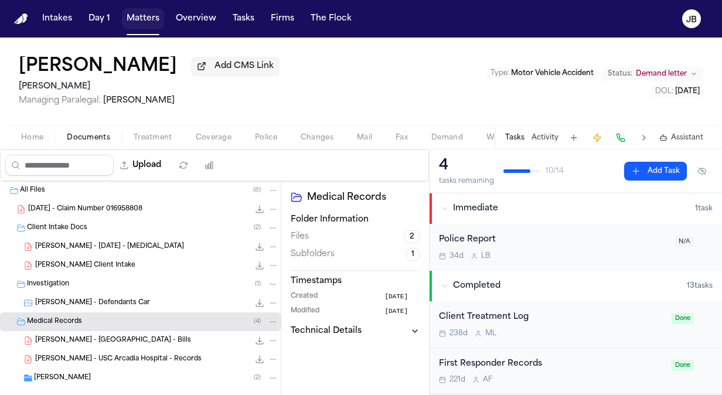
click at [133, 21] on button "Matters" at bounding box center [143, 18] width 42 height 21
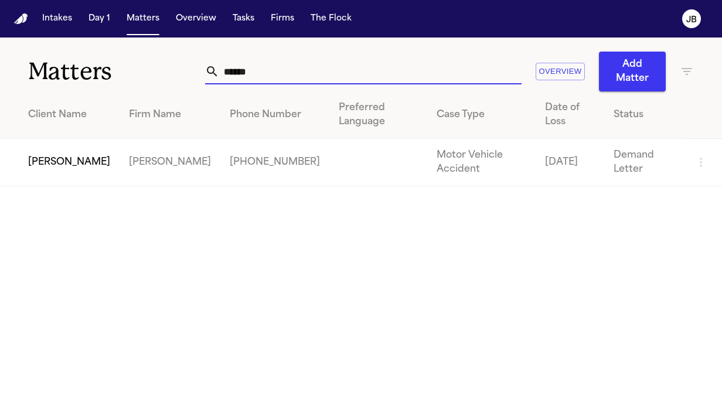
drag, startPoint x: 275, startPoint y: 69, endPoint x: 167, endPoint y: 63, distance: 108.6
click at [167, 63] on div "Matters ****** Overview Add Matter" at bounding box center [361, 65] width 722 height 54
paste input "*********"
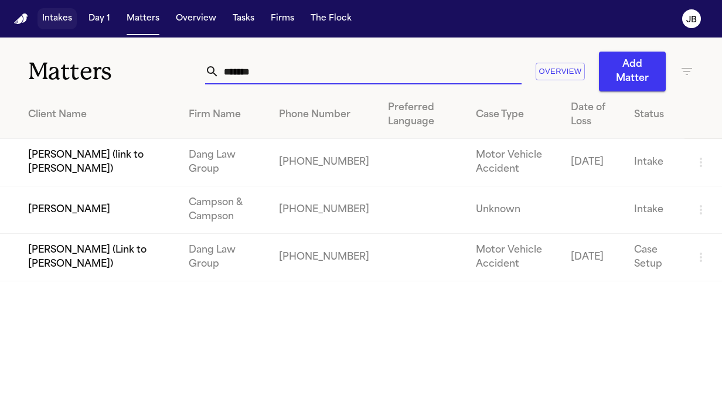
click at [64, 22] on button "Intakes" at bounding box center [57, 18] width 39 height 21
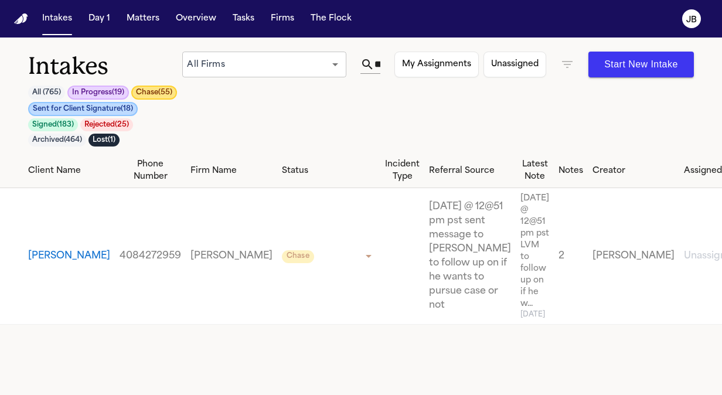
click at [570, 60] on icon "button" at bounding box center [567, 64] width 14 height 14
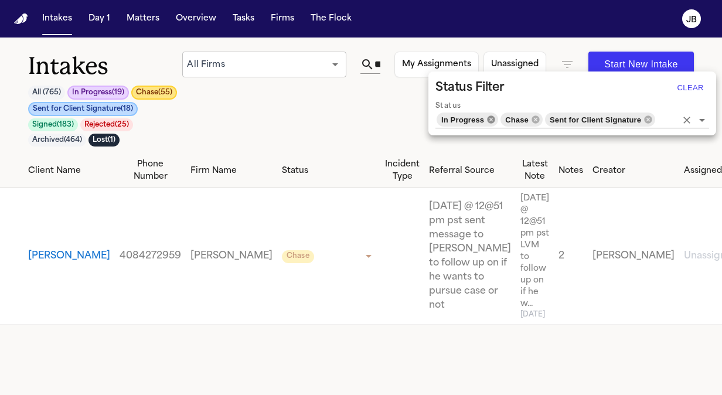
click at [488, 120] on icon at bounding box center [492, 119] width 8 height 8
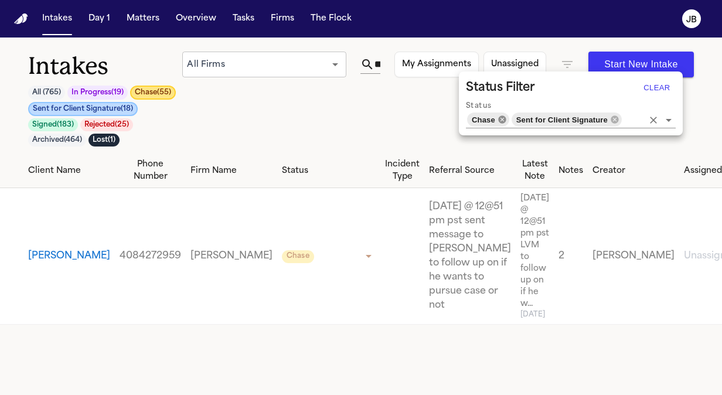
click at [501, 121] on icon at bounding box center [502, 119] width 8 height 8
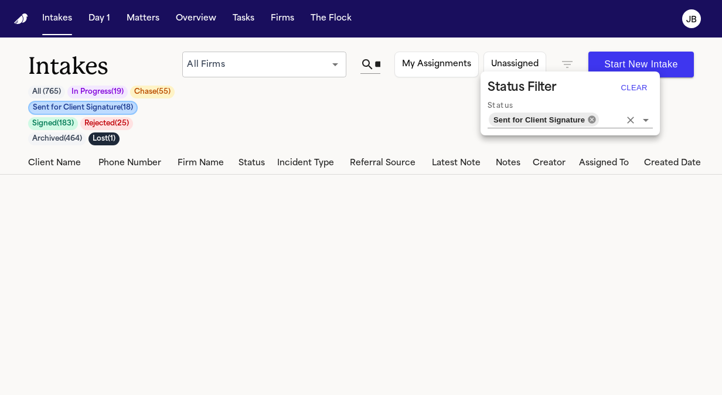
click at [588, 118] on icon at bounding box center [592, 119] width 8 height 8
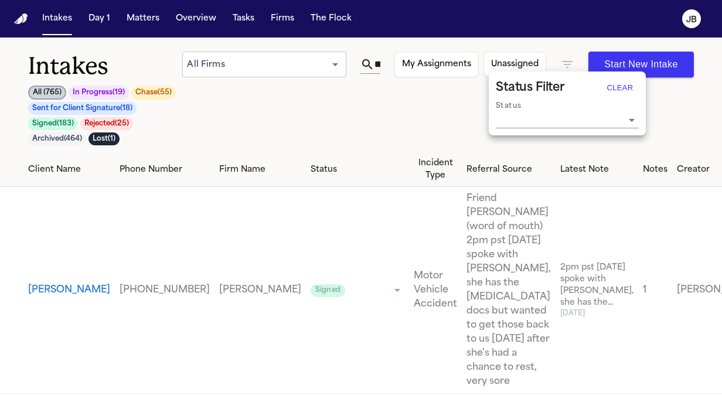
click at [378, 64] on div at bounding box center [361, 197] width 722 height 395
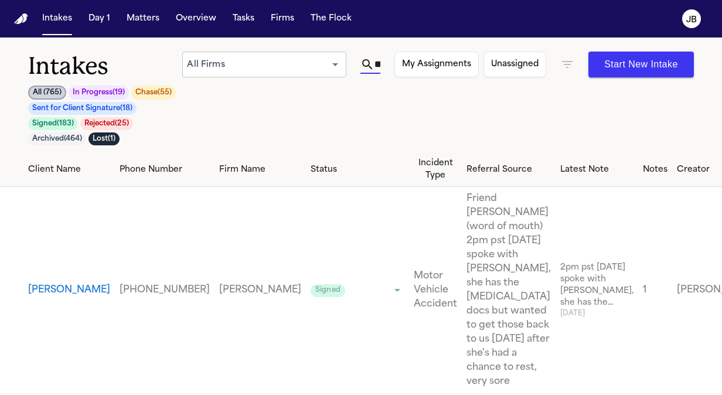
click at [378, 64] on input "*******" at bounding box center [378, 64] width 6 height 19
paste input "********"
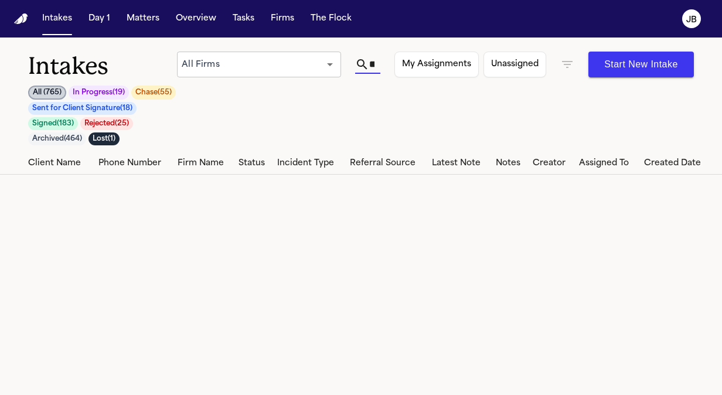
click at [147, 21] on button "Matters" at bounding box center [143, 18] width 42 height 21
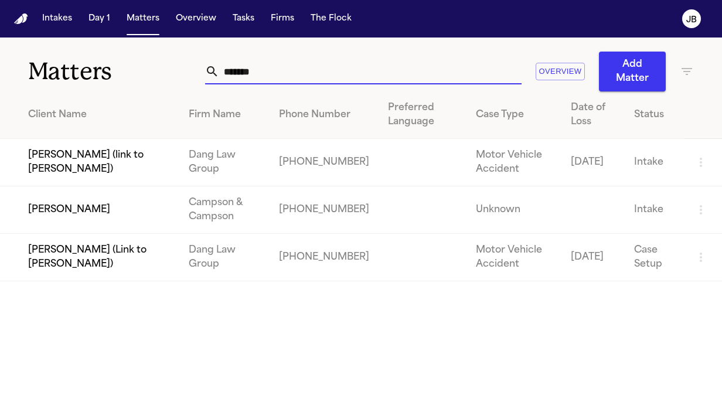
drag, startPoint x: 243, startPoint y: 74, endPoint x: 92, endPoint y: 64, distance: 151.0
click at [92, 64] on div "Matters ******* Overview Add Matter" at bounding box center [361, 65] width 722 height 54
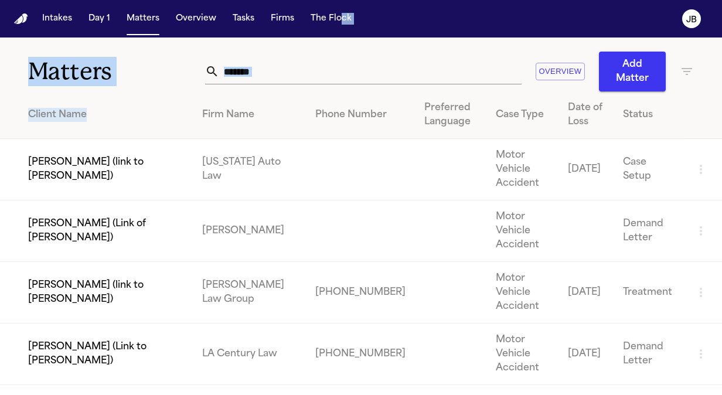
drag, startPoint x: 145, startPoint y: 102, endPoint x: 329, endPoint y: 23, distance: 199.6
click at [329, 23] on div "Intakes Day 1 Matters Overview Tasks Firms The Flock JB Matters ******* Overvie…" at bounding box center [361, 197] width 722 height 395
click at [687, 71] on icon "button" at bounding box center [687, 71] width 11 height 7
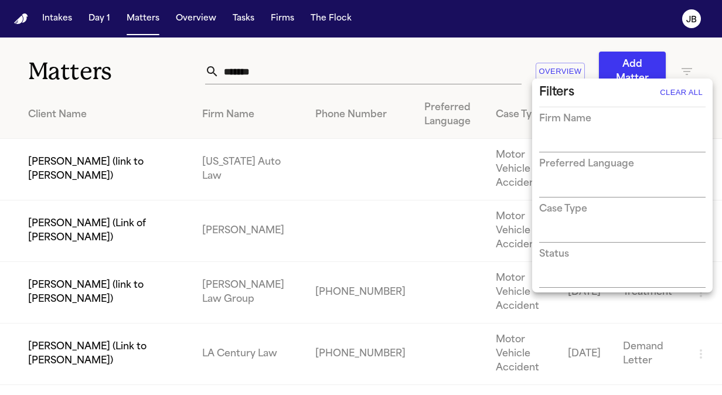
click at [580, 144] on input "text" at bounding box center [613, 143] width 149 height 16
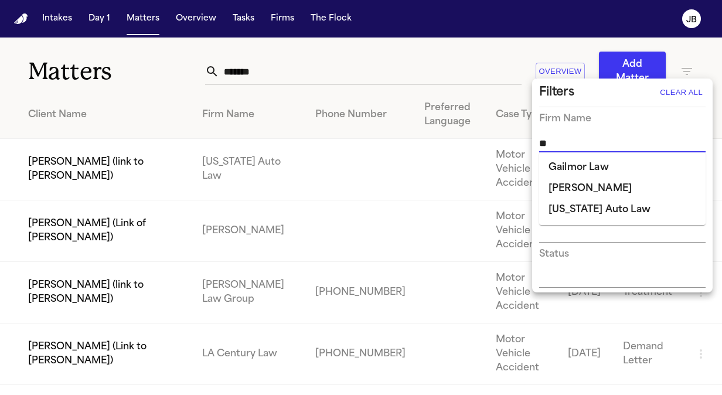
click at [558, 179] on li "[PERSON_NAME]" at bounding box center [622, 188] width 167 height 21
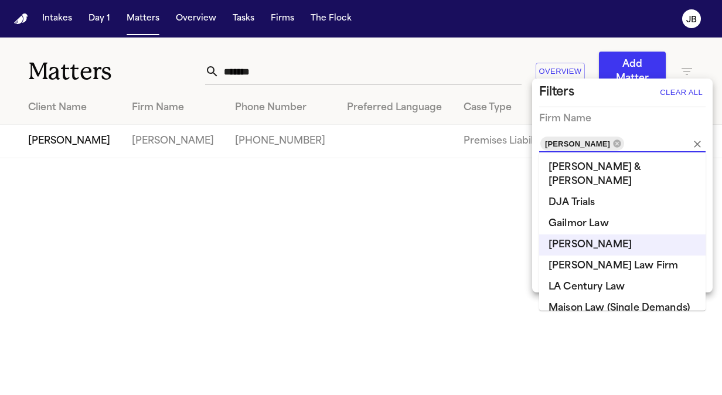
click at [473, 54] on div at bounding box center [361, 197] width 722 height 395
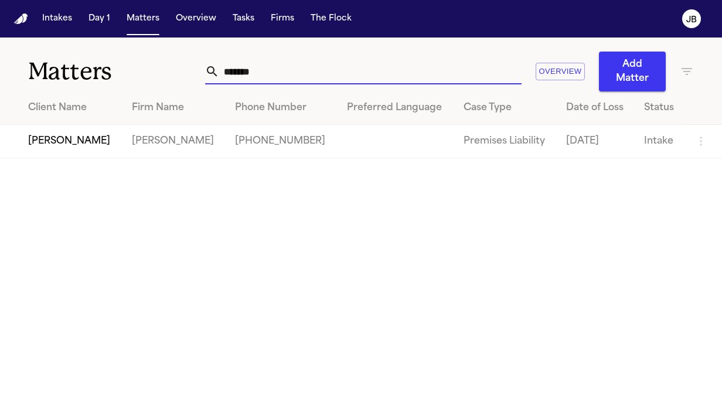
drag, startPoint x: 268, startPoint y: 75, endPoint x: 185, endPoint y: 73, distance: 82.7
click at [185, 73] on div "Matters ******* Overview Add Matter" at bounding box center [361, 65] width 722 height 54
click at [80, 143] on td "[PERSON_NAME]" at bounding box center [61, 141] width 123 height 33
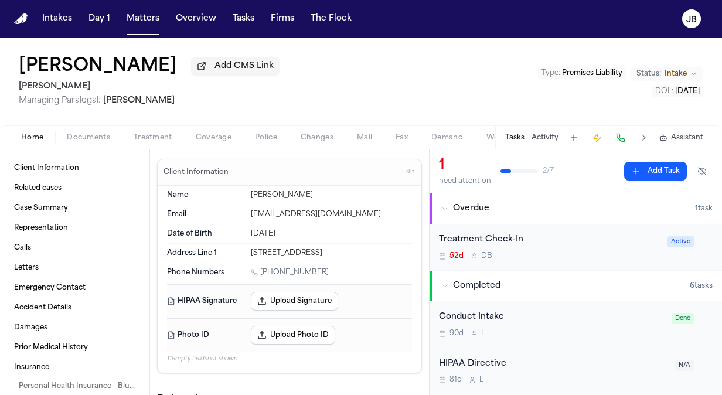
click at [85, 135] on span "Documents" at bounding box center [88, 137] width 43 height 9
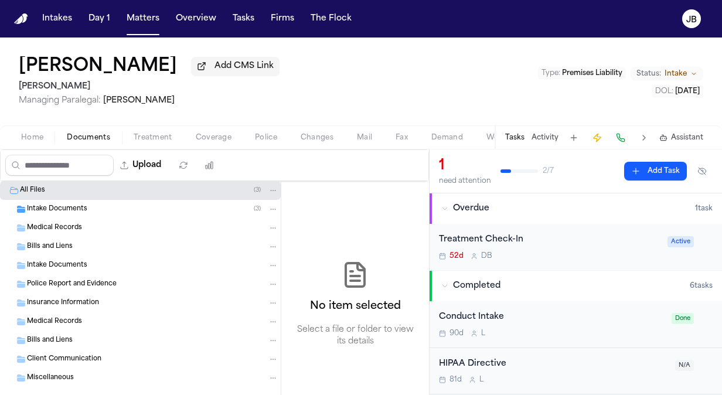
click at [77, 208] on span "Intake Documents" at bounding box center [57, 210] width 60 height 10
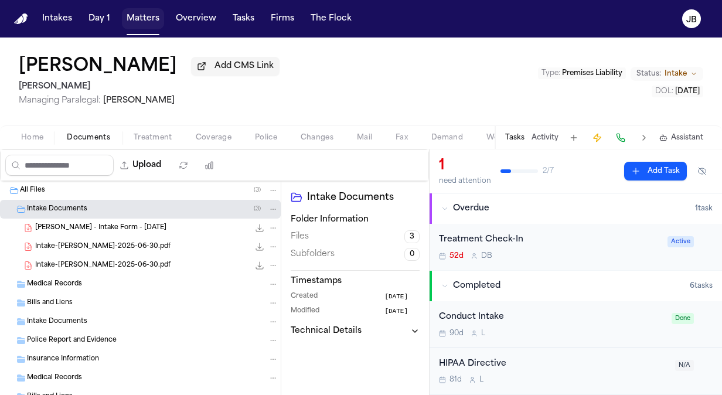
click at [150, 22] on button "Matters" at bounding box center [143, 18] width 42 height 21
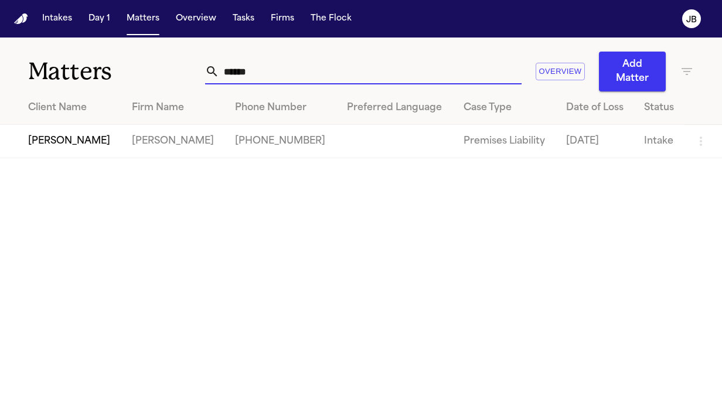
drag, startPoint x: 274, startPoint y: 75, endPoint x: 94, endPoint y: 56, distance: 181.0
click at [94, 56] on div "Matters ****** Overview Add Matter" at bounding box center [361, 65] width 722 height 54
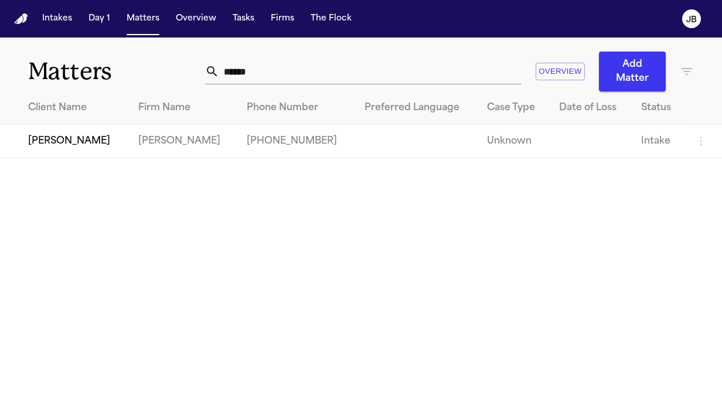
click at [59, 147] on td "[PERSON_NAME]" at bounding box center [64, 141] width 129 height 33
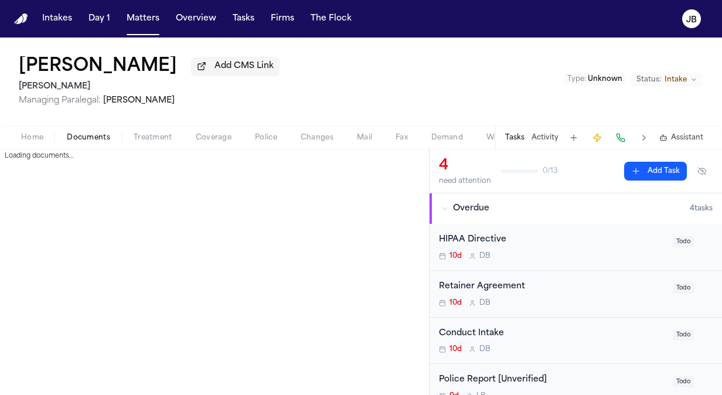
click at [95, 137] on span "Documents" at bounding box center [88, 137] width 43 height 9
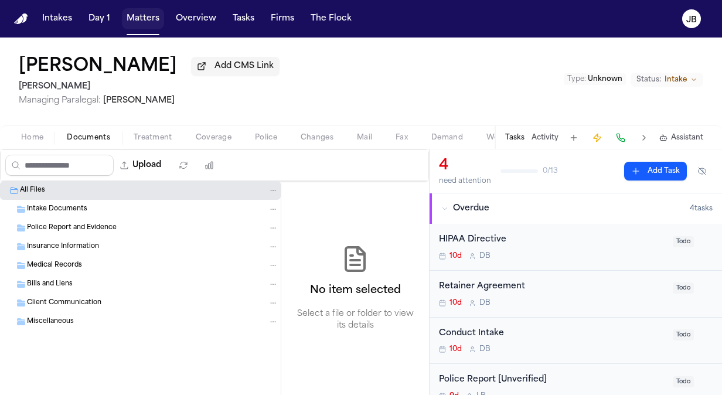
click at [143, 16] on button "Matters" at bounding box center [143, 18] width 42 height 21
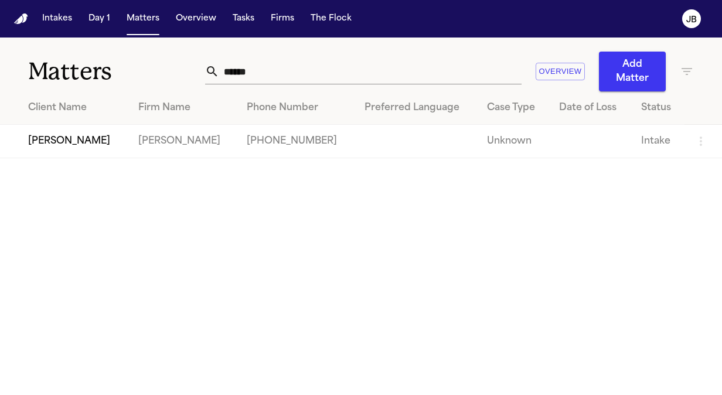
click at [683, 79] on div "****** Overview Add Matter" at bounding box center [449, 72] width 489 height 40
click at [688, 72] on icon "button" at bounding box center [687, 71] width 11 height 7
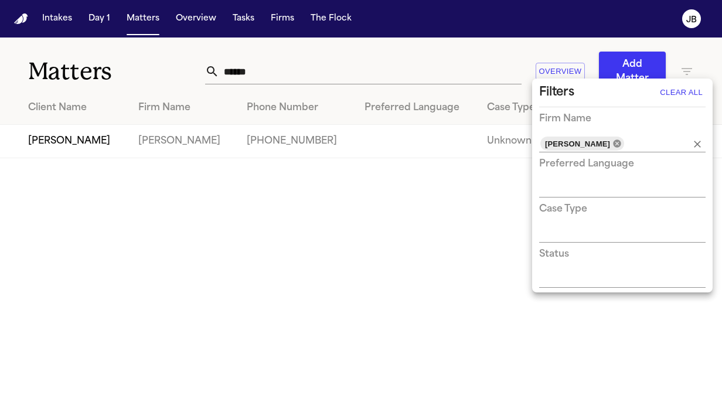
click at [613, 141] on icon at bounding box center [617, 144] width 8 height 8
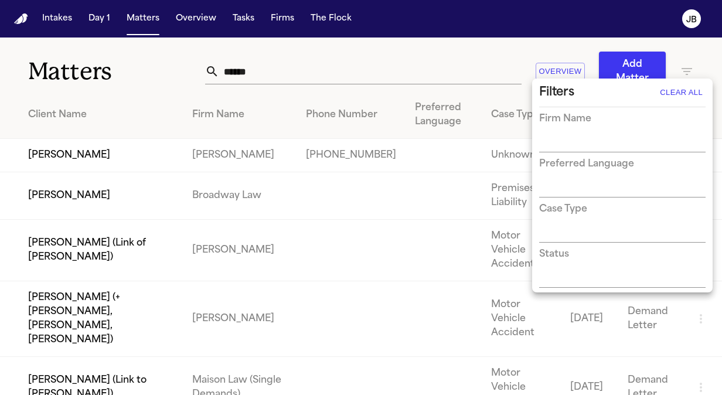
click at [582, 141] on input "text" at bounding box center [613, 143] width 149 height 16
click at [607, 147] on input "***" at bounding box center [613, 143] width 149 height 16
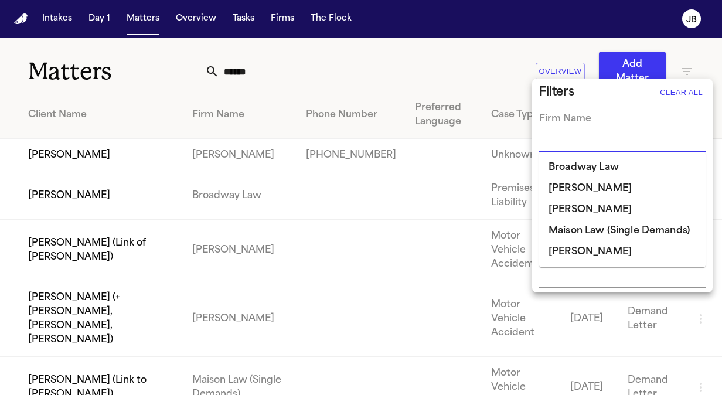
click at [258, 73] on div at bounding box center [361, 197] width 722 height 395
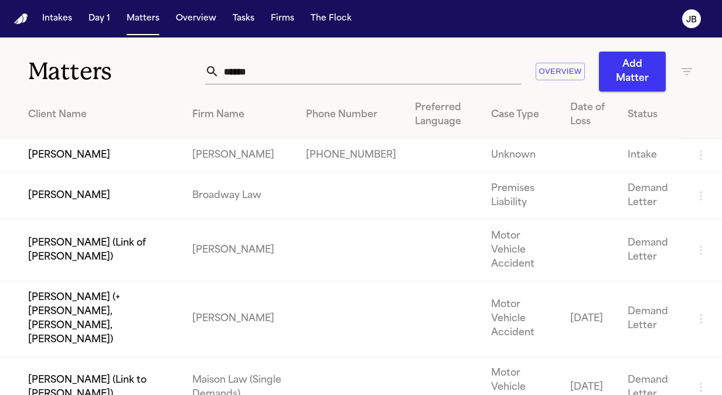
click at [258, 73] on div "Filters Clear All Firm Name Preferred Language Case Type Status" at bounding box center [361, 197] width 722 height 395
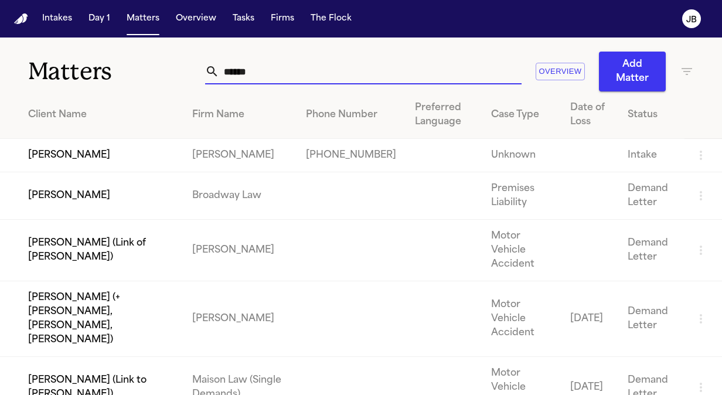
click at [258, 73] on input "******" at bounding box center [370, 72] width 303 height 26
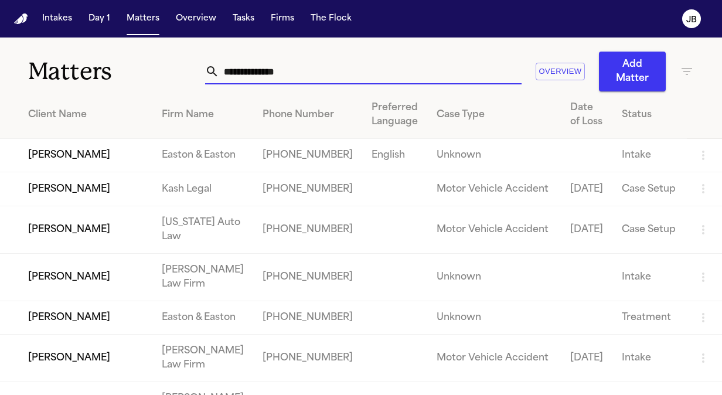
click at [684, 69] on icon "button" at bounding box center [687, 71] width 14 height 14
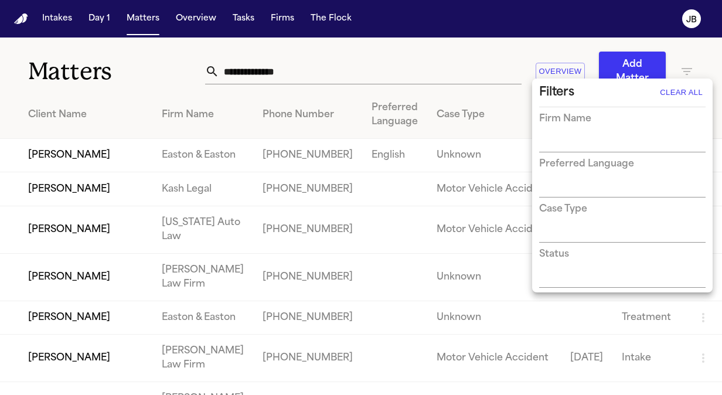
click at [610, 142] on input "text" at bounding box center [613, 143] width 149 height 16
click at [600, 169] on li "[PERSON_NAME] Law Firm" at bounding box center [622, 167] width 167 height 21
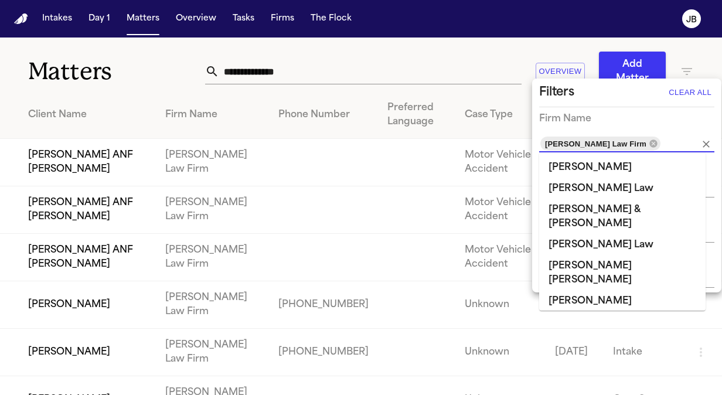
scroll to position [1014, 0]
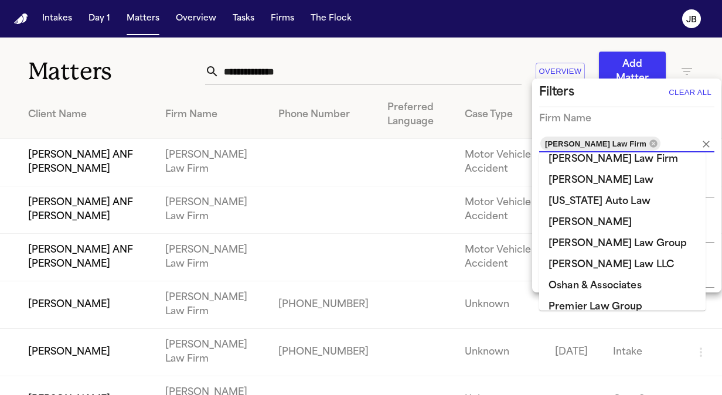
click at [619, 360] on li "[PERSON_NAME] Law Firm" at bounding box center [622, 370] width 167 height 21
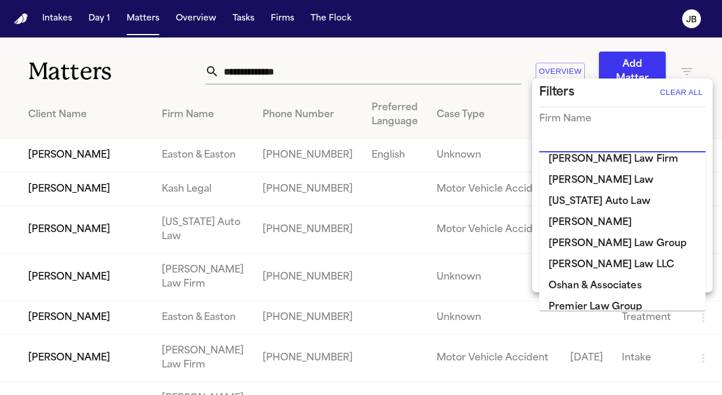
click at [565, 360] on li "[PERSON_NAME] Law Firm" at bounding box center [622, 370] width 167 height 21
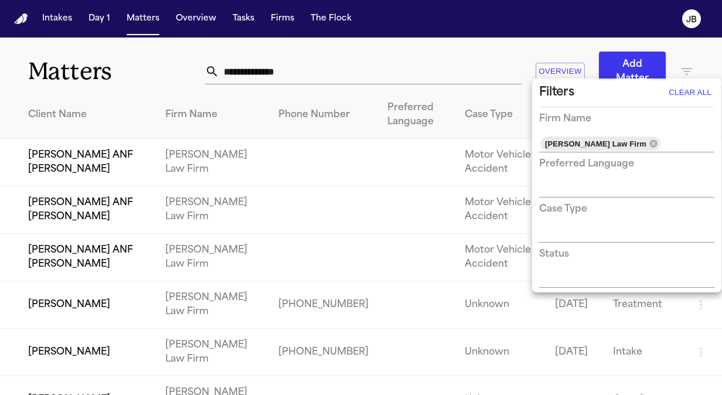
click at [481, 63] on div at bounding box center [361, 197] width 722 height 395
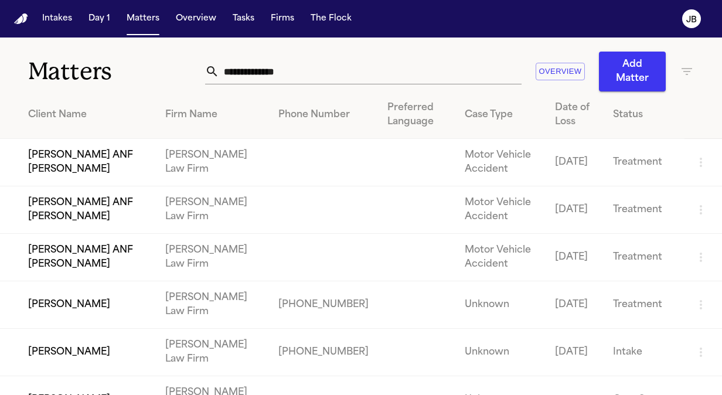
click at [706, 60] on div "Matters Overview Add Matter" at bounding box center [361, 65] width 722 height 54
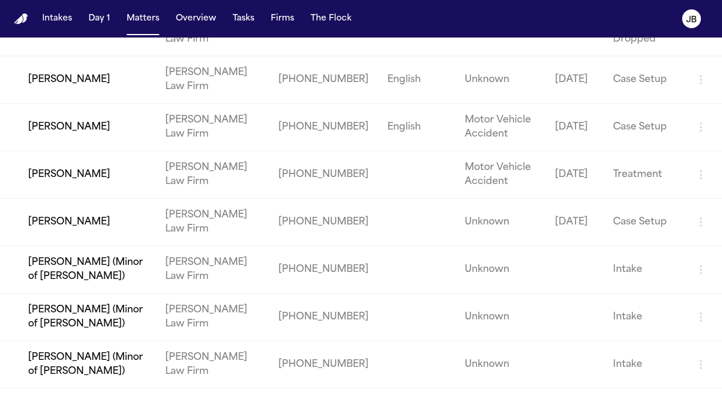
scroll to position [750, 0]
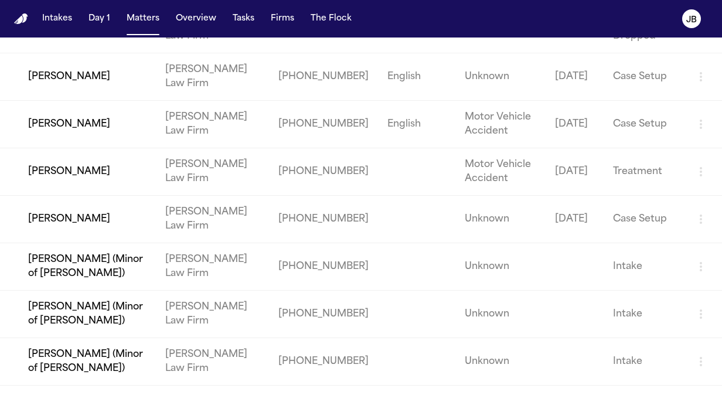
click at [99, 208] on td "[PERSON_NAME]" at bounding box center [78, 219] width 156 height 47
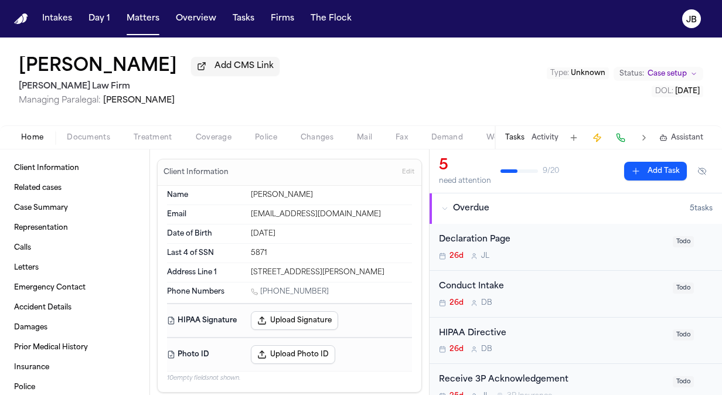
click at [675, 77] on span "Case setup" at bounding box center [667, 73] width 39 height 9
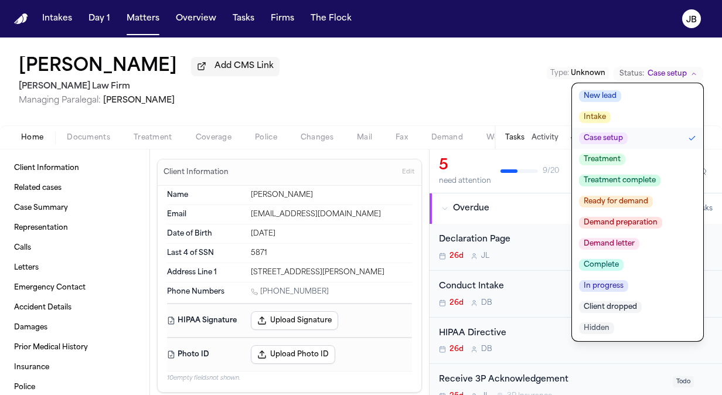
click at [605, 157] on span "Treatment" at bounding box center [602, 160] width 46 height 12
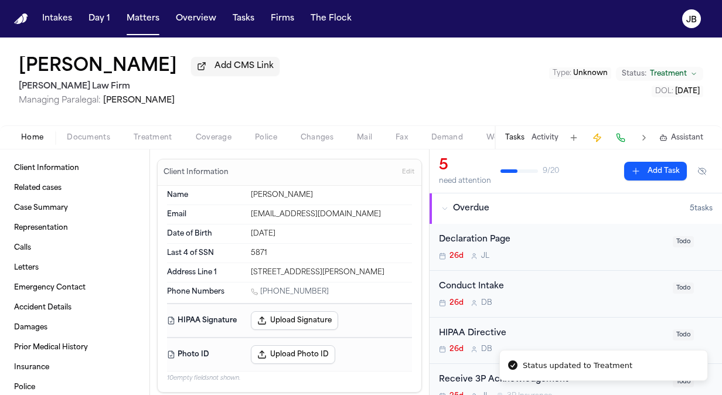
click at [379, 86] on div "Cimone Sommers Add CMS Link Ruy Mireles Law Firm Managing Paralegal: Jessica Ba…" at bounding box center [361, 82] width 722 height 88
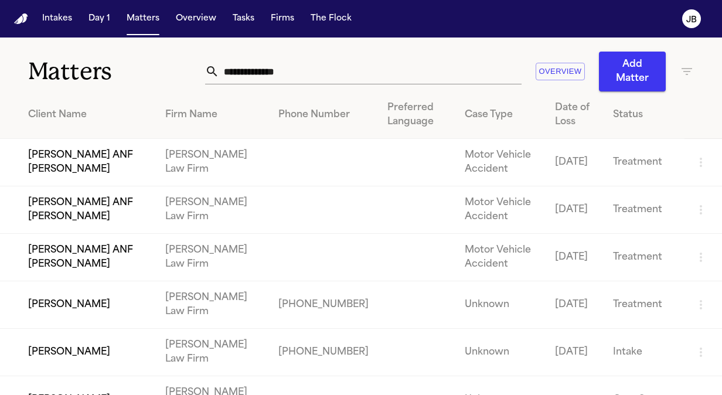
click at [149, 91] on div "Matters Overview Add Matter" at bounding box center [361, 65] width 722 height 54
click at [232, 16] on button "Tasks" at bounding box center [243, 18] width 31 height 21
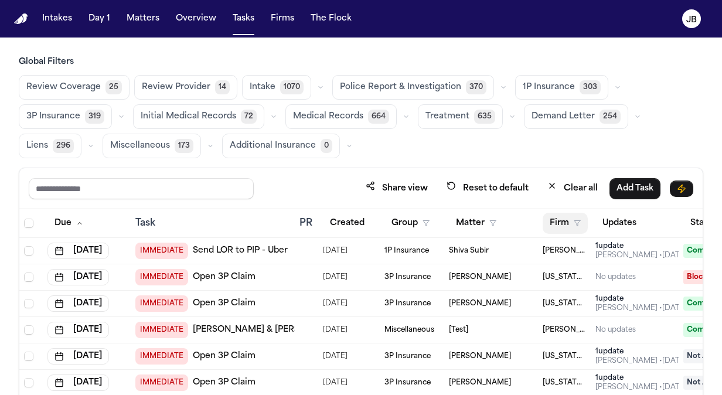
click at [574, 221] on icon "button" at bounding box center [577, 223] width 7 height 7
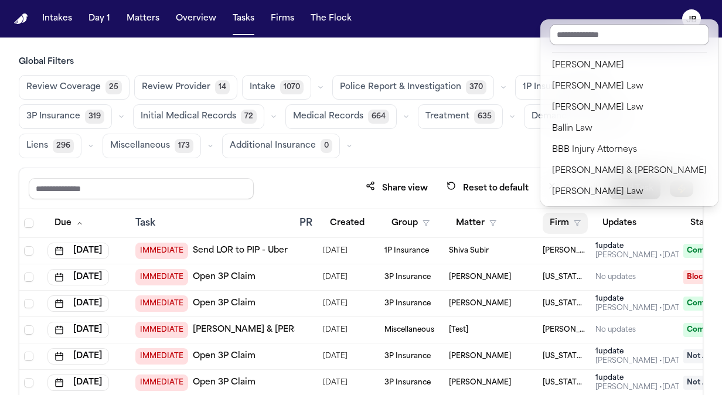
click at [586, 32] on input "text" at bounding box center [629, 34] width 159 height 21
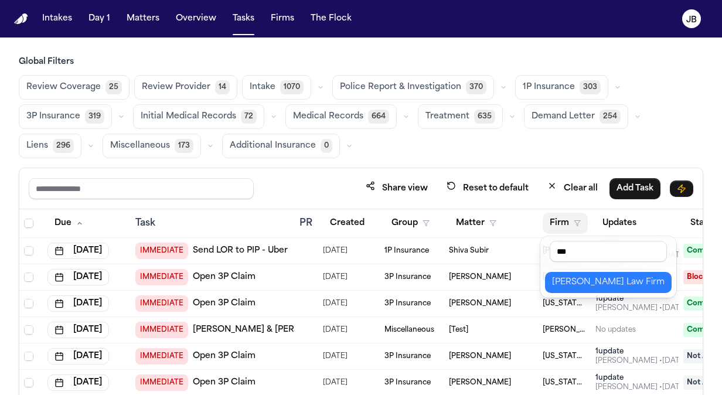
click at [598, 280] on div "[PERSON_NAME] Law Firm" at bounding box center [608, 283] width 113 height 14
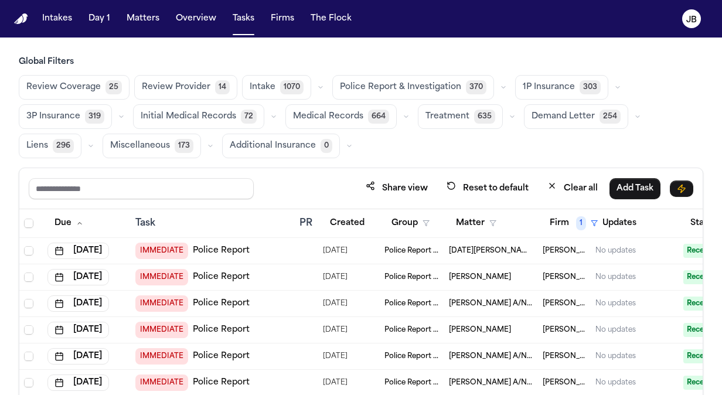
click at [543, 82] on span "1P Insurance" at bounding box center [549, 87] width 52 height 12
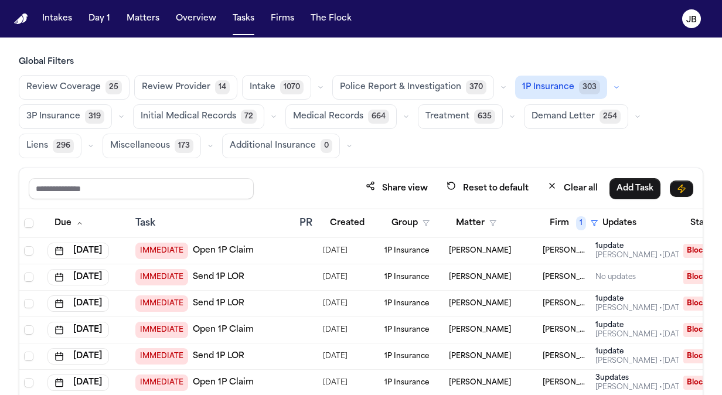
click at [613, 86] on icon "button" at bounding box center [616, 87] width 7 height 7
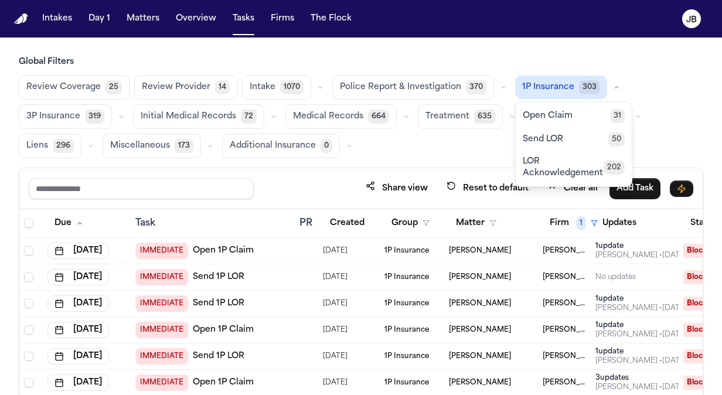
click at [638, 102] on div "Review Coverage 25 Review Provider 14 Intake 1070 Police Report & Investigation…" at bounding box center [361, 116] width 685 height 83
click at [391, 145] on div "Review Coverage 25 Review Provider 14 Intake 1070 Police Report & Investigation…" at bounding box center [361, 116] width 685 height 83
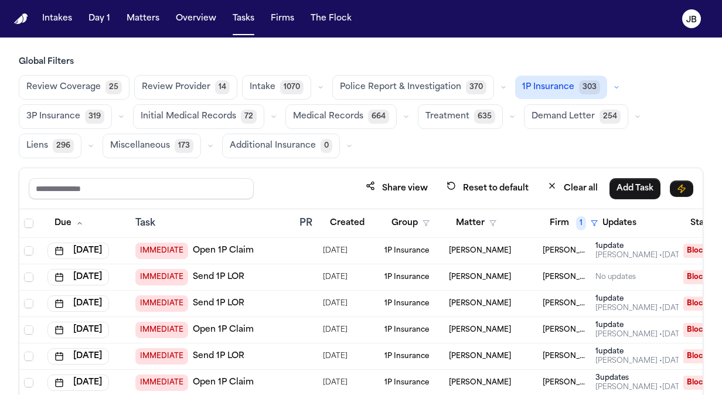
click at [227, 245] on link "Open 1P Claim" at bounding box center [223, 251] width 61 height 12
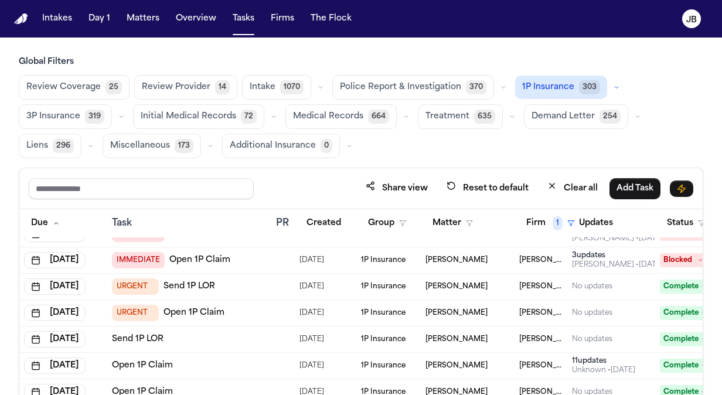
scroll to position [135, 23]
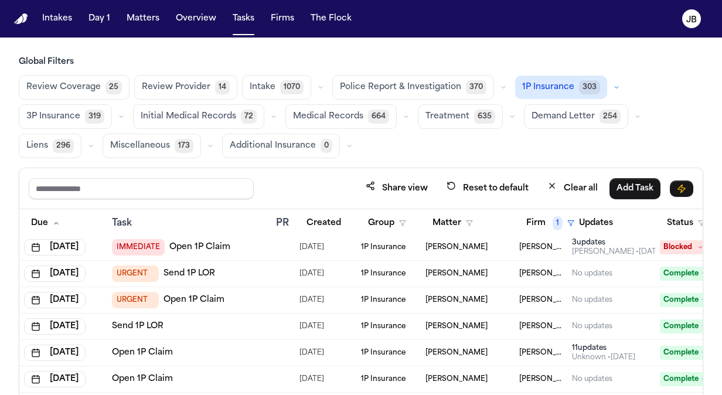
click at [251, 268] on div "URGENT Send 1P LOR" at bounding box center [189, 274] width 155 height 16
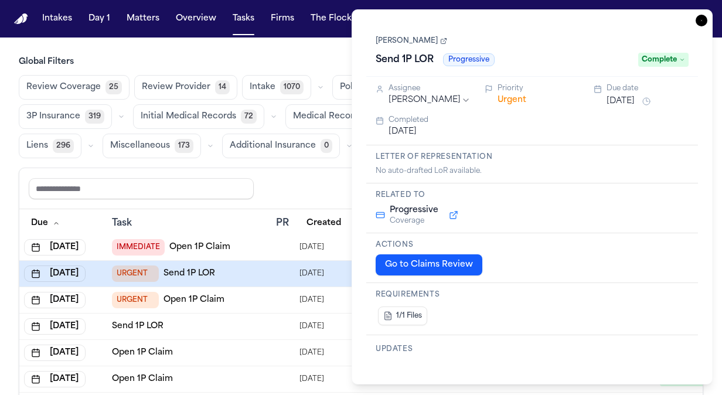
click at [515, 95] on button "Urgent" at bounding box center [512, 100] width 29 height 12
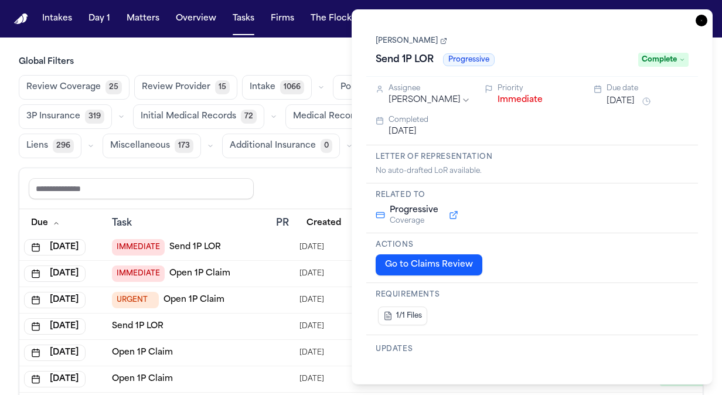
click at [535, 98] on button "Immediate" at bounding box center [520, 100] width 45 height 12
click at [151, 266] on span "URGENT" at bounding box center [135, 274] width 47 height 16
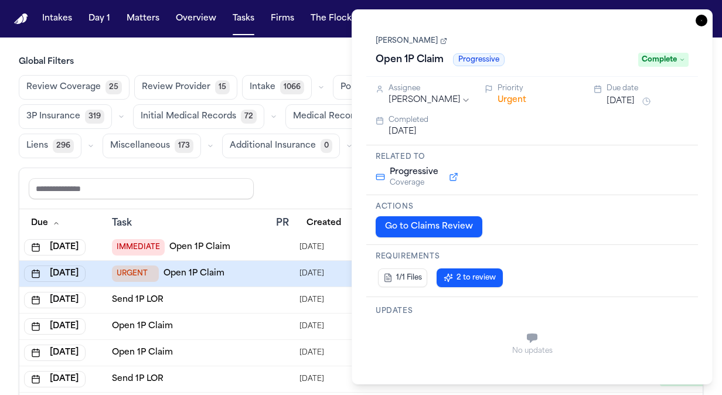
click at [507, 96] on button "Urgent" at bounding box center [512, 100] width 29 height 12
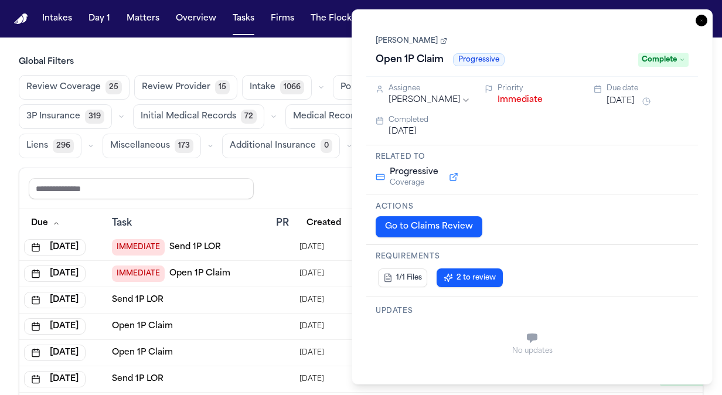
click at [507, 96] on button "Immediate" at bounding box center [520, 100] width 45 height 12
click at [507, 96] on button "Normal" at bounding box center [513, 100] width 30 height 12
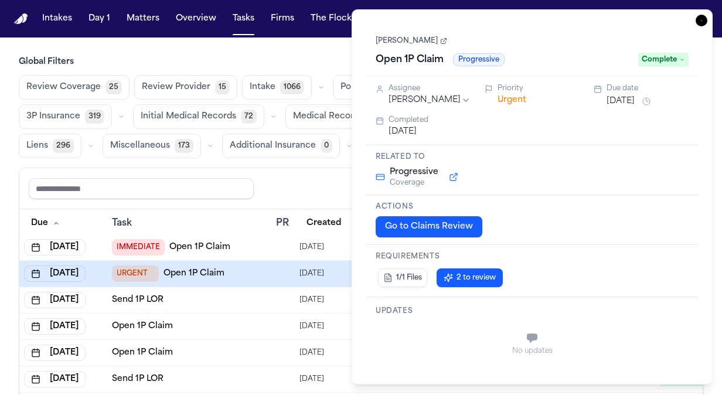
click at [507, 96] on button "Urgent" at bounding box center [512, 100] width 29 height 12
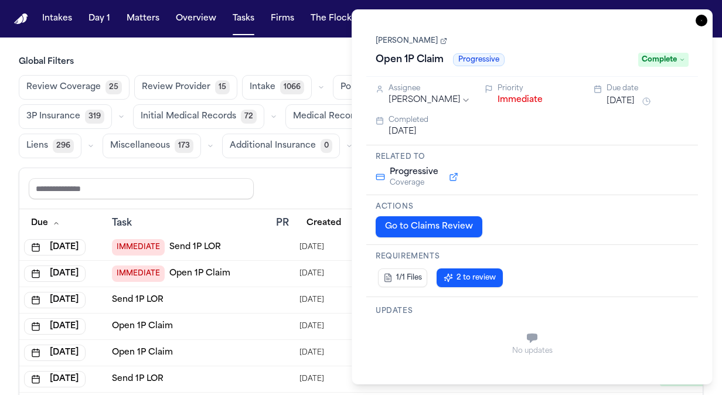
click at [507, 96] on button "Immediate" at bounding box center [520, 100] width 45 height 12
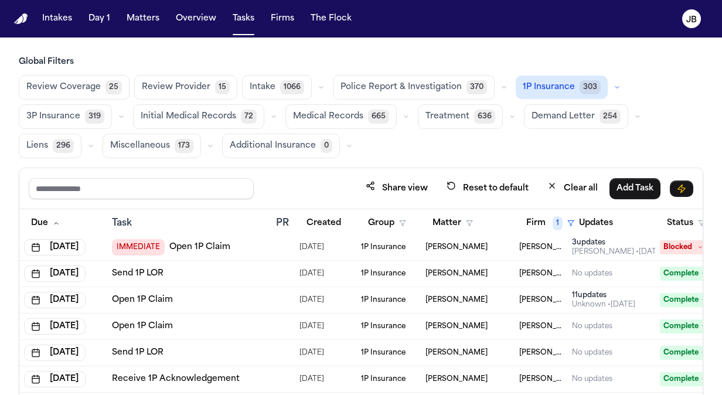
click at [303, 178] on div "Share view Reset to default Clear all Add Task" at bounding box center [361, 189] width 665 height 22
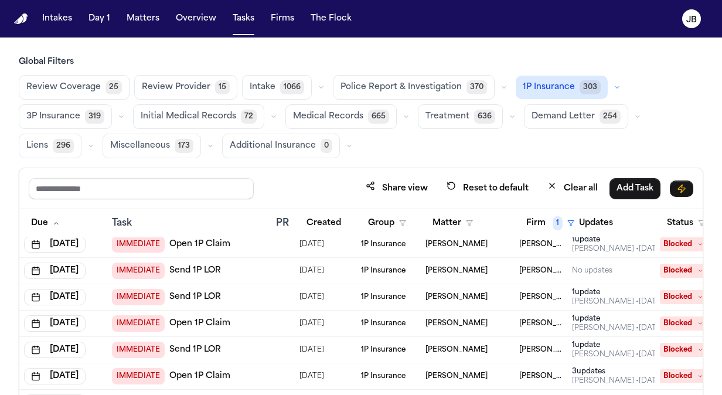
scroll to position [0, 23]
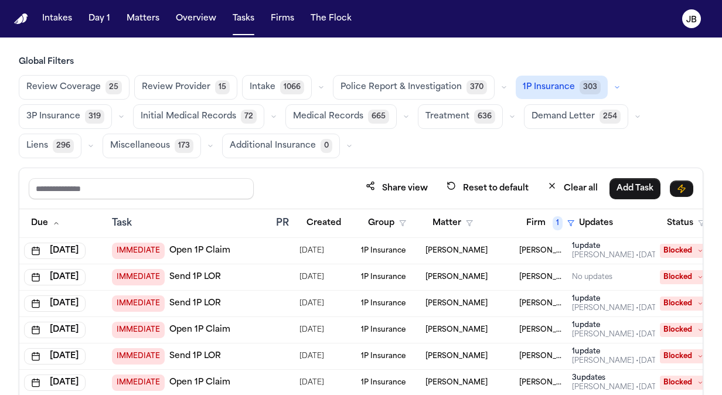
click at [48, 115] on span "3P Insurance" at bounding box center [53, 117] width 54 height 12
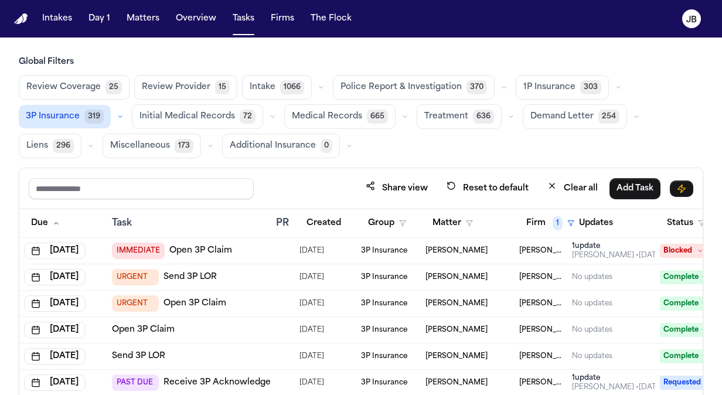
click at [133, 277] on span "URGENT" at bounding box center [135, 277] width 47 height 16
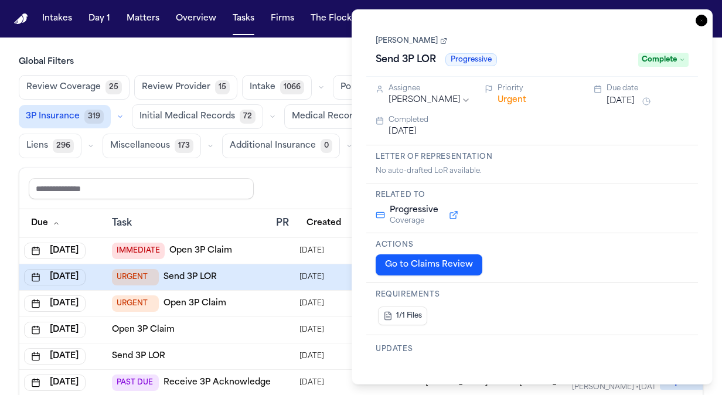
click at [522, 99] on button "Urgent" at bounding box center [512, 100] width 29 height 12
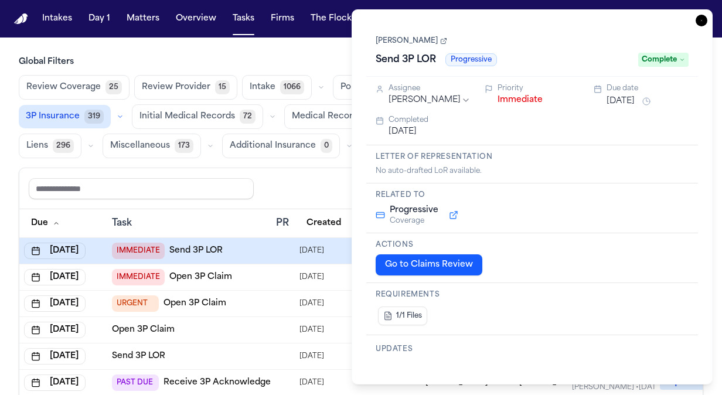
click at [522, 99] on button "Immediate" at bounding box center [520, 100] width 45 height 12
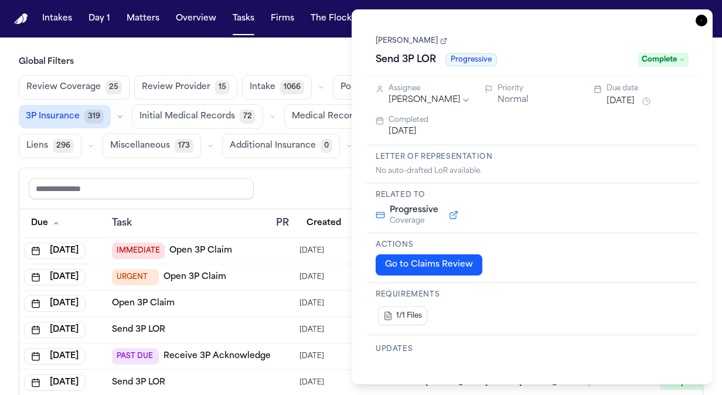
click at [145, 276] on span "URGENT" at bounding box center [135, 277] width 47 height 16
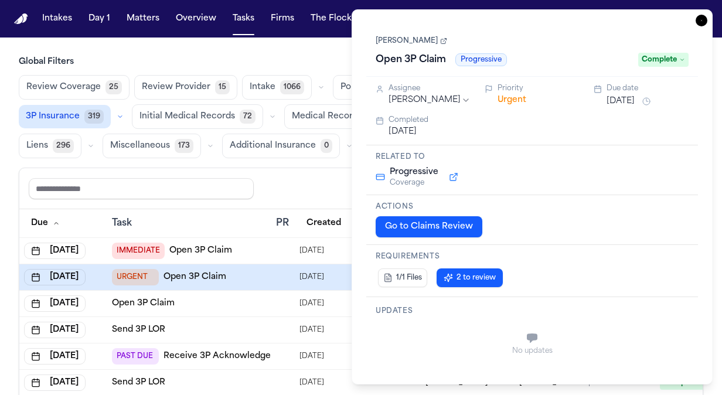
click at [514, 98] on button "Urgent" at bounding box center [512, 100] width 29 height 12
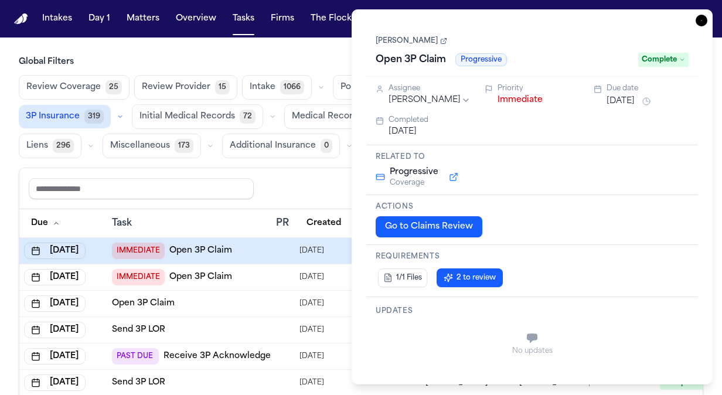
click at [514, 98] on button "Immediate" at bounding box center [520, 100] width 45 height 12
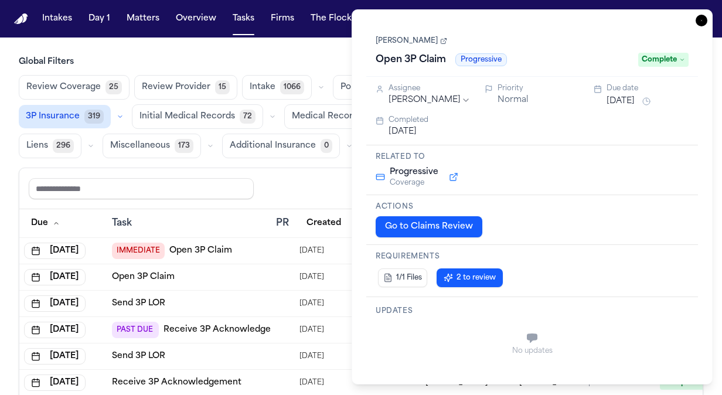
click at [212, 216] on div "Task" at bounding box center [189, 223] width 155 height 14
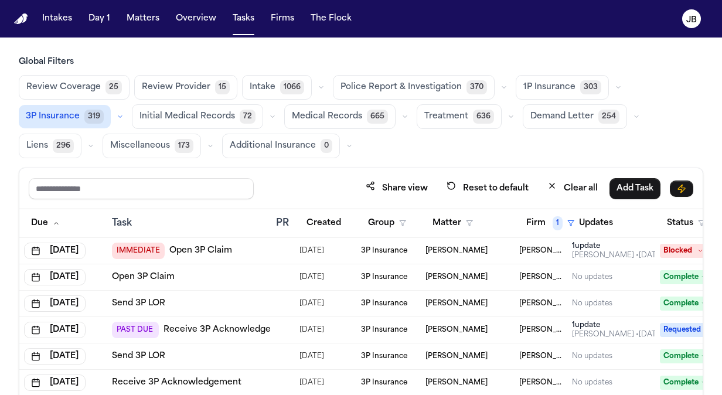
click at [247, 250] on div "IMMEDIATE Open 3P Claim" at bounding box center [189, 251] width 155 height 16
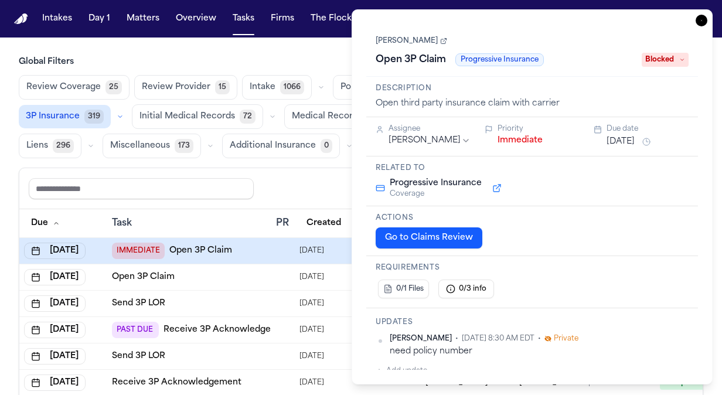
click at [672, 63] on span "Blocked" at bounding box center [665, 60] width 47 height 14
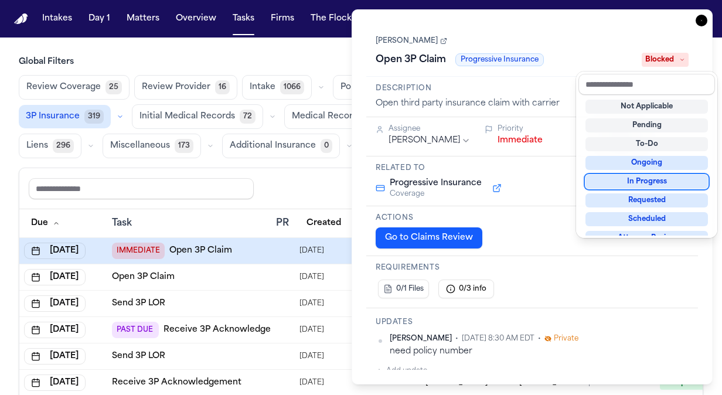
click at [654, 177] on div "In Progress" at bounding box center [647, 182] width 123 height 14
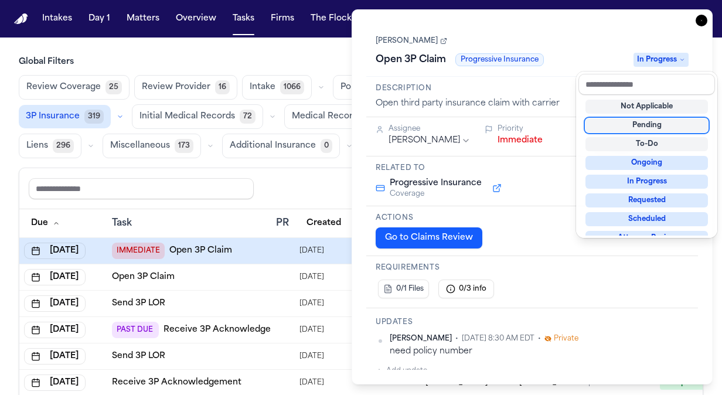
click at [526, 138] on div "**********" at bounding box center [532, 197] width 332 height 346
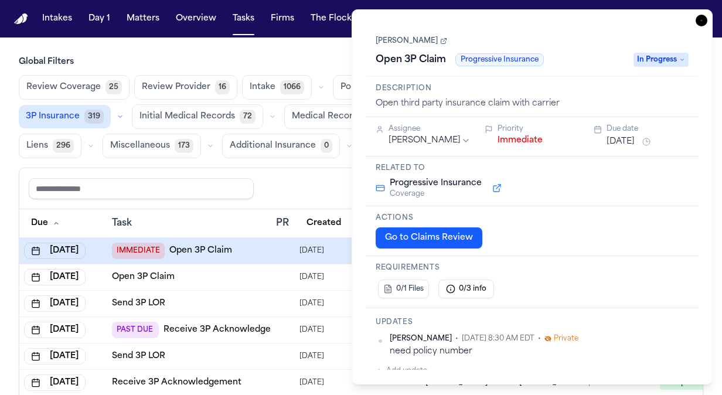
click at [526, 138] on button "Immediate" at bounding box center [520, 141] width 45 height 12
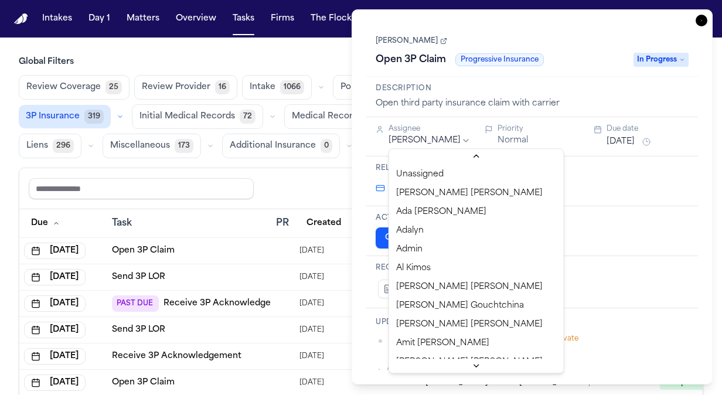
click at [439, 140] on html "Intakes Day 1 Matters Overview Tasks Firms The Flock JB Global Filters Review C…" at bounding box center [361, 197] width 722 height 395
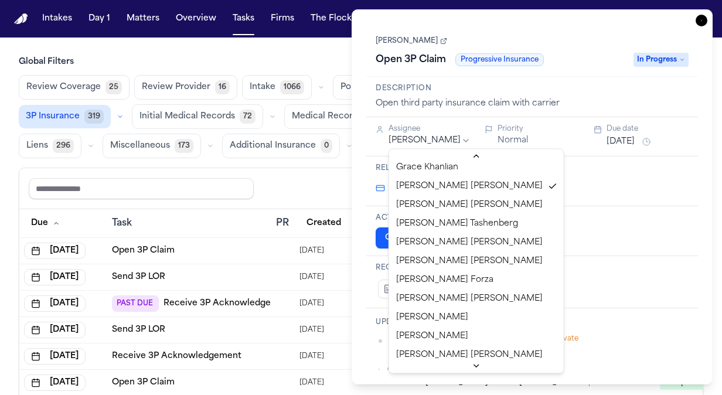
scroll to position [607, 0]
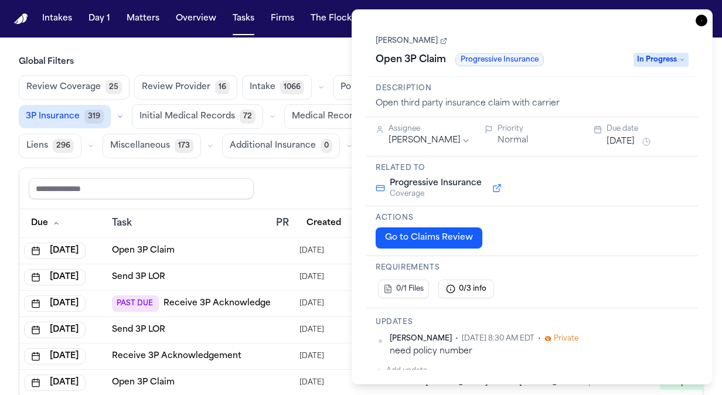
click at [700, 25] on icon "button" at bounding box center [702, 21] width 12 height 12
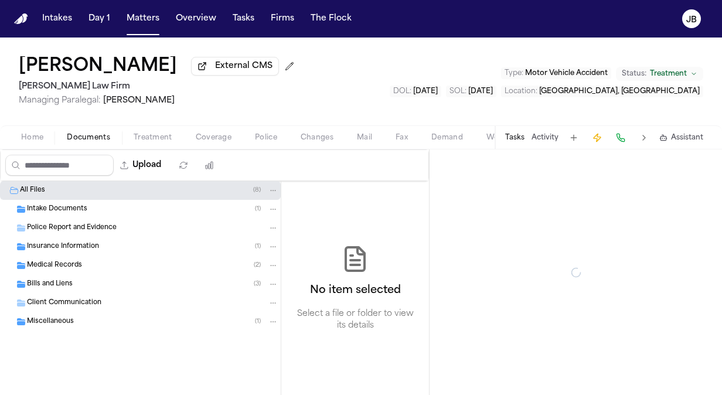
click at [80, 133] on span "Documents" at bounding box center [88, 137] width 43 height 9
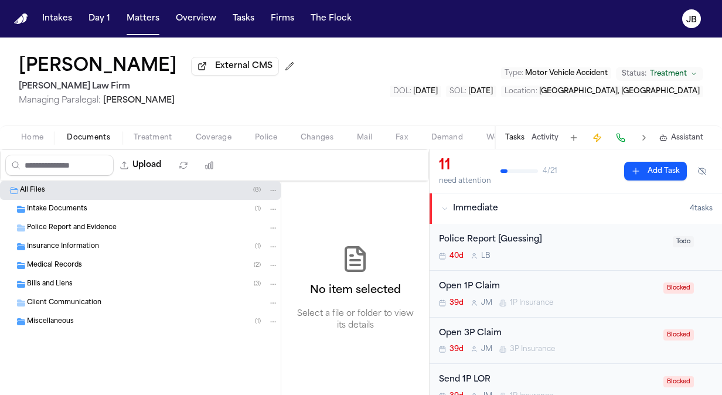
click at [43, 246] on span "Insurance Information" at bounding box center [63, 247] width 72 height 10
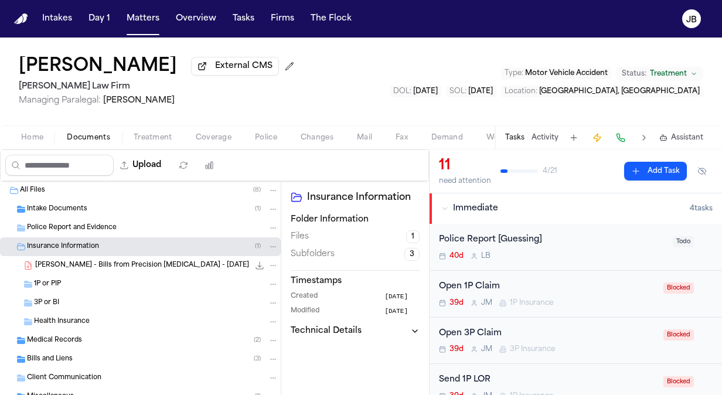
click at [86, 304] on div "3P or BI" at bounding box center [156, 303] width 244 height 11
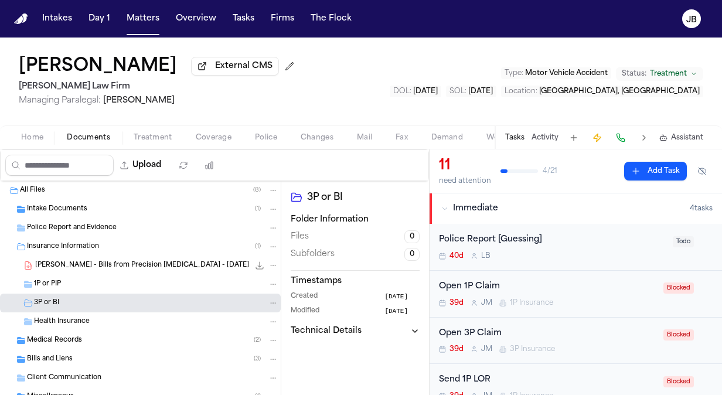
click at [108, 286] on div "1P or PIP" at bounding box center [156, 284] width 244 height 11
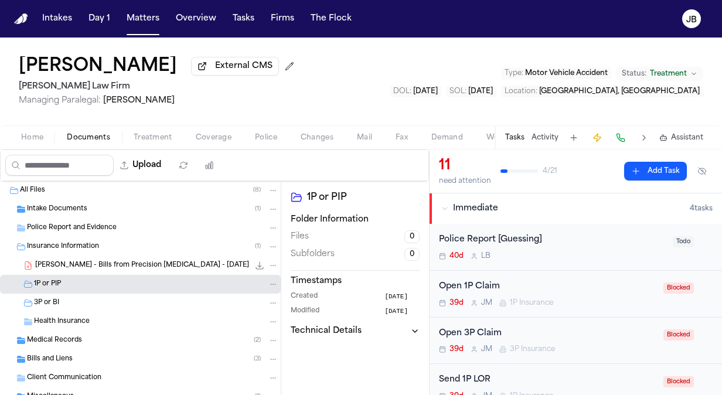
click at [94, 225] on span "Police Report and Evidence" at bounding box center [72, 228] width 90 height 10
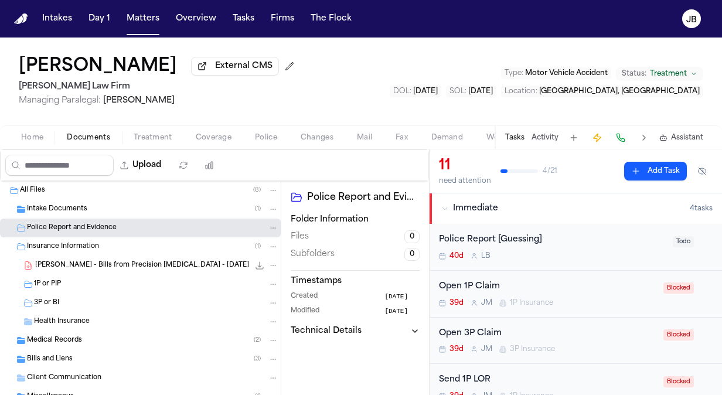
click at [79, 340] on span "Medical Records" at bounding box center [54, 341] width 55 height 10
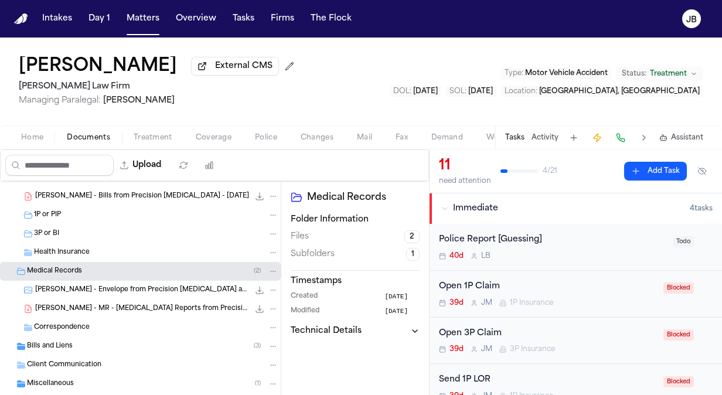
scroll to position [75, 0]
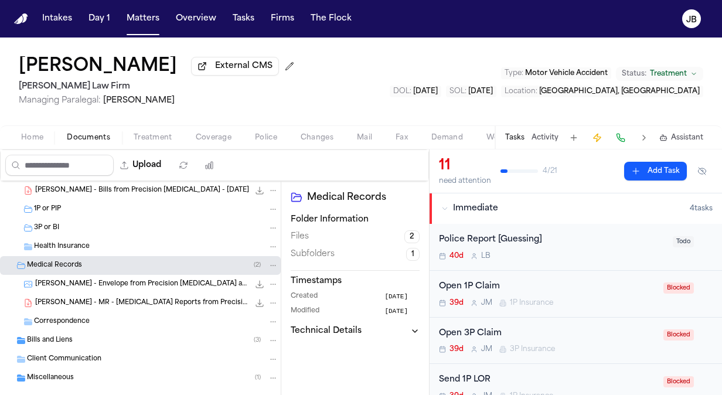
click at [64, 341] on span "Bills and Liens" at bounding box center [50, 341] width 46 height 10
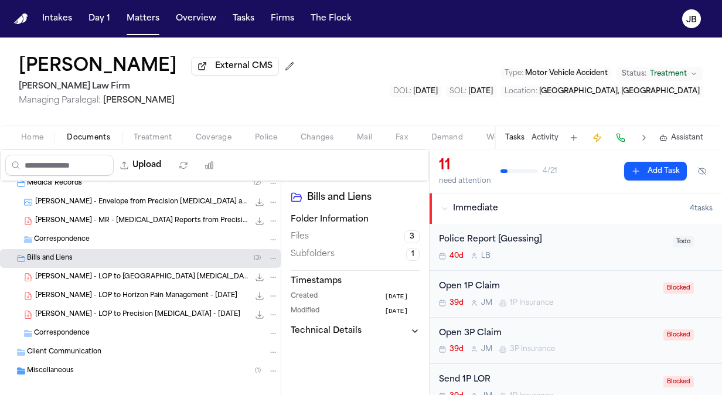
scroll to position [0, 0]
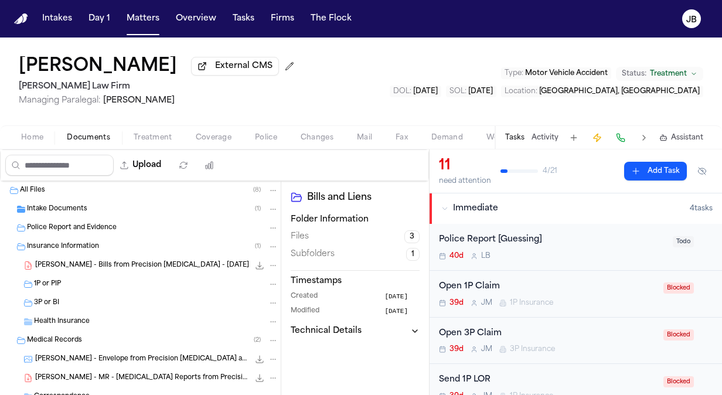
click at [67, 205] on span "Intake Documents" at bounding box center [57, 210] width 60 height 10
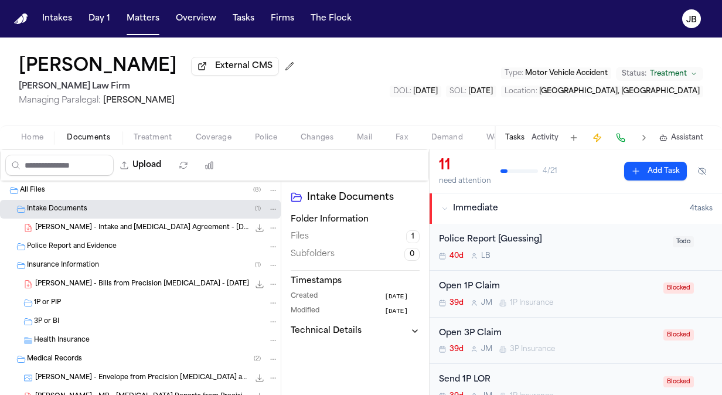
click at [120, 225] on span "M. Mena - Intake and Retainer Agreement - 8.25.25" at bounding box center [142, 228] width 214 height 10
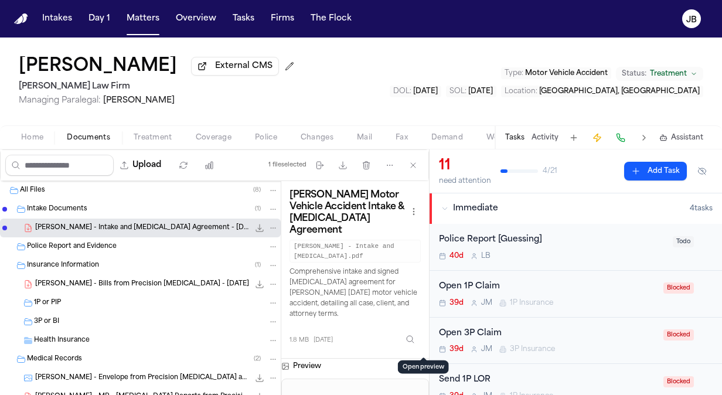
click at [426, 359] on button "Open preview" at bounding box center [423, 365] width 12 height 12
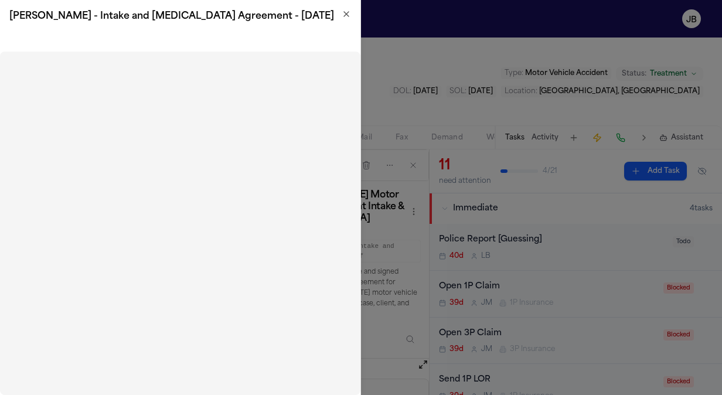
click at [348, 15] on icon "button" at bounding box center [346, 13] width 9 height 9
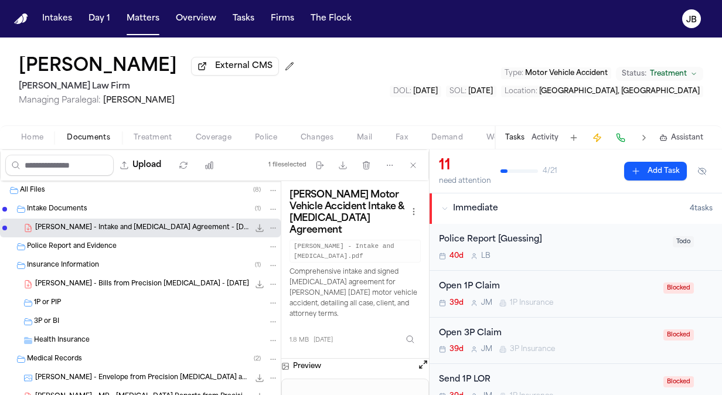
click at [84, 237] on div "Police Report and Evidence" at bounding box center [140, 246] width 281 height 19
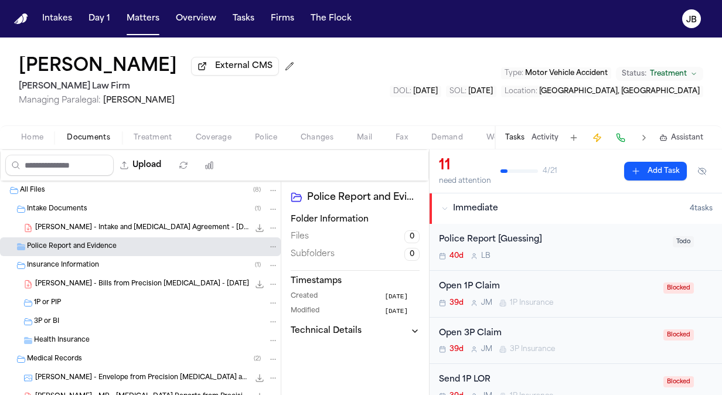
click at [587, 260] on div "40d L B" at bounding box center [552, 256] width 227 height 9
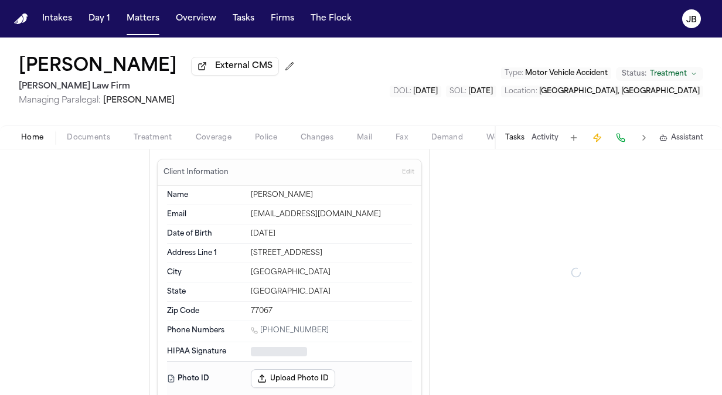
click at [30, 139] on span "Home" at bounding box center [32, 137] width 22 height 9
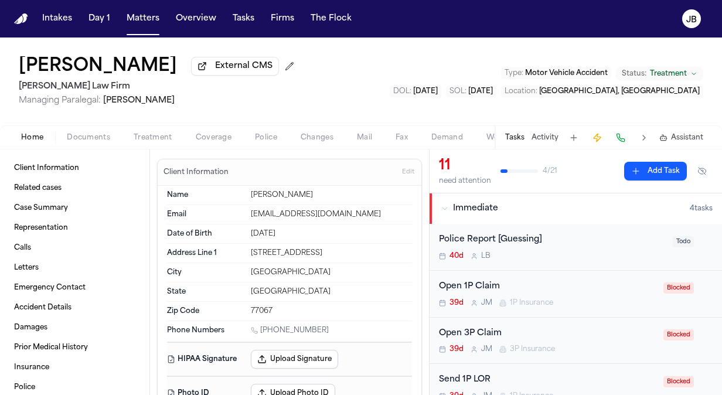
drag, startPoint x: 319, startPoint y: 325, endPoint x: 261, endPoint y: 332, distance: 57.8
click at [261, 332] on div "1 (346) 658-6440" at bounding box center [331, 331] width 161 height 11
copy link "(346) 658-6440"
click at [86, 139] on span "Documents" at bounding box center [88, 137] width 43 height 9
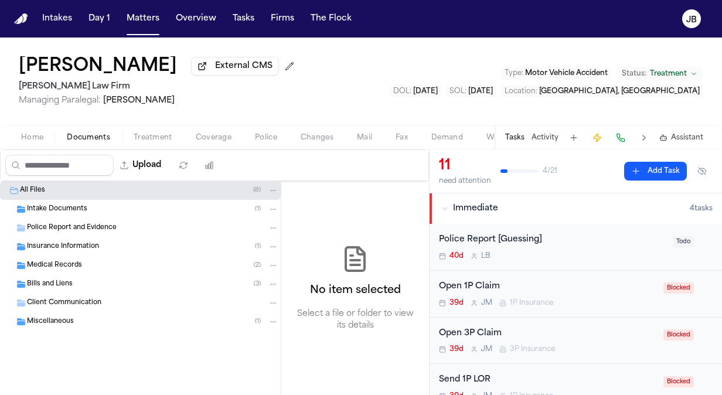
click at [83, 206] on span "Intake Documents" at bounding box center [57, 210] width 60 height 10
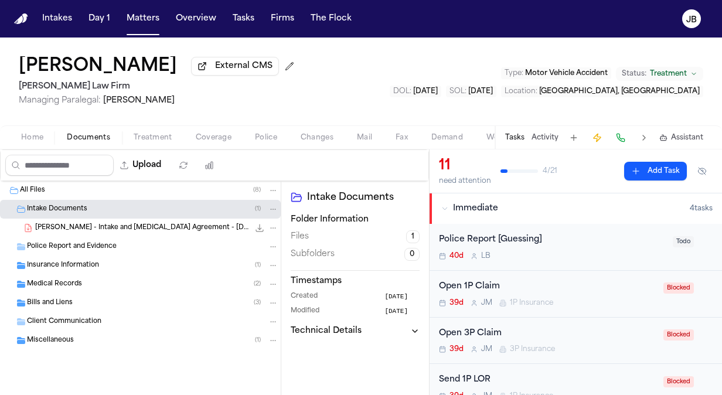
click at [113, 226] on span "M. Mena - Intake and Retainer Agreement - 8.25.25" at bounding box center [142, 228] width 214 height 10
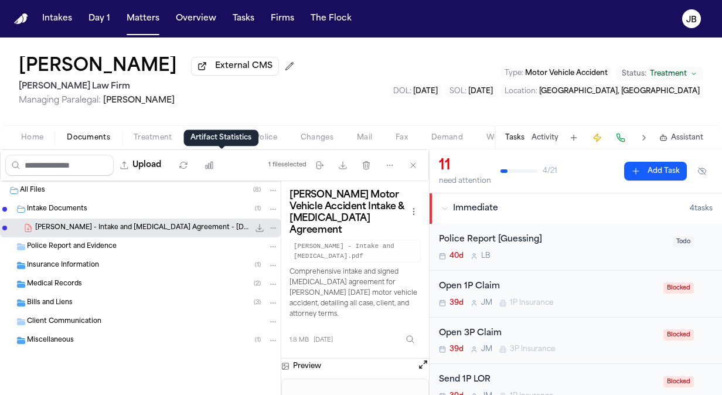
click at [226, 140] on div "Artifact Statistics Artifact Statistics" at bounding box center [221, 138] width 75 height 16
drag, startPoint x: 250, startPoint y: 108, endPoint x: 235, endPoint y: 118, distance: 17.7
click at [235, 118] on div "Marco Mena External CMS Ruy Mireles Law Firm Managing Paralegal: Jessica Barret…" at bounding box center [361, 82] width 722 height 88
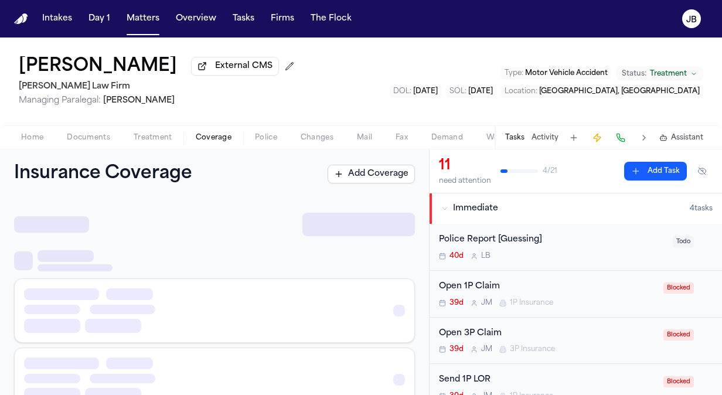
click at [216, 136] on span "Coverage" at bounding box center [214, 137] width 36 height 9
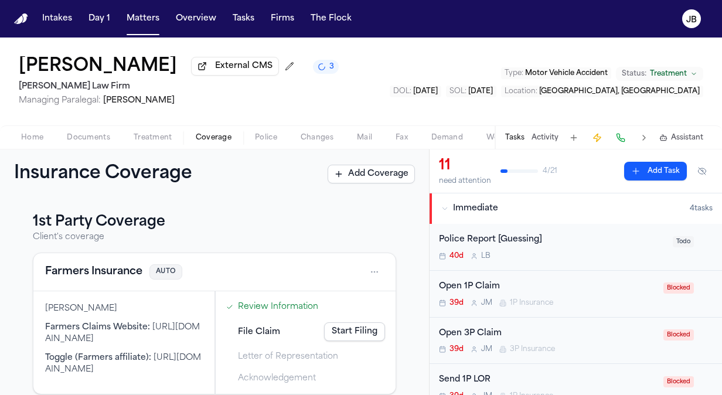
scroll to position [8, 0]
click at [546, 141] on button "Activity" at bounding box center [545, 137] width 27 height 9
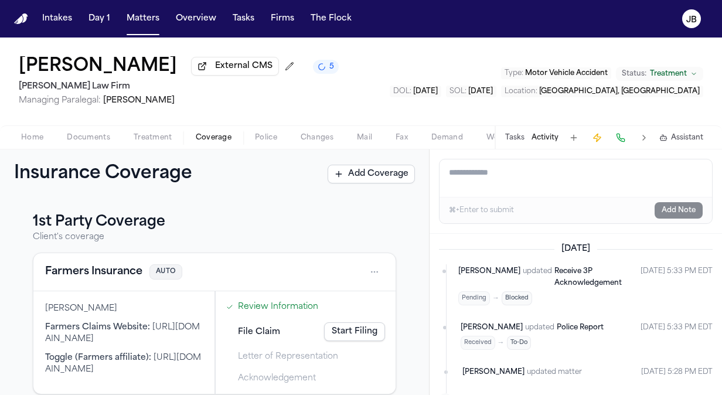
click at [504, 181] on textarea "Add a note to this matter" at bounding box center [576, 178] width 273 height 38
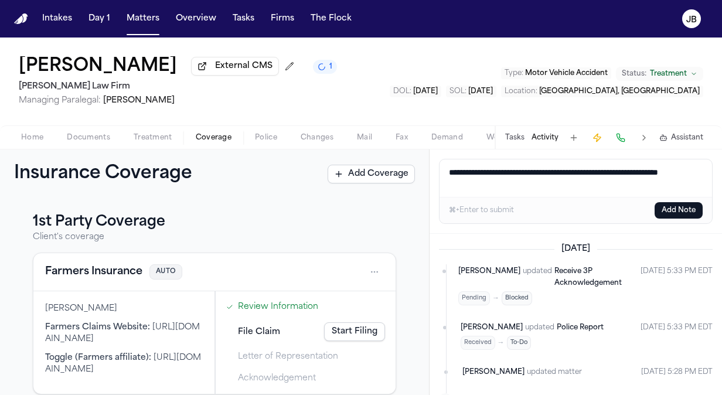
click at [538, 172] on textarea "**********" at bounding box center [576, 178] width 273 height 38
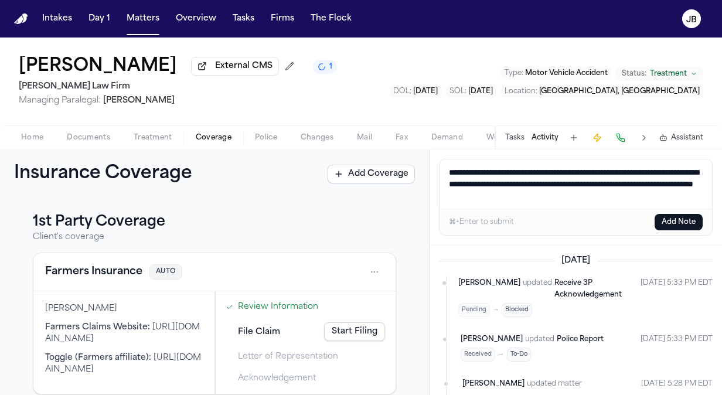
click at [644, 193] on textarea "**********" at bounding box center [576, 183] width 273 height 49
click at [509, 195] on textarea "**********" at bounding box center [576, 183] width 273 height 49
click at [661, 198] on textarea "**********" at bounding box center [576, 183] width 273 height 49
drag, startPoint x: 661, startPoint y: 195, endPoint x: 421, endPoint y: 164, distance: 241.7
click at [421, 164] on div "**********" at bounding box center [361, 273] width 722 height 246
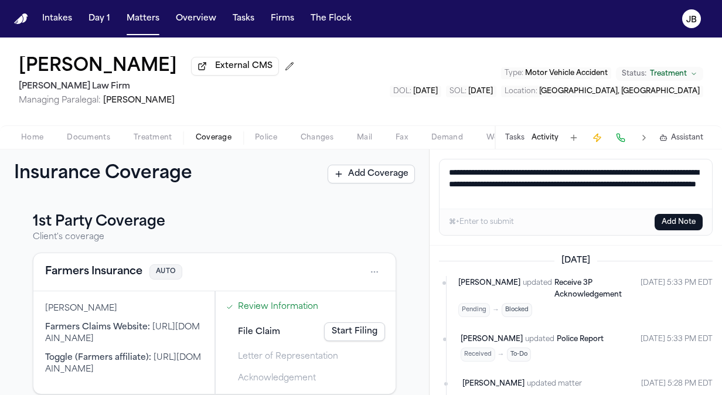
type textarea "**********"
click at [677, 217] on button "Add Note" at bounding box center [679, 222] width 48 height 16
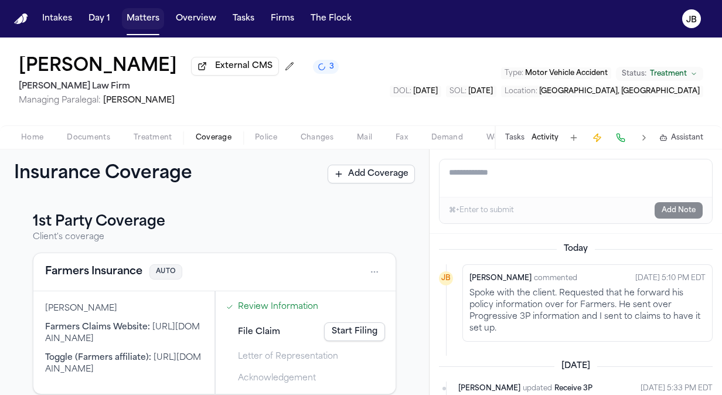
click at [154, 16] on button "Matters" at bounding box center [143, 18] width 42 height 21
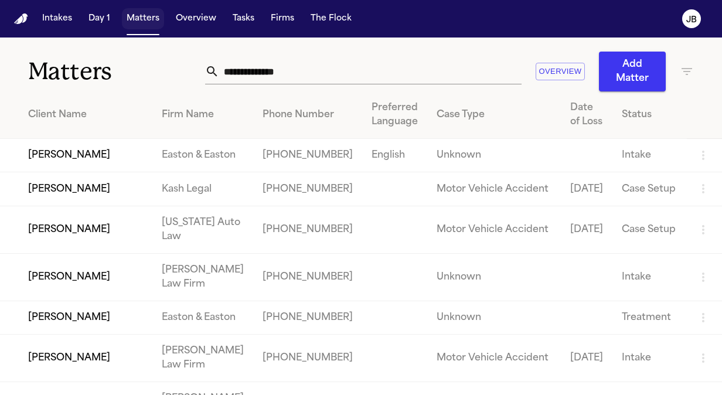
click at [142, 18] on button "Matters" at bounding box center [143, 18] width 42 height 21
click at [284, 64] on input "text" at bounding box center [370, 72] width 303 height 26
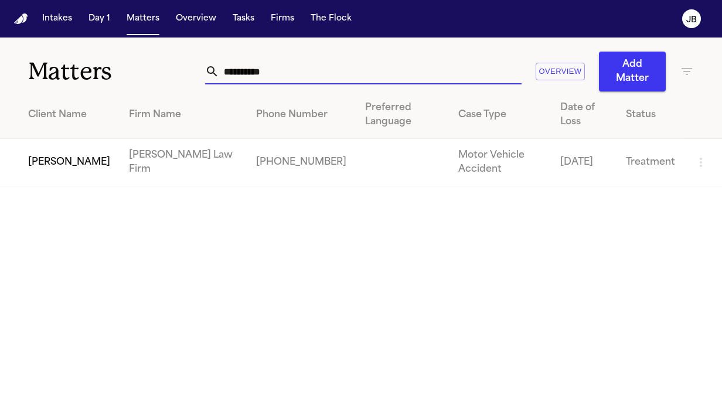
type input "**********"
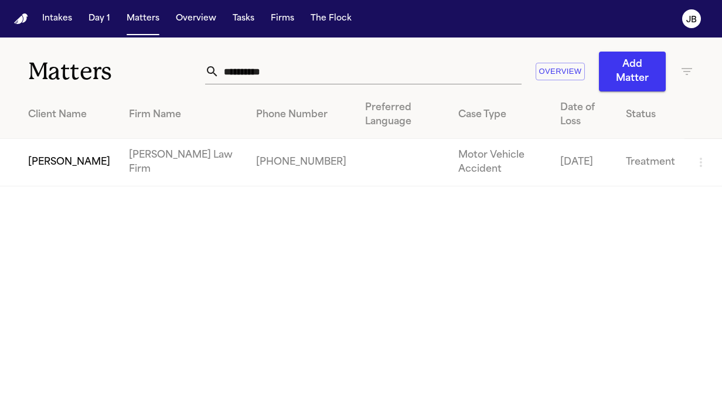
click at [88, 158] on td "[PERSON_NAME]" at bounding box center [60, 162] width 120 height 47
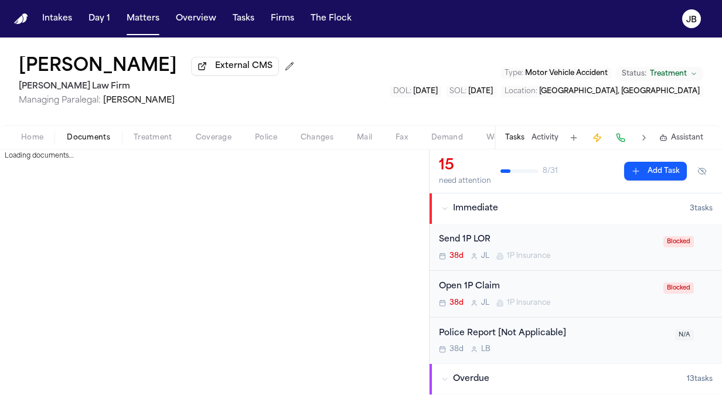
click at [91, 137] on span "Documents" at bounding box center [88, 137] width 43 height 9
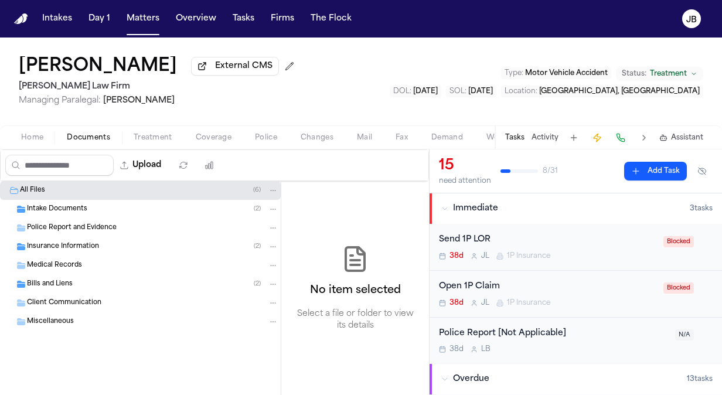
click at [49, 238] on div "Insurance Information ( 2 )" at bounding box center [140, 246] width 281 height 19
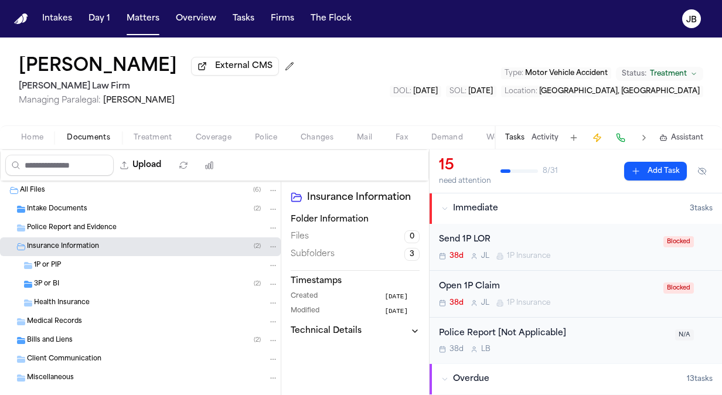
click at [54, 283] on span "3P or BI" at bounding box center [46, 285] width 25 height 10
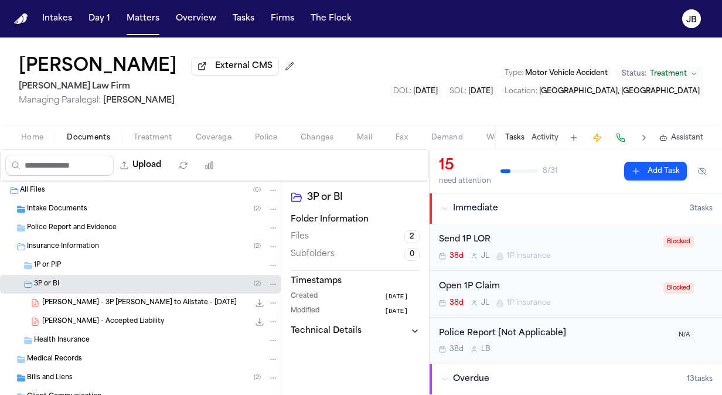
click at [88, 204] on div "Intake Documents ( 2 )" at bounding box center [153, 209] width 252 height 11
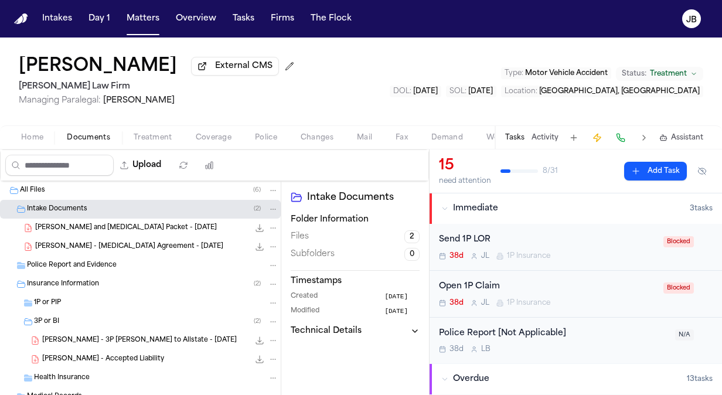
click at [131, 225] on span "J. Christopher - Intake and Retainer Packet - 8.18.25" at bounding box center [126, 228] width 182 height 10
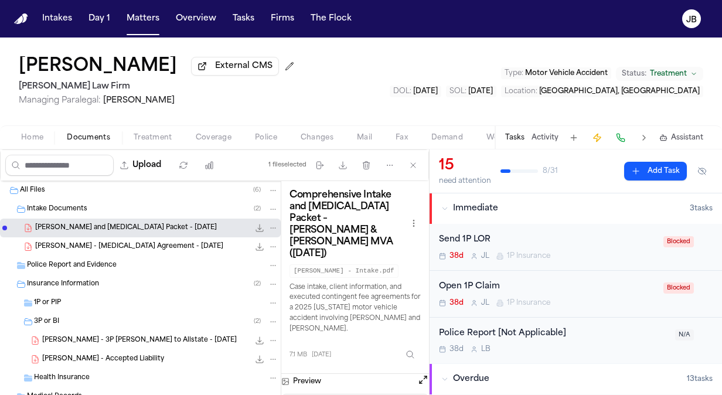
click at [420, 374] on button "Open preview" at bounding box center [423, 380] width 12 height 12
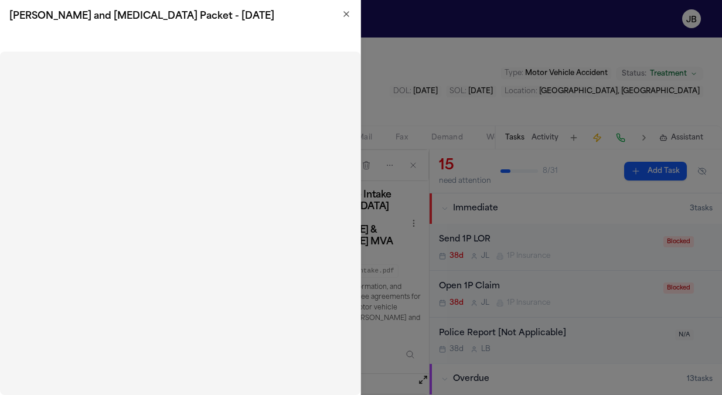
click at [346, 16] on icon "button" at bounding box center [346, 13] width 9 height 9
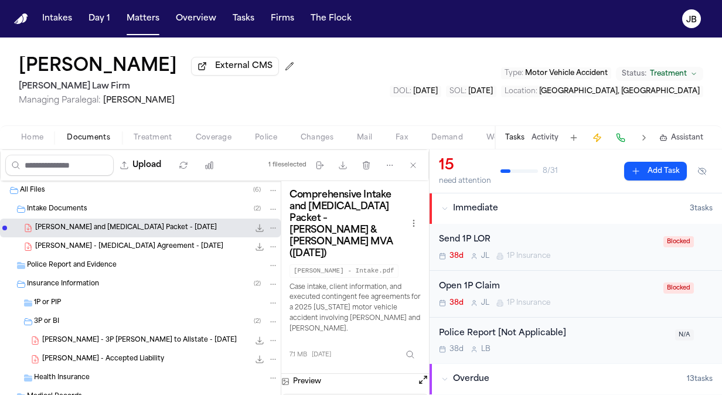
click at [552, 136] on button "Activity" at bounding box center [545, 137] width 27 height 9
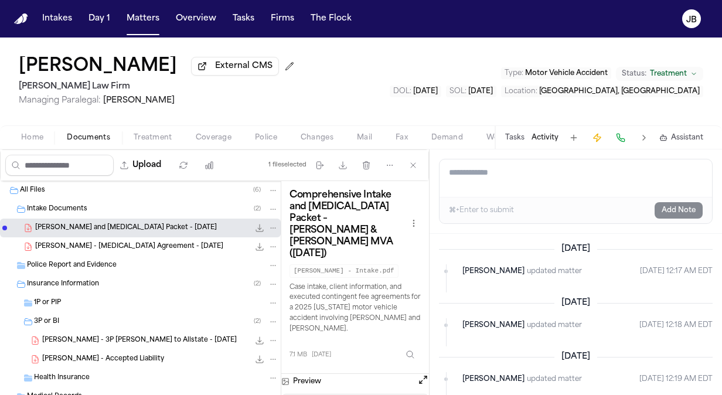
click at [502, 175] on textarea "Add a note to this matter" at bounding box center [576, 178] width 273 height 38
type textarea "**********"
click at [675, 210] on button "Add Note" at bounding box center [679, 210] width 48 height 16
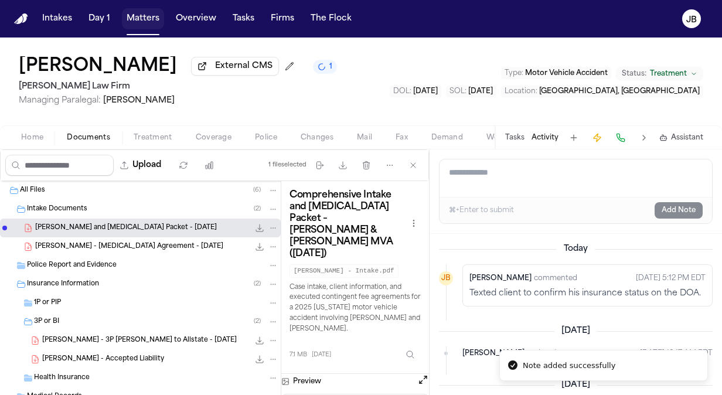
click at [135, 23] on button "Matters" at bounding box center [143, 18] width 42 height 21
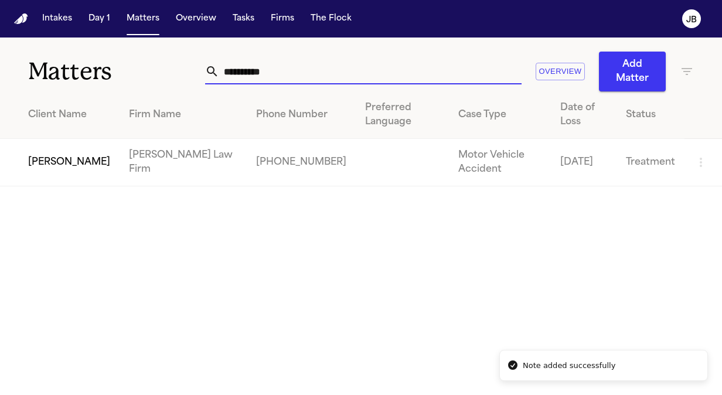
drag, startPoint x: 284, startPoint y: 76, endPoint x: 26, endPoint y: 86, distance: 258.2
click at [26, 86] on div "**********" at bounding box center [361, 65] width 722 height 54
type input "**********"
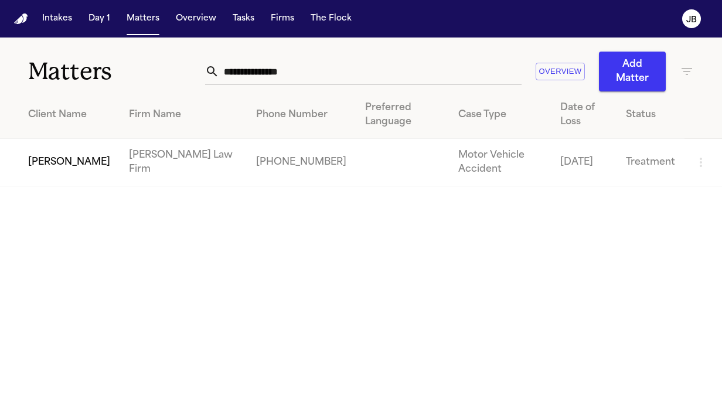
click at [98, 158] on td "[PERSON_NAME]" at bounding box center [60, 162] width 120 height 47
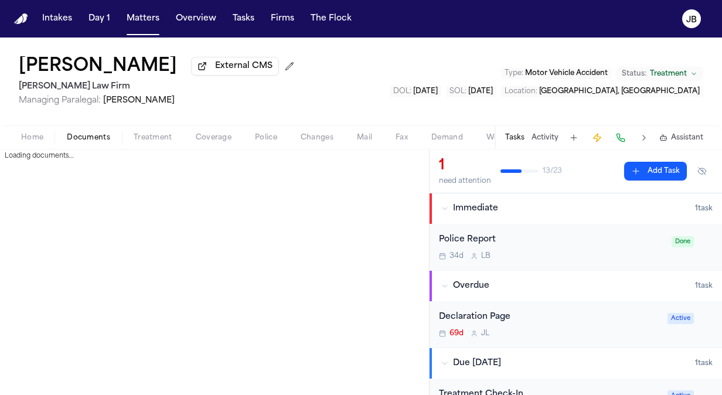
click at [89, 136] on span "Documents" at bounding box center [88, 137] width 43 height 9
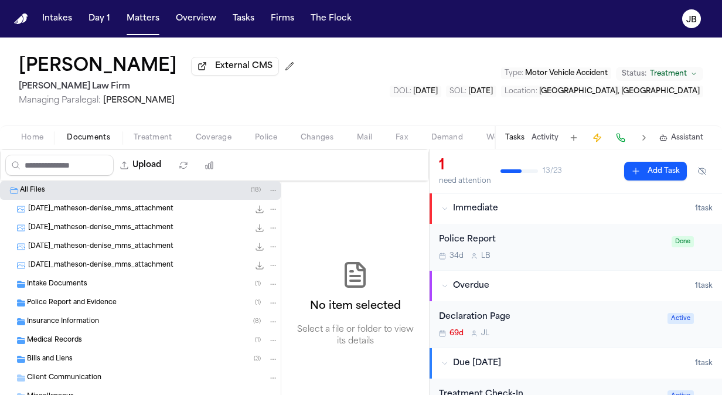
click at [79, 283] on span "Intake Documents" at bounding box center [57, 285] width 60 height 10
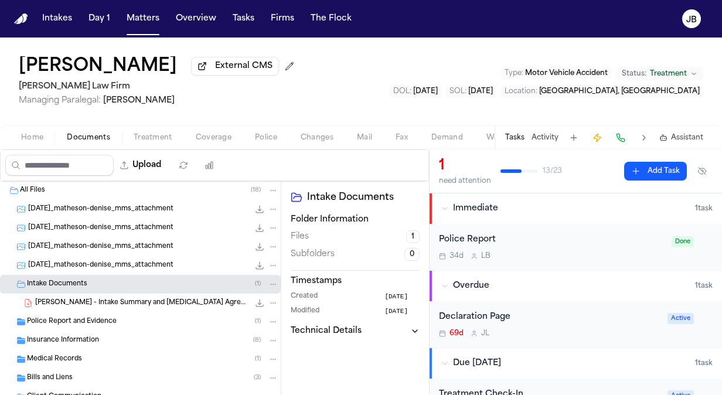
click at [120, 305] on span "D. Matheson - Intake Summary and Retainer Agreement - 7.21.25" at bounding box center [142, 303] width 214 height 10
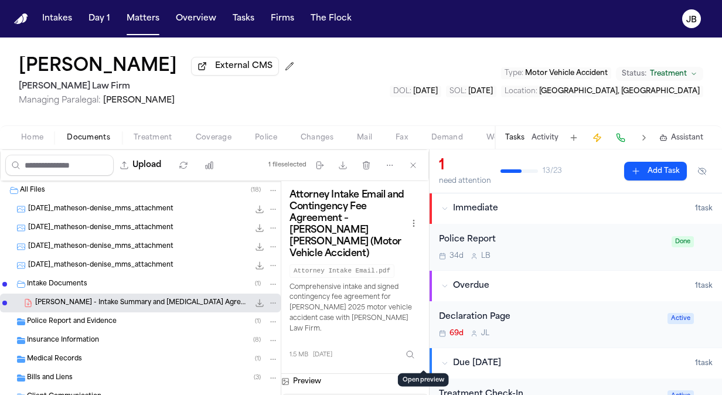
click at [424, 374] on button "Open preview" at bounding box center [423, 380] width 12 height 12
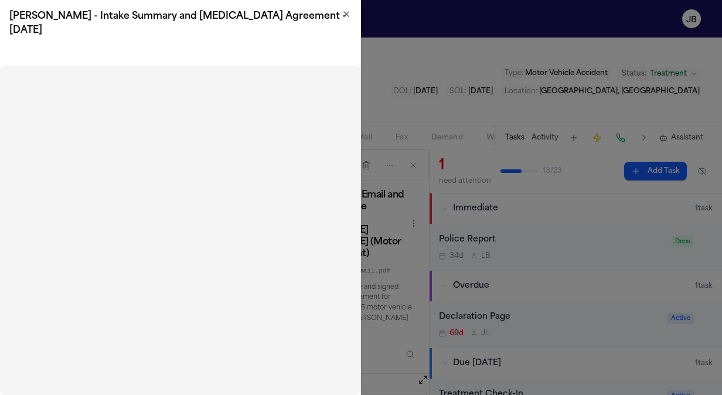
click at [346, 15] on icon "button" at bounding box center [346, 13] width 9 height 9
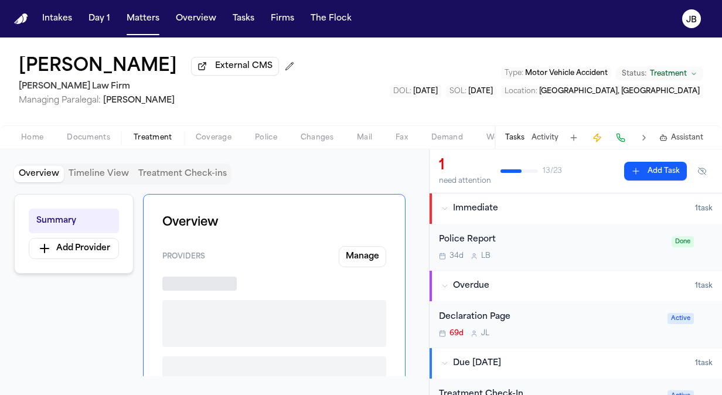
click at [167, 136] on span "Treatment" at bounding box center [153, 137] width 39 height 9
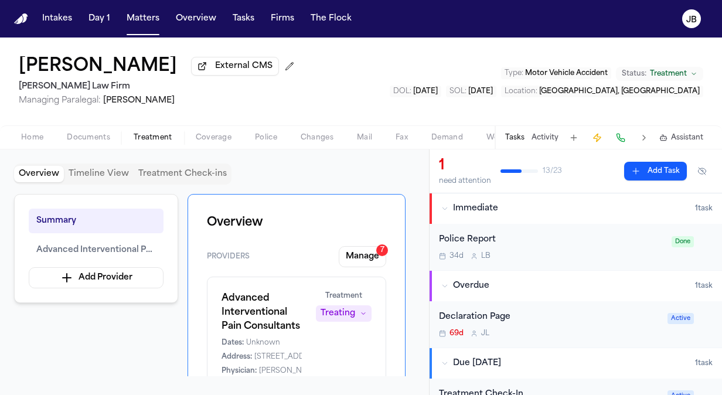
click at [85, 144] on span "button" at bounding box center [88, 144] width 57 height 1
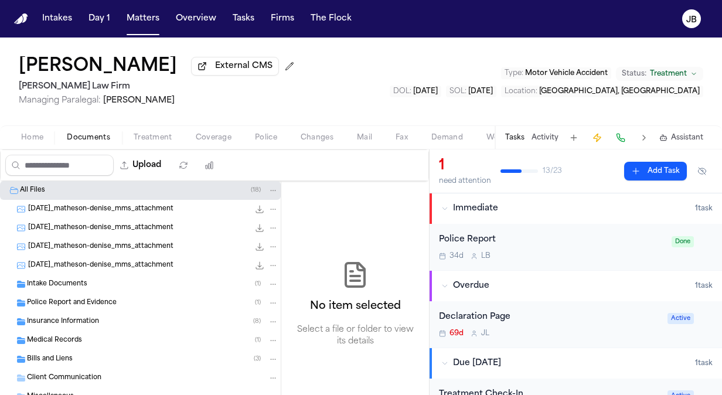
click at [66, 356] on span "Bills and Liens" at bounding box center [50, 360] width 46 height 10
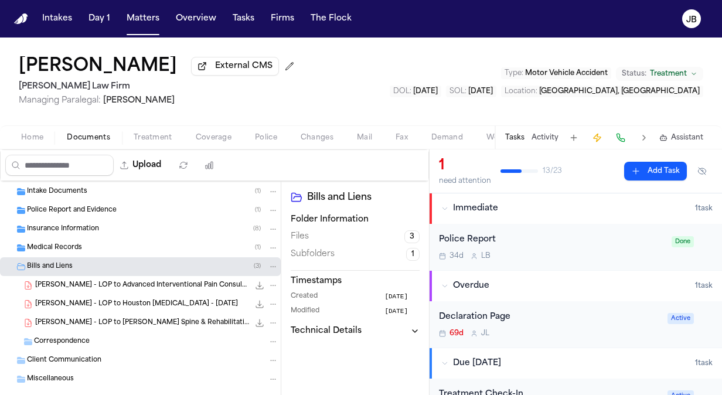
scroll to position [113, 0]
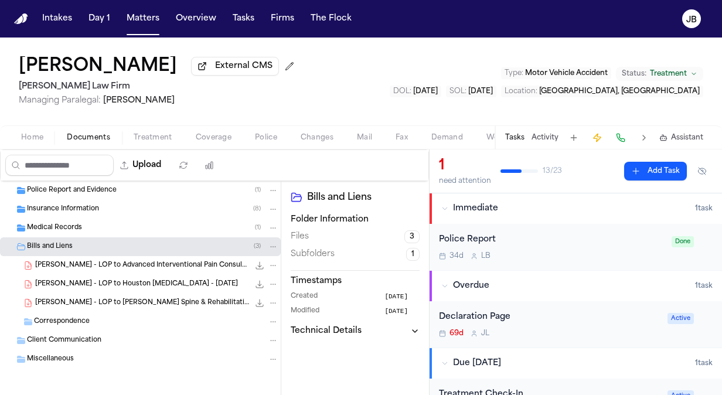
click at [114, 205] on div "Insurance Information ( 8 )" at bounding box center [153, 209] width 252 height 11
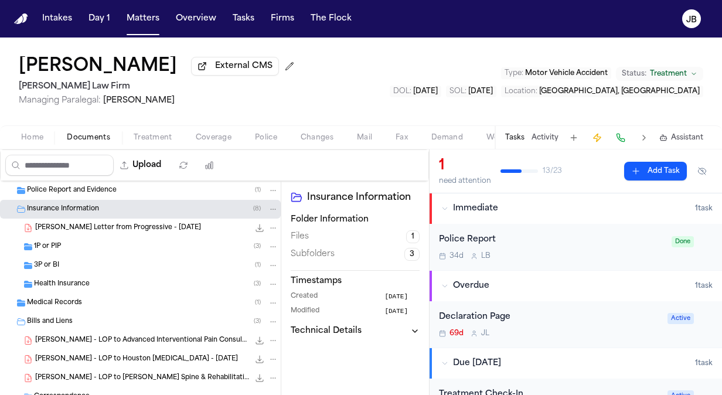
click at [67, 249] on div "1P or PIP ( 3 )" at bounding box center [156, 247] width 244 height 11
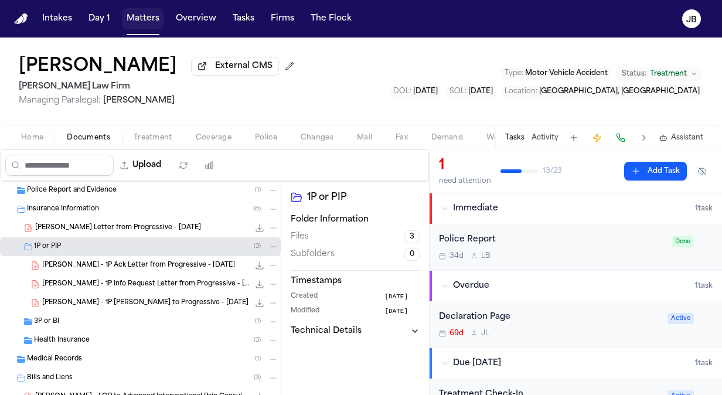
click at [140, 19] on button "Matters" at bounding box center [143, 18] width 42 height 21
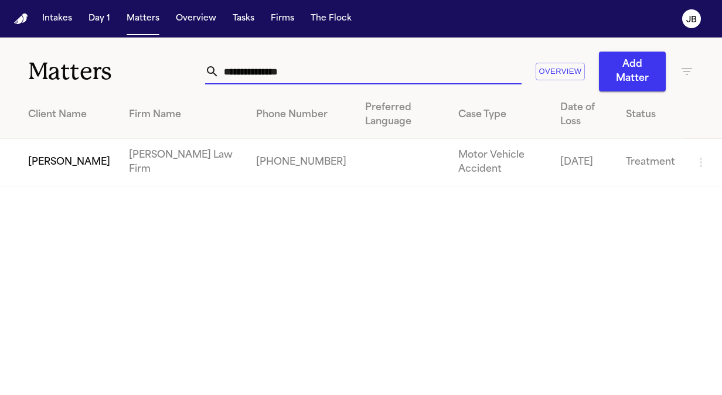
drag, startPoint x: 325, startPoint y: 69, endPoint x: 93, endPoint y: 57, distance: 232.5
click at [93, 57] on div "**********" at bounding box center [361, 65] width 722 height 54
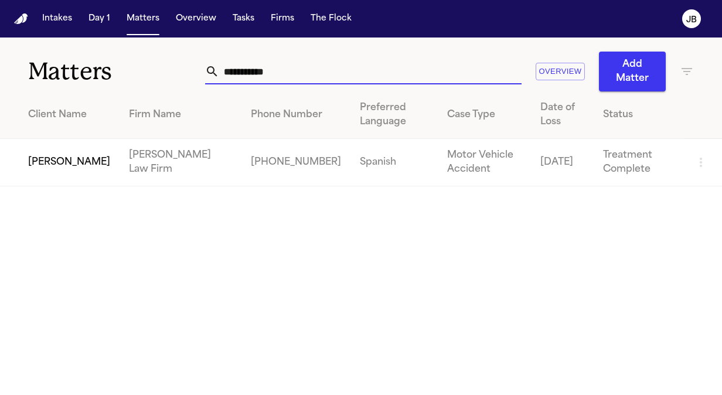
type input "**********"
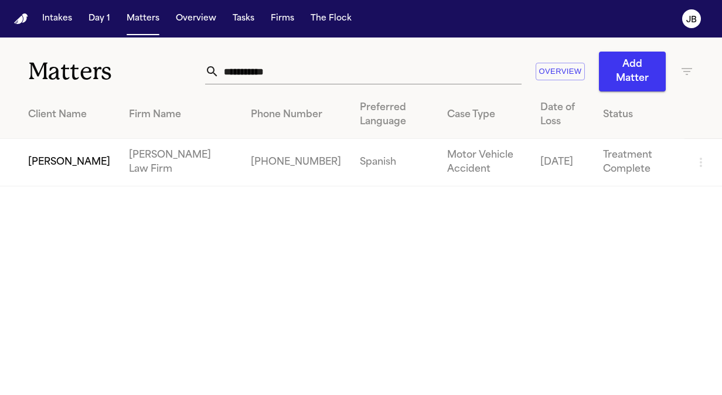
click at [45, 157] on td "[PERSON_NAME]" at bounding box center [60, 162] width 120 height 47
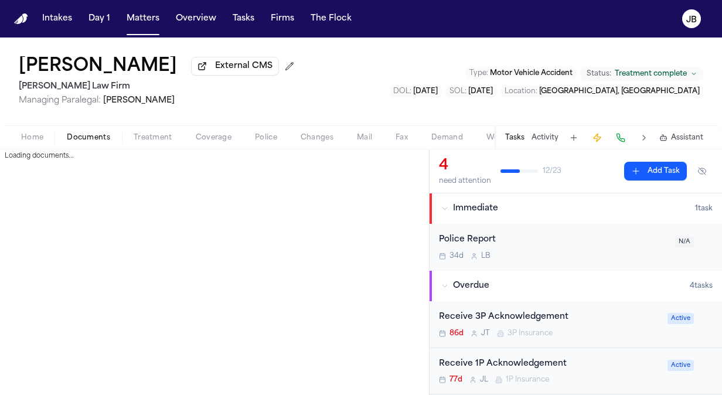
click at [80, 131] on button "Documents" at bounding box center [88, 138] width 67 height 14
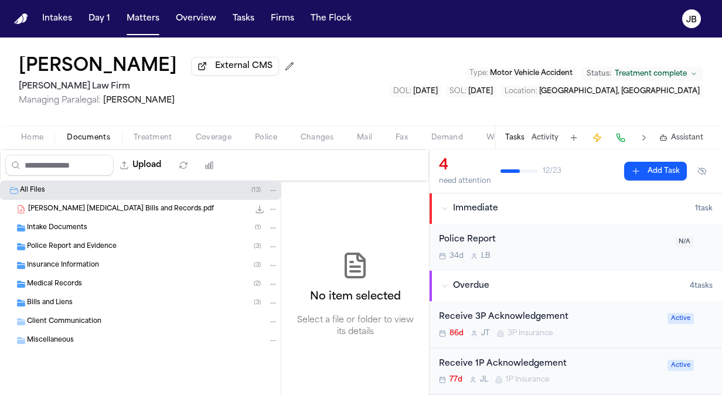
click at [66, 260] on div "Insurance Information ( 3 )" at bounding box center [153, 265] width 252 height 11
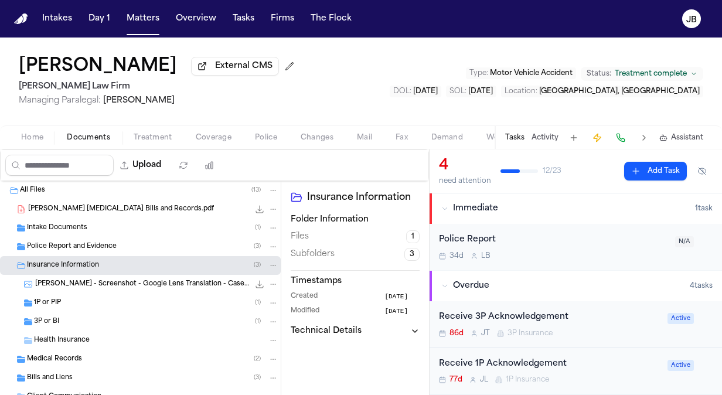
click at [89, 310] on div "1P or PIP ( 1 )" at bounding box center [140, 303] width 281 height 19
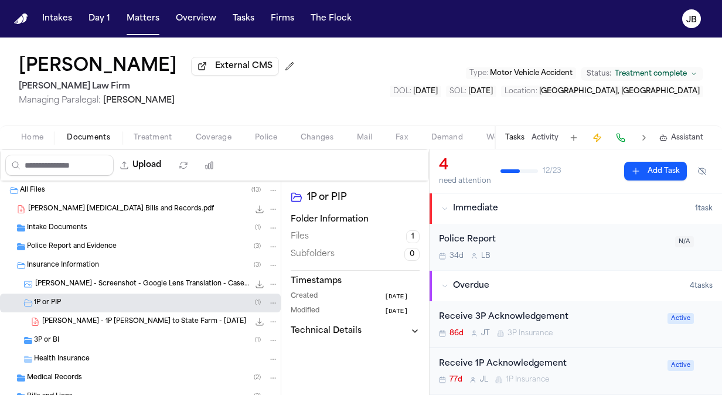
click at [95, 329] on div "C. Cortes - 1P LOR to State Farm - 7.11.25 162.7 KB • PDF" at bounding box center [140, 321] width 281 height 19
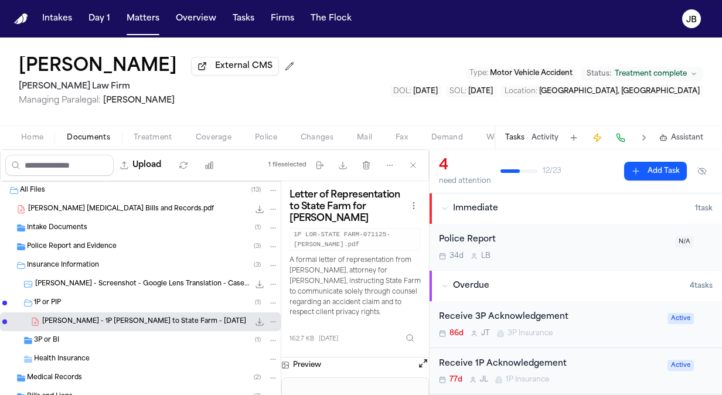
click at [94, 337] on div "3P or BI ( 1 )" at bounding box center [156, 340] width 244 height 11
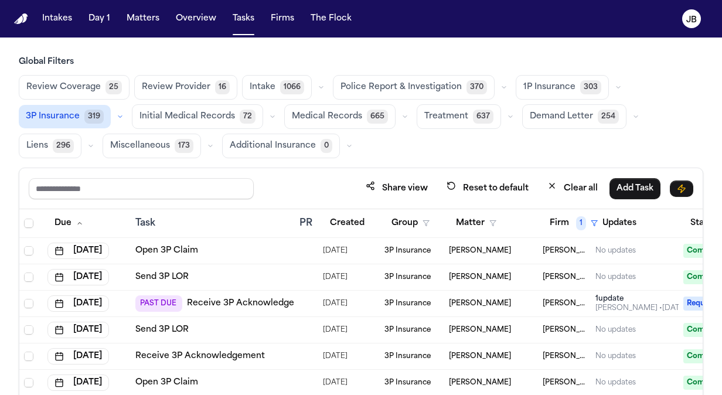
scroll to position [0, 23]
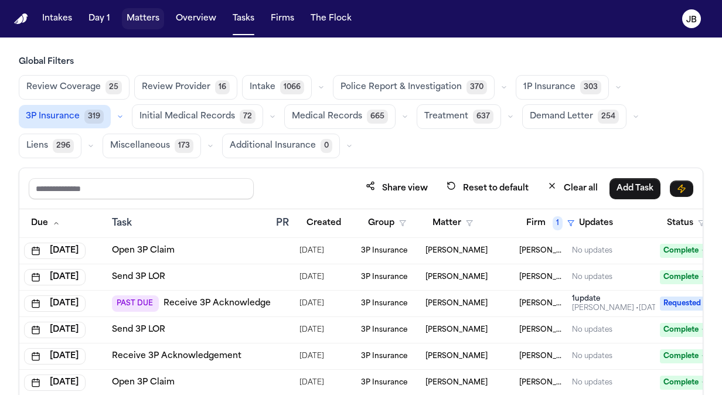
click at [137, 15] on button "Matters" at bounding box center [143, 18] width 42 height 21
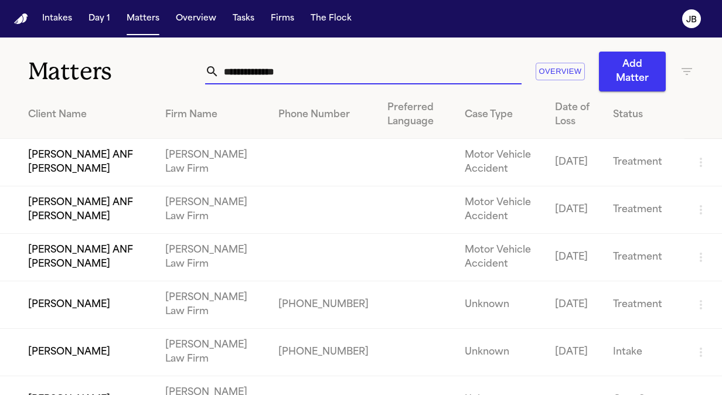
click at [306, 67] on input "text" at bounding box center [370, 72] width 303 height 26
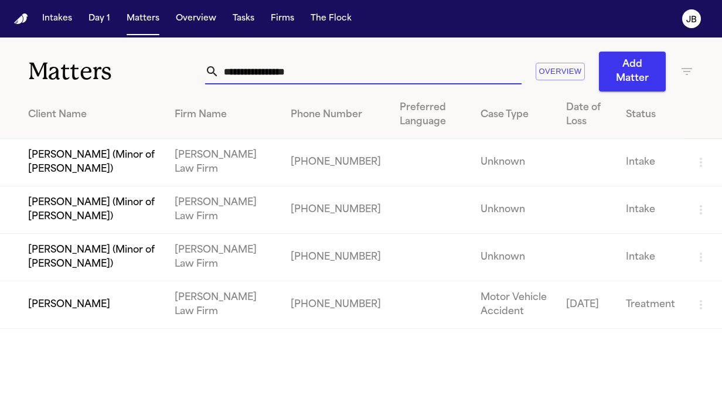
type input "**********"
click at [84, 309] on td "[PERSON_NAME]" at bounding box center [82, 304] width 165 height 47
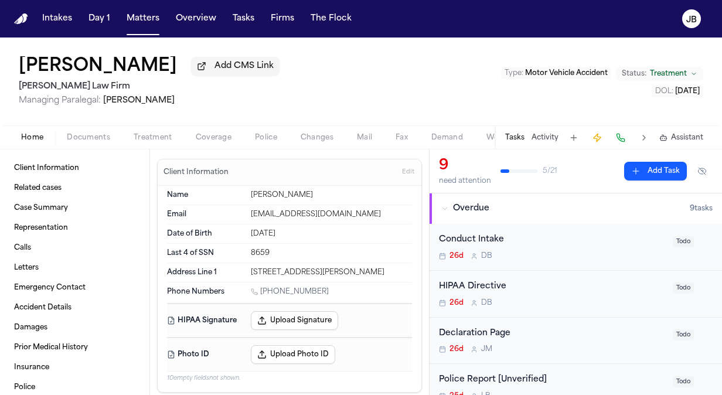
click at [79, 135] on span "Documents" at bounding box center [88, 137] width 43 height 9
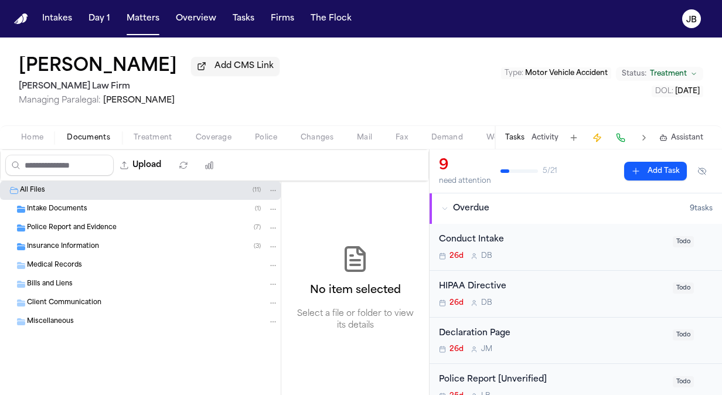
click at [87, 245] on span "Insurance Information" at bounding box center [63, 247] width 72 height 10
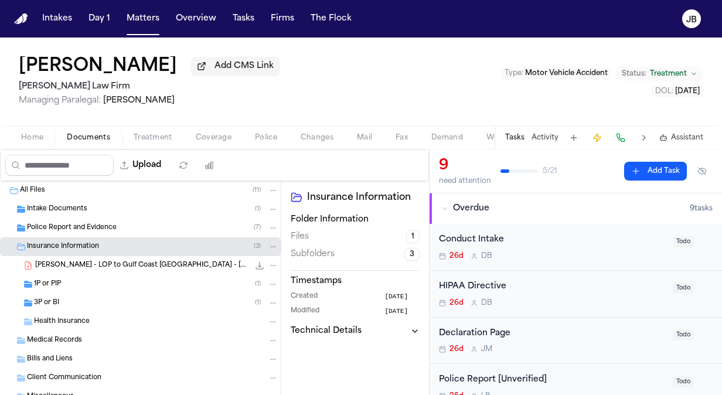
click at [72, 284] on div "1P or PIP ( 1 )" at bounding box center [156, 284] width 244 height 11
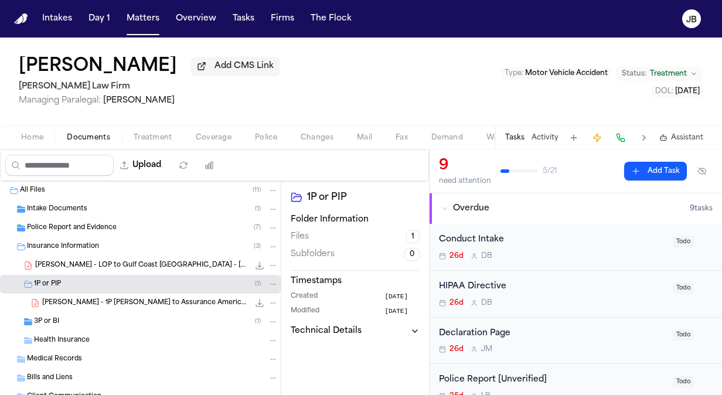
click at [64, 325] on div "3P or BI ( 1 )" at bounding box center [156, 322] width 244 height 11
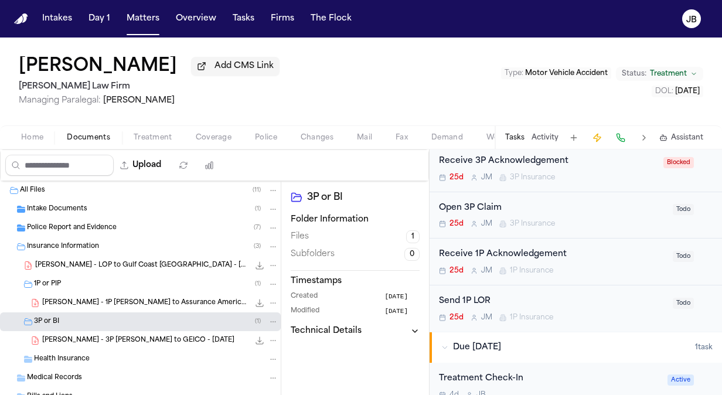
scroll to position [311, 0]
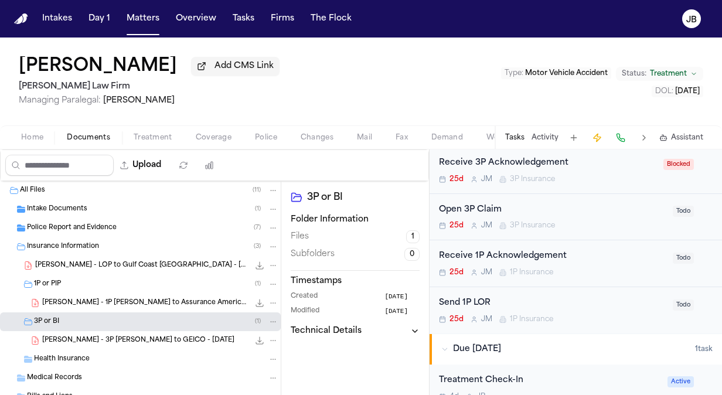
click at [606, 221] on div "25d J M 3P Insurance" at bounding box center [552, 225] width 227 height 9
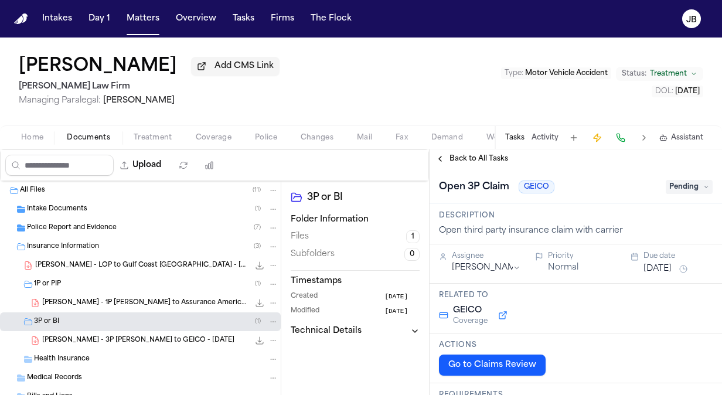
click at [667, 186] on span "Pending" at bounding box center [689, 187] width 47 height 14
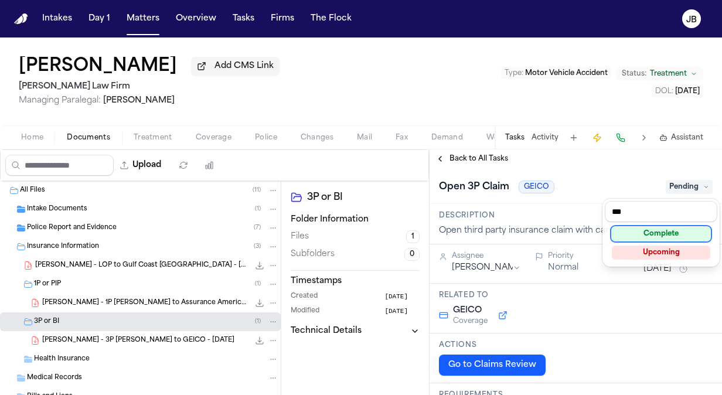
type input "***"
click at [654, 226] on div "Complete Upcoming" at bounding box center [661, 243] width 113 height 42
click at [652, 229] on div "Complete" at bounding box center [661, 234] width 98 height 14
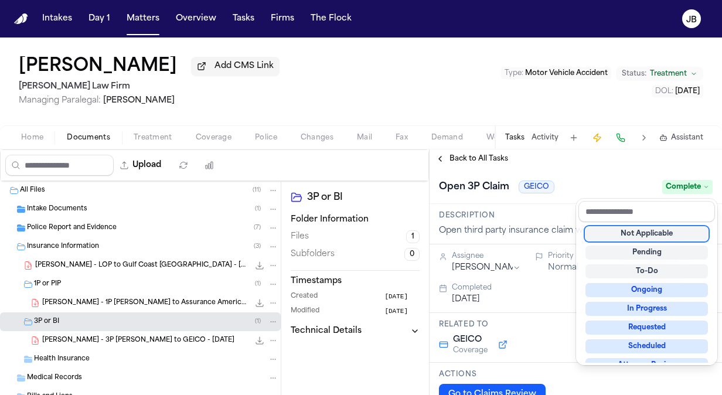
click at [441, 157] on div "**********" at bounding box center [576, 273] width 293 height 246
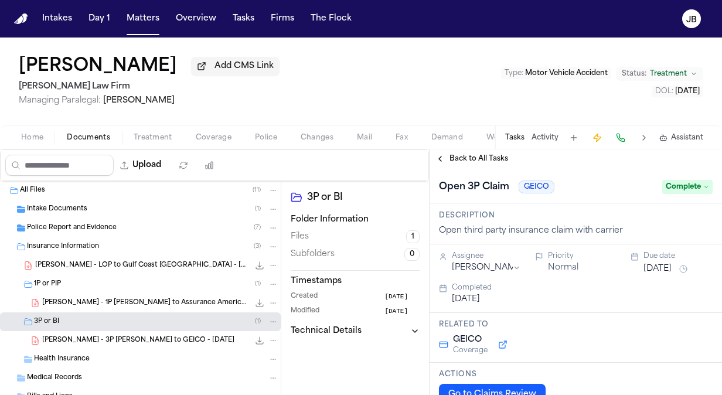
click at [441, 157] on button "Back to All Tasks" at bounding box center [472, 158] width 84 height 9
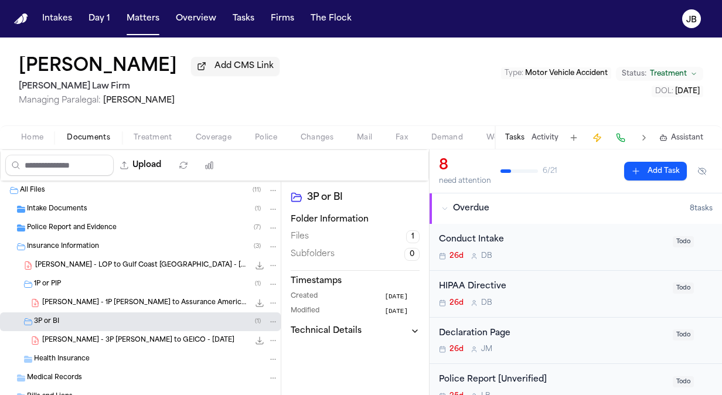
click at [603, 247] on div "Conduct Intake 26d D B" at bounding box center [552, 247] width 227 height 28
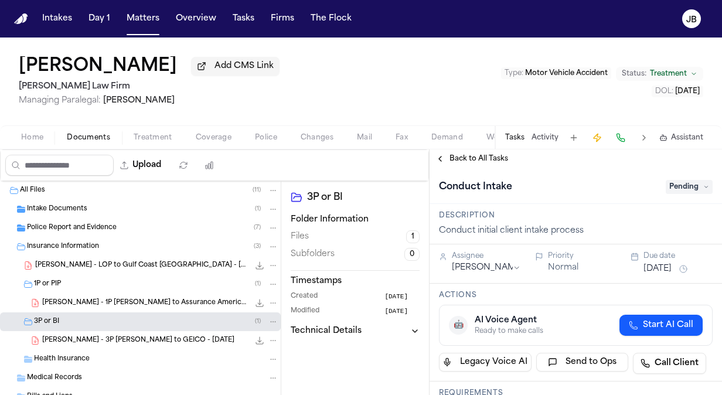
click at [673, 185] on span "Pending" at bounding box center [689, 187] width 47 height 14
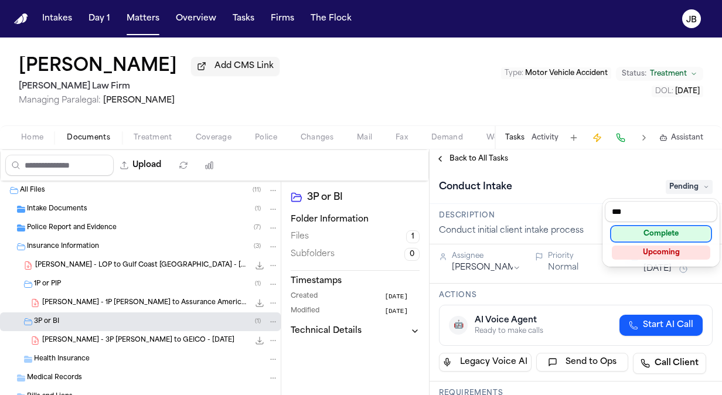
type input "***"
click at [658, 235] on div "Complete" at bounding box center [661, 234] width 98 height 14
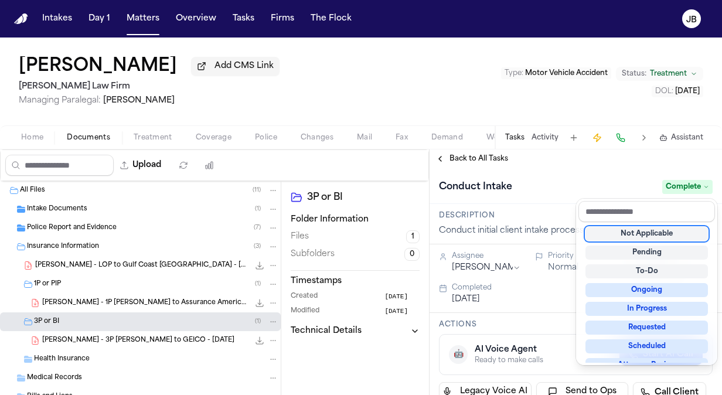
click at [442, 158] on div "**********" at bounding box center [576, 273] width 293 height 246
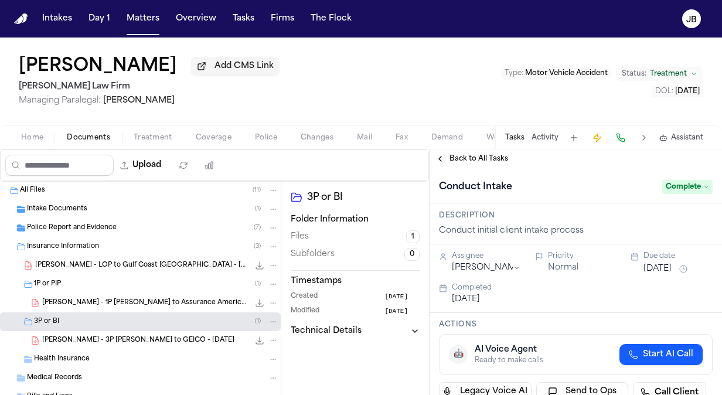
click at [442, 158] on button "Back to All Tasks" at bounding box center [472, 158] width 84 height 9
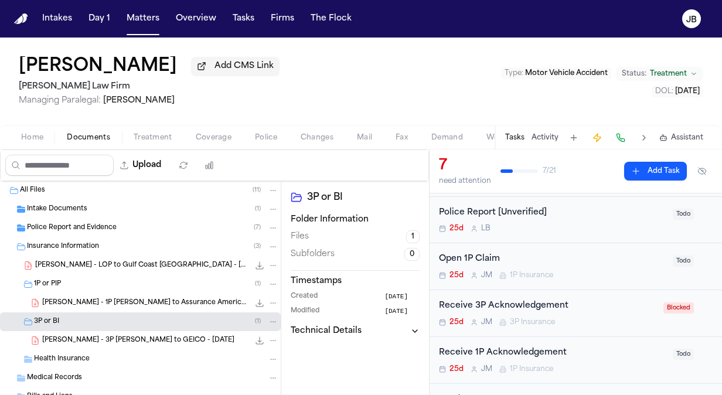
scroll to position [127, 0]
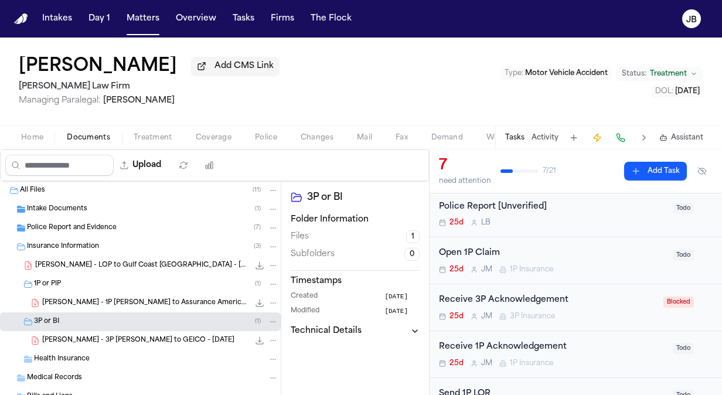
click at [577, 250] on div "Open 1P Claim" at bounding box center [552, 253] width 227 height 13
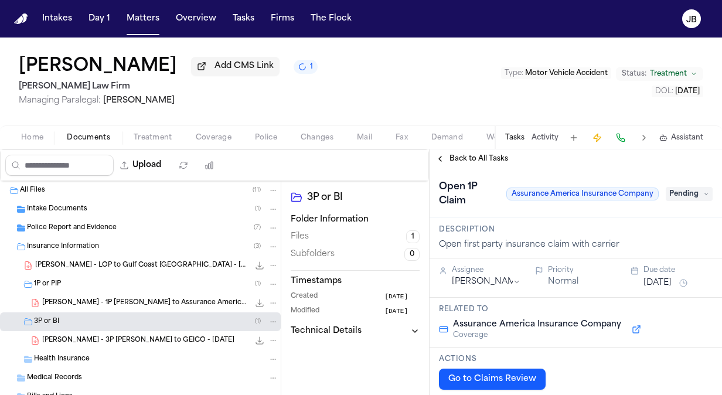
click at [684, 192] on span "Pending" at bounding box center [689, 194] width 47 height 14
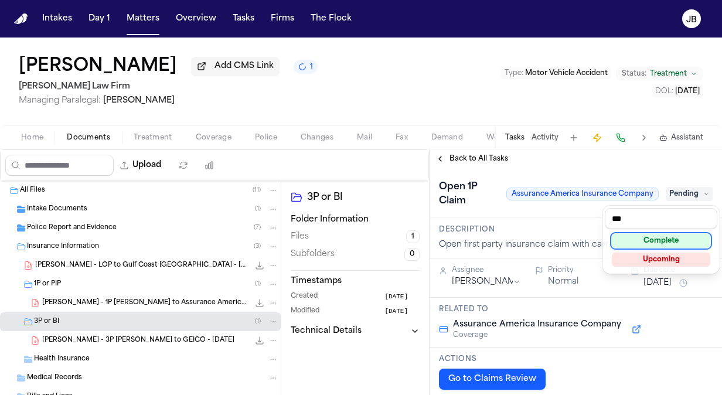
type input "***"
click at [654, 240] on div "Complete" at bounding box center [661, 241] width 98 height 14
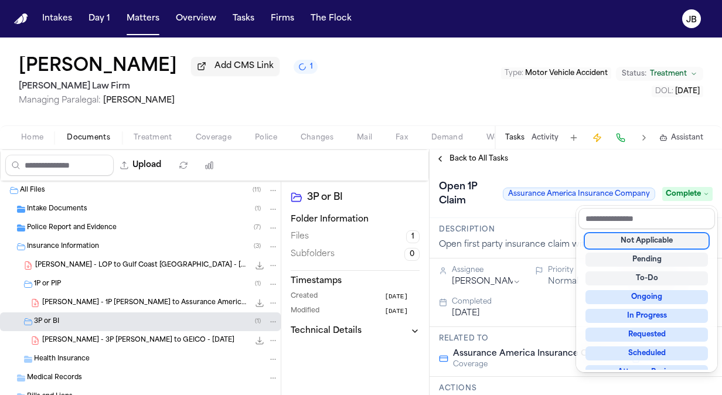
click at [443, 153] on div "Back to All Tasks Open 1P Claim Assurance America Insurance Company Complete De…" at bounding box center [576, 273] width 293 height 246
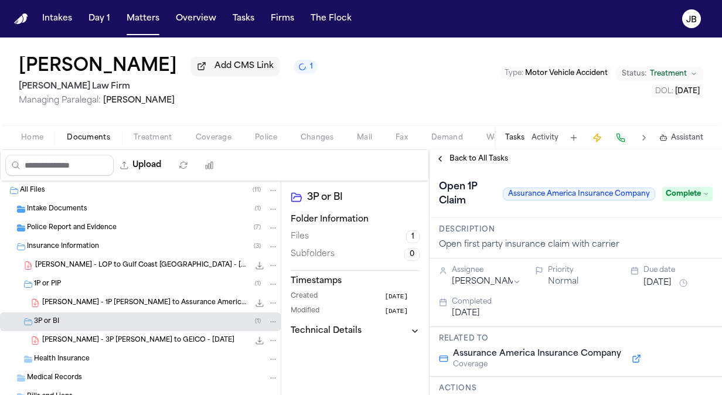
click at [439, 158] on button "Back to All Tasks" at bounding box center [472, 158] width 84 height 9
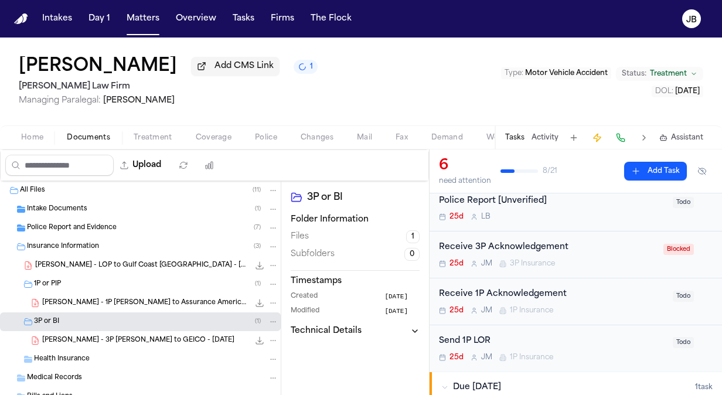
scroll to position [135, 0]
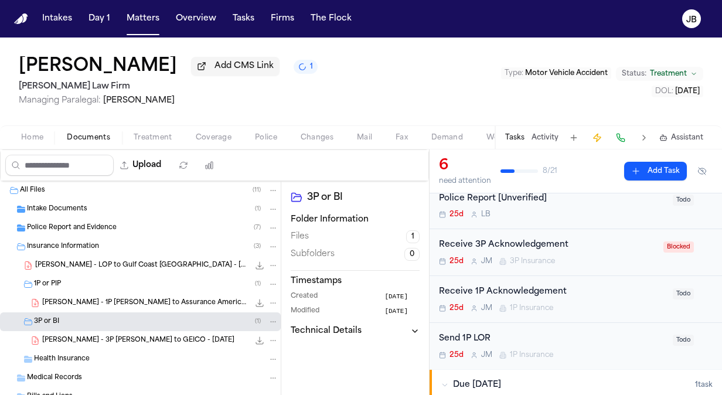
click at [618, 242] on div "Receive 3P Acknowledgement" at bounding box center [548, 245] width 218 height 13
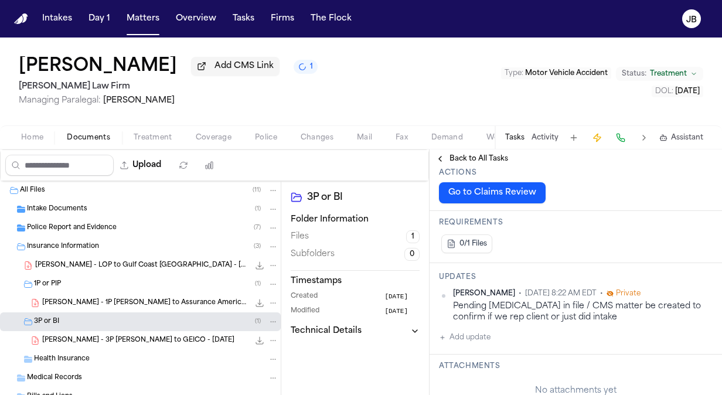
scroll to position [169, 0]
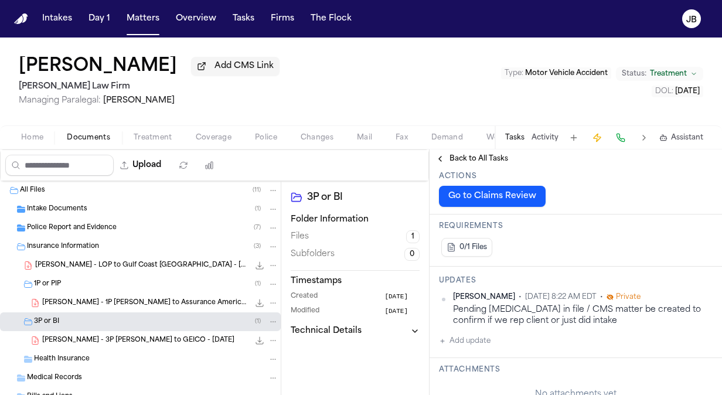
click at [80, 211] on span "Intake Documents" at bounding box center [57, 210] width 60 height 10
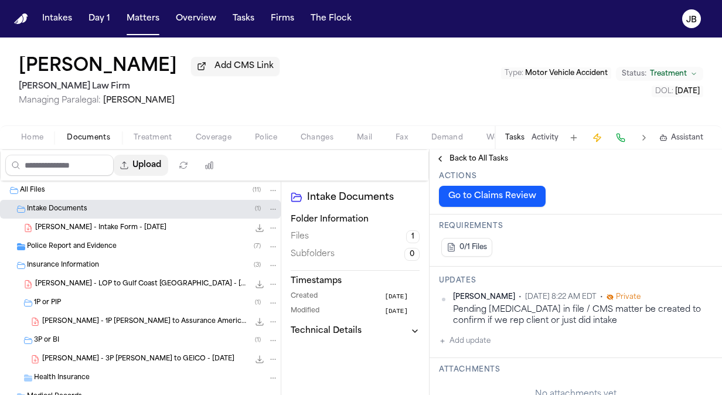
click at [168, 165] on button "Upload" at bounding box center [141, 165] width 55 height 21
select select "**********"
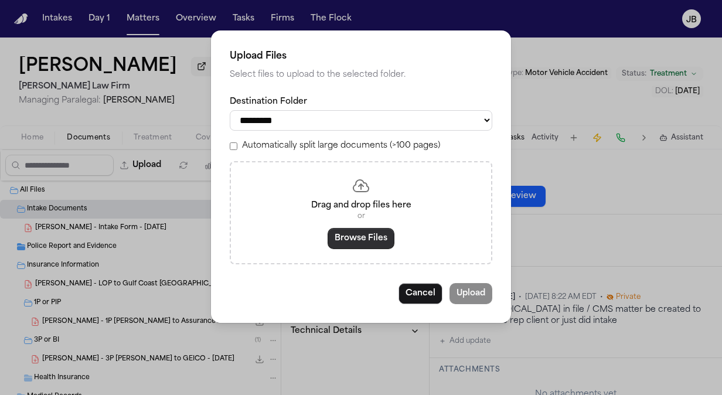
click at [352, 244] on button "Browse Files" at bounding box center [361, 238] width 67 height 21
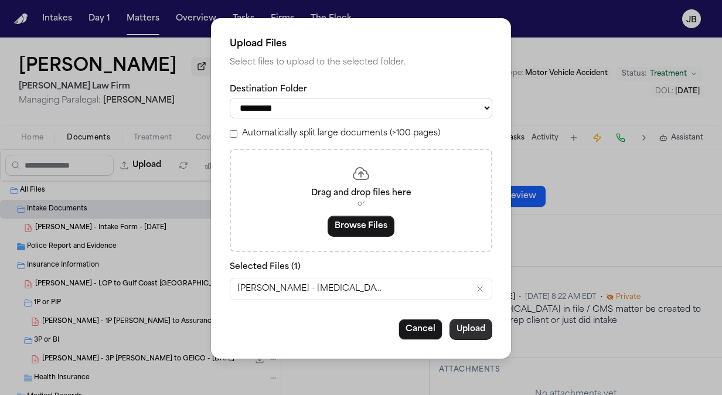
click at [475, 332] on button "Upload" at bounding box center [471, 329] width 43 height 21
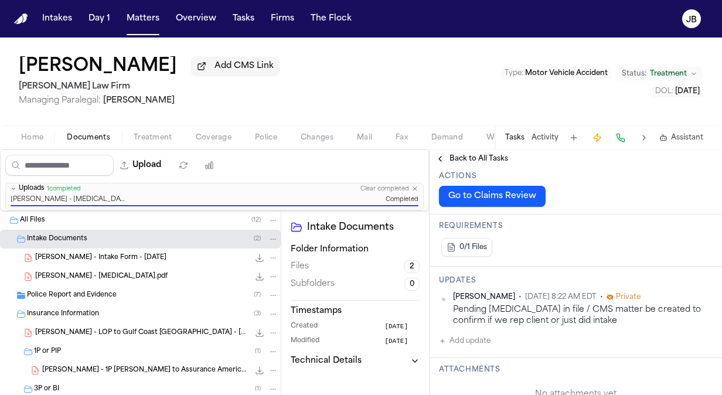
click at [484, 160] on span "Back to All Tasks" at bounding box center [479, 158] width 59 height 9
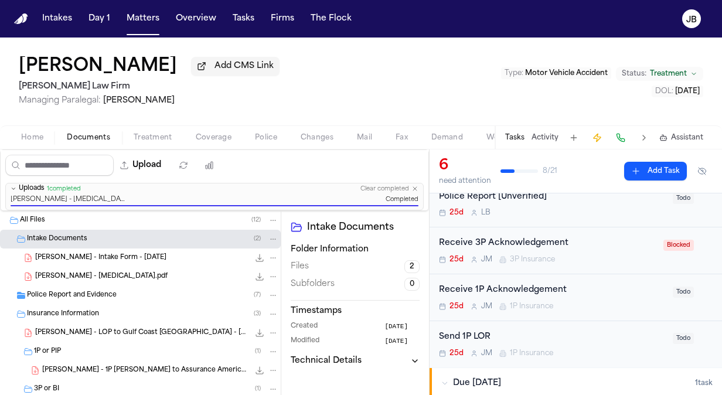
scroll to position [145, 0]
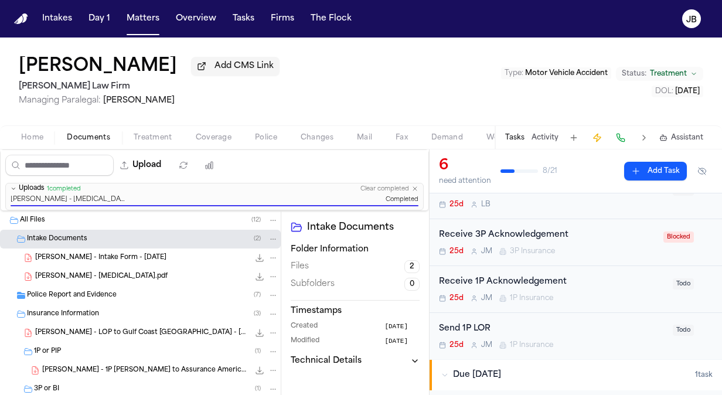
click at [600, 240] on div "Receive 3P Acknowledgement" at bounding box center [548, 235] width 218 height 13
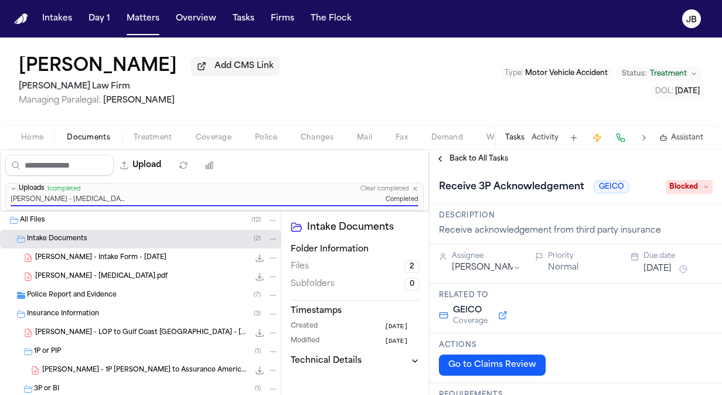
click at [471, 154] on span "Back to All Tasks" at bounding box center [479, 158] width 59 height 9
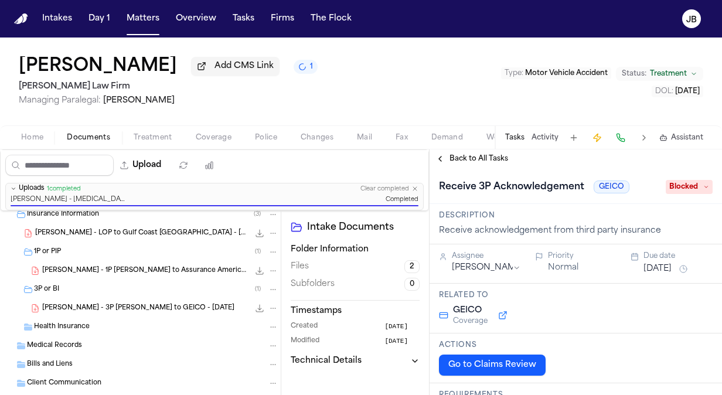
scroll to position [105, 0]
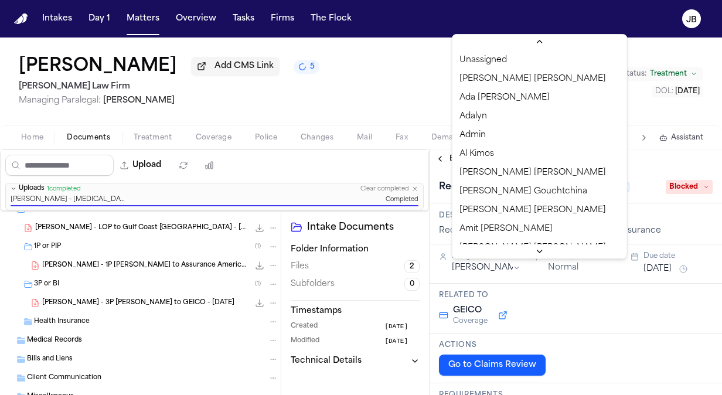
click at [466, 269] on html "Intakes Day 1 Matters Overview Tasks Firms The Flock JB Christopher Jones Add C…" at bounding box center [361, 197] width 722 height 395
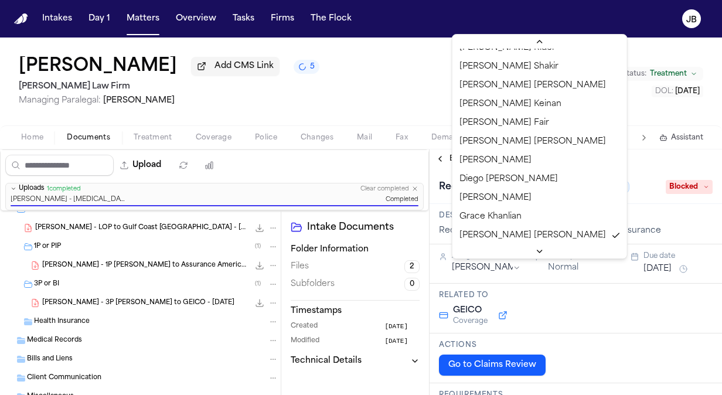
scroll to position [532, 0]
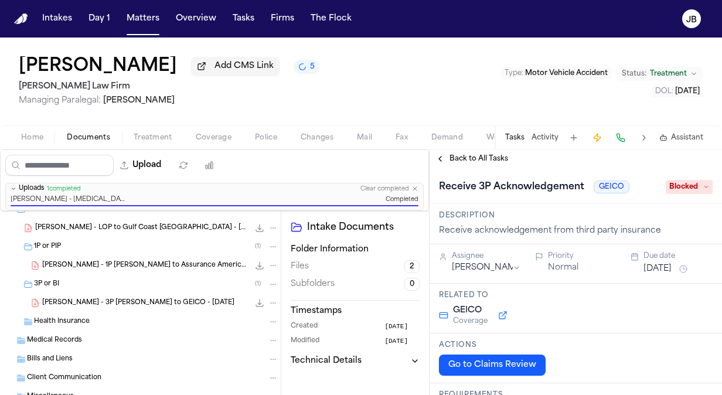
click at [674, 191] on span "Blocked" at bounding box center [689, 187] width 47 height 14
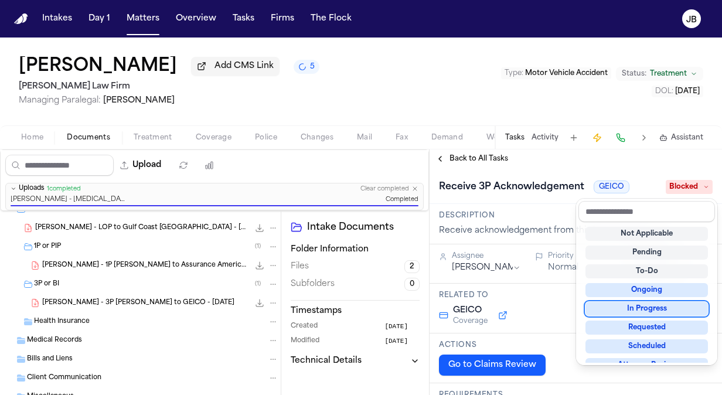
click at [652, 304] on div "In Progress" at bounding box center [647, 309] width 123 height 14
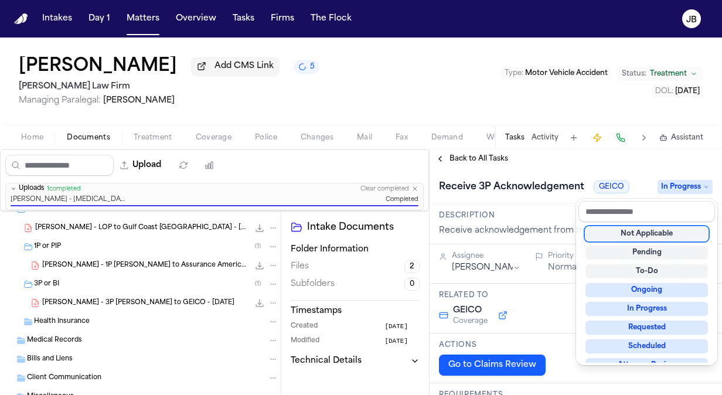
click at [380, 100] on div "Christopher Jones Add CMS Link 5 Ruy Mireles Law Firm Managing Paralegal: Jessi…" at bounding box center [361, 217] width 722 height 358
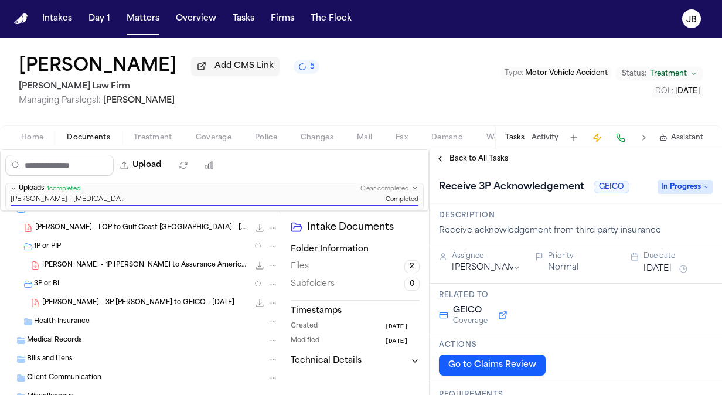
click at [443, 159] on button "Back to All Tasks" at bounding box center [472, 158] width 84 height 9
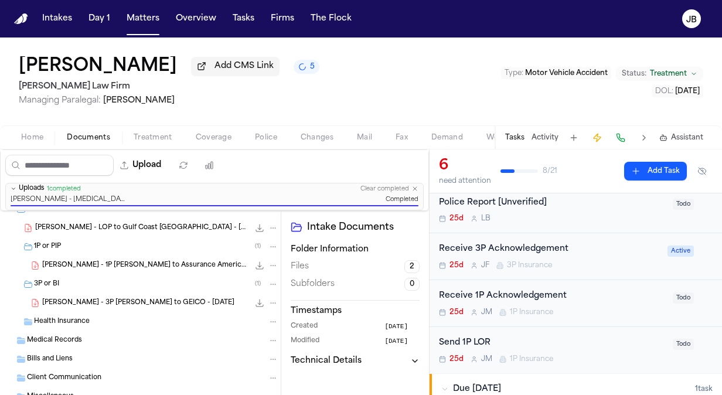
scroll to position [137, 0]
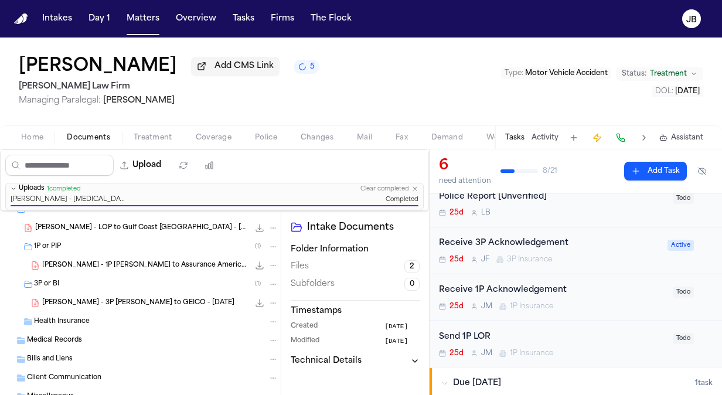
click at [613, 297] on div "Receive 1P Acknowledgement 25d J M 1P Insurance" at bounding box center [552, 298] width 227 height 28
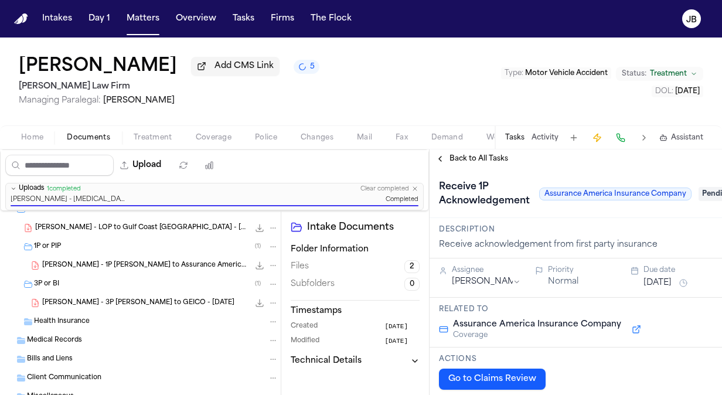
click at [700, 192] on span "Pending" at bounding box center [722, 194] width 47 height 14
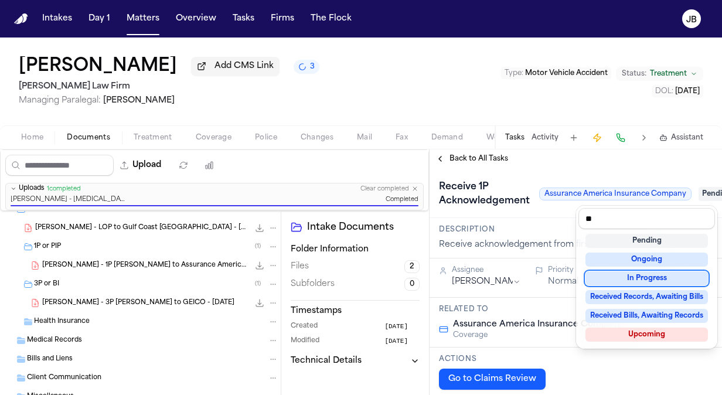
type input "**"
click at [639, 279] on div "In Progress" at bounding box center [647, 278] width 123 height 14
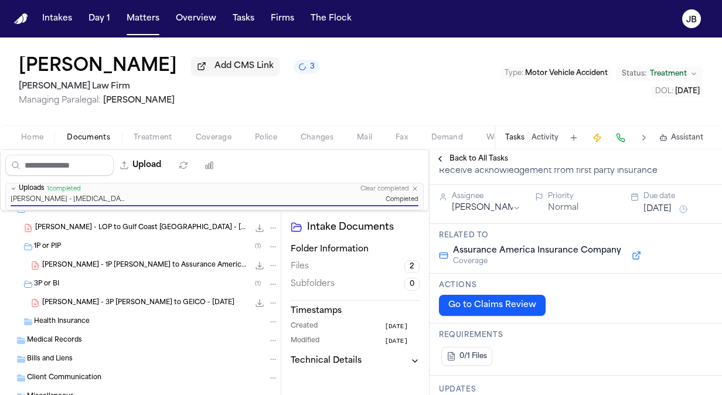
scroll to position [66, 0]
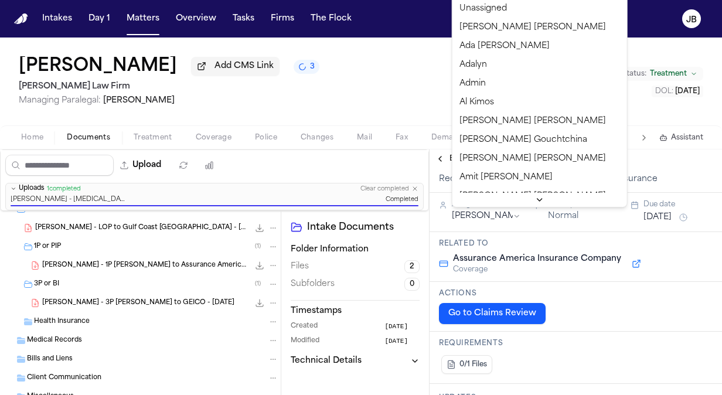
click at [496, 212] on html "Intakes Day 1 Matters Overview Tasks Firms The Flock JB Christopher Jones Add C…" at bounding box center [361, 197] width 722 height 395
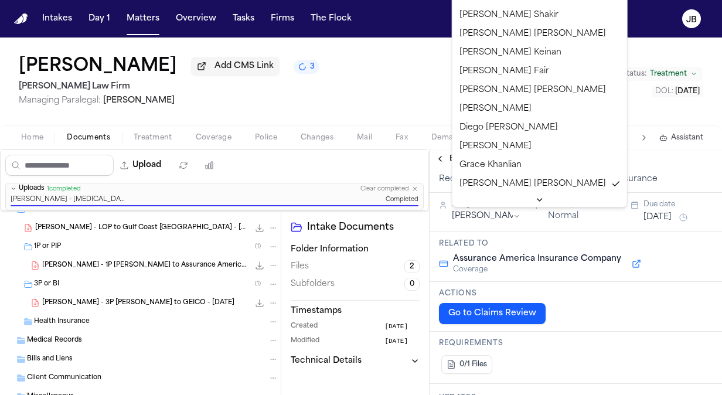
scroll to position [532, 0]
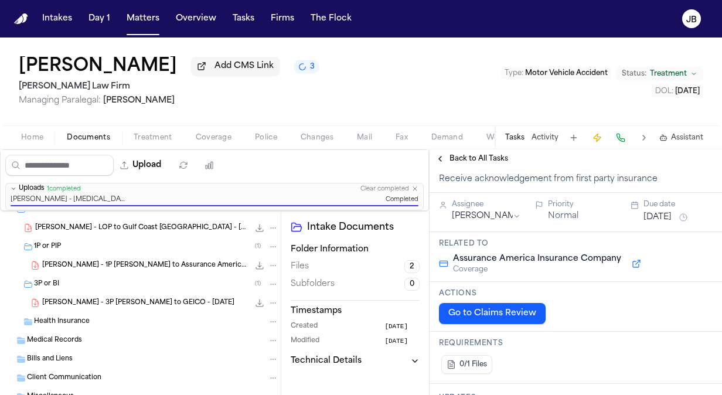
click at [446, 111] on div "Christopher Jones Add CMS Link 3 Ruy Mireles Law Firm Managing Paralegal: Jessi…" at bounding box center [361, 82] width 722 height 88
click at [441, 160] on button "Back to All Tasks" at bounding box center [472, 158] width 84 height 9
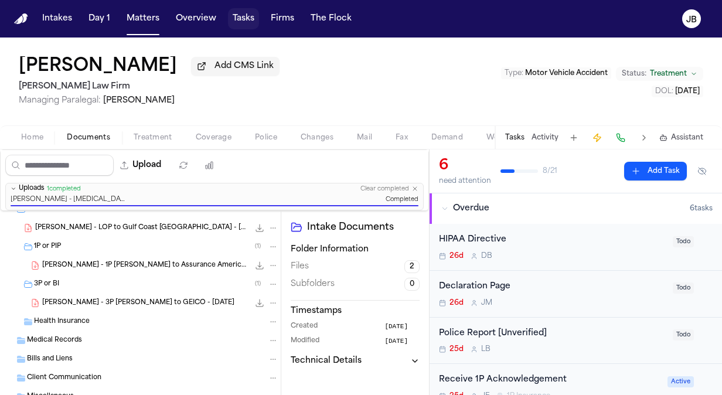
click at [233, 11] on button "Tasks" at bounding box center [243, 18] width 31 height 21
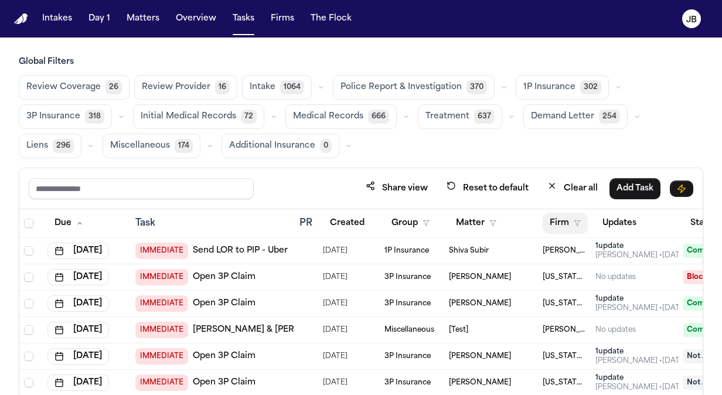
click at [579, 223] on icon "button" at bounding box center [577, 223] width 7 height 7
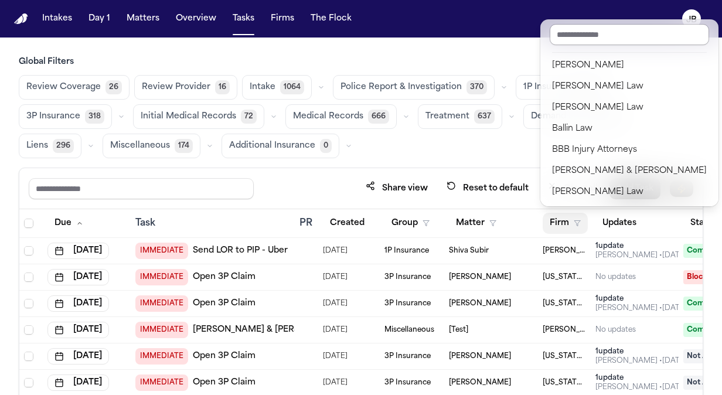
click at [603, 33] on input "text" at bounding box center [629, 34] width 159 height 21
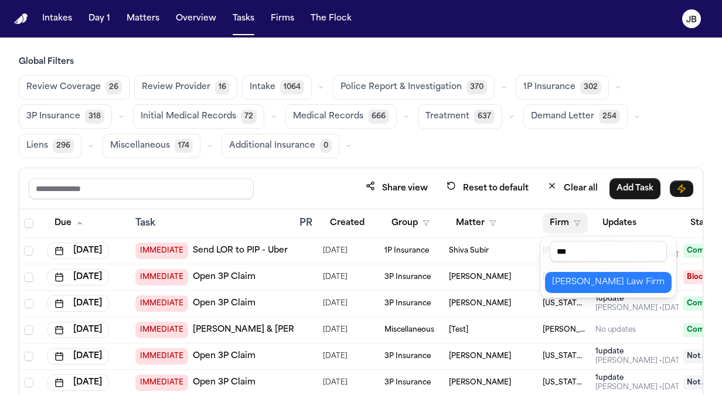
type input "***"
click at [592, 280] on div "[PERSON_NAME] Law Firm" at bounding box center [608, 283] width 113 height 14
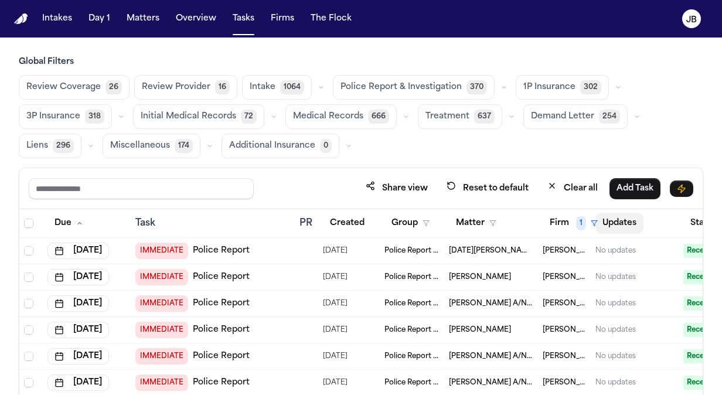
click at [596, 219] on button "Updates" at bounding box center [620, 223] width 48 height 21
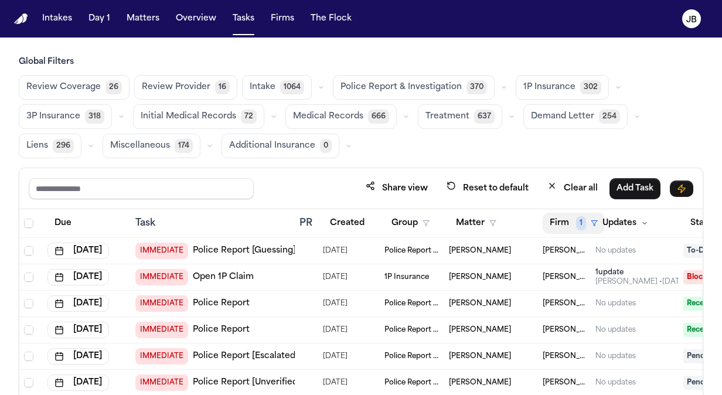
click at [579, 222] on span "1" at bounding box center [581, 223] width 10 height 14
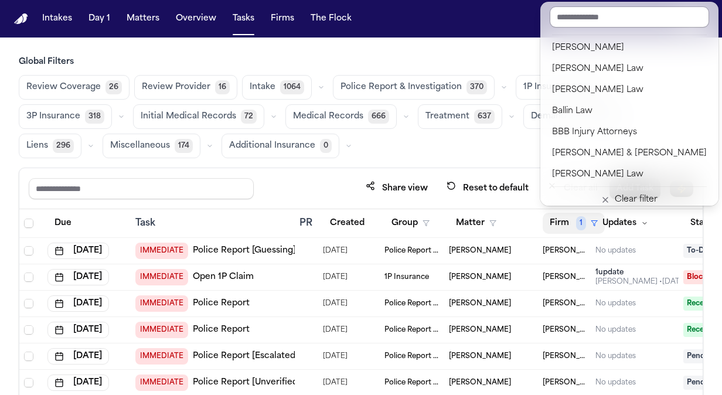
click at [603, 22] on input "text" at bounding box center [629, 16] width 159 height 21
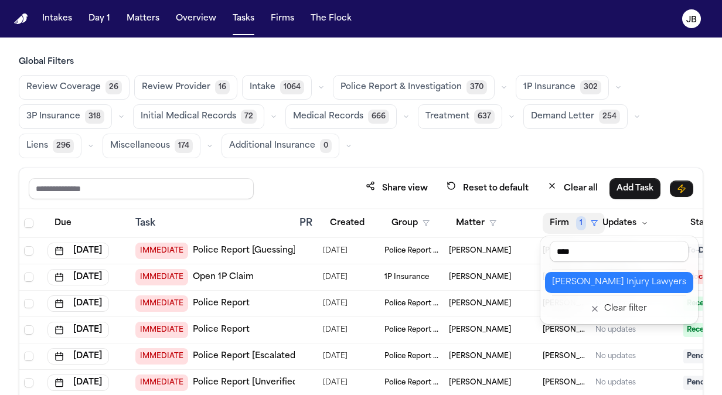
type input "****"
click at [598, 282] on div "[PERSON_NAME] Injury Lawyers" at bounding box center [619, 283] width 134 height 14
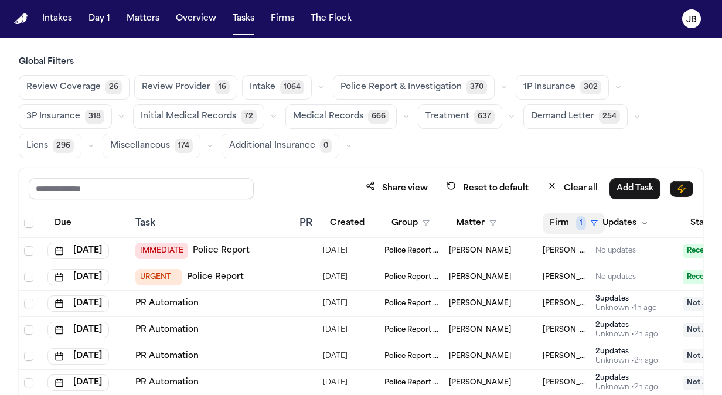
click at [593, 220] on icon "button" at bounding box center [594, 223] width 7 height 7
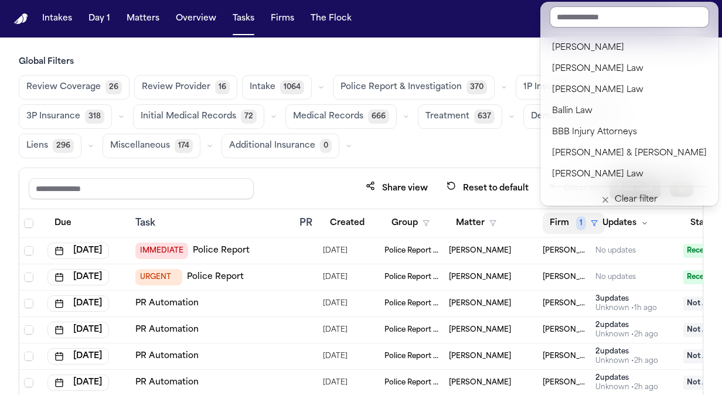
click at [598, 17] on input "text" at bounding box center [629, 16] width 159 height 21
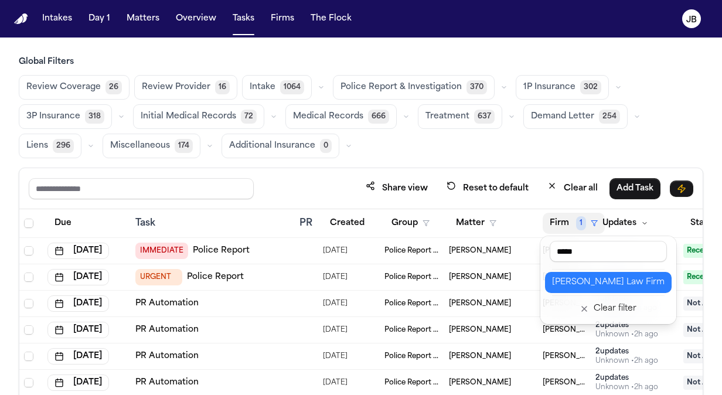
type input "*****"
click at [608, 284] on div "[PERSON_NAME] Law Firm" at bounding box center [608, 283] width 113 height 14
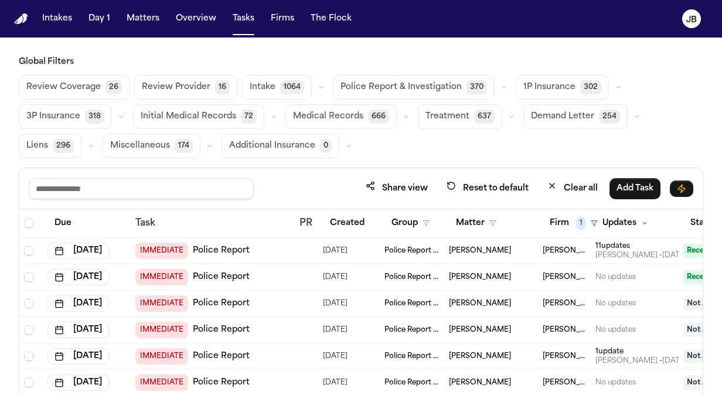
click at [695, 202] on div "Share view Reset to default Clear all Add Task" at bounding box center [361, 188] width 684 height 41
click at [220, 212] on th "Task" at bounding box center [213, 223] width 164 height 29
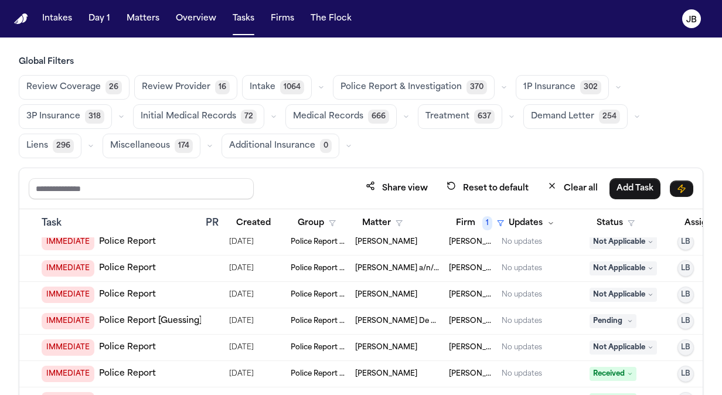
scroll to position [164, 94]
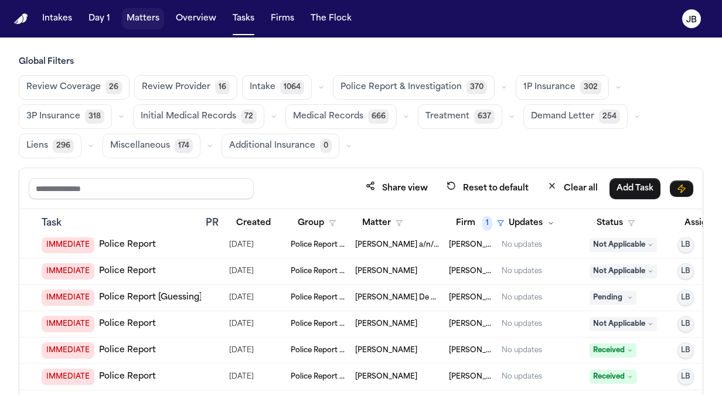
click at [147, 19] on button "Matters" at bounding box center [143, 18] width 42 height 21
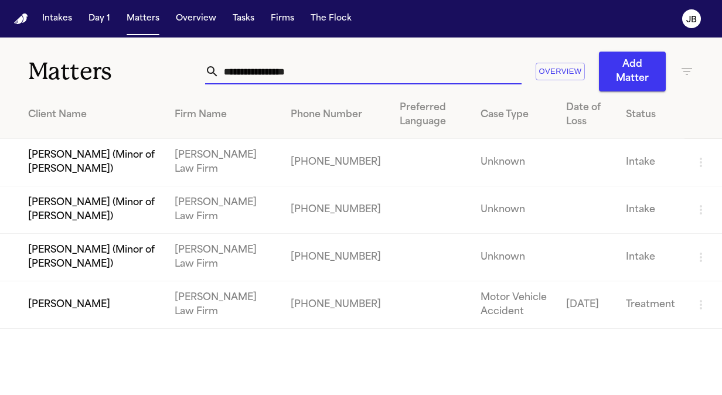
drag, startPoint x: 312, startPoint y: 68, endPoint x: 57, endPoint y: 91, distance: 255.5
click at [57, 91] on div "**********" at bounding box center [361, 183] width 722 height 291
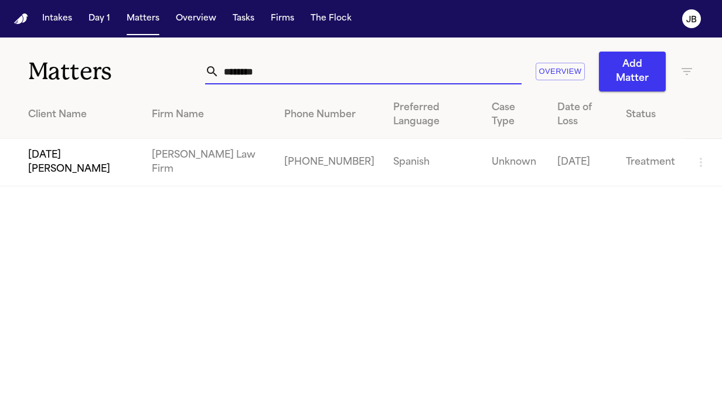
type input "********"
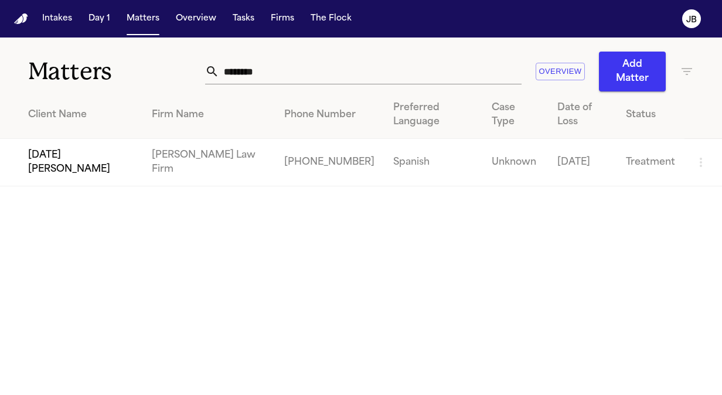
click at [81, 146] on td "[DATE][PERSON_NAME]" at bounding box center [71, 162] width 142 height 47
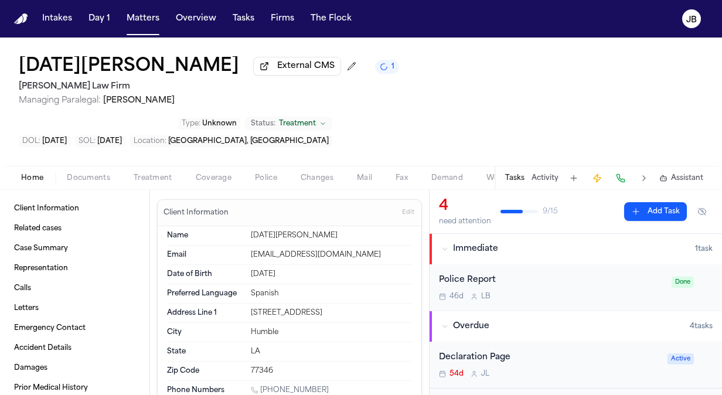
click at [91, 174] on span "Documents" at bounding box center [88, 178] width 43 height 9
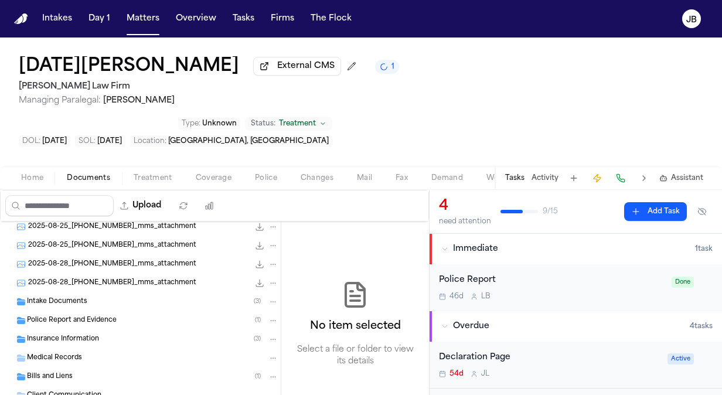
scroll to position [118, 0]
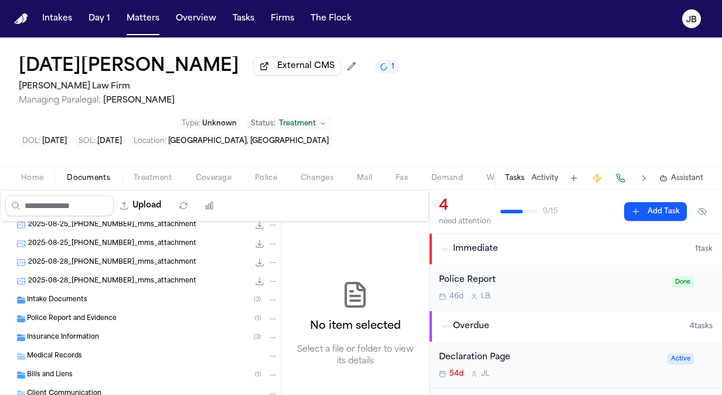
click at [67, 333] on span "Insurance Information" at bounding box center [63, 338] width 72 height 10
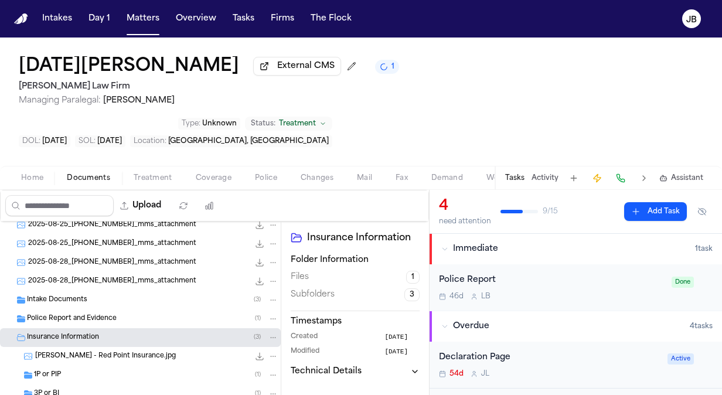
click at [89, 370] on div "1P or PIP ( 1 )" at bounding box center [156, 375] width 244 height 11
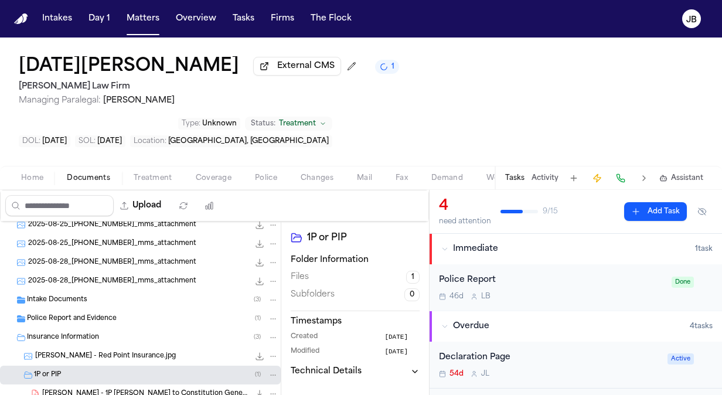
scroll to position [225, 0]
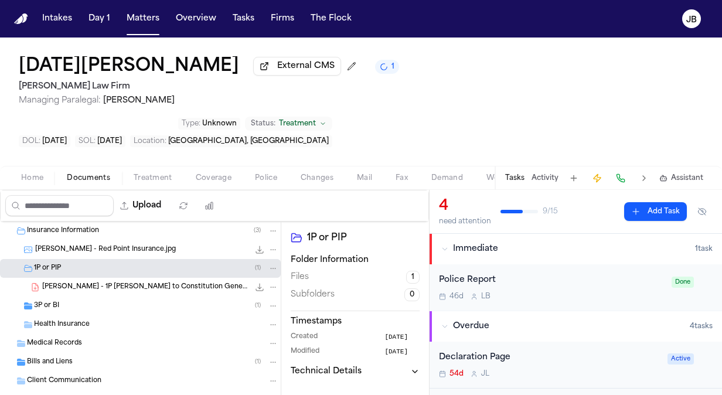
click at [87, 301] on div "3P or BI ( 1 )" at bounding box center [156, 306] width 244 height 11
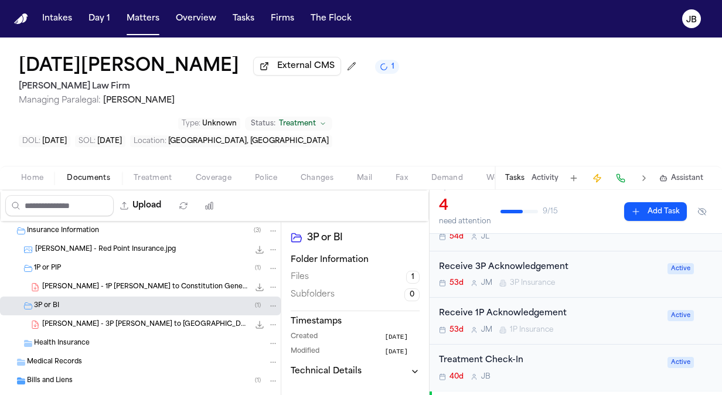
scroll to position [0, 0]
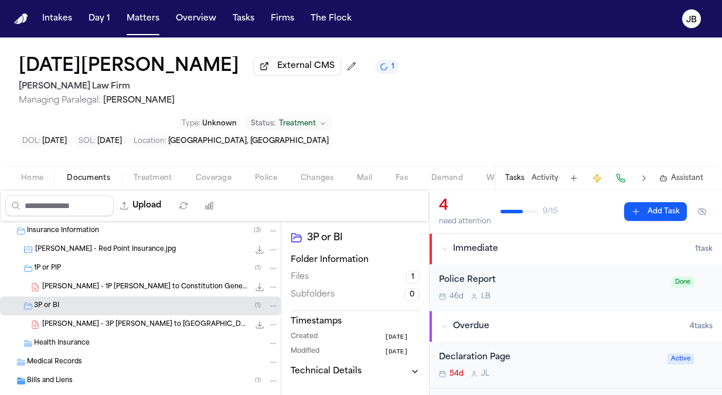
click at [568, 192] on div "4 need attention 9 / 15 Add Task" at bounding box center [576, 212] width 293 height 44
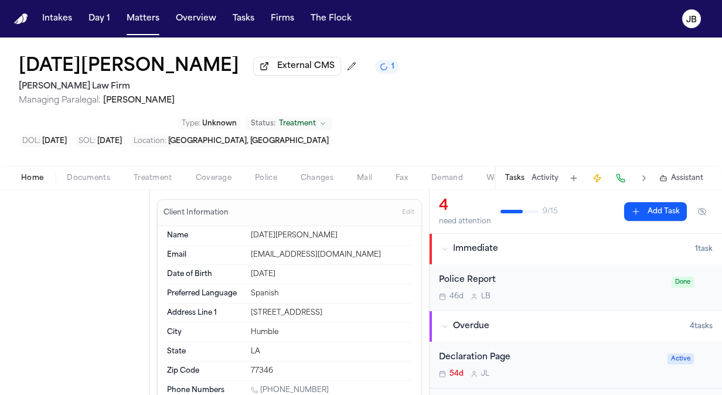
click at [42, 171] on button "Home" at bounding box center [32, 178] width 46 height 14
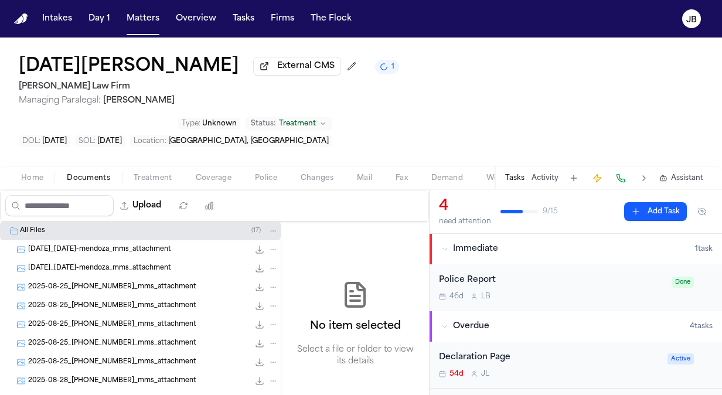
click at [97, 174] on span "Documents" at bounding box center [88, 178] width 43 height 9
click at [30, 174] on span "Home" at bounding box center [32, 178] width 22 height 9
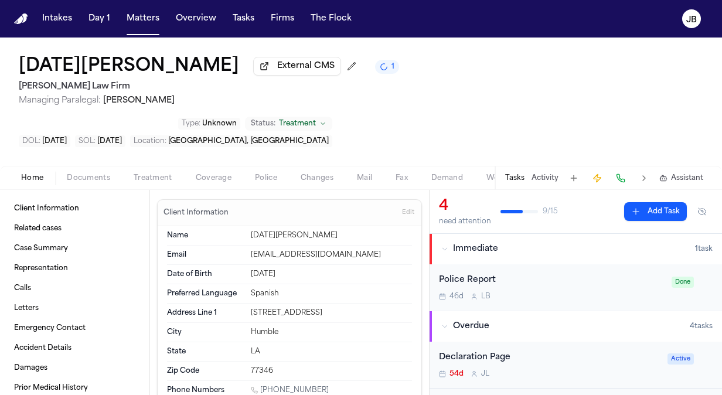
click at [566, 243] on div "Immediate" at bounding box center [568, 249] width 254 height 12
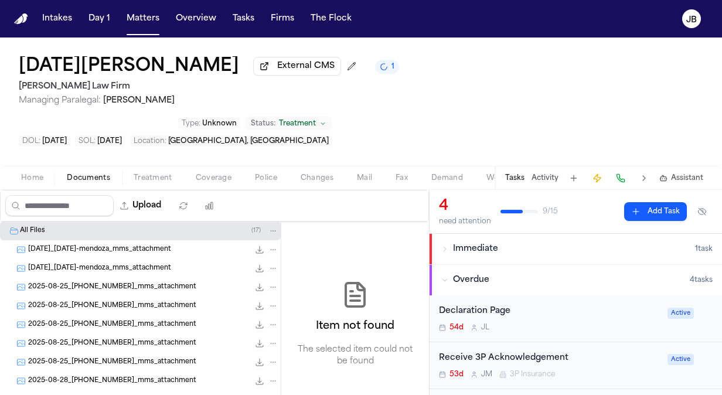
click at [99, 174] on span "Documents" at bounding box center [88, 178] width 43 height 9
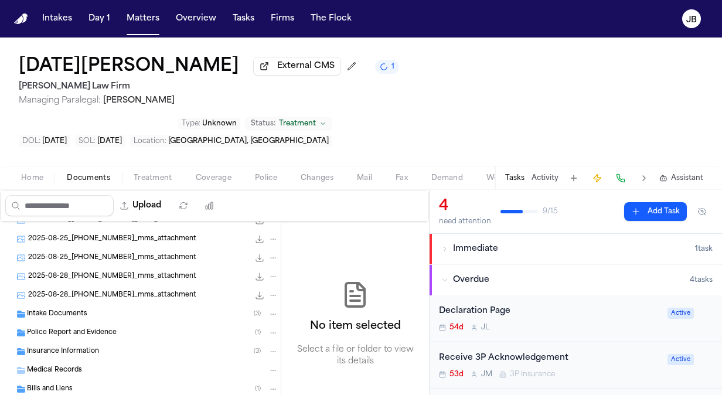
scroll to position [131, 0]
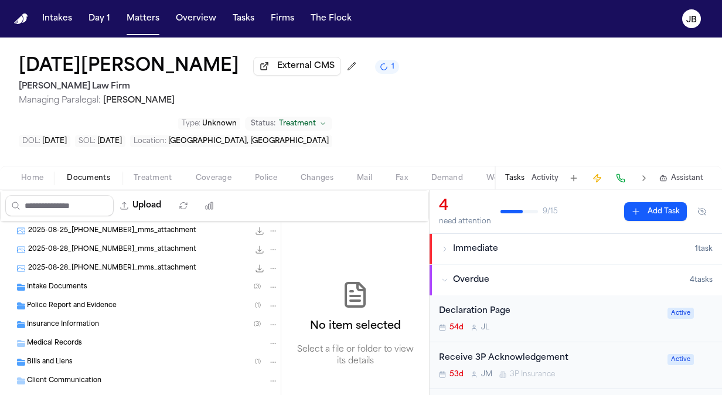
click at [75, 320] on span "Insurance Information" at bounding box center [63, 325] width 72 height 10
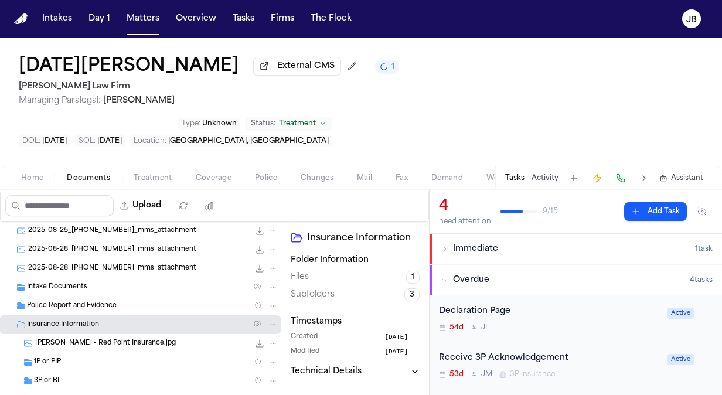
click at [68, 357] on div "1P or PIP ( 1 )" at bounding box center [156, 362] width 244 height 11
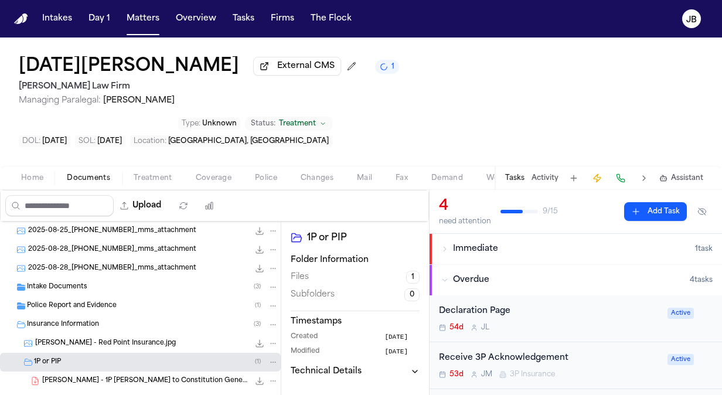
click at [189, 375] on div "L. Mendoza - 1P LOR to Constitution General Agency / Constitution Insurance - 9…" at bounding box center [160, 381] width 236 height 12
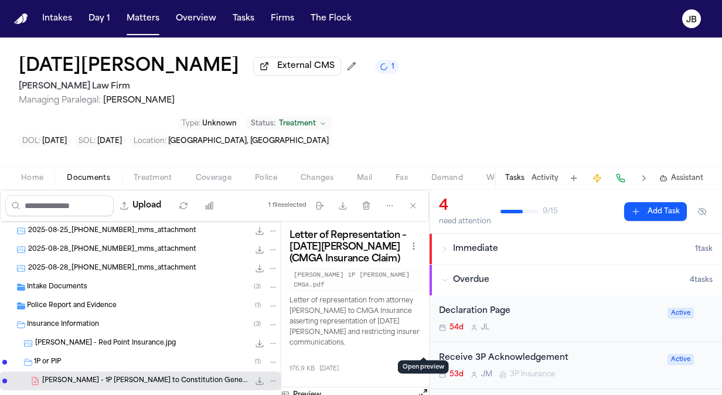
click at [424, 388] on button "Open preview" at bounding box center [423, 394] width 12 height 12
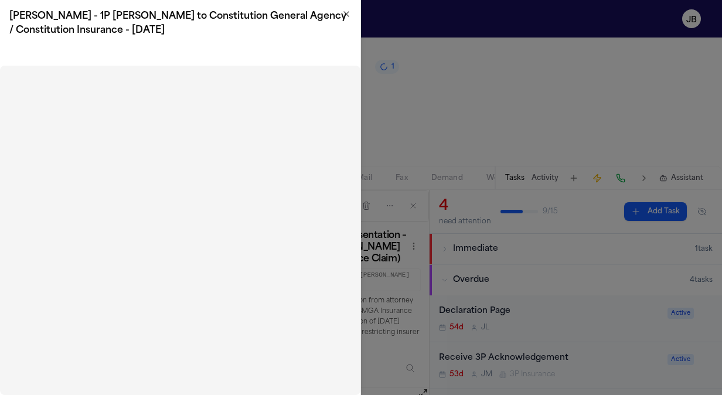
click at [349, 15] on icon "button" at bounding box center [346, 13] width 9 height 9
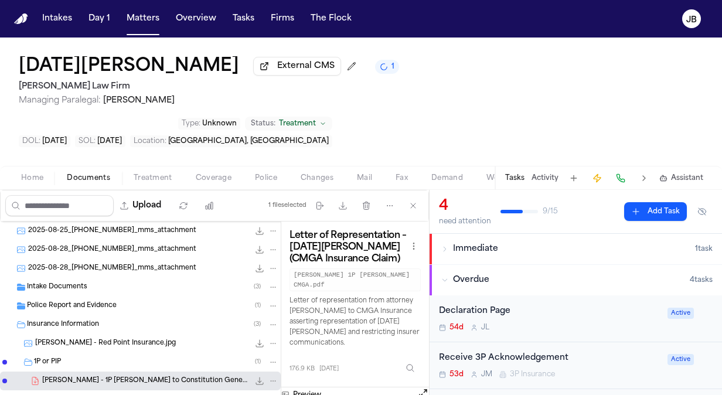
click at [67, 395] on div "3P or BI ( 1 )" at bounding box center [156, 400] width 244 height 11
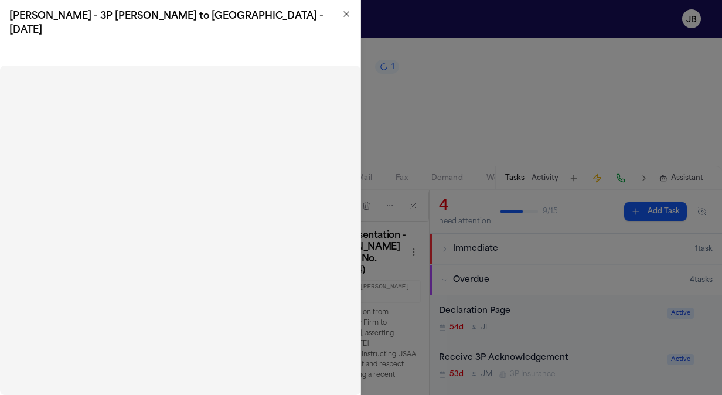
click at [351, 10] on icon "button" at bounding box center [346, 13] width 9 height 9
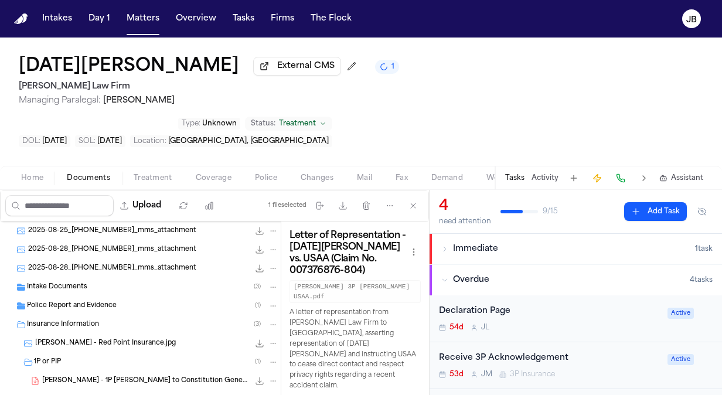
click at [542, 174] on button "Activity" at bounding box center [545, 178] width 27 height 9
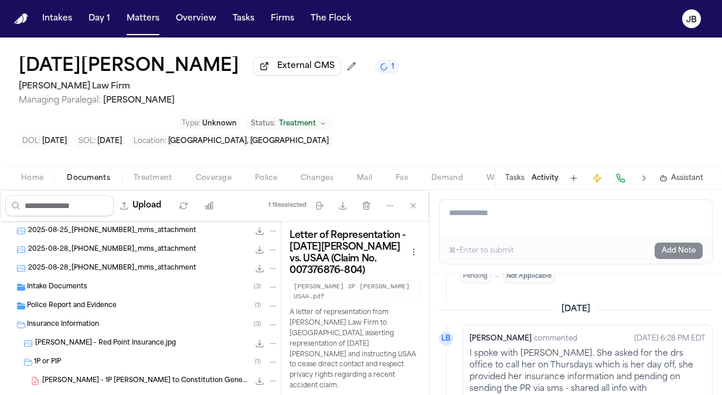
scroll to position [2026, 0]
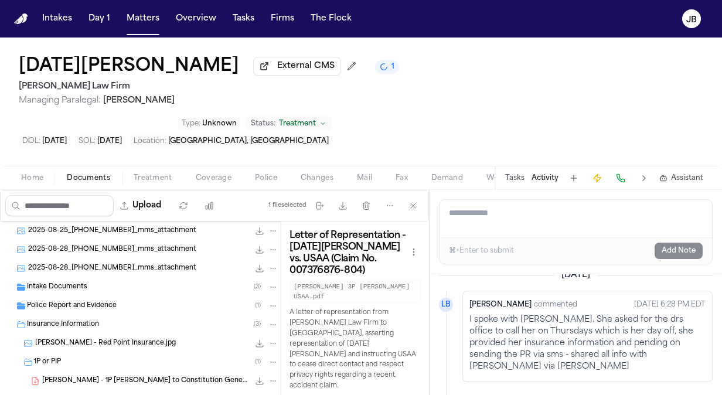
click at [540, 174] on button "Activity" at bounding box center [545, 178] width 27 height 9
click at [508, 174] on button "Tasks" at bounding box center [514, 178] width 19 height 9
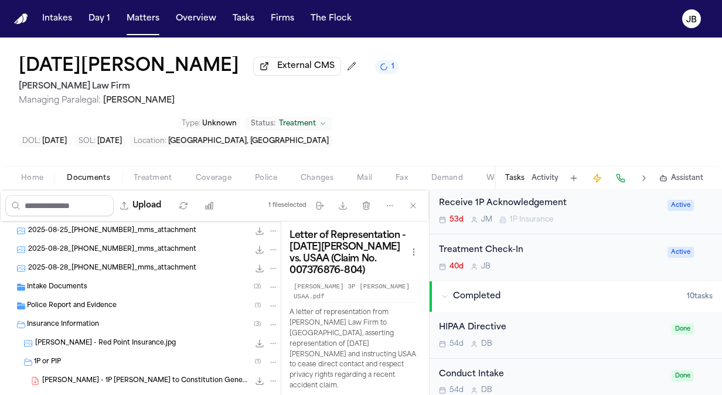
scroll to position [246, 0]
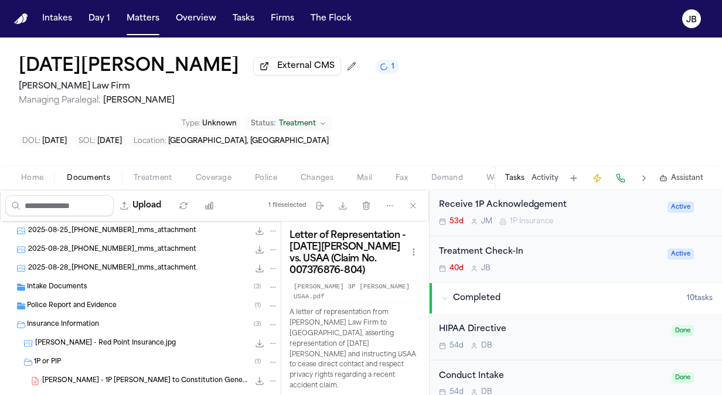
click at [604, 238] on div "Treatment Check-In 40d J B Active" at bounding box center [576, 259] width 293 height 46
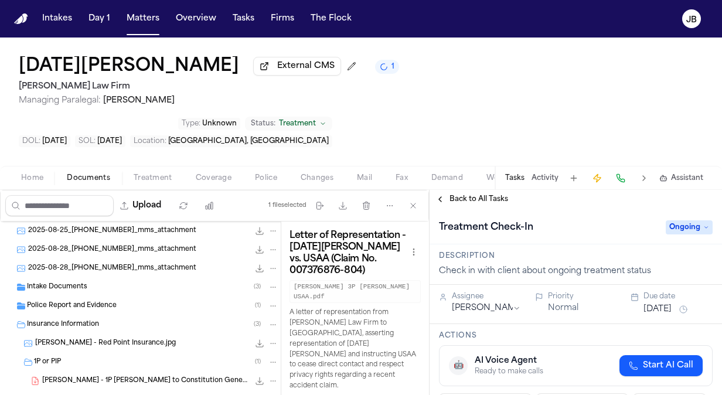
click at [90, 174] on span "Documents" at bounding box center [88, 178] width 43 height 9
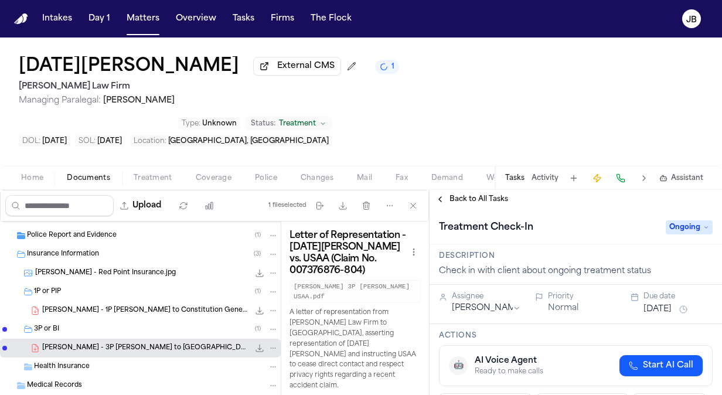
scroll to position [244, 0]
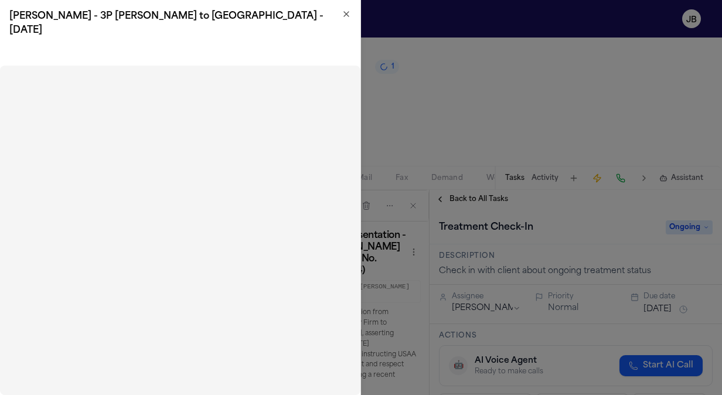
click at [346, 13] on icon "button" at bounding box center [346, 14] width 5 height 5
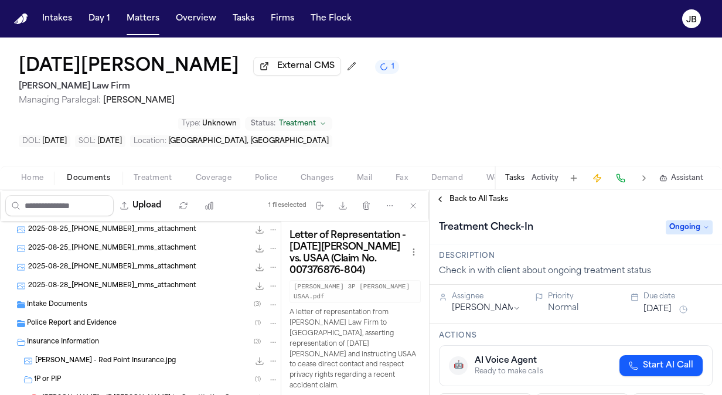
scroll to position [111, 0]
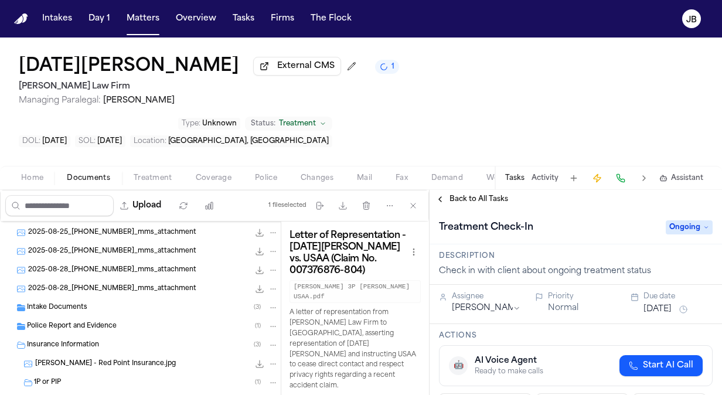
click at [108, 317] on div "Police Report and Evidence ( 1 )" at bounding box center [140, 326] width 281 height 19
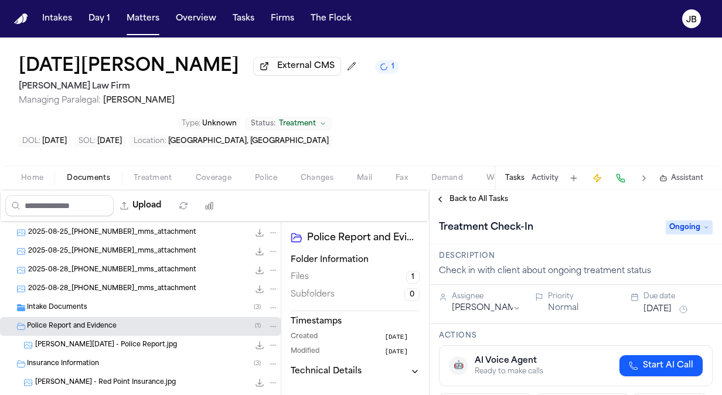
click at [142, 341] on span "Mendoza, Lucia - Police Report.jpg" at bounding box center [106, 346] width 142 height 10
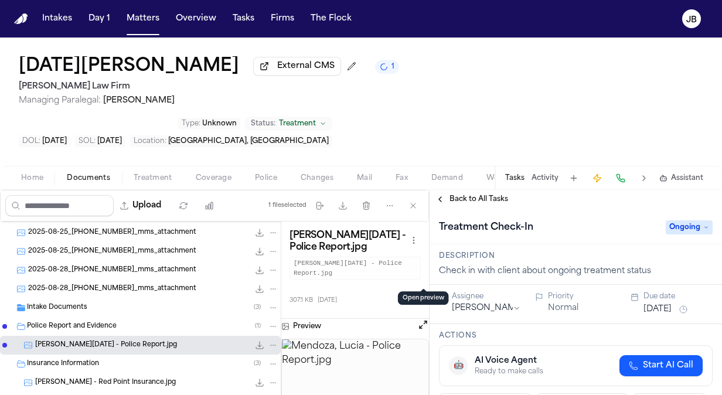
click at [423, 319] on button "Open preview" at bounding box center [423, 325] width 12 height 12
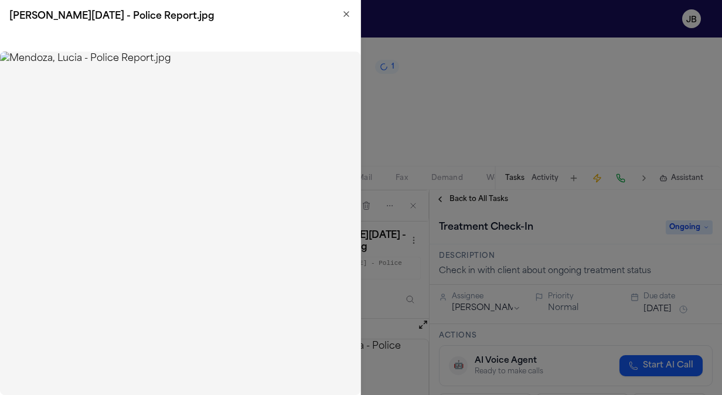
click at [346, 16] on icon "button" at bounding box center [346, 13] width 9 height 9
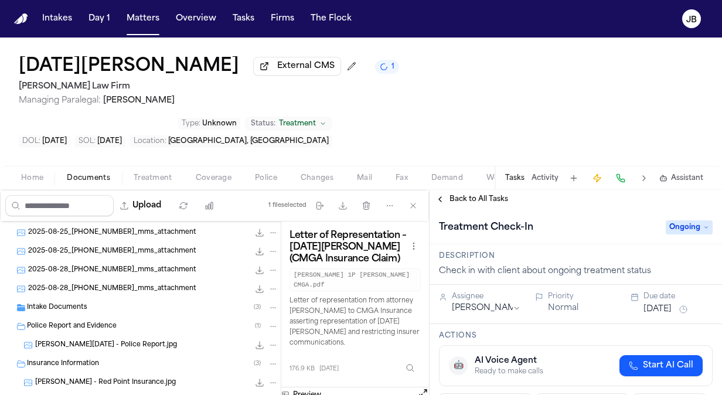
click at [419, 388] on button "Open preview" at bounding box center [423, 394] width 12 height 12
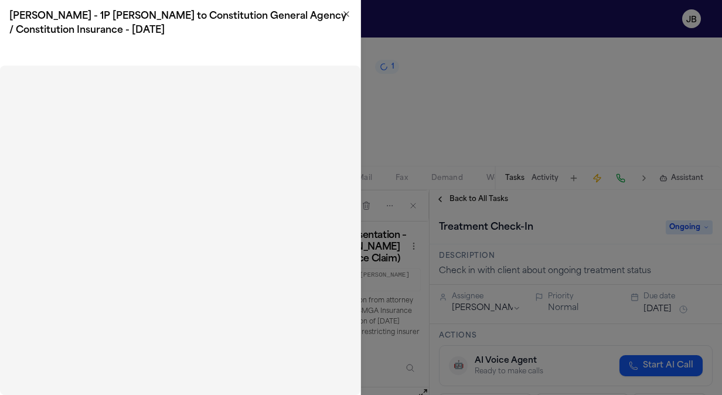
click at [345, 16] on icon "button" at bounding box center [346, 14] width 5 height 5
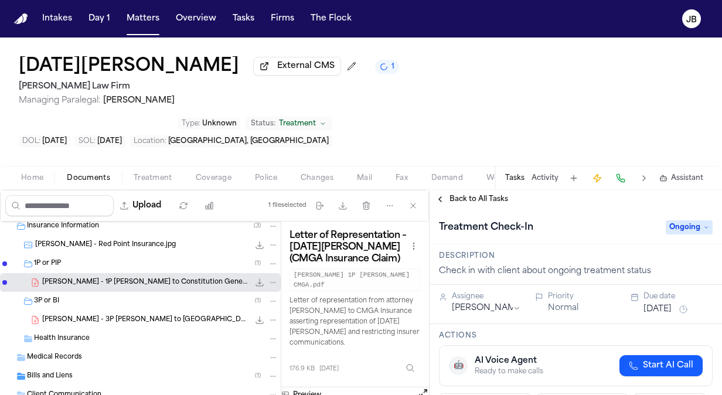
scroll to position [263, 0]
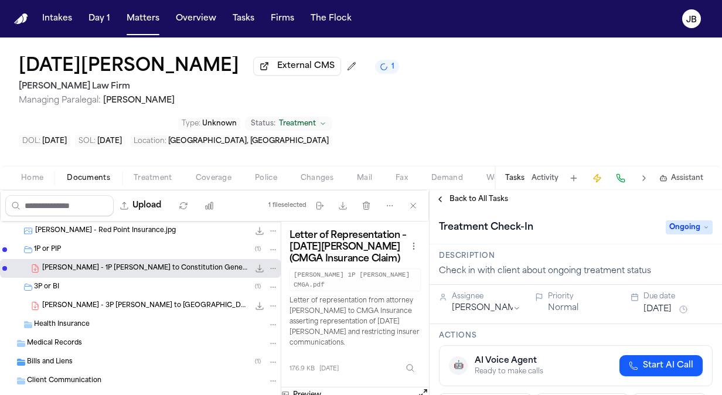
click at [128, 301] on span "L. Mendoza - 3P LOR to USAA - 9.17.25" at bounding box center [145, 306] width 207 height 10
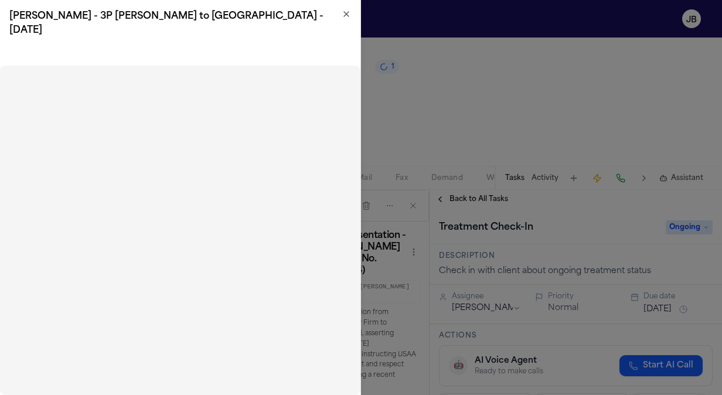
click at [346, 12] on icon "button" at bounding box center [346, 13] width 9 height 9
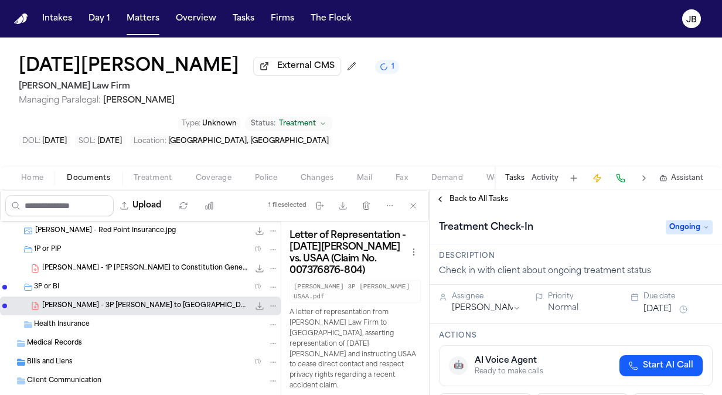
click at [140, 226] on span "L. Mendoza - Red Point Insurance.jpg" at bounding box center [105, 231] width 141 height 10
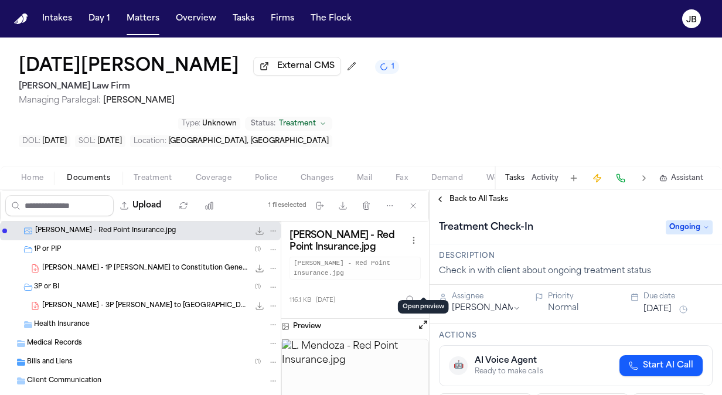
click at [426, 319] on button "Open preview" at bounding box center [423, 325] width 12 height 12
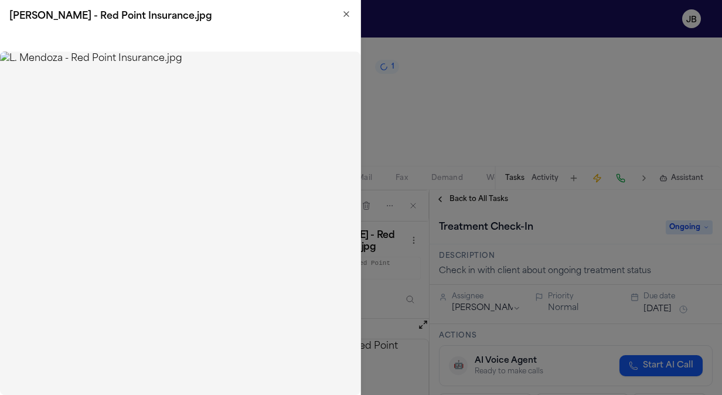
click at [350, 18] on icon "button" at bounding box center [346, 13] width 9 height 9
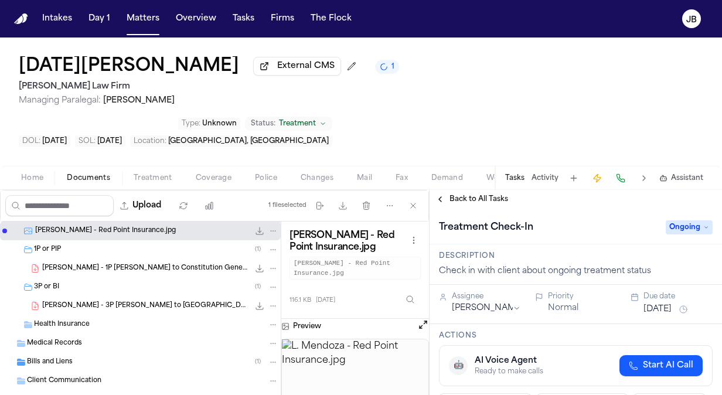
click at [141, 264] on span "L. Mendoza - 1P LOR to Constitution General Agency / Constitution Insurance - 9…" at bounding box center [145, 269] width 207 height 10
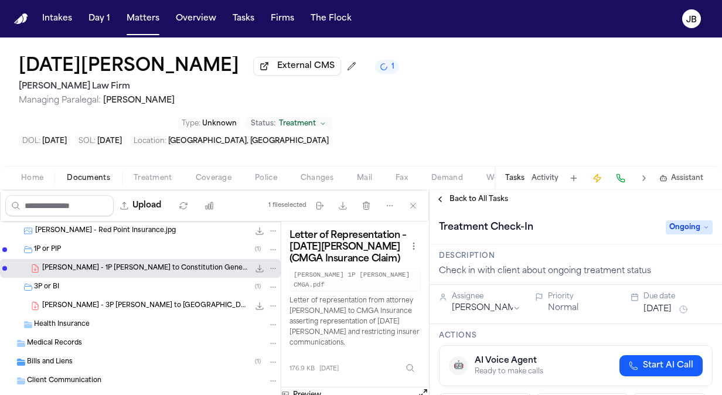
click at [419, 388] on button "Open preview" at bounding box center [423, 394] width 12 height 12
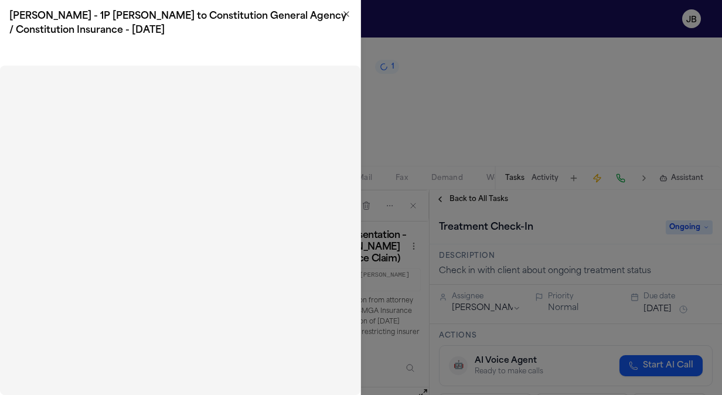
click at [349, 14] on icon "button" at bounding box center [346, 13] width 9 height 9
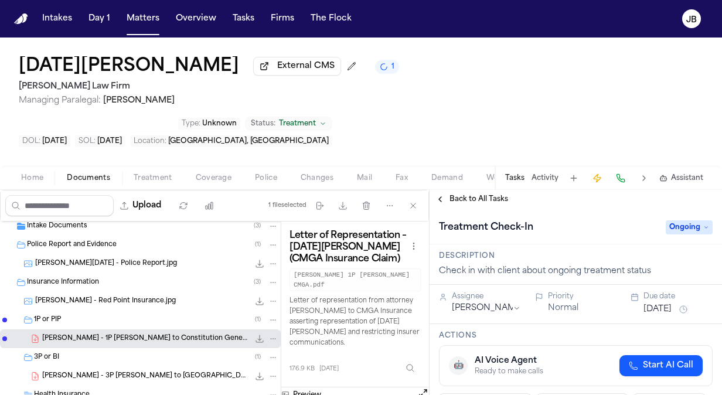
scroll to position [169, 0]
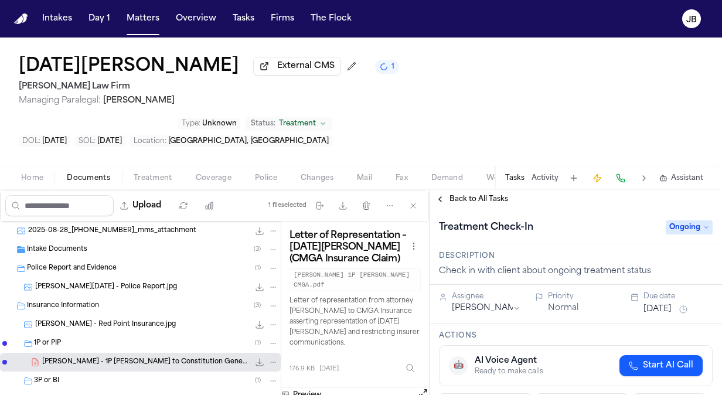
click at [113, 283] on span "Mendoza, Lucia - Police Report.jpg" at bounding box center [106, 288] width 142 height 10
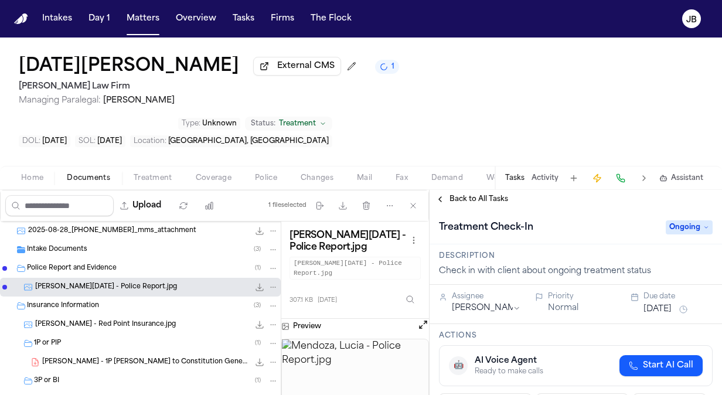
click at [421, 319] on button "Open preview" at bounding box center [423, 325] width 12 height 12
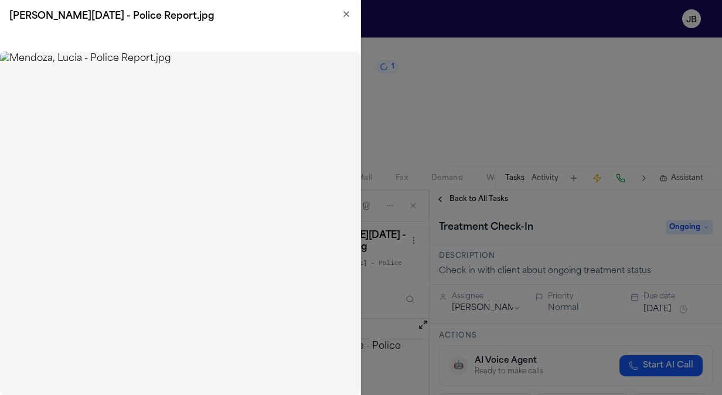
click at [348, 13] on icon "button" at bounding box center [346, 14] width 5 height 5
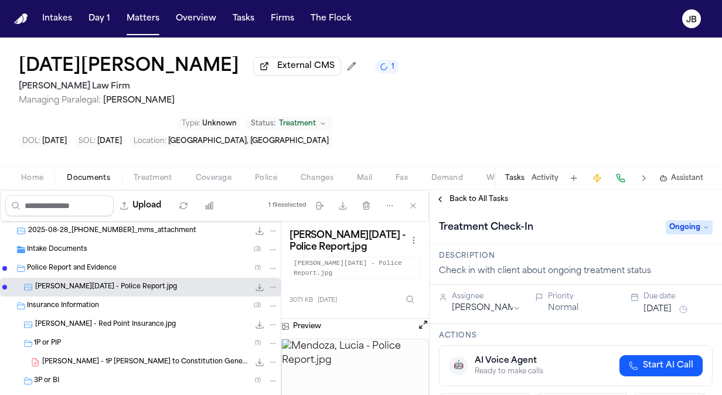
click at [104, 358] on span "L. Mendoza - 1P LOR to Constitution General Agency / Constitution Insurance - 9…" at bounding box center [145, 363] width 207 height 10
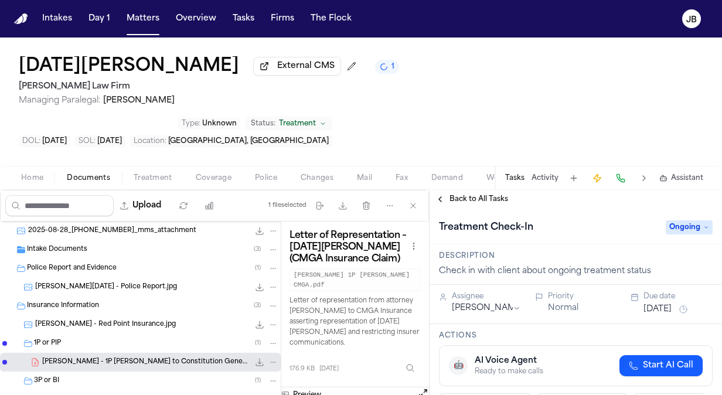
click at [427, 388] on button "Open preview" at bounding box center [423, 394] width 12 height 12
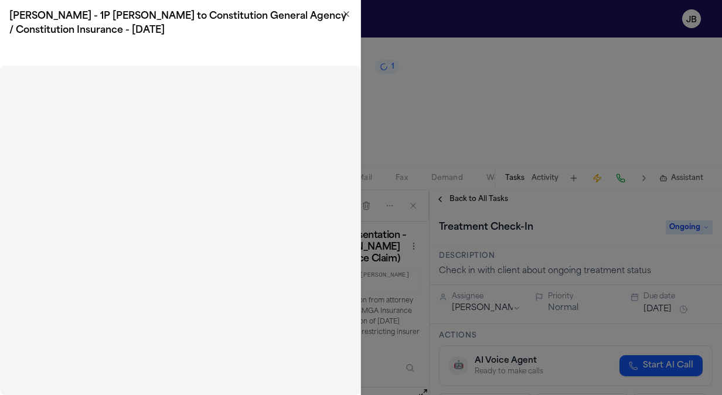
click at [341, 11] on h2 "L. Mendoza - 1P LOR to Constitution General Agency / Constitution Insurance - 9…" at bounding box center [180, 23] width 342 height 28
click at [346, 15] on icon "button" at bounding box center [346, 13] width 9 height 9
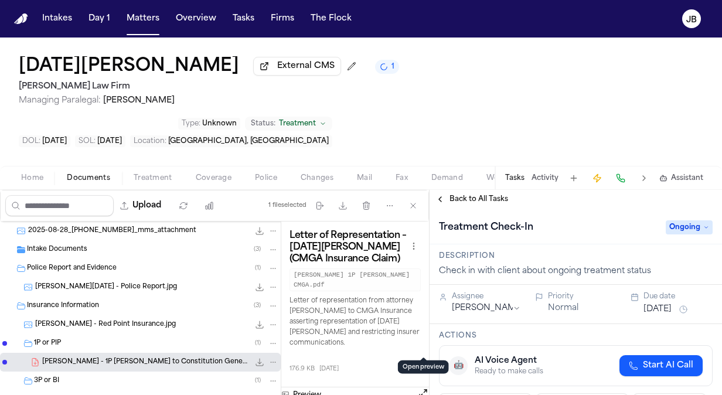
click at [70, 395] on span "L. Mendoza - 3P LOR to USAA - 9.17.25" at bounding box center [145, 400] width 207 height 10
